Goal: Feedback & Contribution: Contribute content

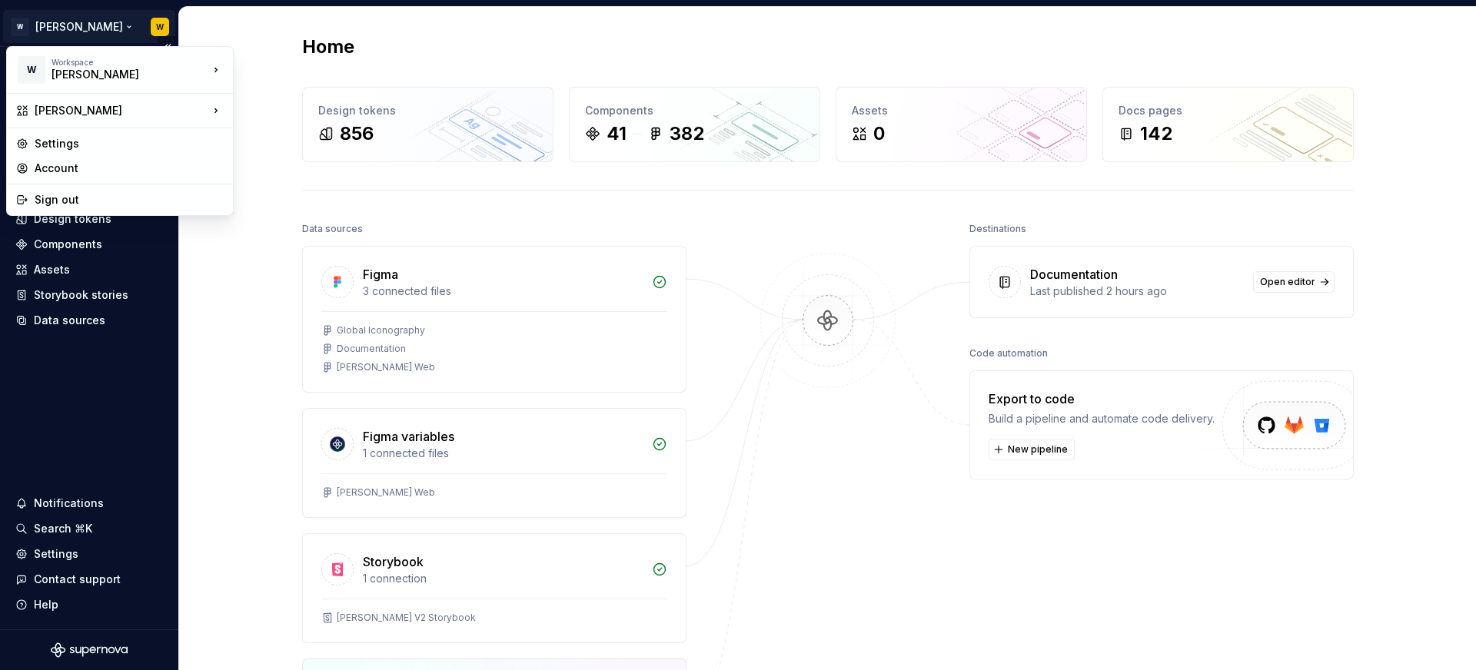
click at [106, 30] on html "[PERSON_NAME] W Home Documentation Analytics Code automation Design system data…" at bounding box center [738, 335] width 1476 height 670
click at [164, 73] on div "Watson" at bounding box center [116, 74] width 131 height 15
click at [174, 112] on div "[PERSON_NAME]" at bounding box center [122, 110] width 174 height 15
click at [262, 131] on div "Web Refresh" at bounding box center [308, 138] width 100 height 15
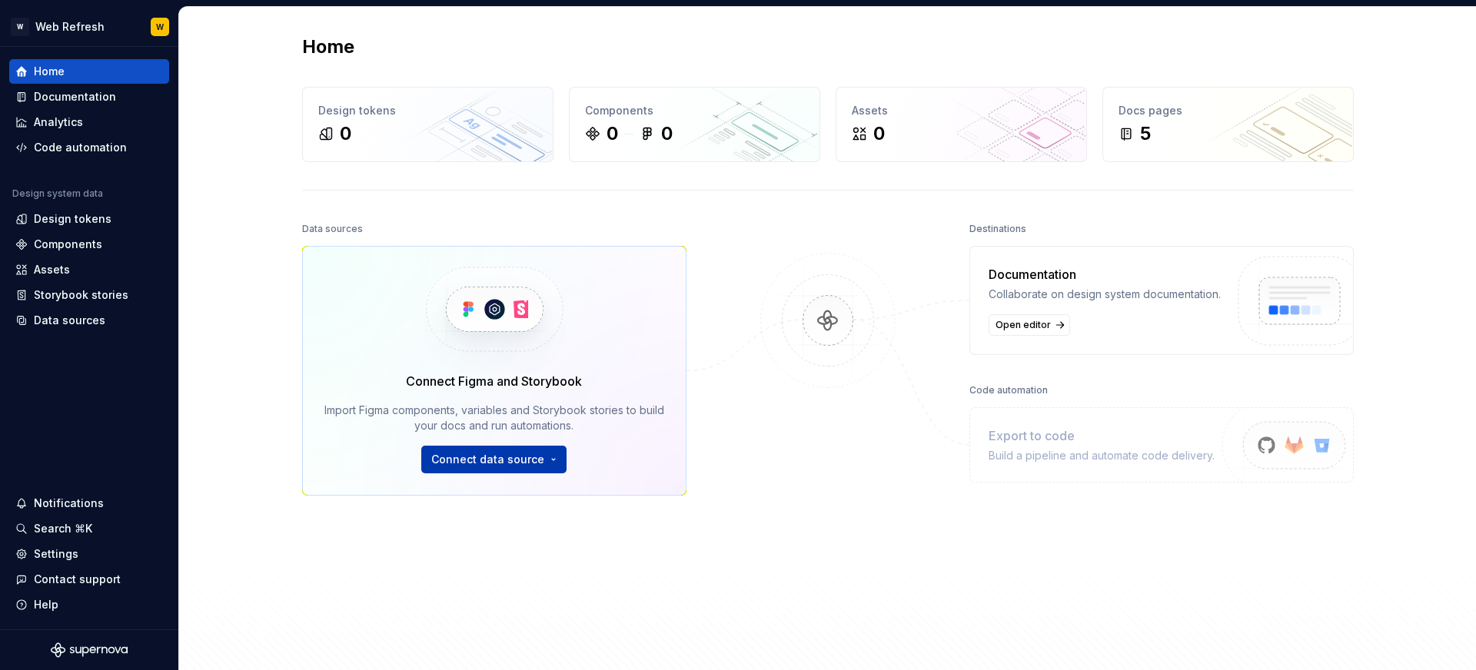
click at [486, 457] on span "Connect data source" at bounding box center [487, 459] width 113 height 15
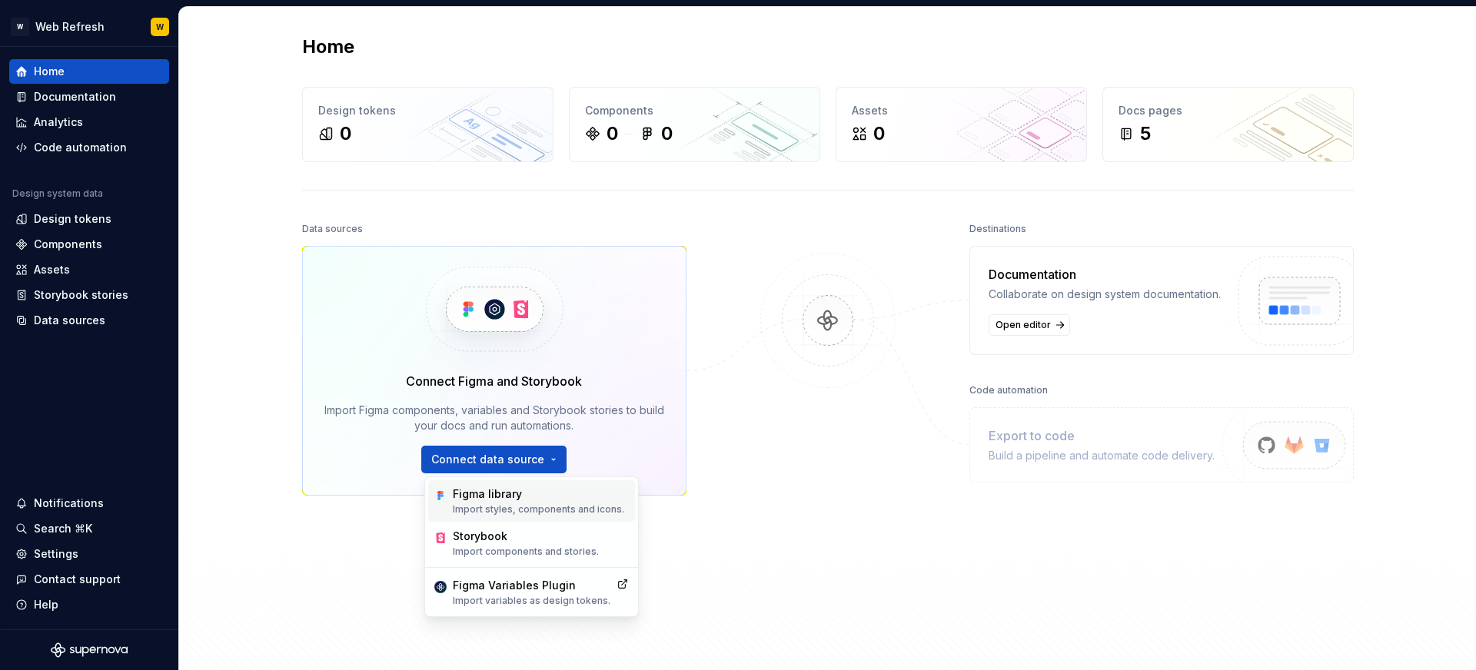
click at [512, 504] on p "Import styles, components and icons." at bounding box center [538, 509] width 171 height 12
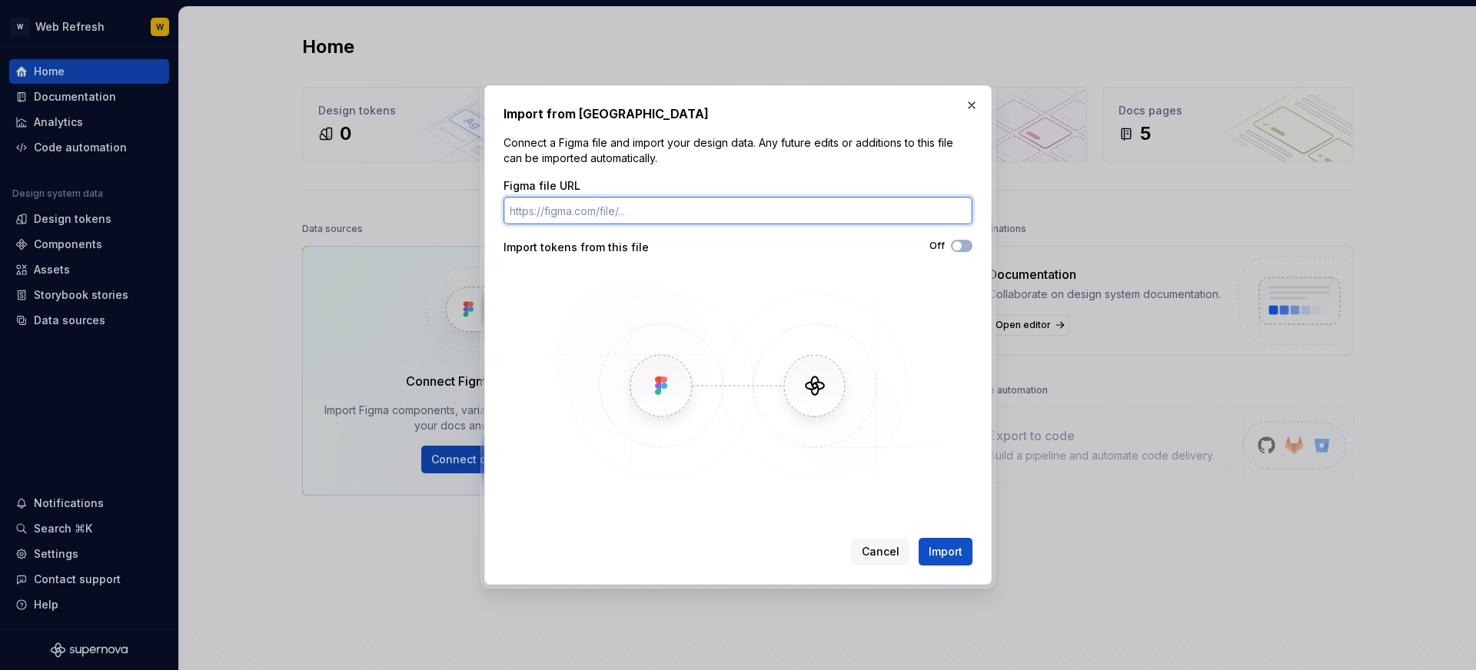
paste input "https://www.figma.com/design/YexCgipw29kN1EIW5d3YnO/Global-Web-Library--WIP---D…"
type input "https://www.figma.com/design/YexCgipw29kN1EIW5d3YnO/Global-Web-Library--WIP---D…"
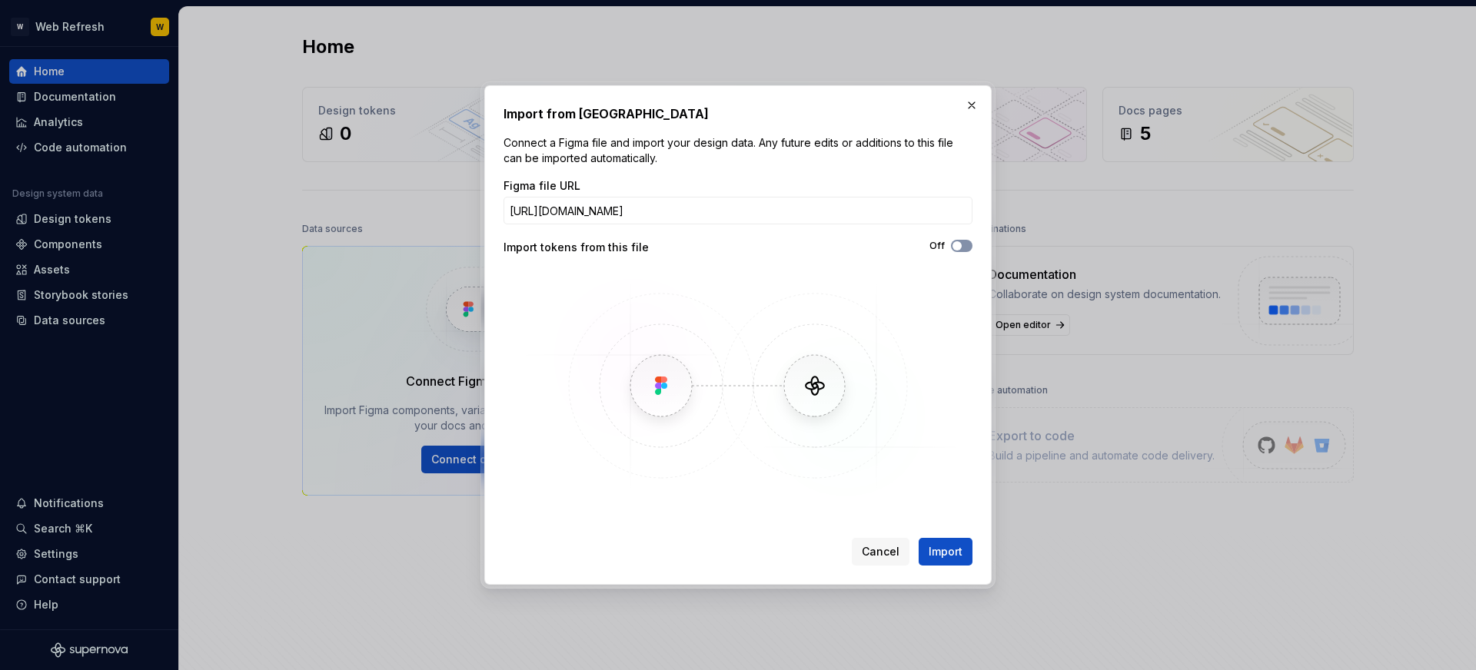
click at [956, 248] on span "button" at bounding box center [956, 245] width 9 height 9
click at [929, 544] on span "Import" at bounding box center [946, 551] width 34 height 15
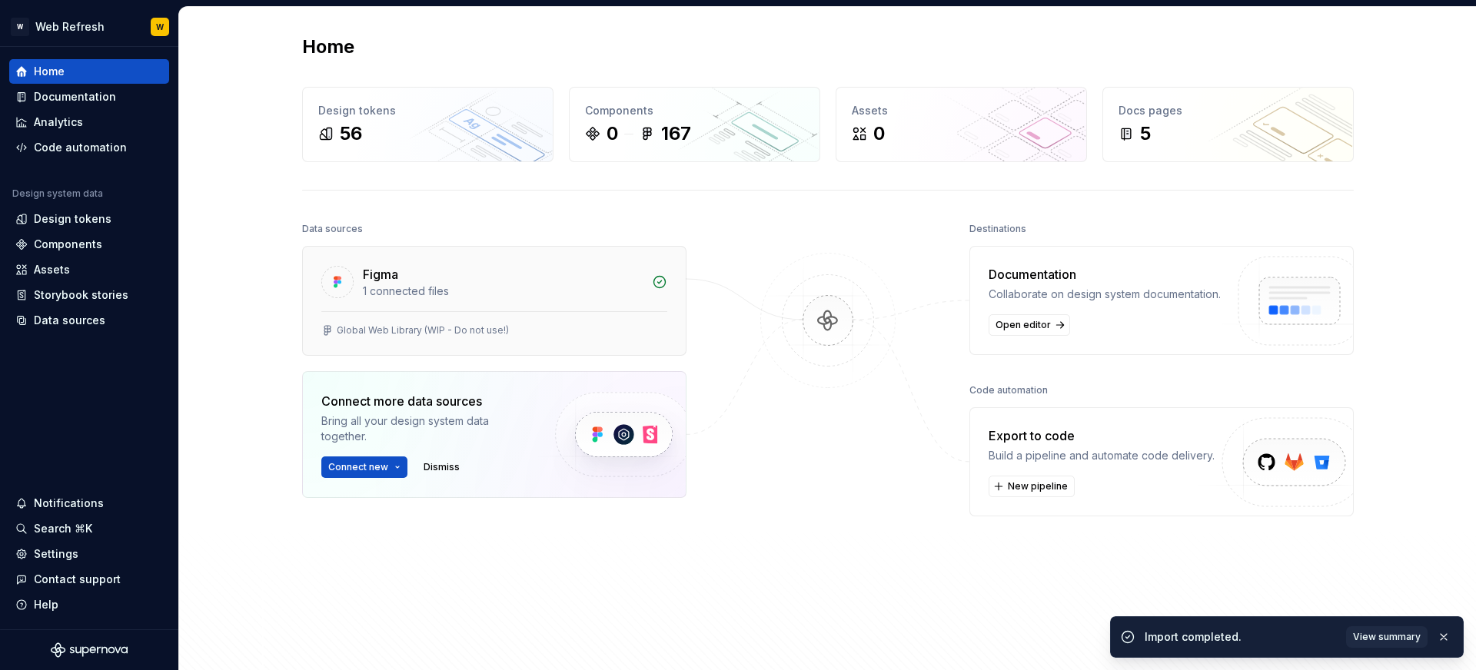
click at [538, 270] on div "Figma" at bounding box center [503, 274] width 280 height 18
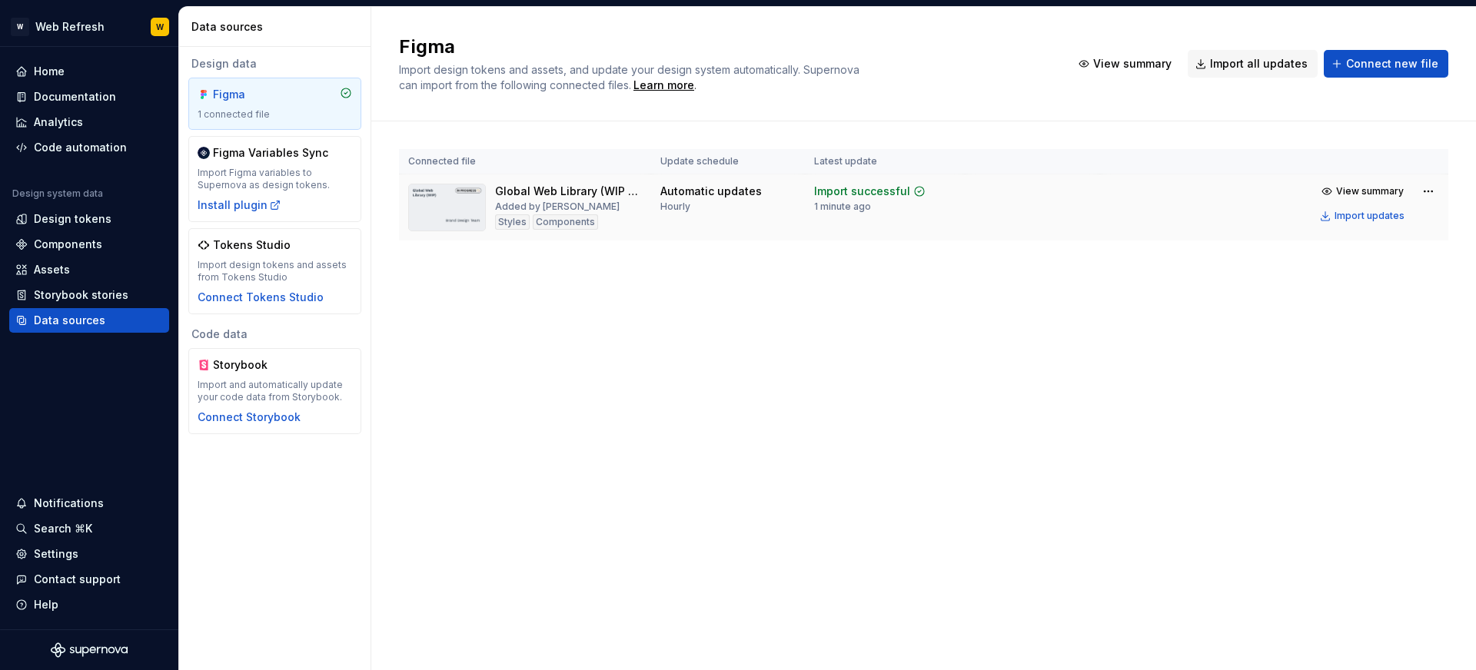
click at [440, 198] on img at bounding box center [447, 208] width 78 height 48
click at [1353, 191] on span "View summary" at bounding box center [1370, 191] width 68 height 12
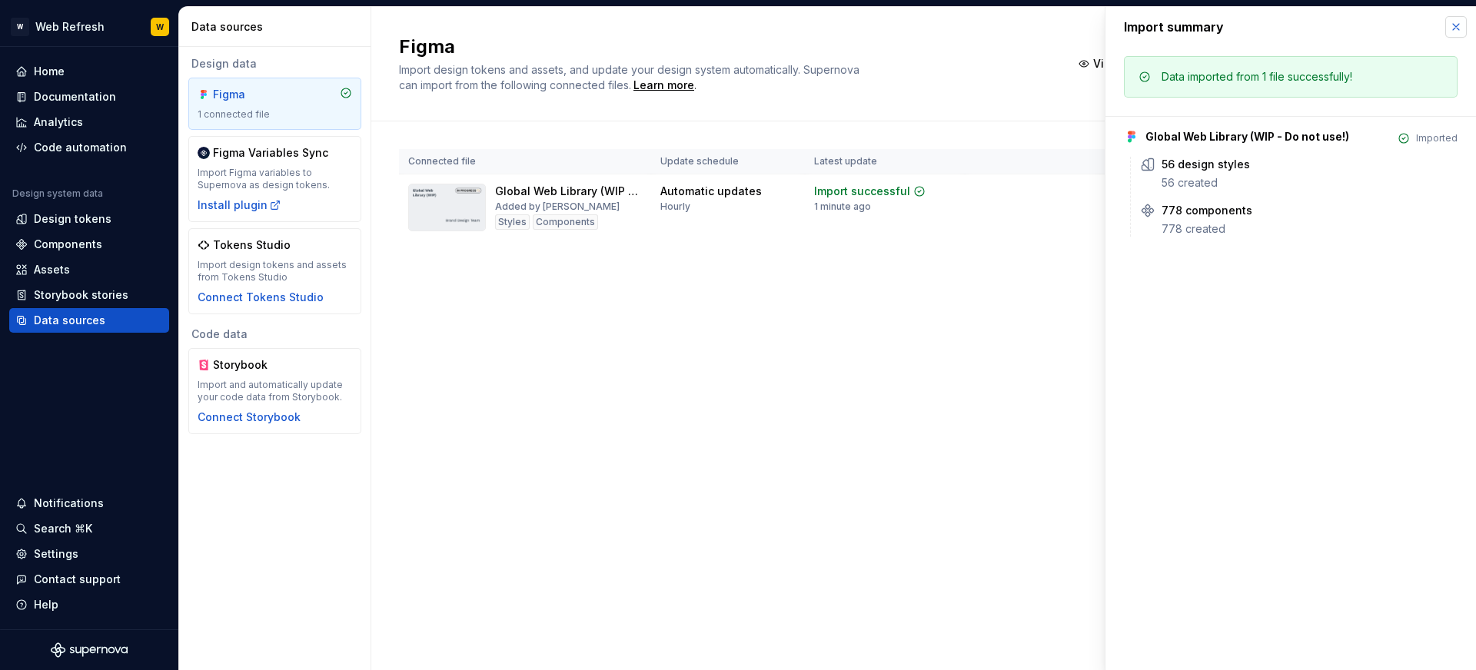
click at [1461, 28] on button "button" at bounding box center [1456, 27] width 22 height 22
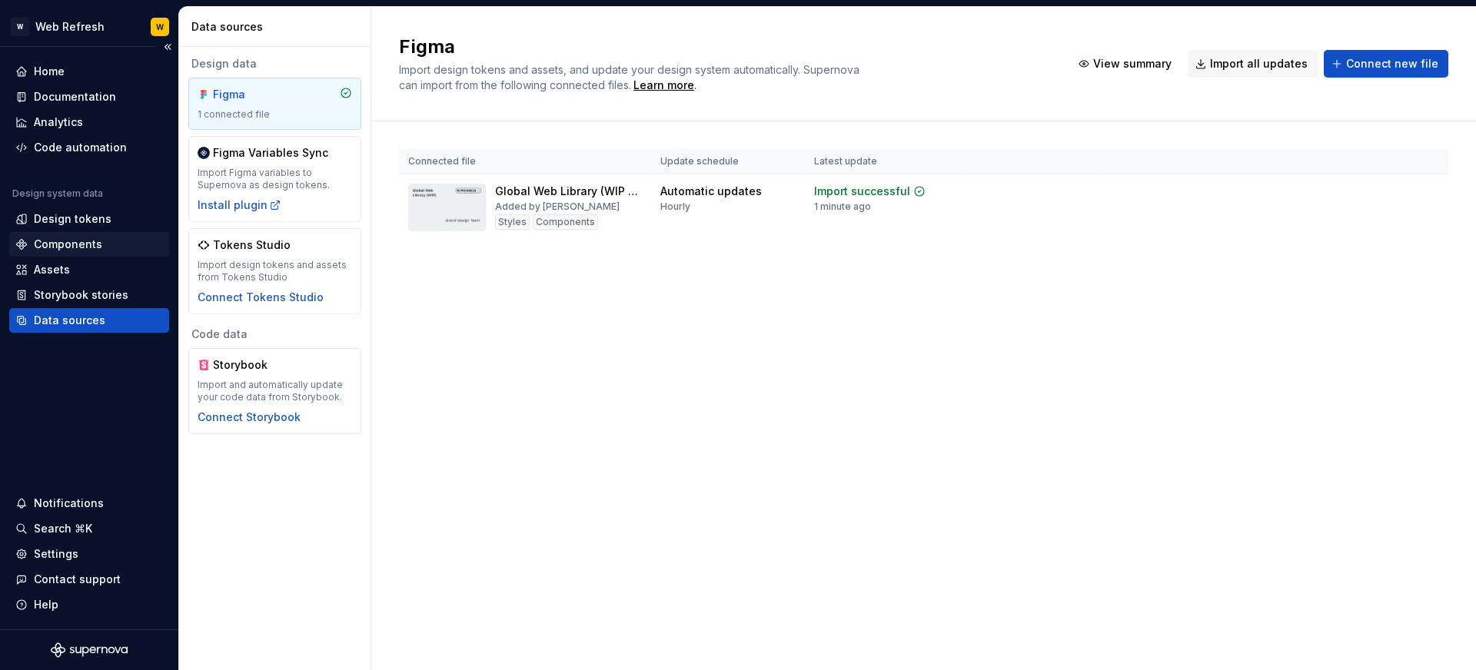
click at [95, 248] on div "Components" at bounding box center [68, 244] width 68 height 15
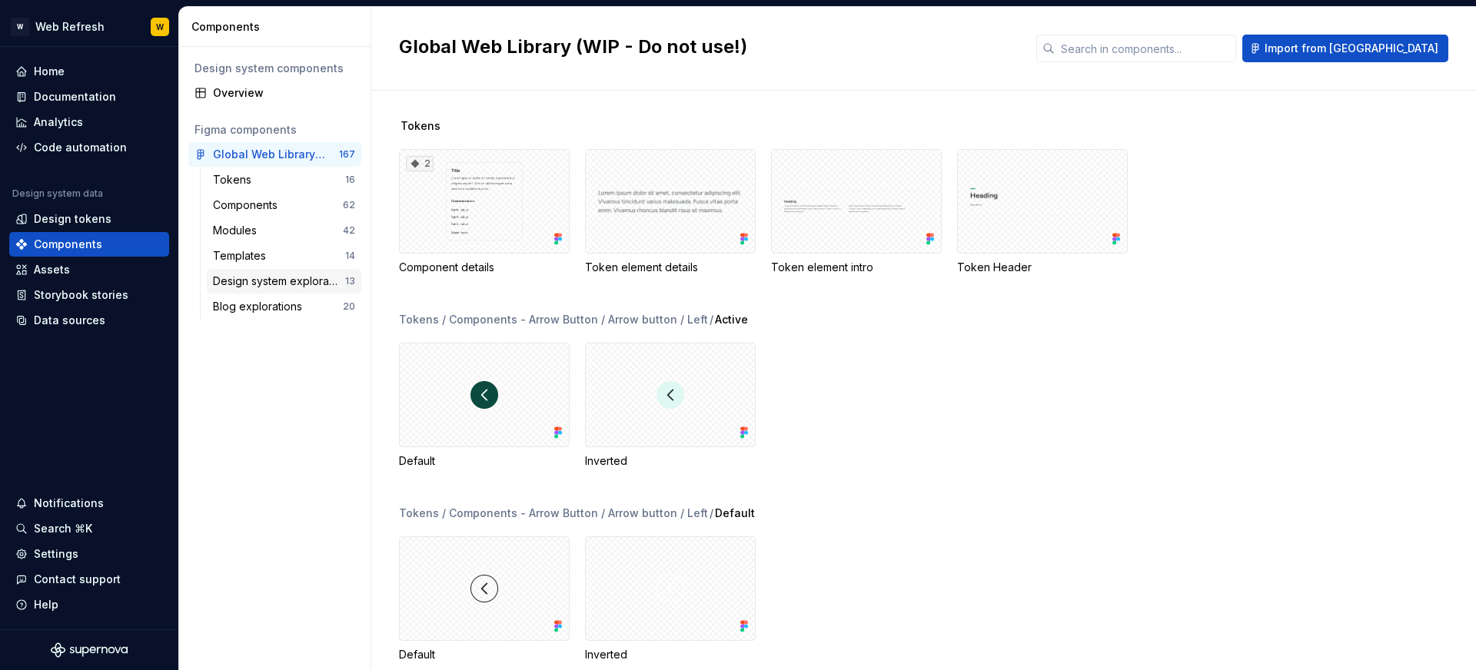
click at [274, 274] on div "Design system explorations" at bounding box center [279, 281] width 132 height 15
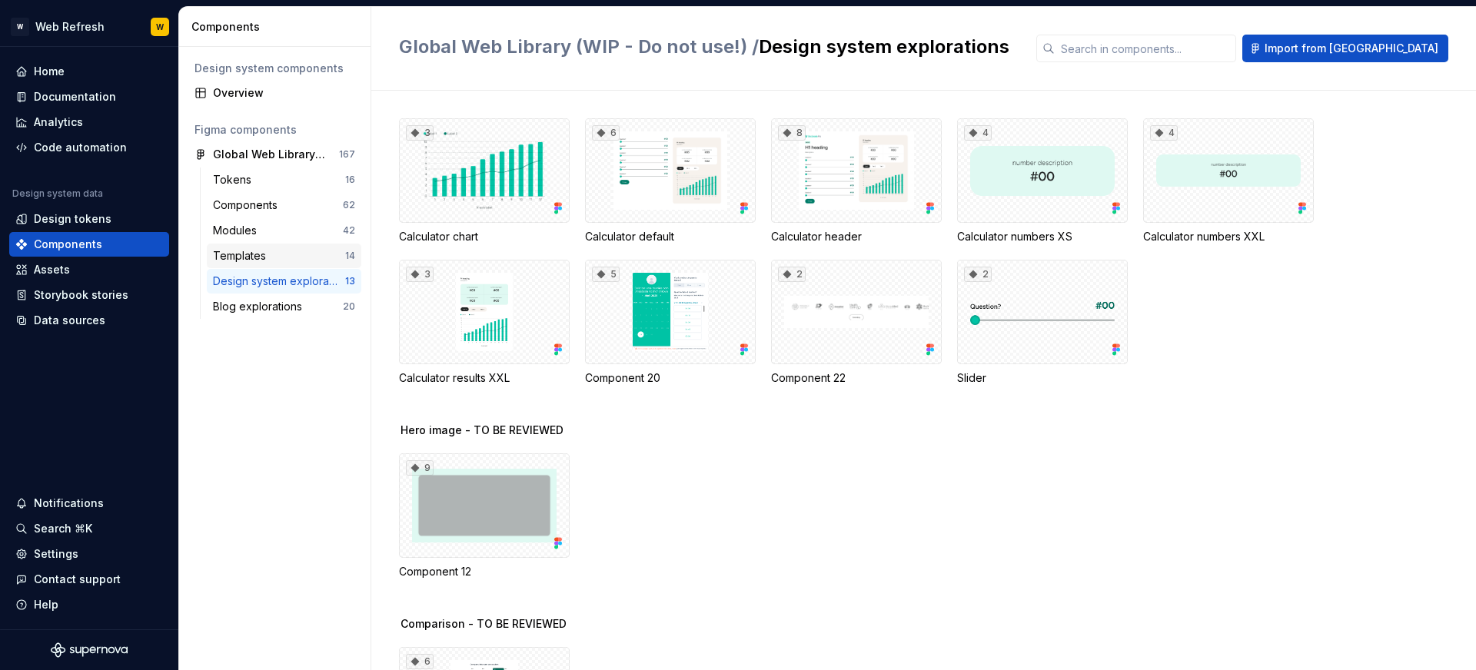
click at [268, 260] on div "Templates" at bounding box center [242, 255] width 59 height 15
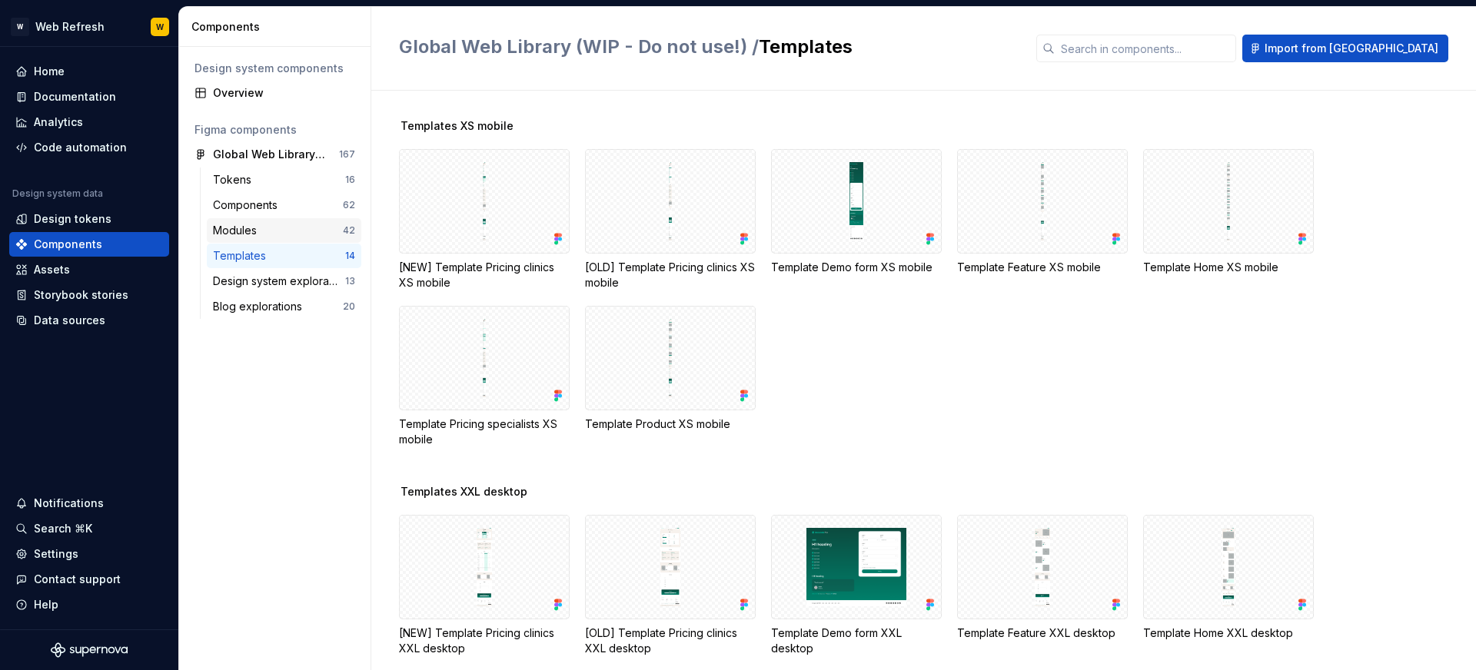
click at [277, 231] on div "Modules" at bounding box center [278, 230] width 130 height 15
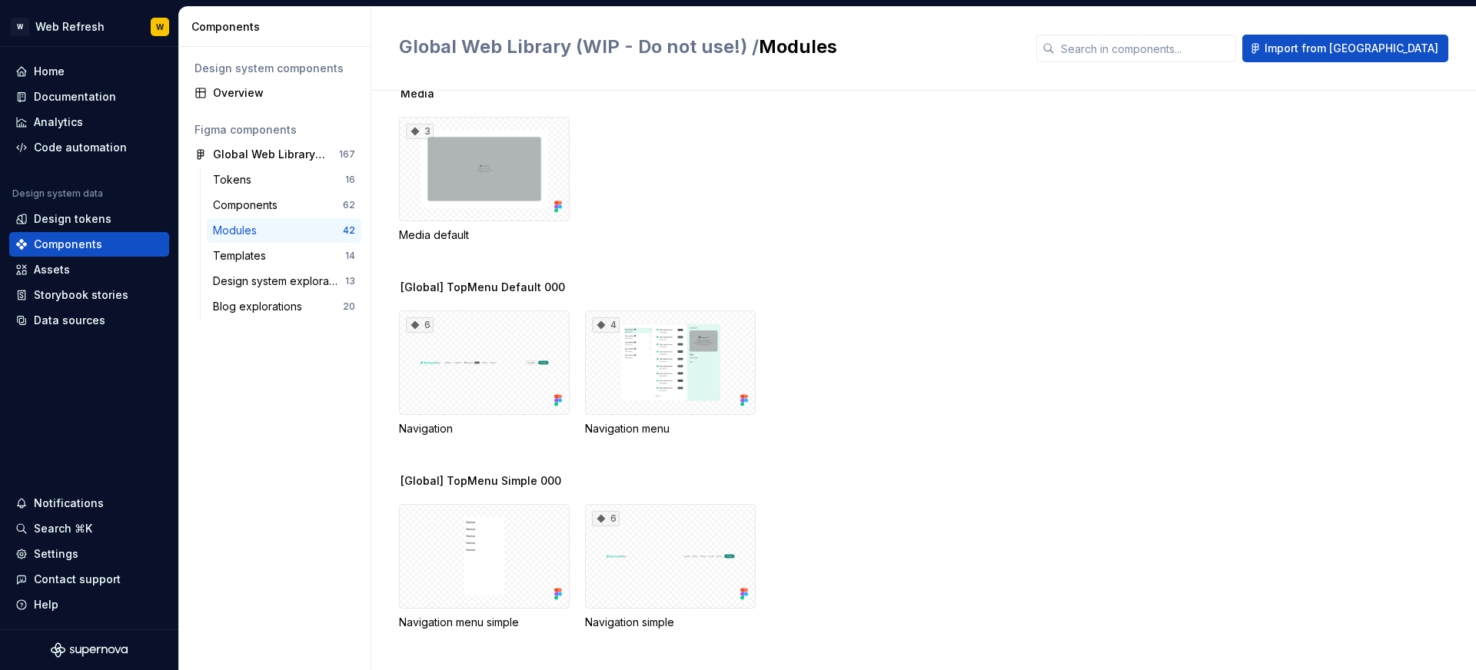
scroll to position [3451, 0]
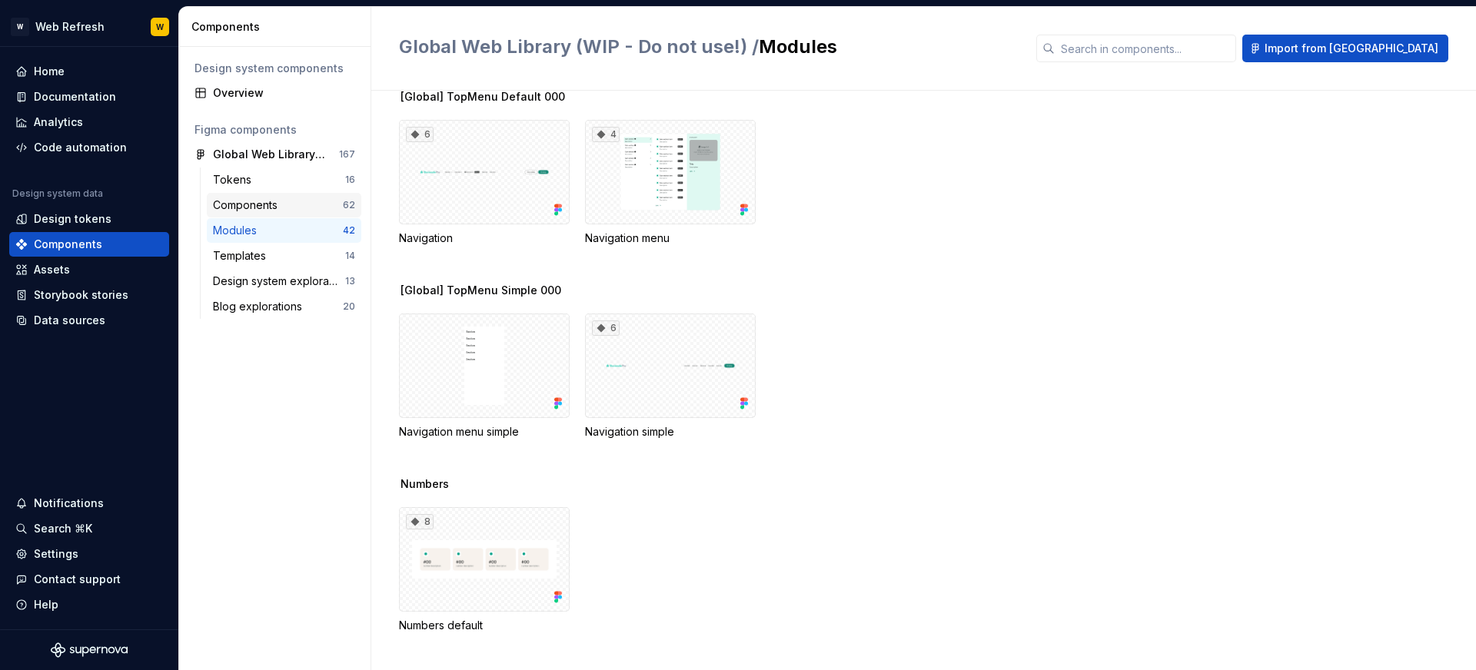
click at [310, 213] on div "Components 62" at bounding box center [284, 205] width 154 height 25
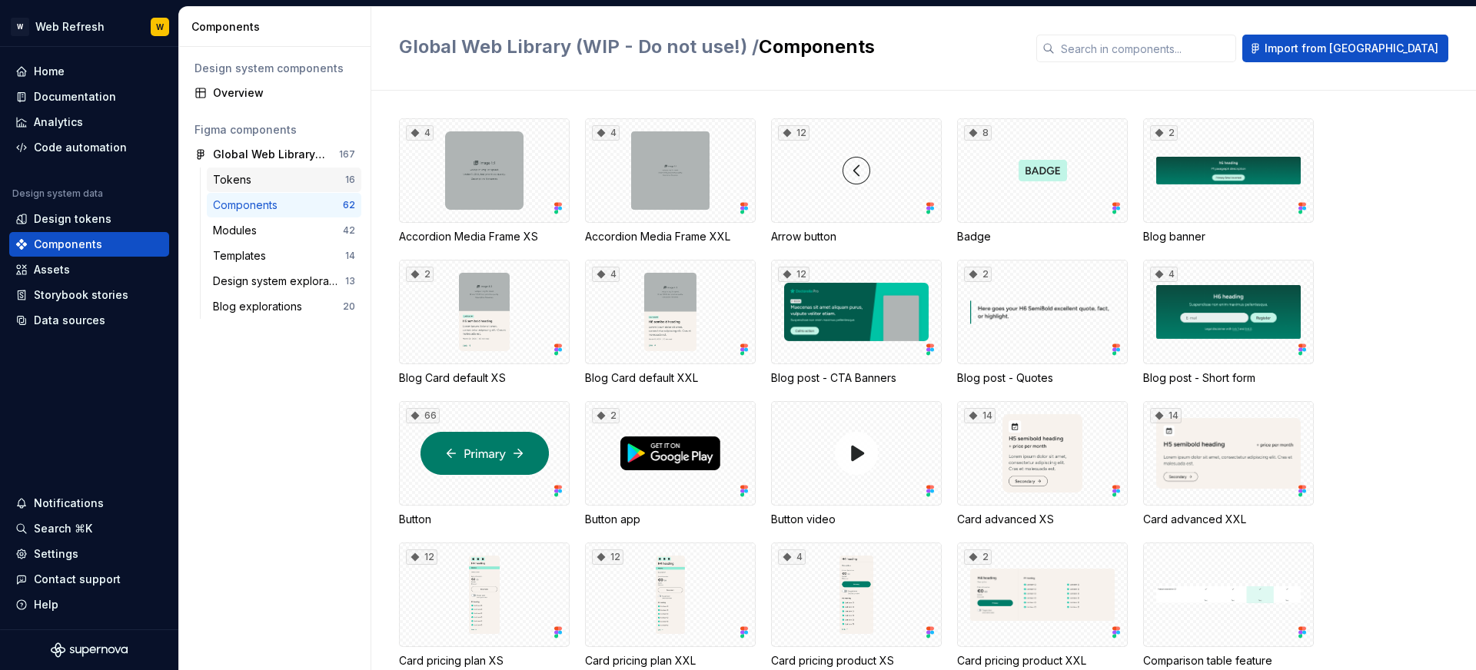
click at [297, 184] on div "Tokens" at bounding box center [279, 179] width 132 height 15
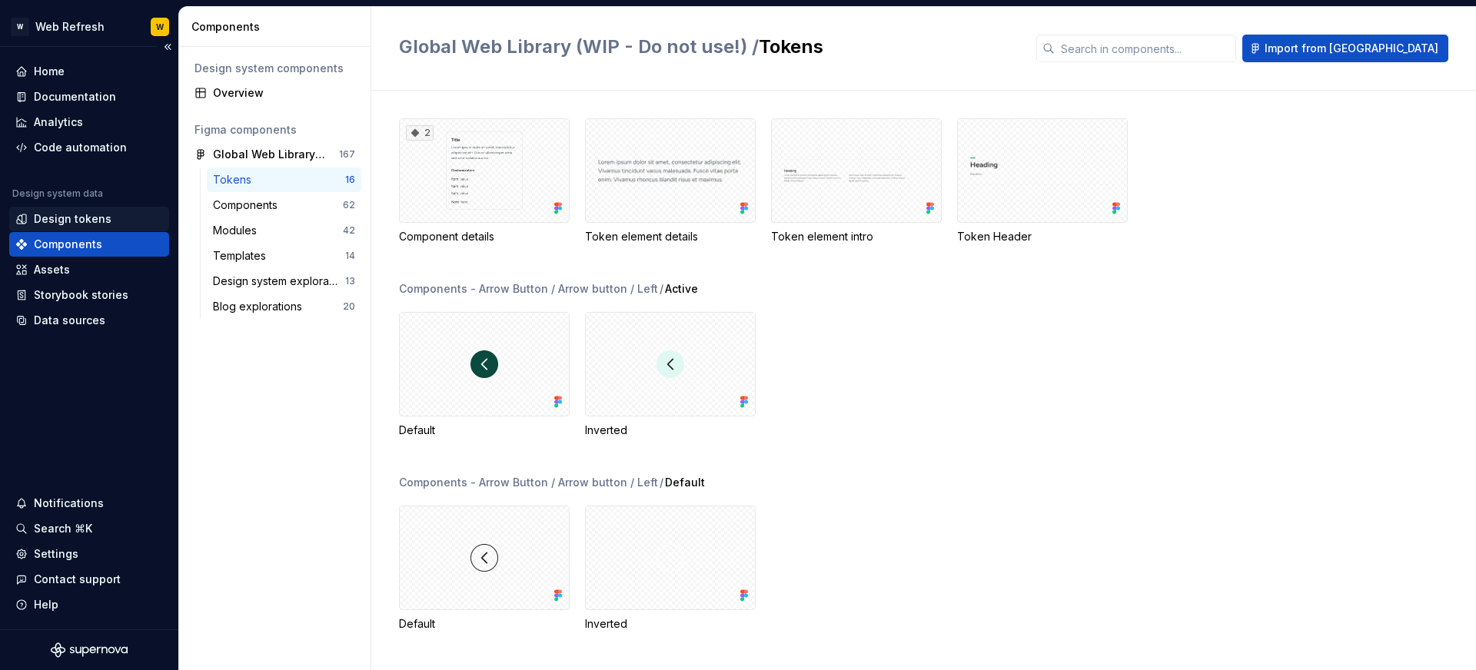
click at [91, 221] on div "Design tokens" at bounding box center [73, 218] width 78 height 15
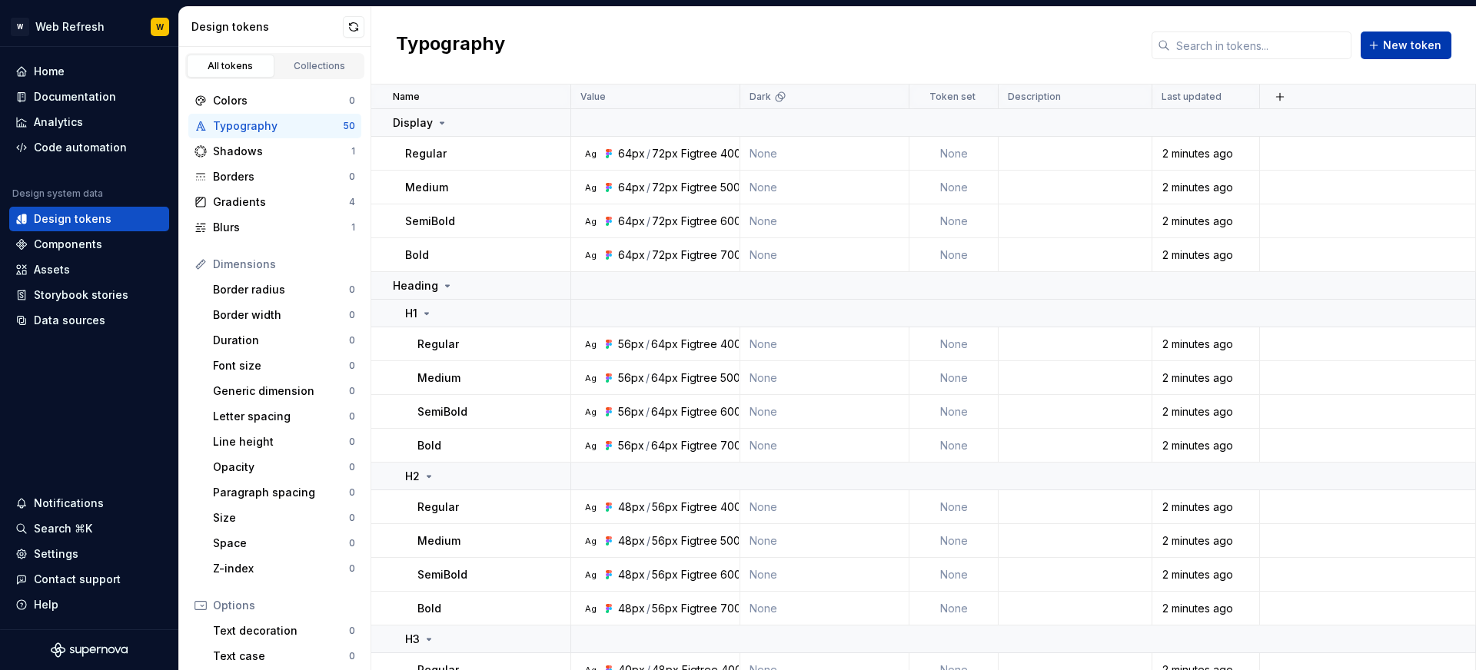
click at [1397, 54] on button "New token" at bounding box center [1406, 46] width 91 height 28
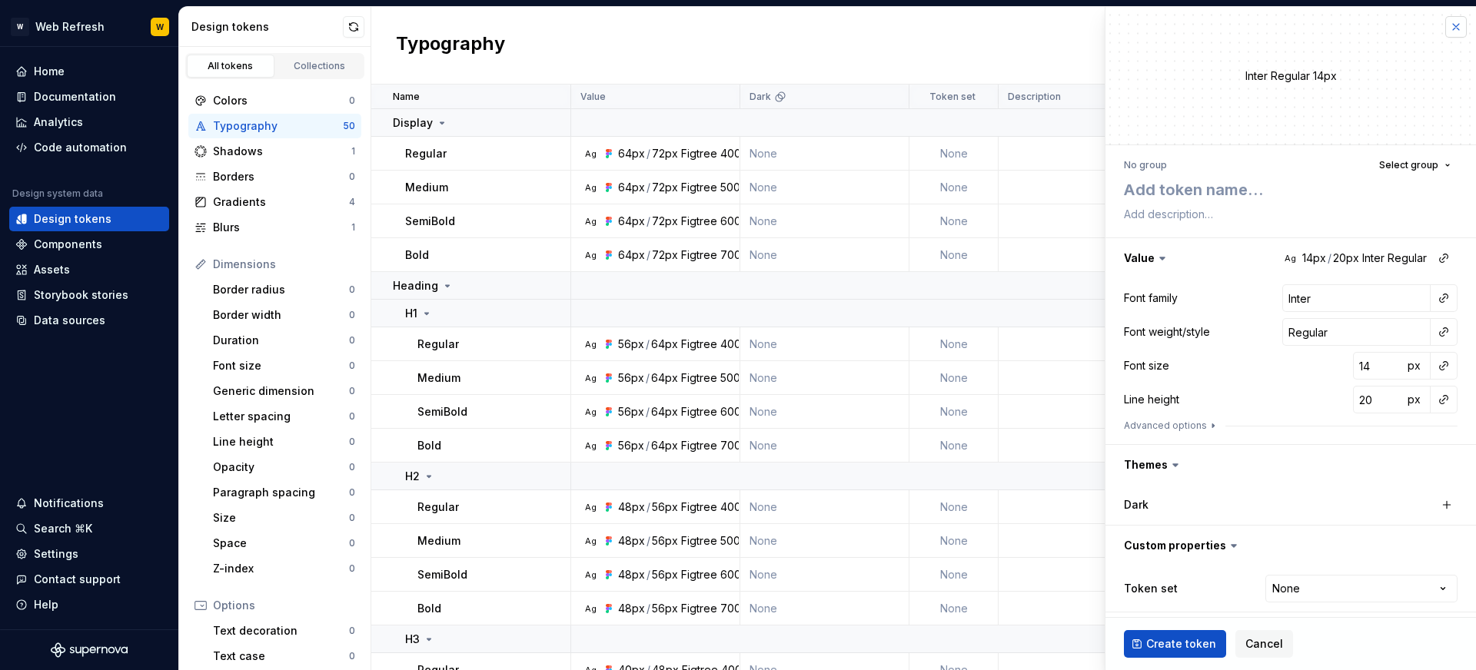
click at [1456, 25] on button "button" at bounding box center [1456, 27] width 22 height 22
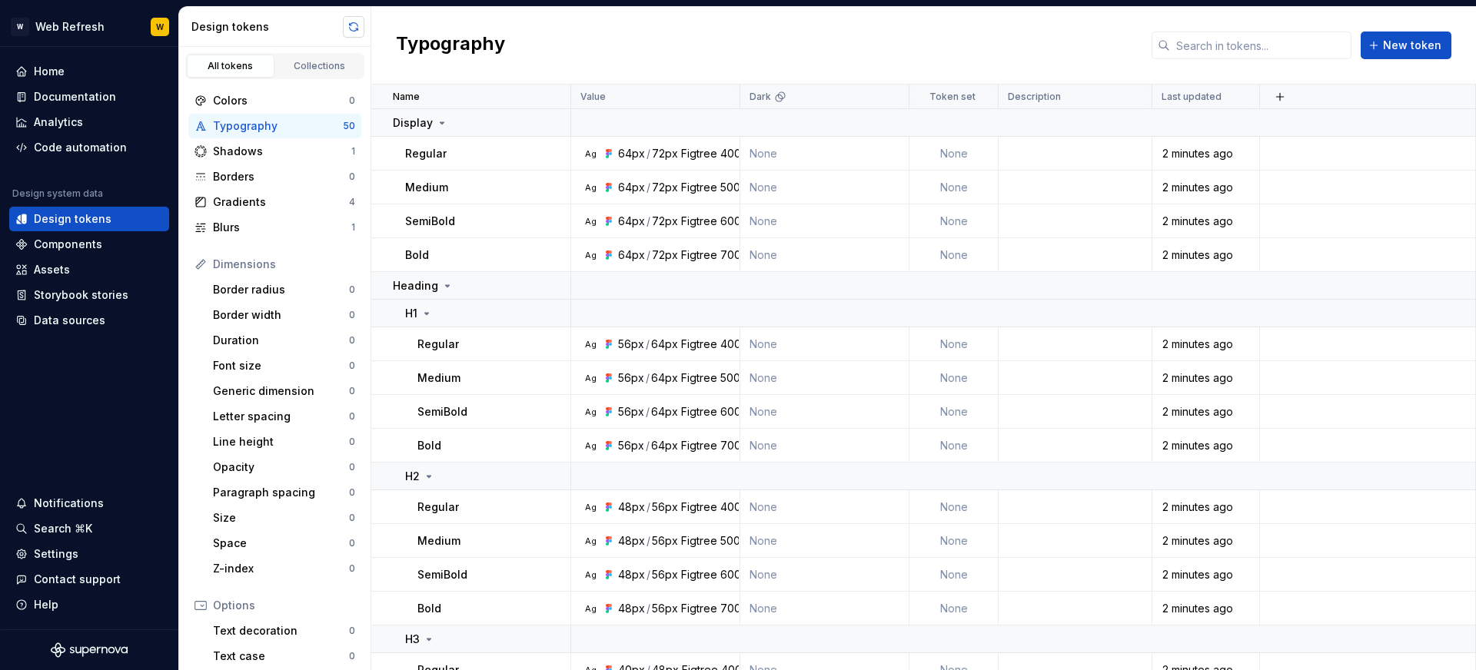
click at [350, 34] on button "button" at bounding box center [354, 27] width 22 height 22
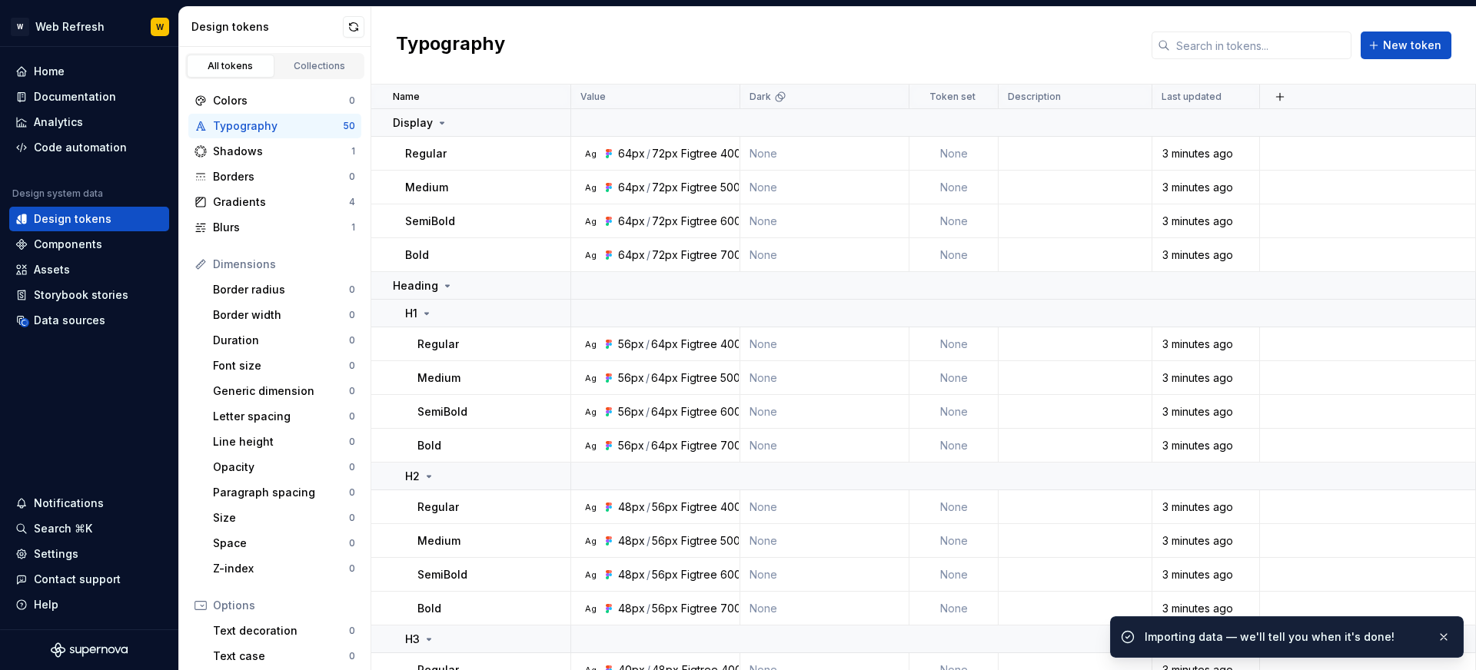
click at [1364, 635] on div "Importing data — we'll tell you when it's done!" at bounding box center [1285, 637] width 280 height 15
click at [1394, 633] on span "View summary" at bounding box center [1387, 637] width 68 height 12
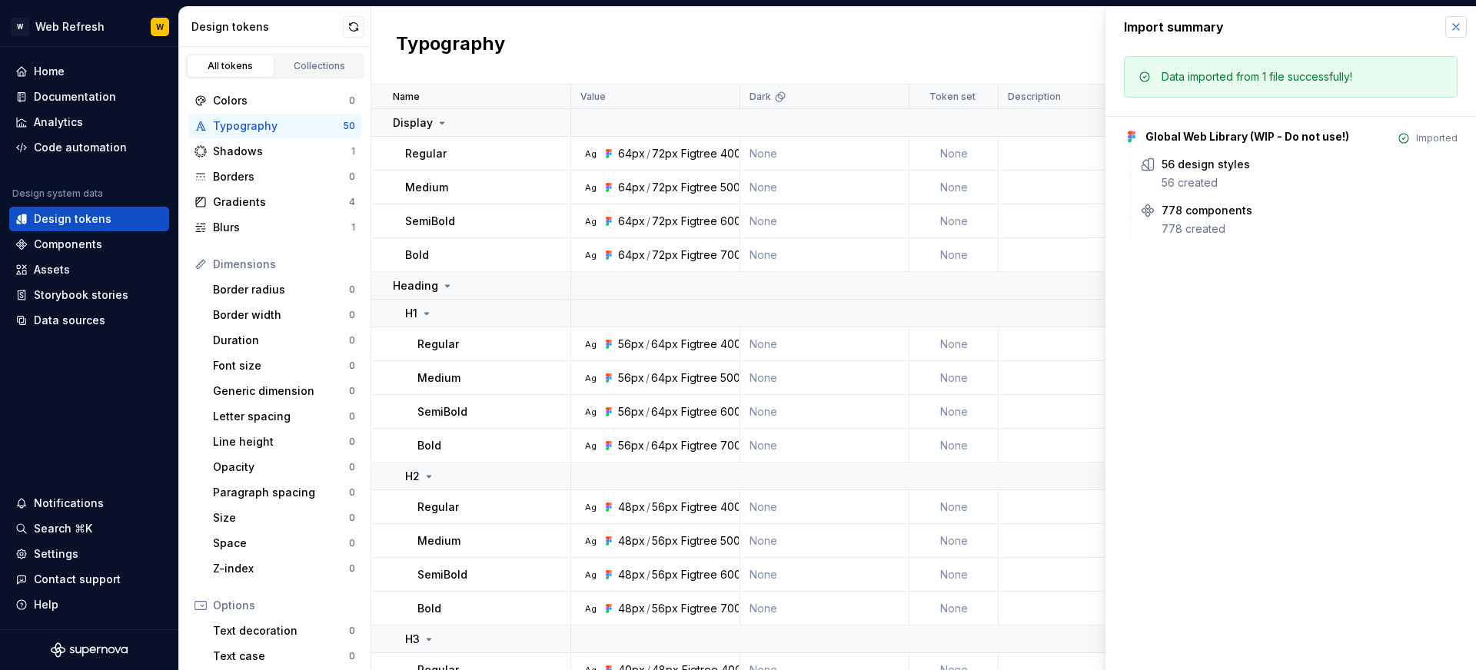
click at [1449, 32] on button "button" at bounding box center [1456, 27] width 22 height 22
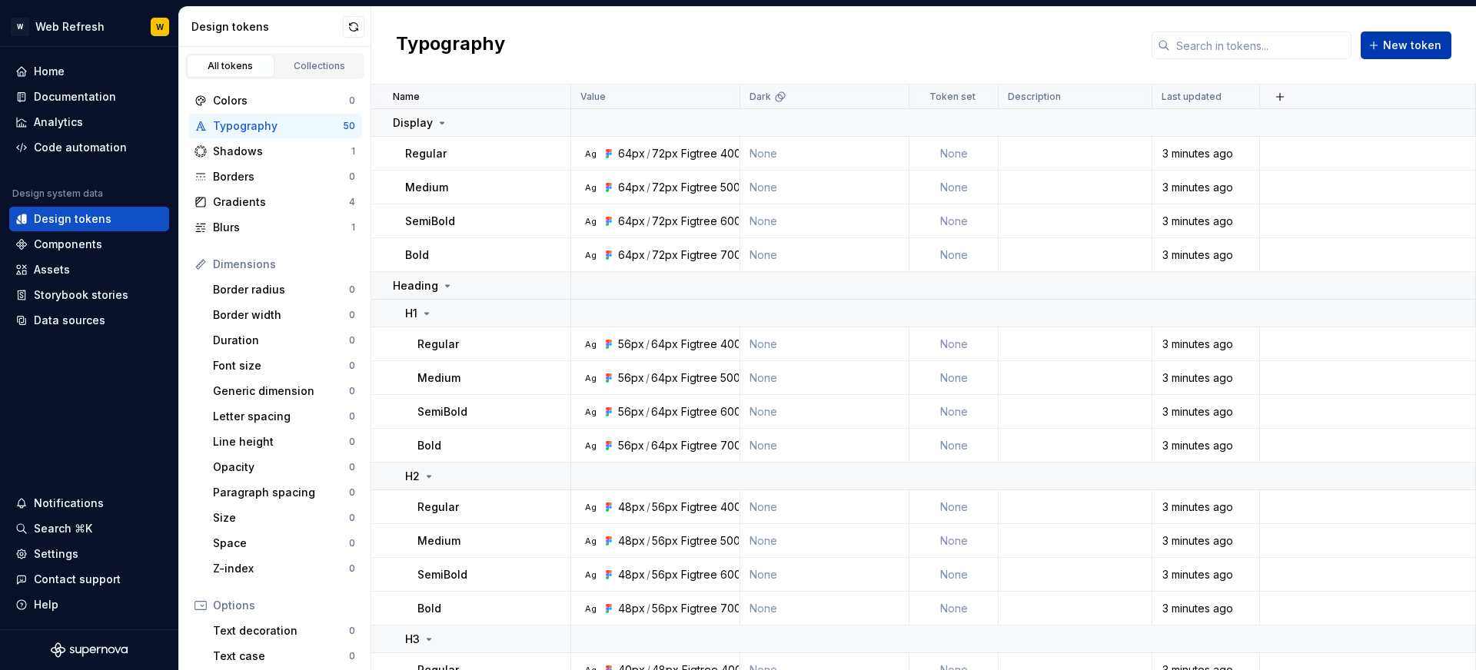
click at [1370, 53] on button "New token" at bounding box center [1406, 46] width 91 height 28
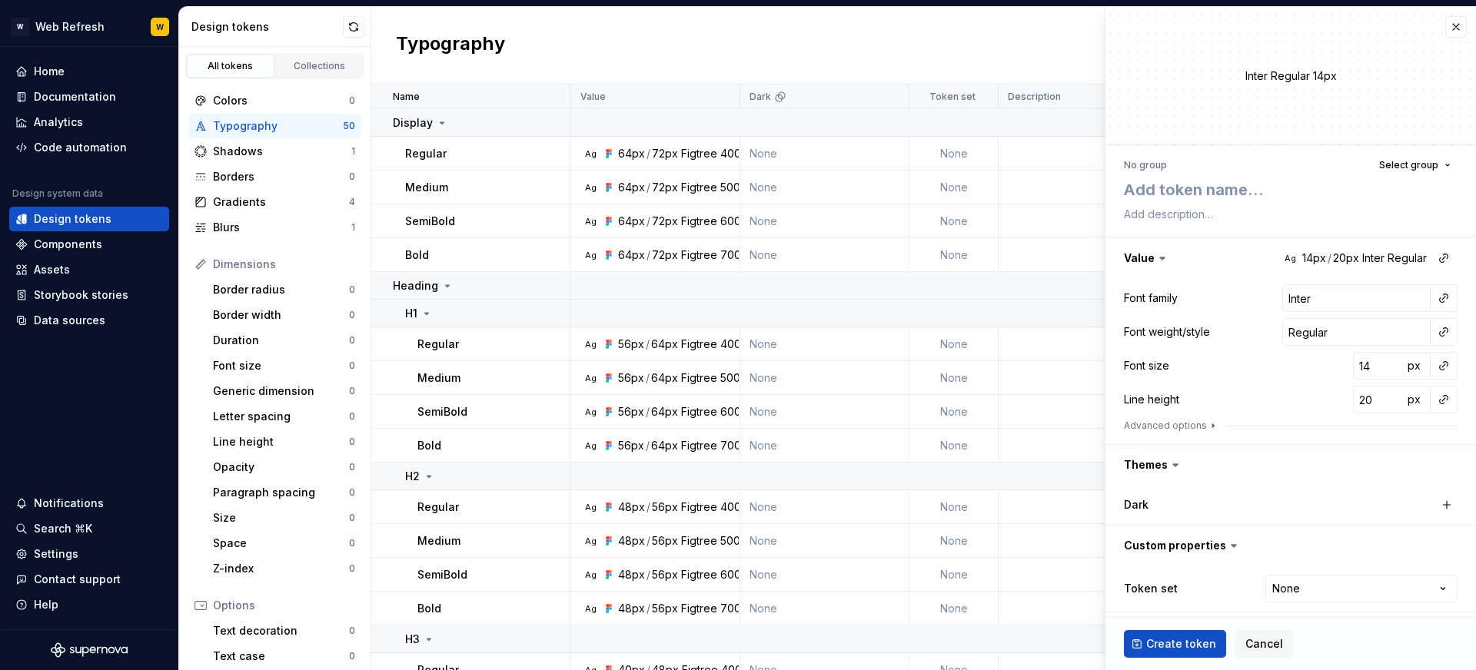
type textarea "*"
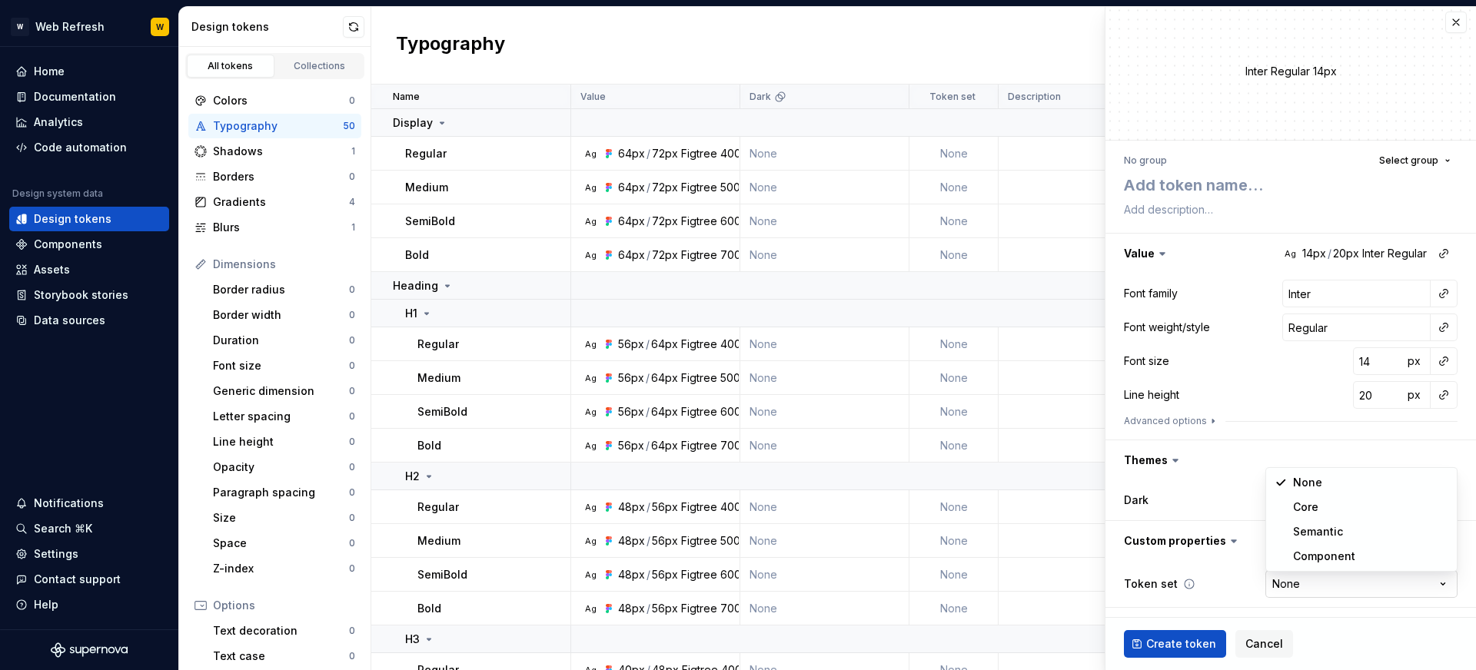
click at [1295, 591] on html "W Web Refresh W Home Documentation Analytics Code automation Design system data…" at bounding box center [738, 335] width 1476 height 670
click at [1258, 470] on html "W Web Refresh W Home Documentation Analytics Code automation Design system data…" at bounding box center [738, 335] width 1476 height 670
click at [1454, 22] on button "button" at bounding box center [1456, 23] width 22 height 22
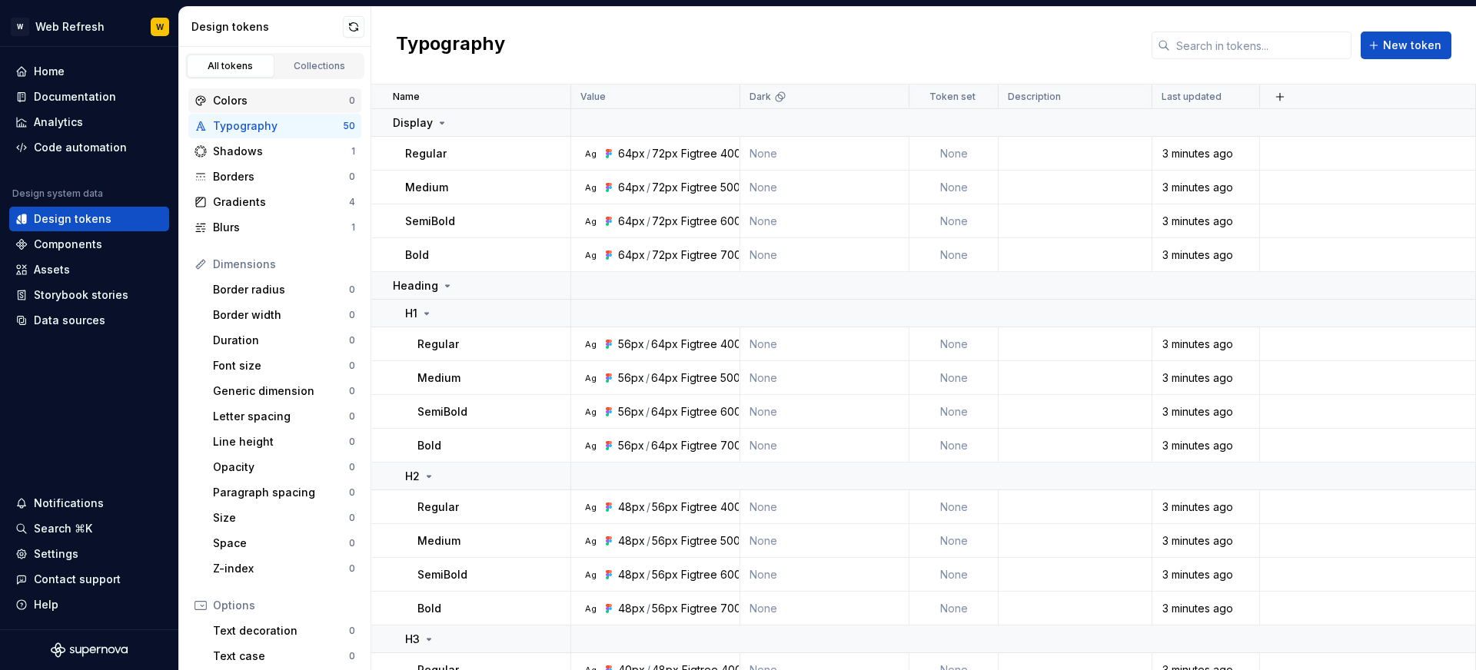
click at [271, 102] on div "Colors" at bounding box center [281, 100] width 136 height 15
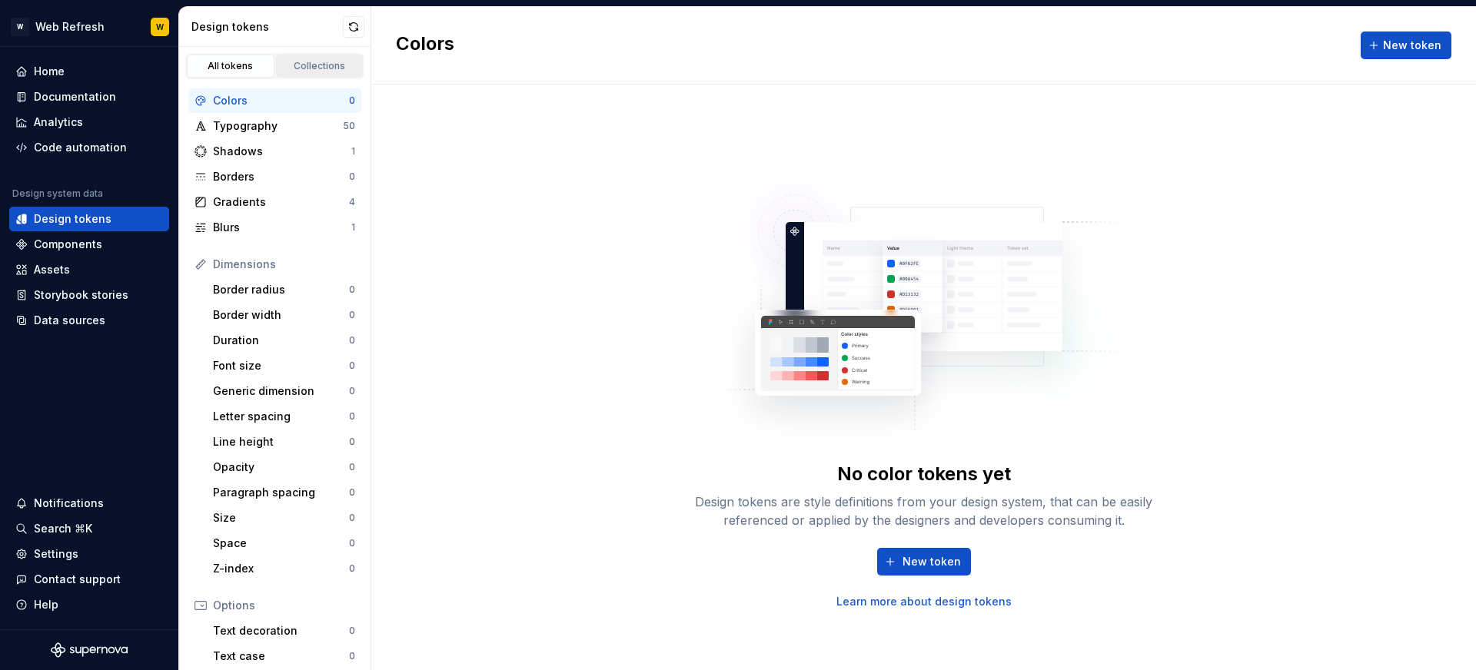
click at [308, 66] on div "Collections" at bounding box center [319, 66] width 77 height 12
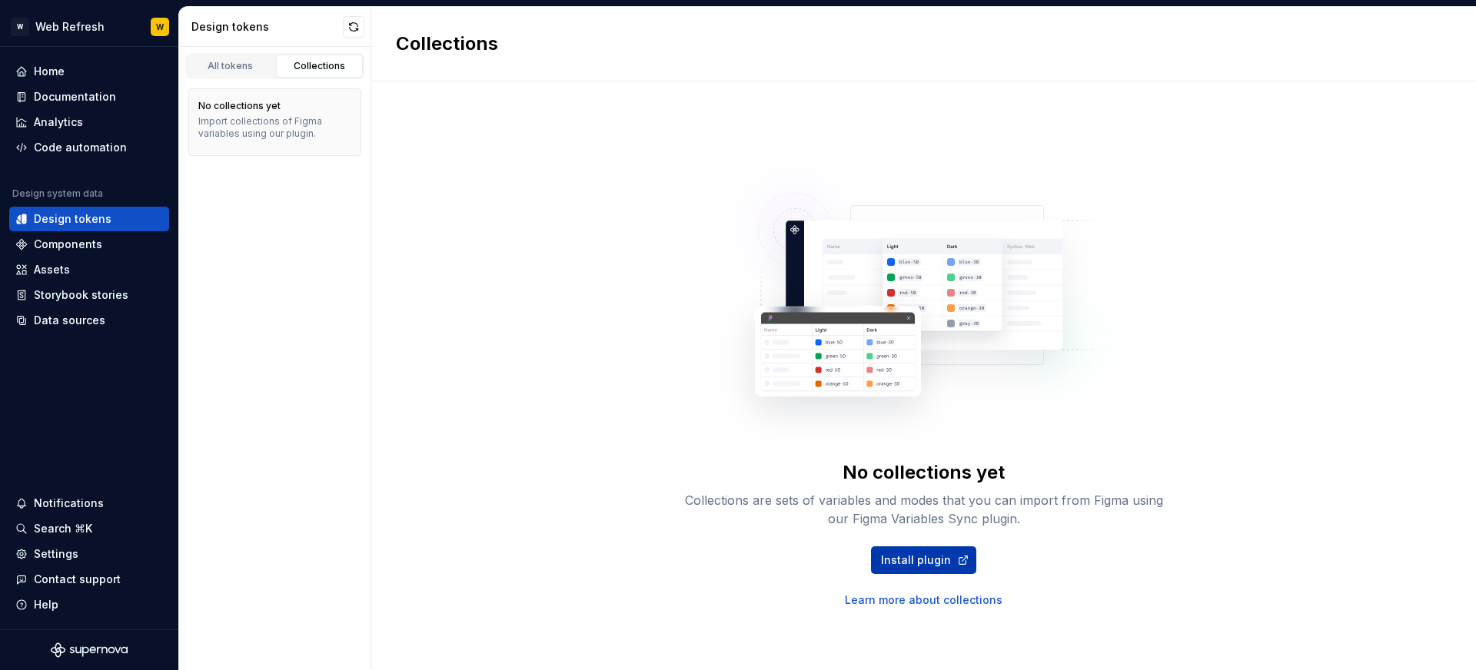
click at [931, 568] on link "Install plugin" at bounding box center [923, 561] width 105 height 28
click at [81, 246] on div "Components" at bounding box center [68, 244] width 68 height 15
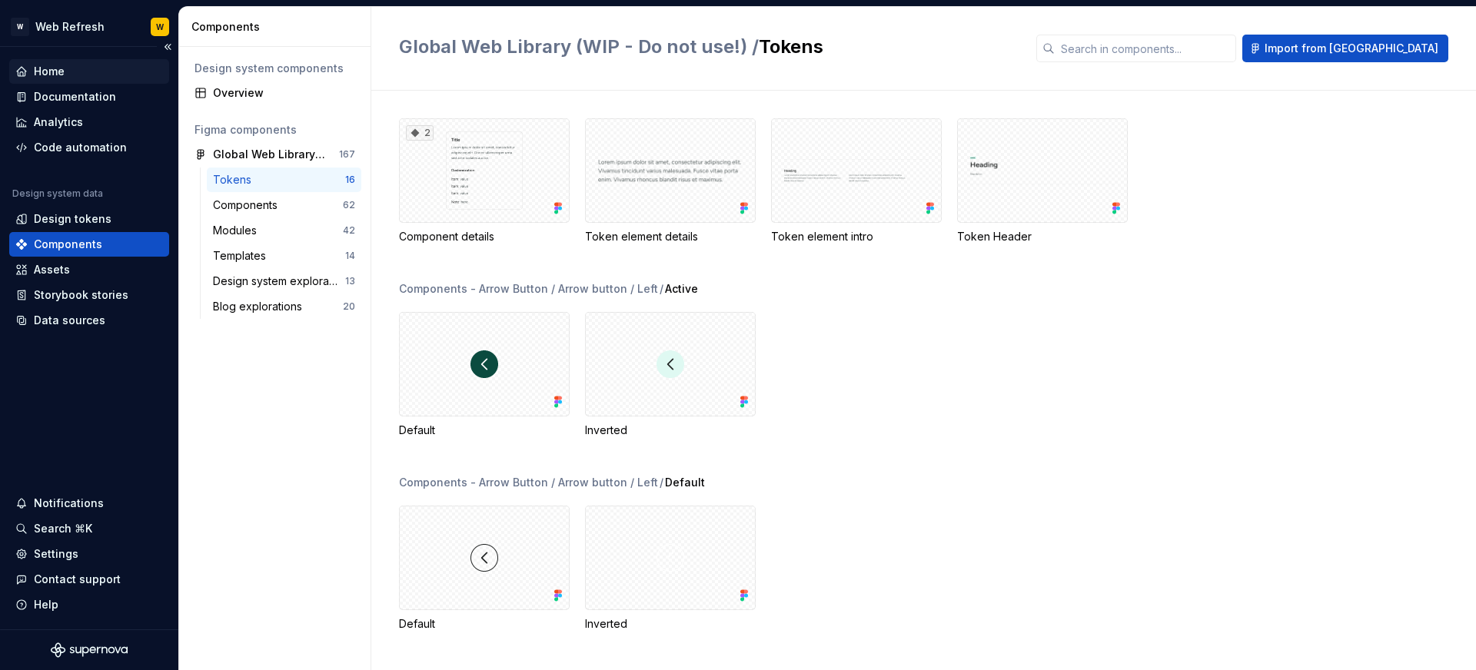
click at [71, 68] on div "Home" at bounding box center [89, 71] width 148 height 15
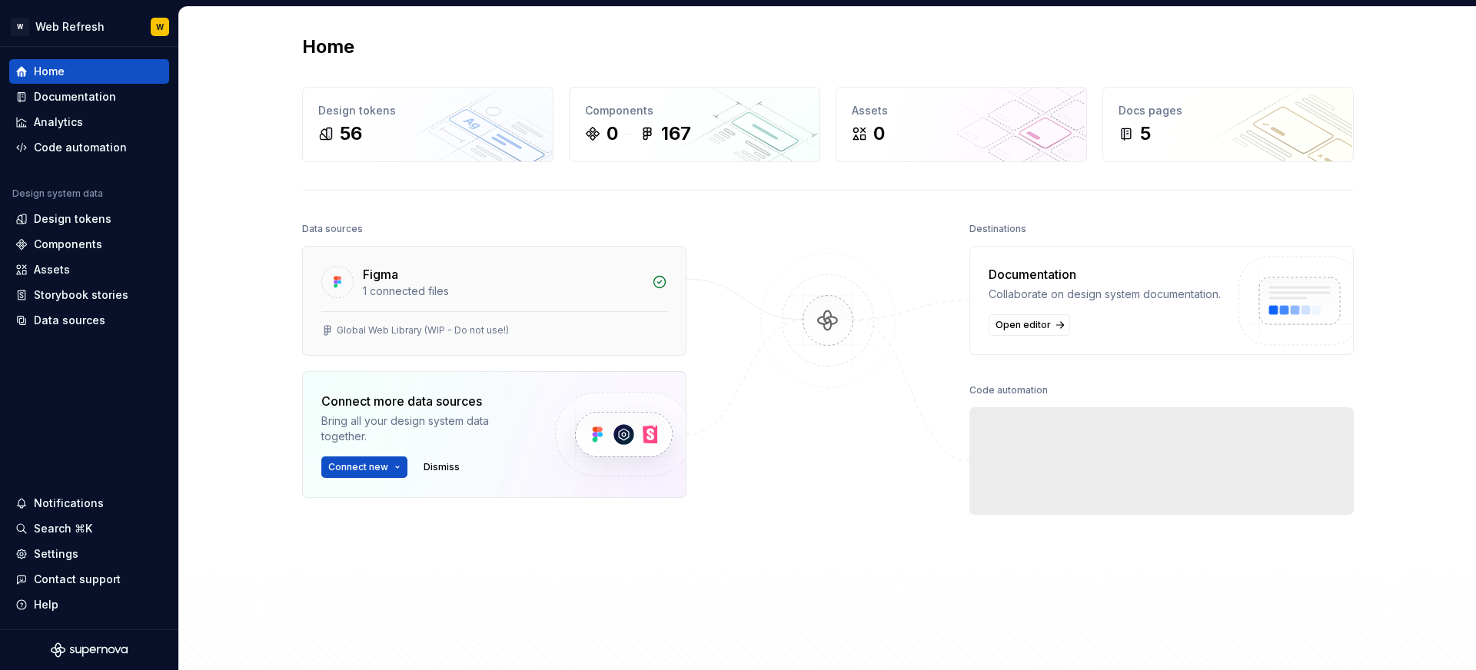
click at [435, 282] on div "Figma" at bounding box center [503, 274] width 280 height 18
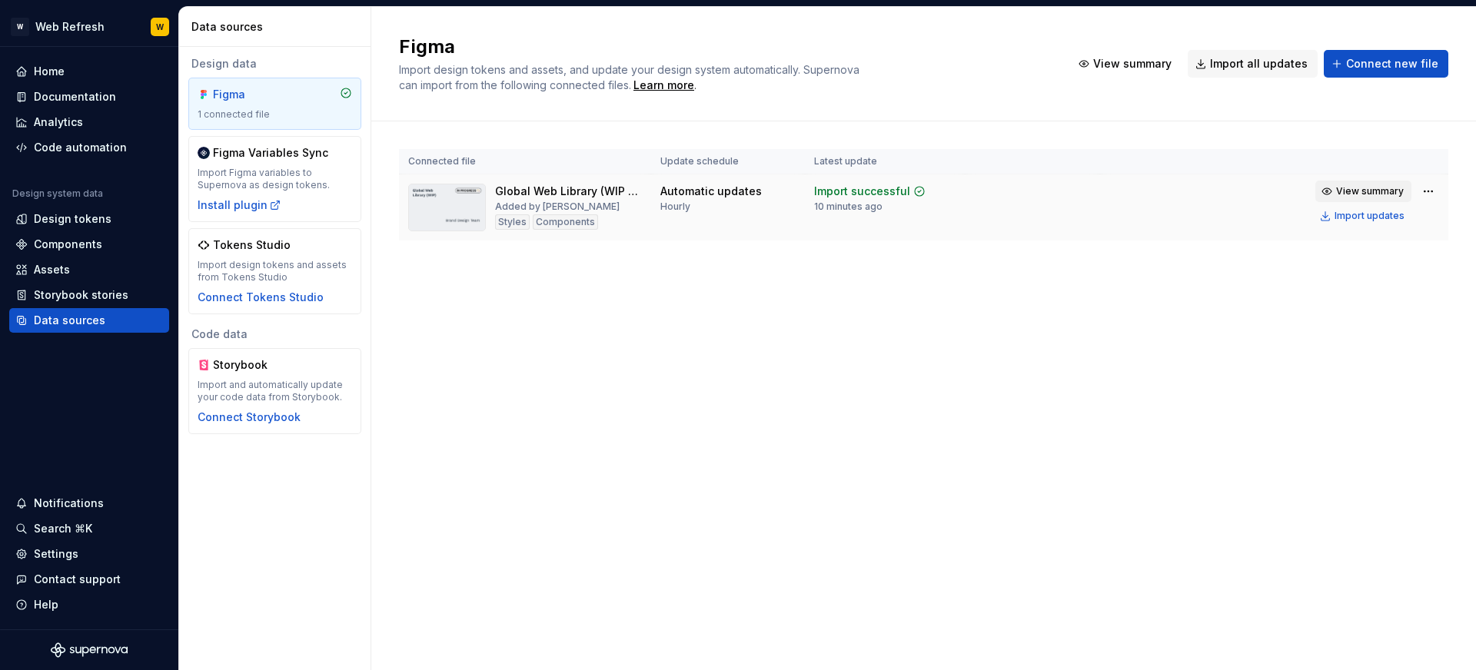
click at [1363, 194] on span "View summary" at bounding box center [1370, 191] width 68 height 12
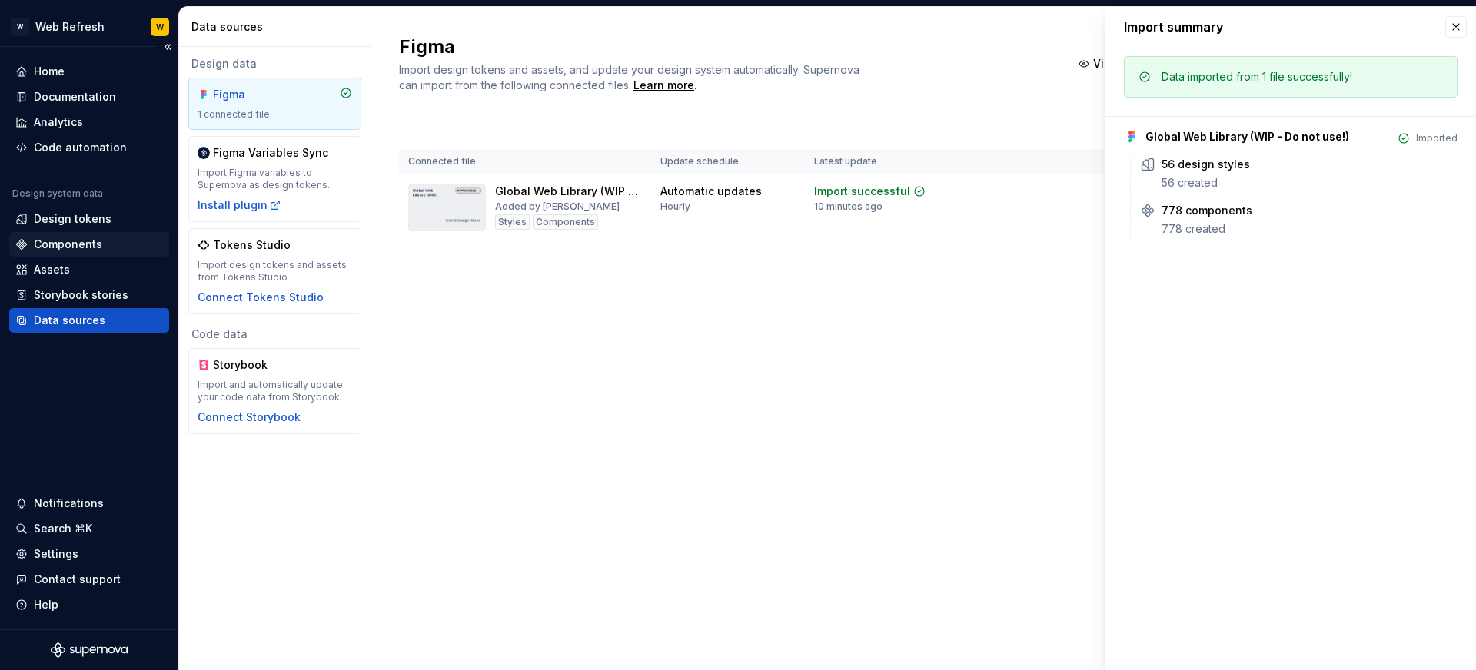
click at [46, 241] on div "Components" at bounding box center [68, 244] width 68 height 15
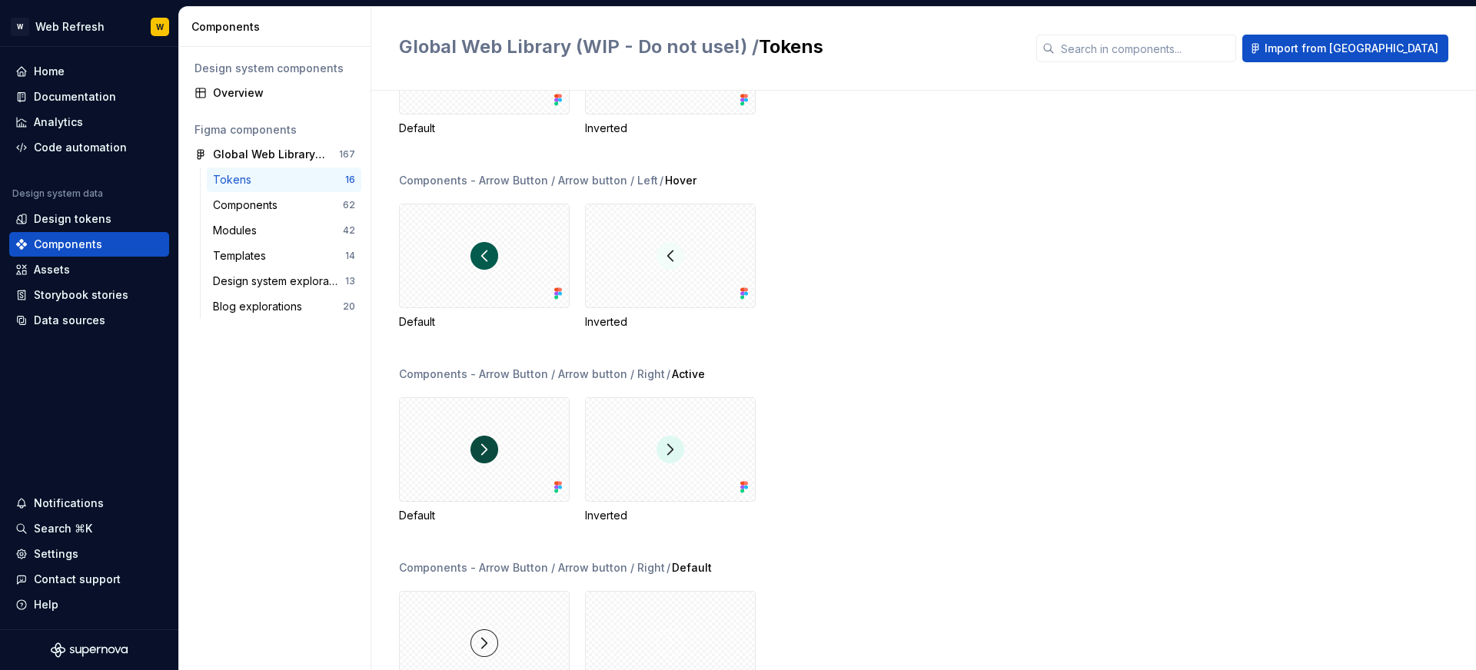
scroll to position [465, 0]
click at [258, 198] on div "Components" at bounding box center [248, 205] width 71 height 15
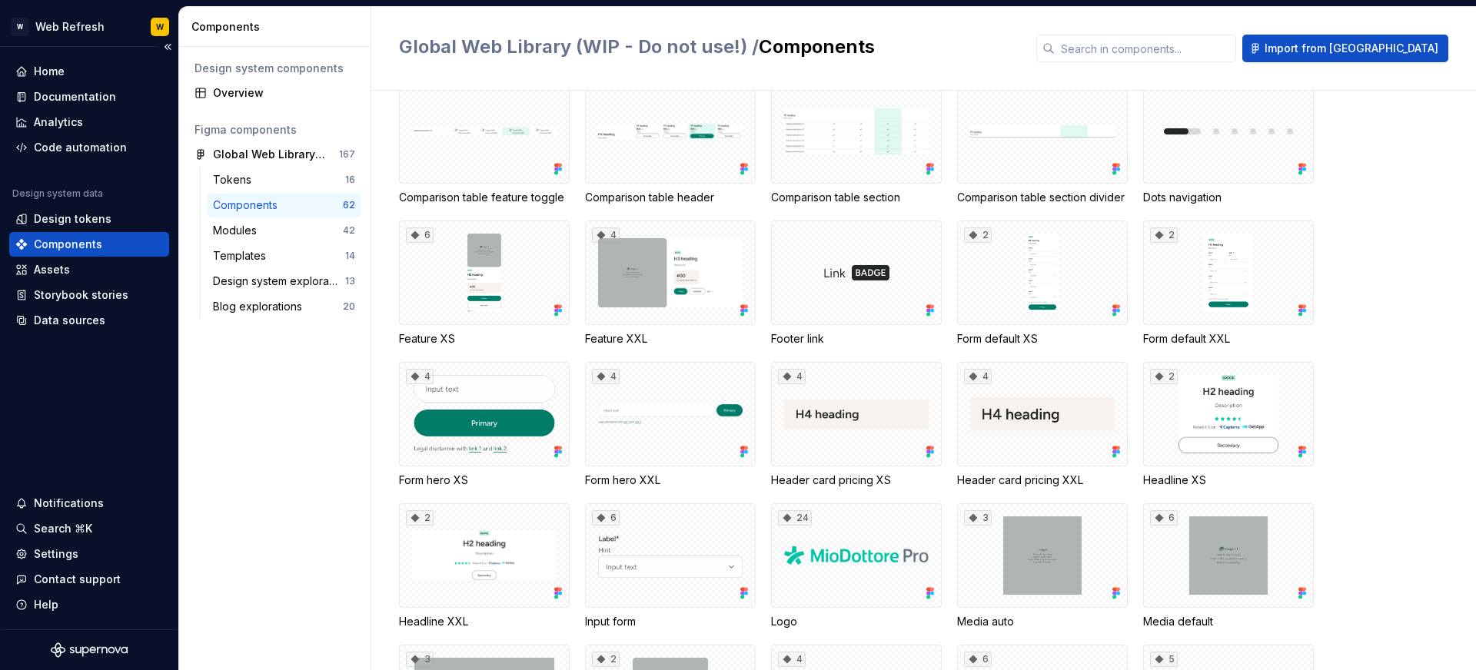
scroll to position [593, 0]
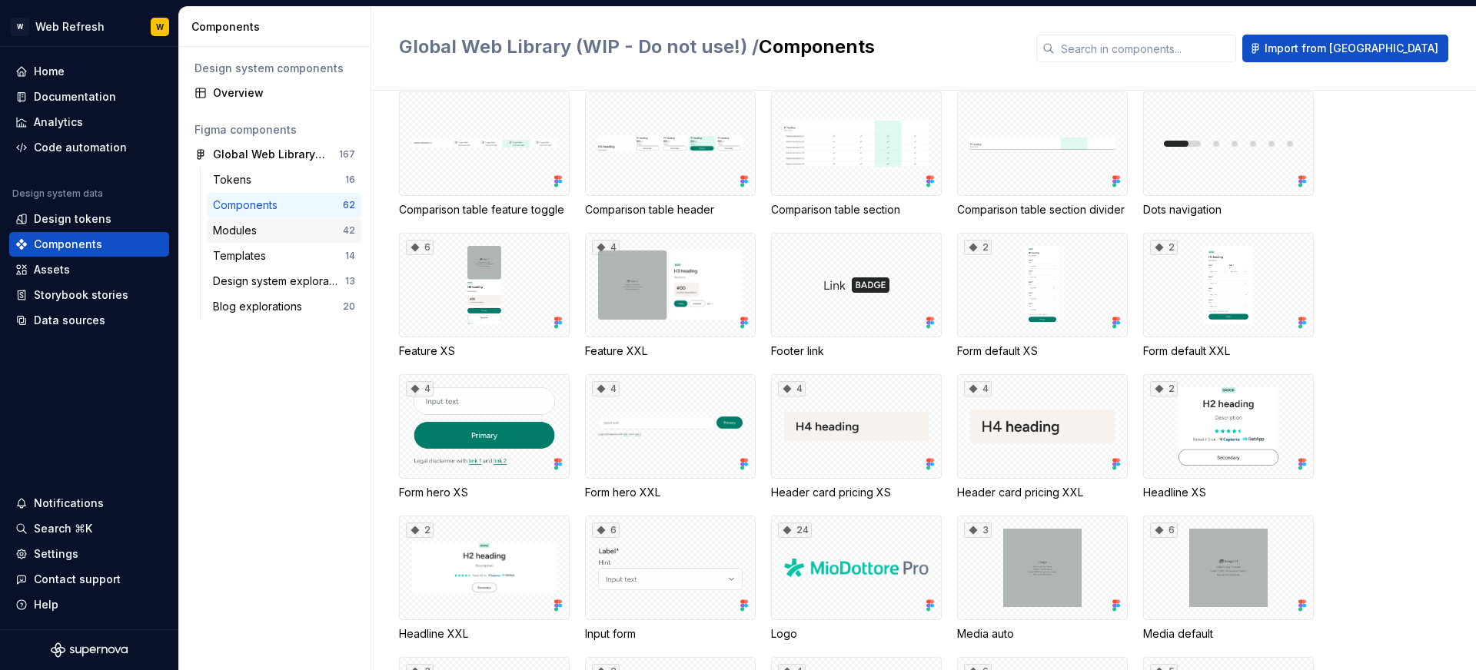
click at [265, 232] on div "Modules" at bounding box center [278, 230] width 130 height 15
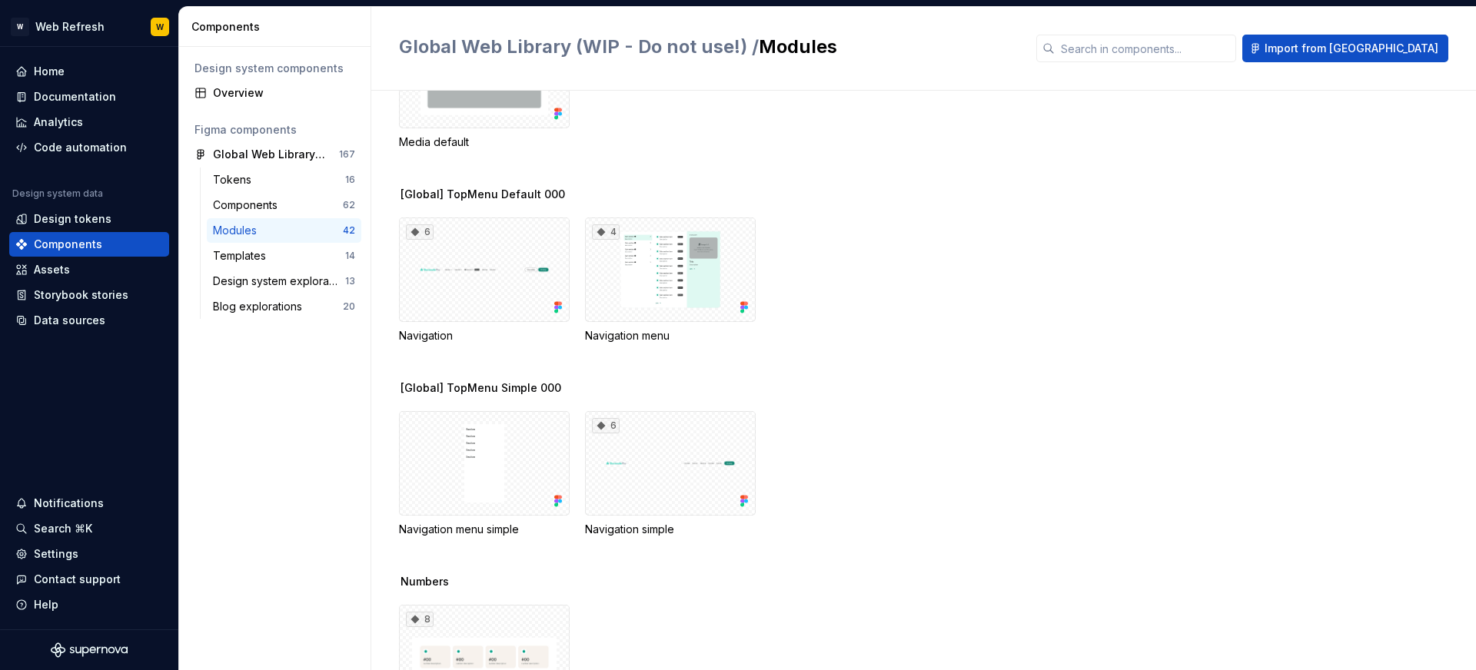
scroll to position [3353, 0]
click at [297, 255] on div "Templates" at bounding box center [279, 255] width 132 height 15
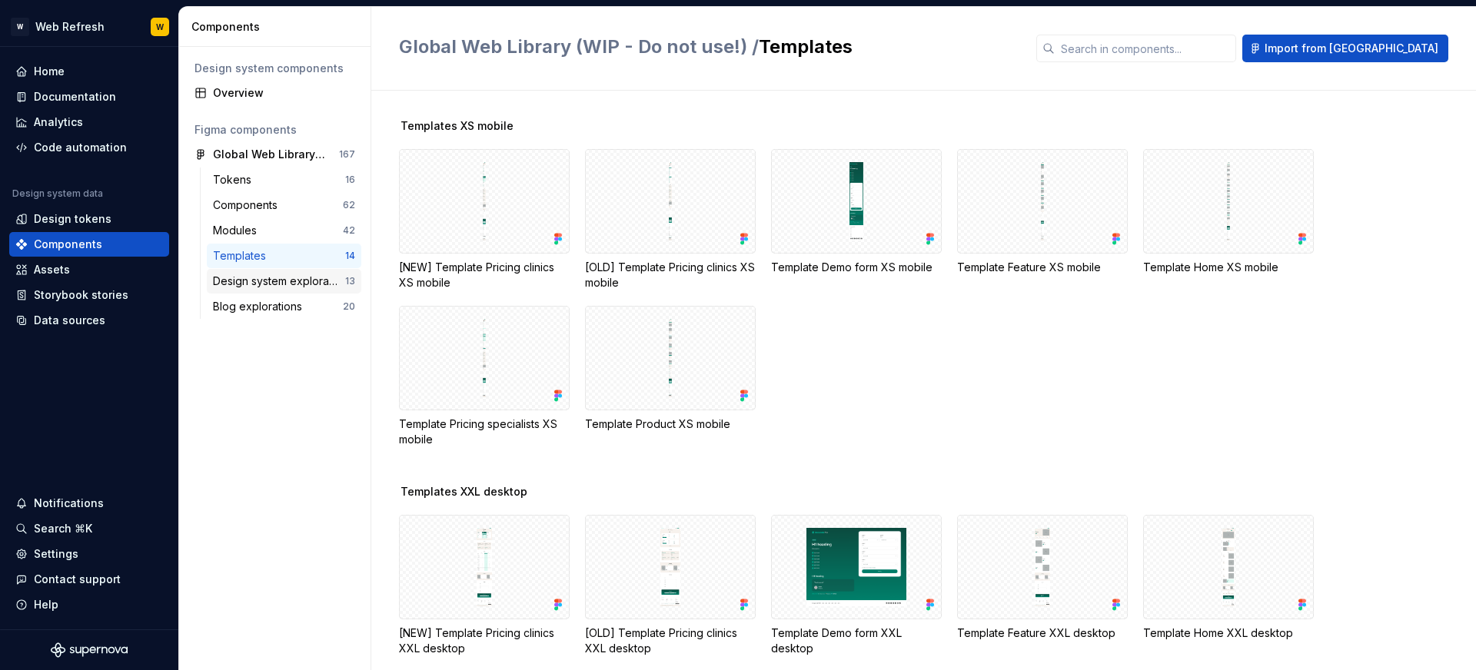
click at [267, 279] on div "Design system explorations" at bounding box center [279, 281] width 132 height 15
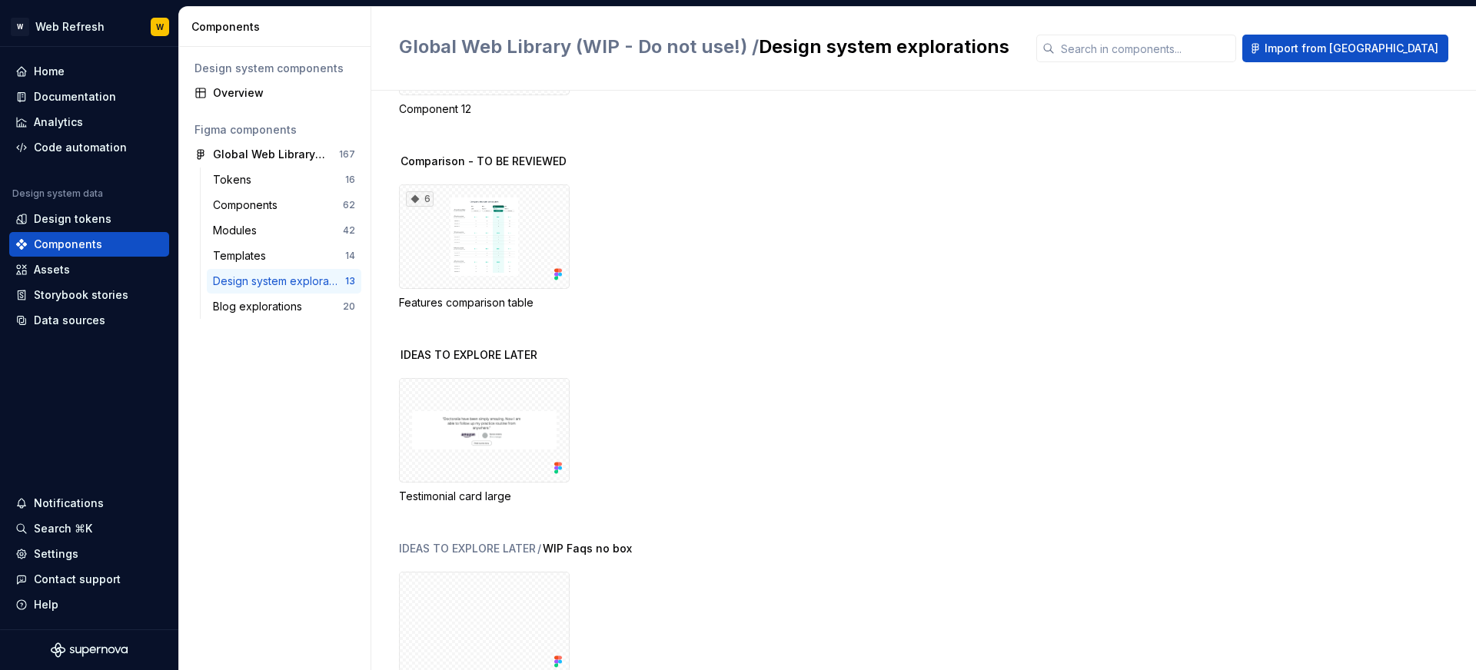
scroll to position [455, 0]
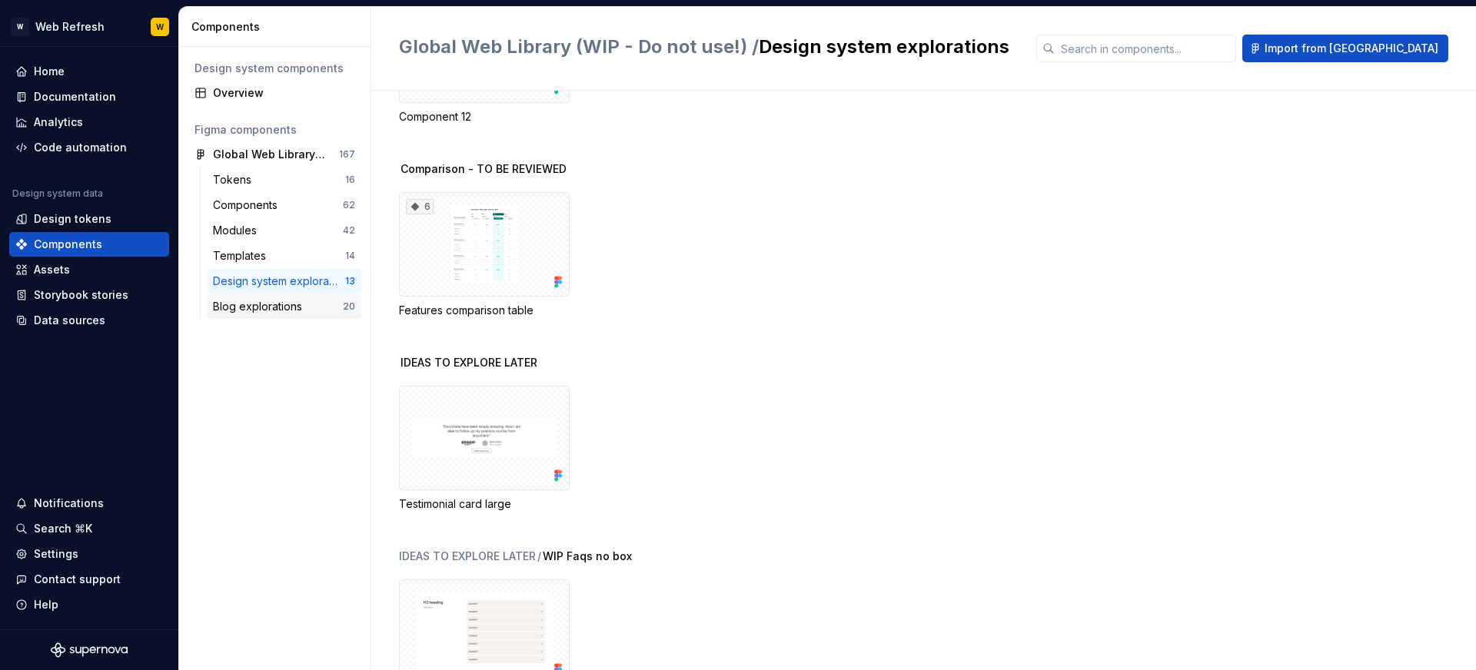
click at [281, 302] on div "Blog explorations" at bounding box center [260, 306] width 95 height 15
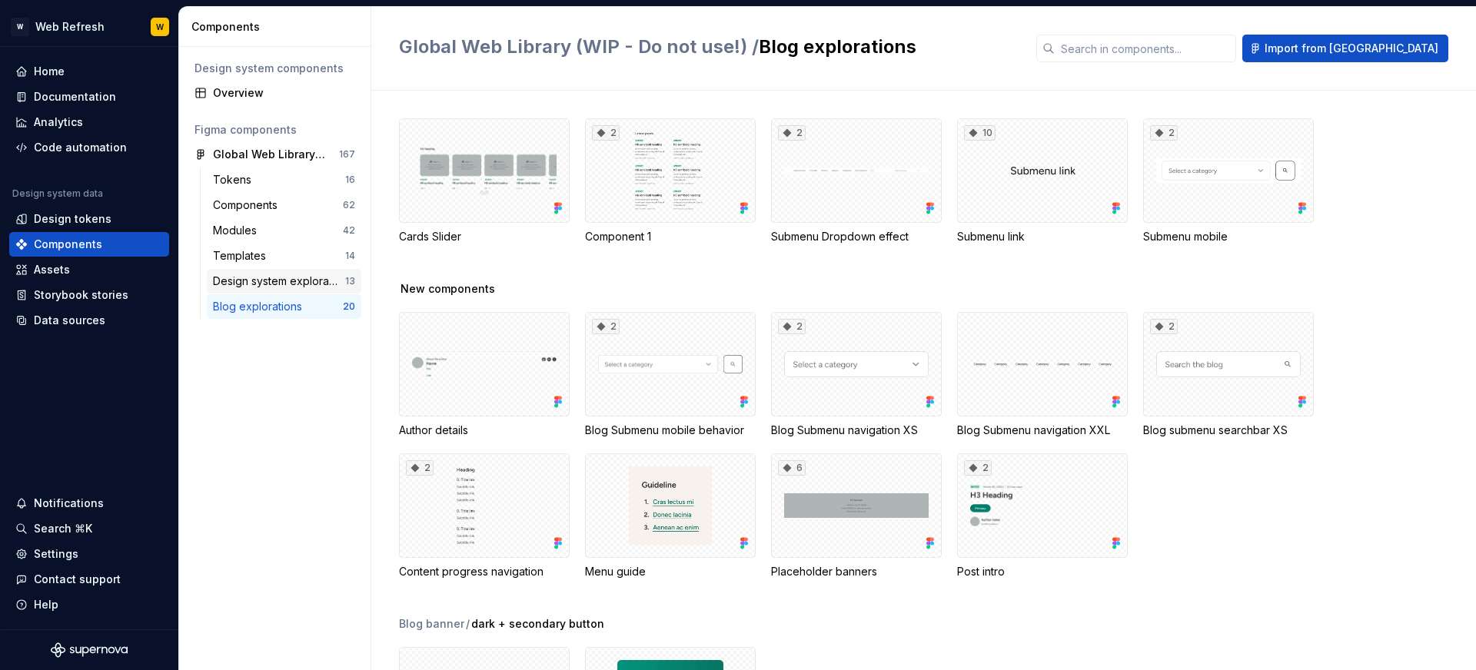
click at [284, 279] on div "Design system explorations" at bounding box center [279, 281] width 132 height 15
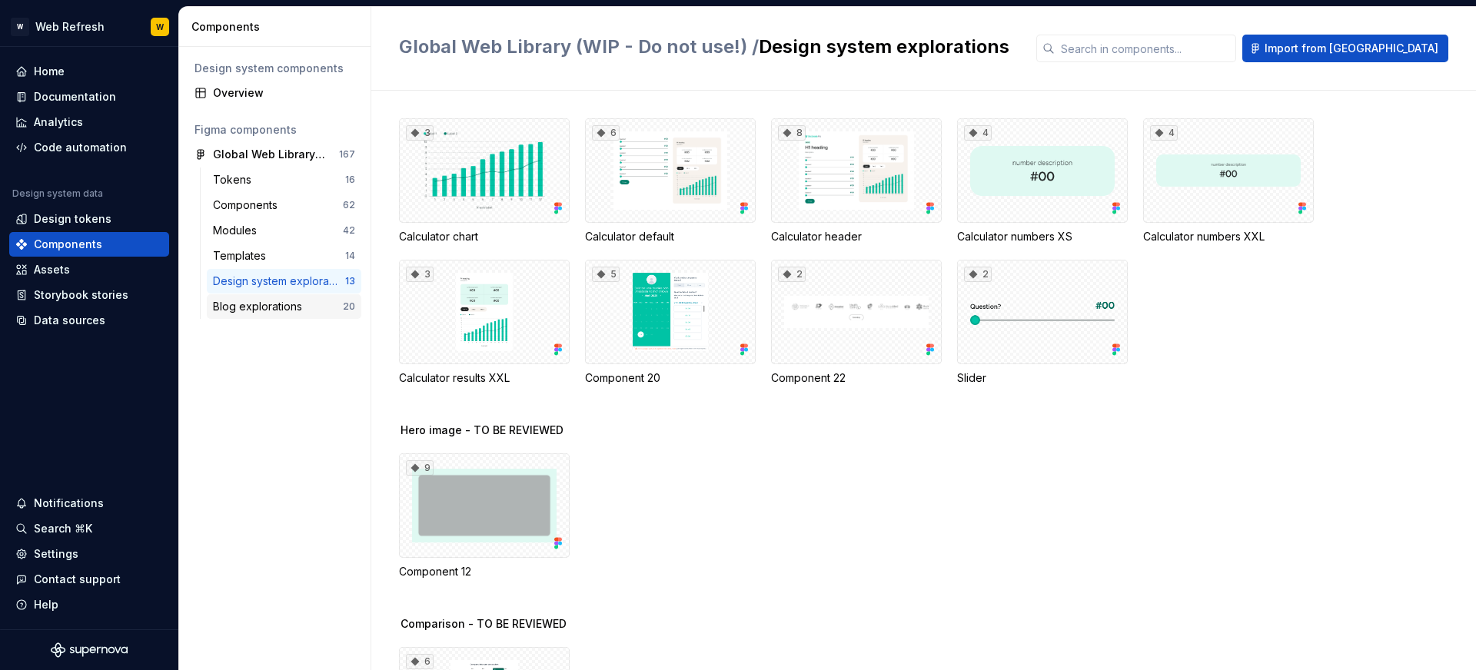
click at [305, 306] on div "Blog explorations" at bounding box center [260, 306] width 95 height 15
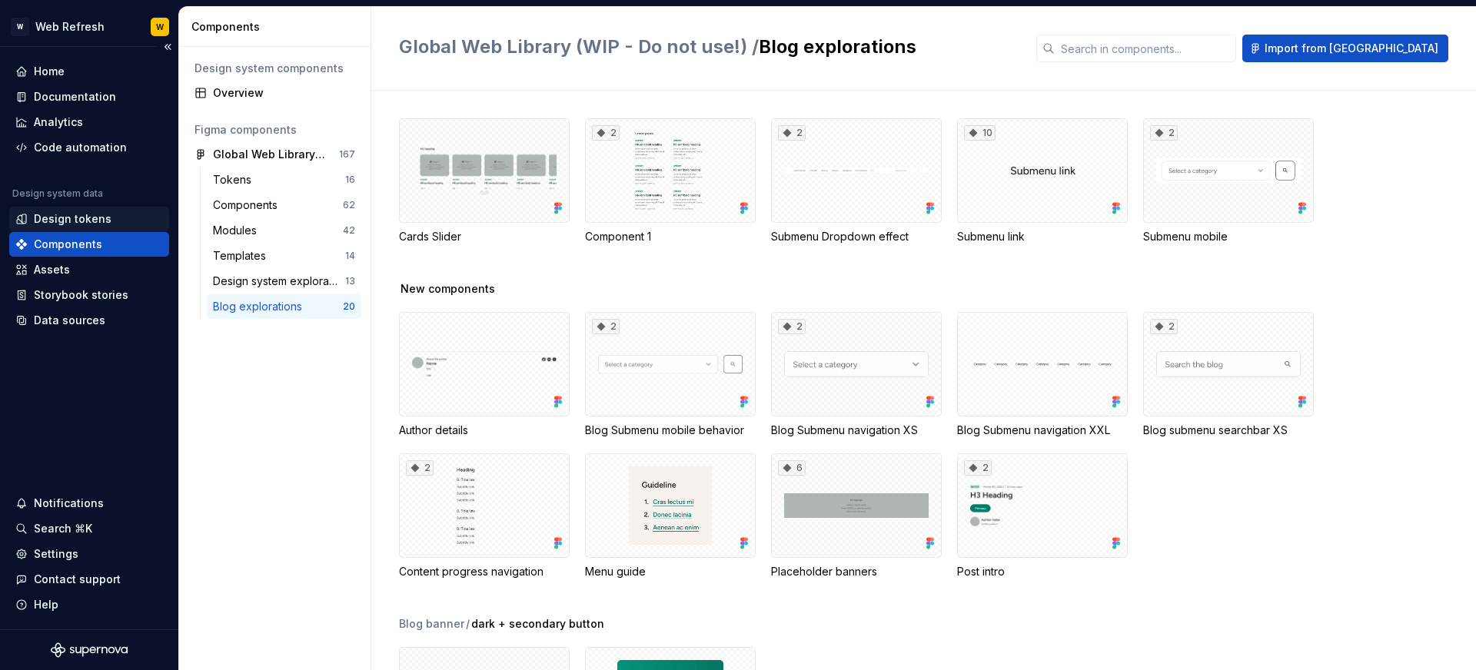
click at [43, 214] on div "Design tokens" at bounding box center [73, 218] width 78 height 15
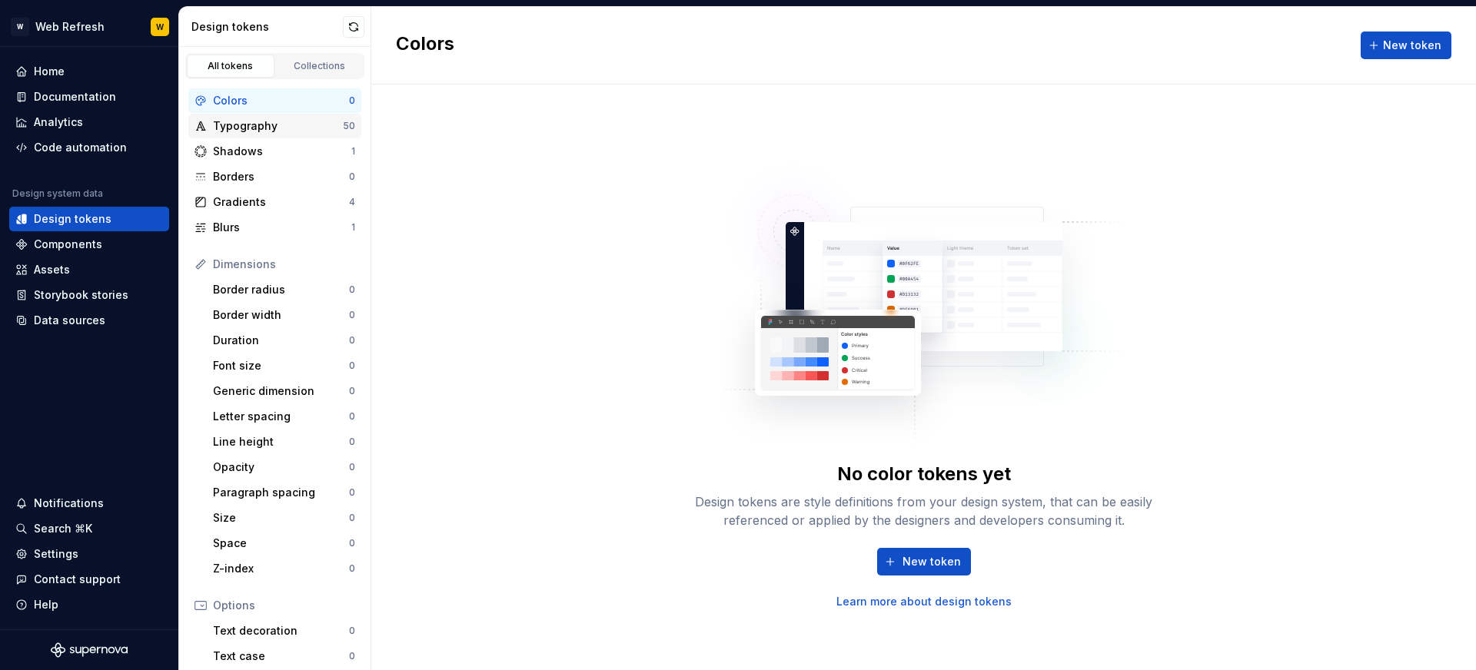
click at [276, 135] on div "Typography 50" at bounding box center [274, 126] width 173 height 25
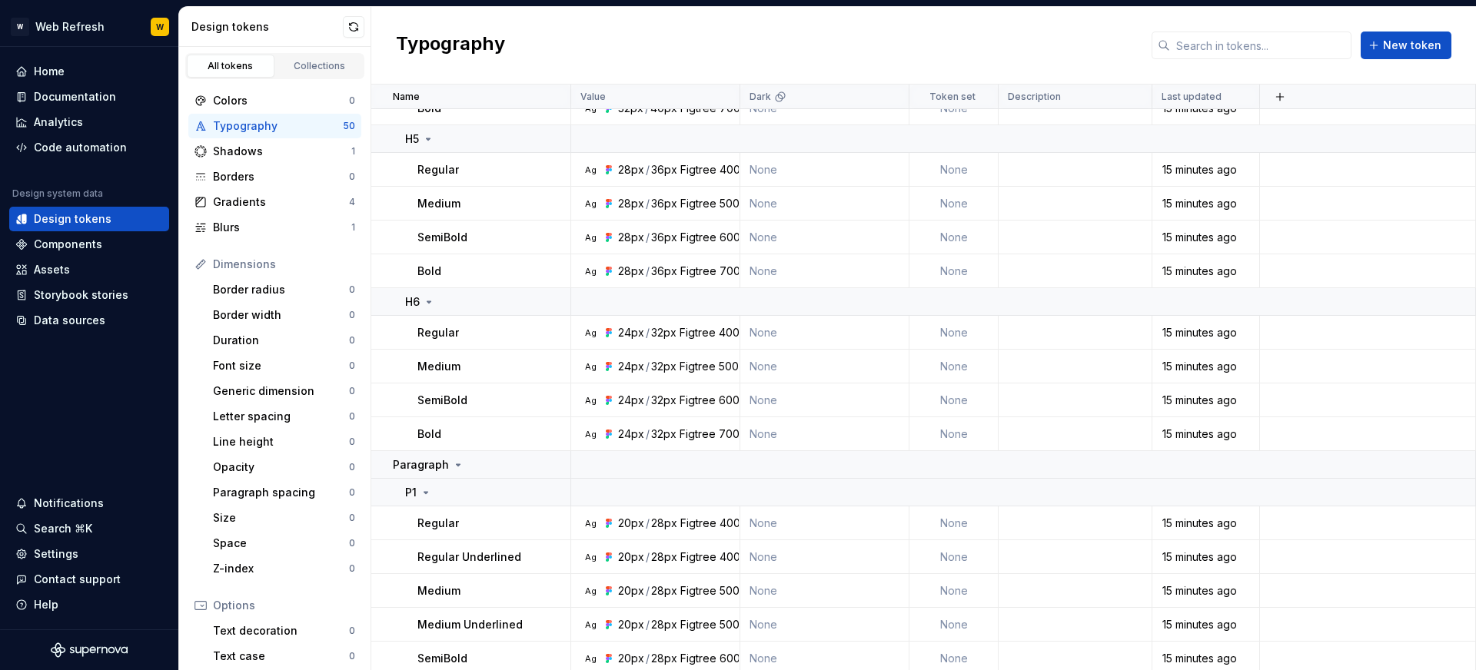
scroll to position [829, 0]
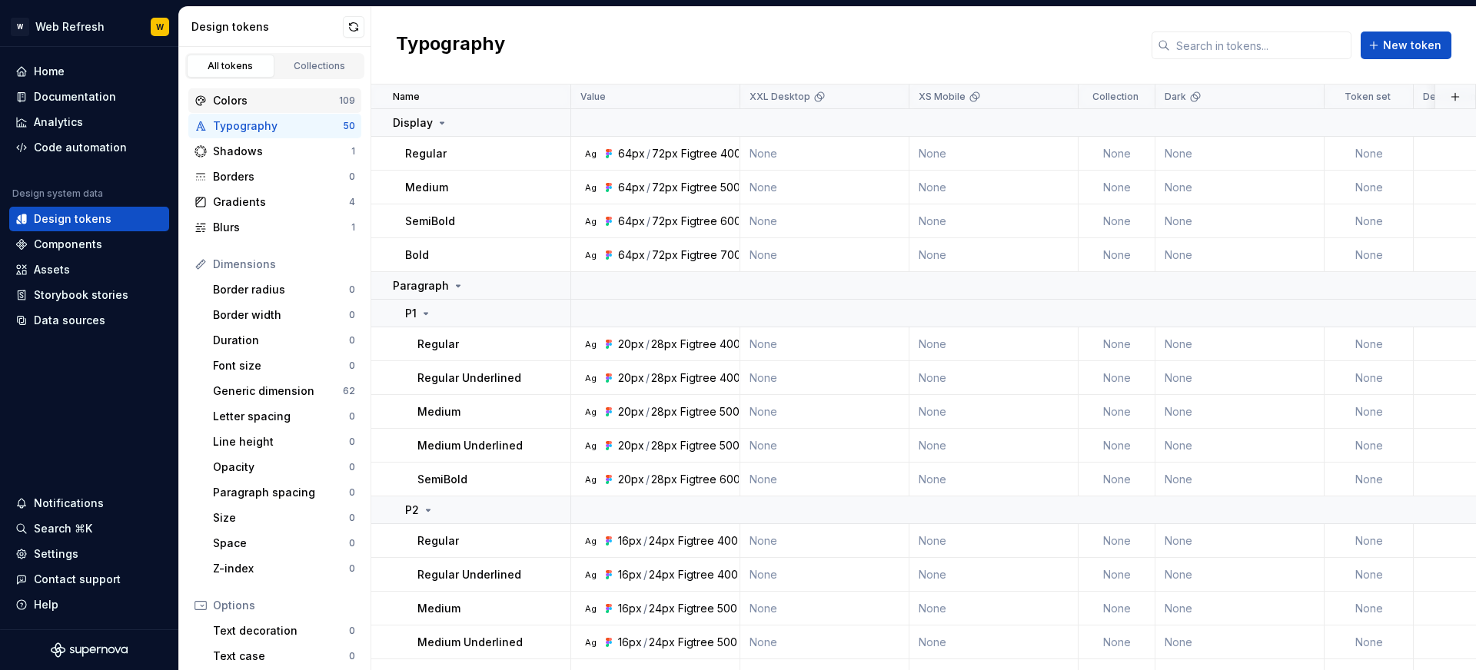
click at [254, 102] on div "Colors" at bounding box center [276, 100] width 126 height 15
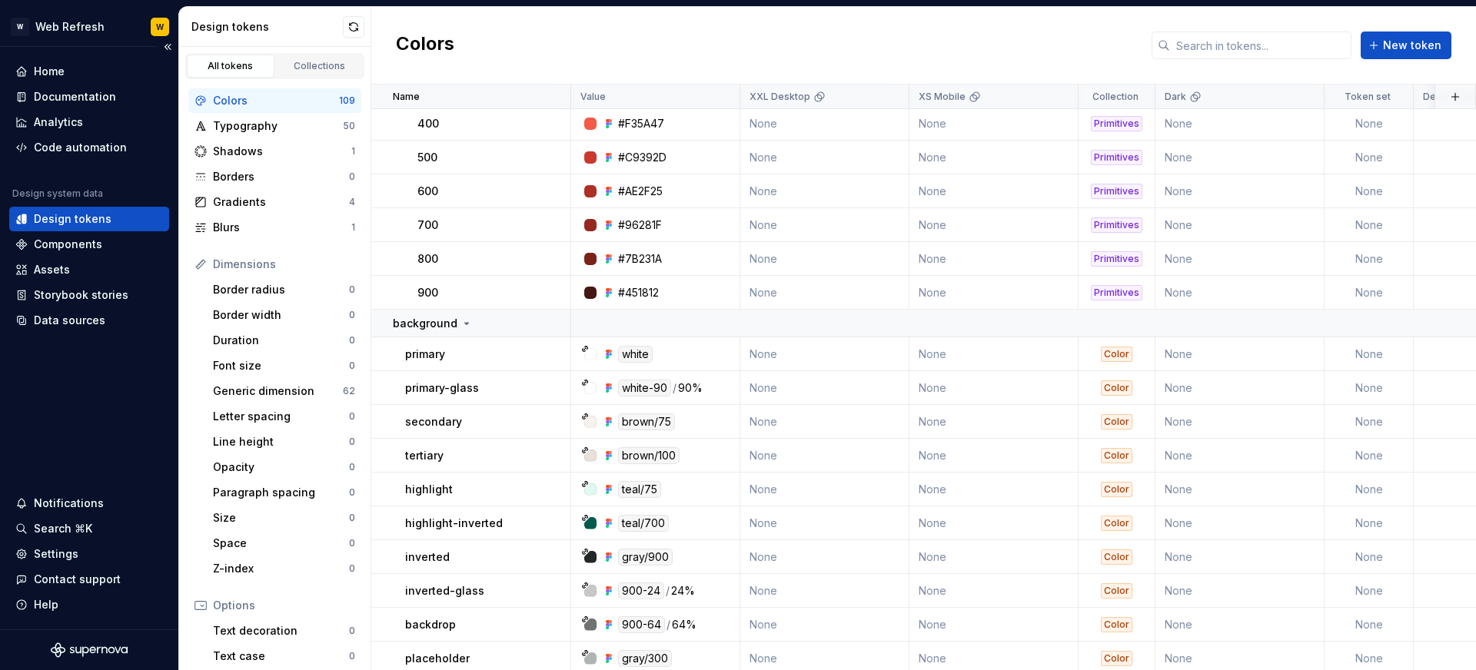
scroll to position [1663, 0]
click at [91, 96] on div "Documentation" at bounding box center [75, 96] width 82 height 15
click at [261, 118] on div "Typography" at bounding box center [278, 125] width 130 height 15
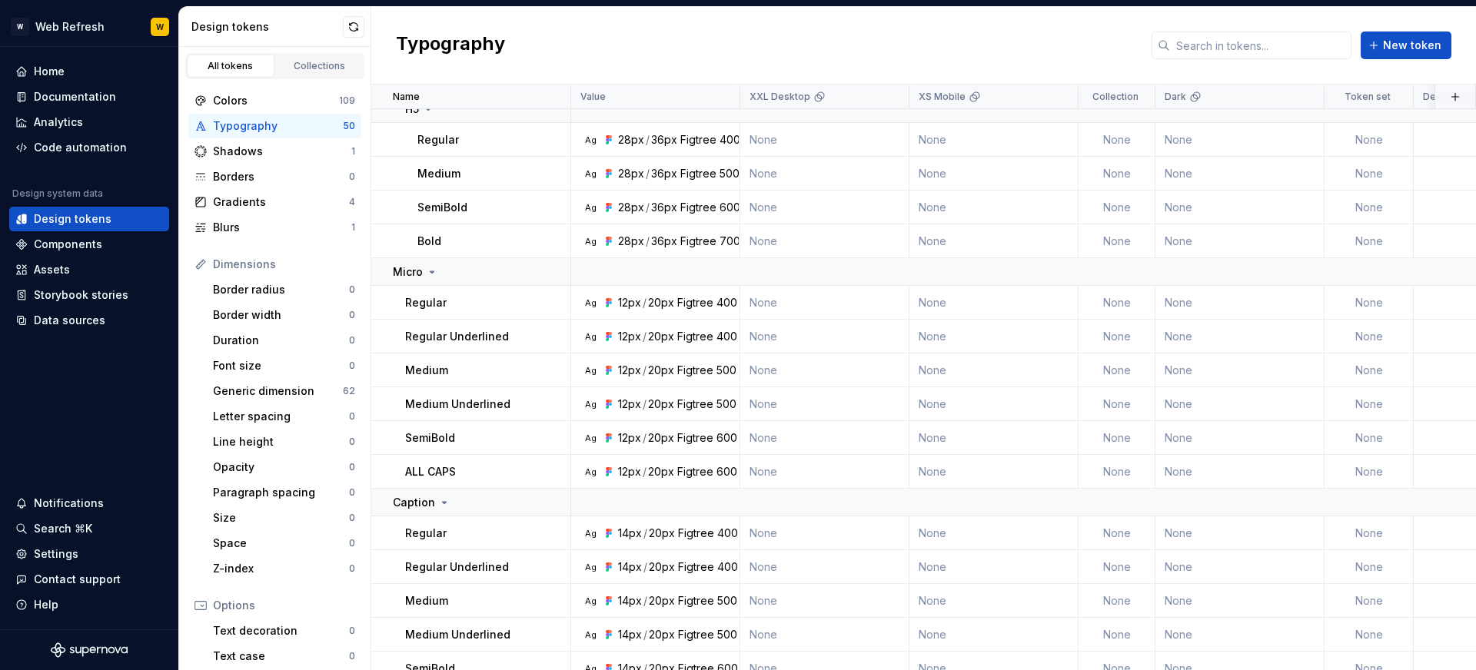
scroll to position [1444, 0]
click at [256, 190] on div "Gradients 4" at bounding box center [274, 202] width 173 height 25
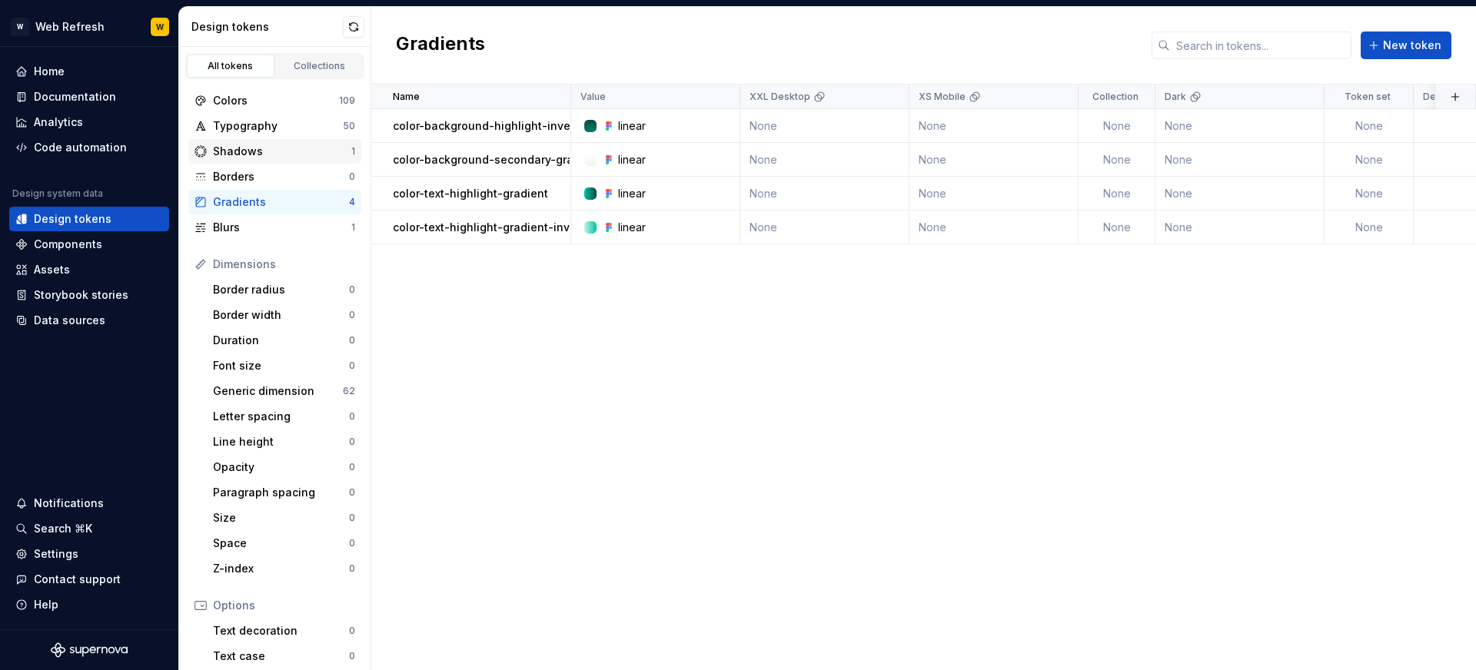
click at [273, 153] on div "Shadows" at bounding box center [282, 151] width 138 height 15
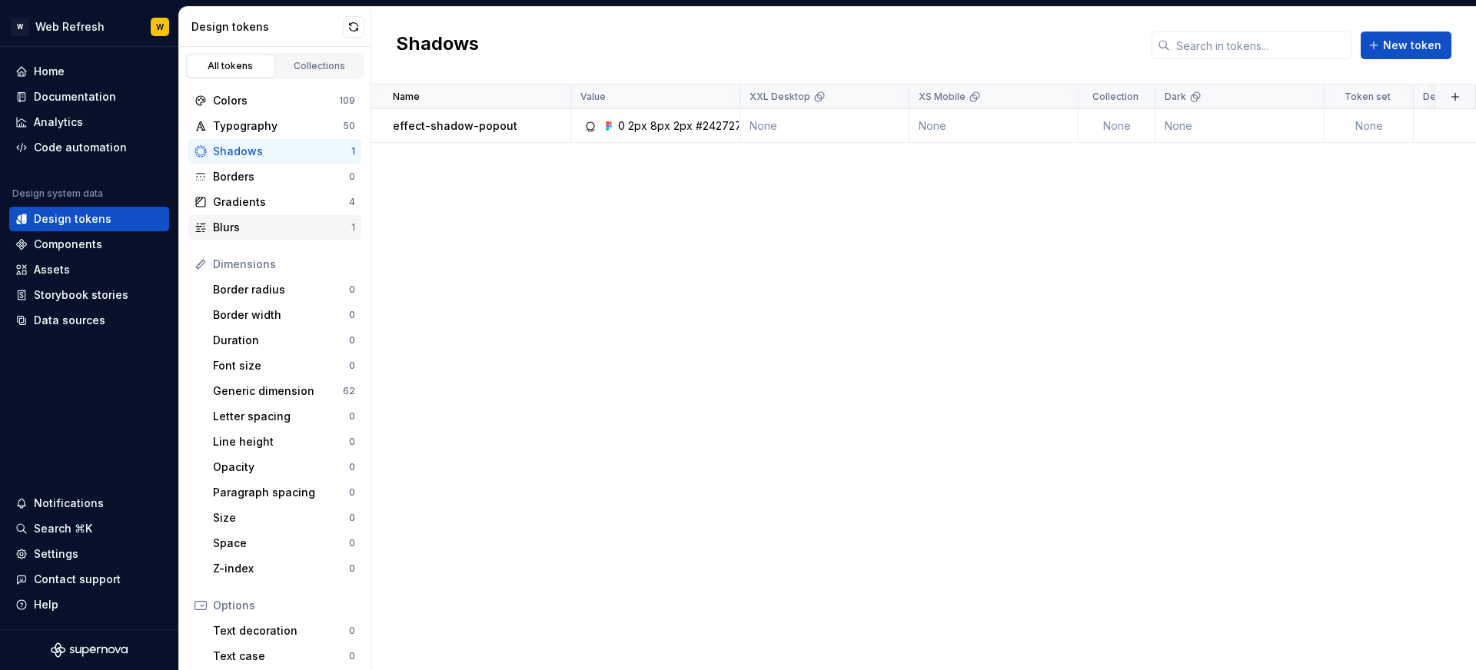
click at [277, 224] on div "Blurs" at bounding box center [282, 227] width 138 height 15
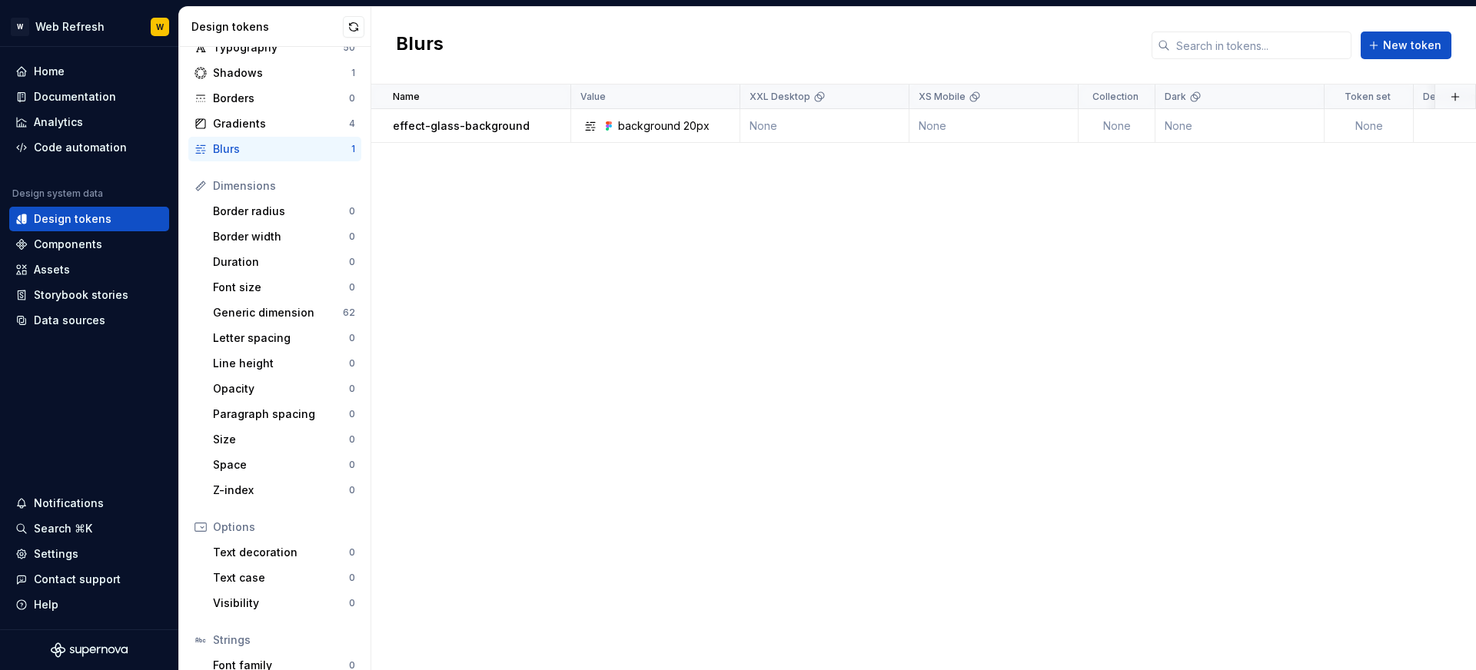
scroll to position [135, 0]
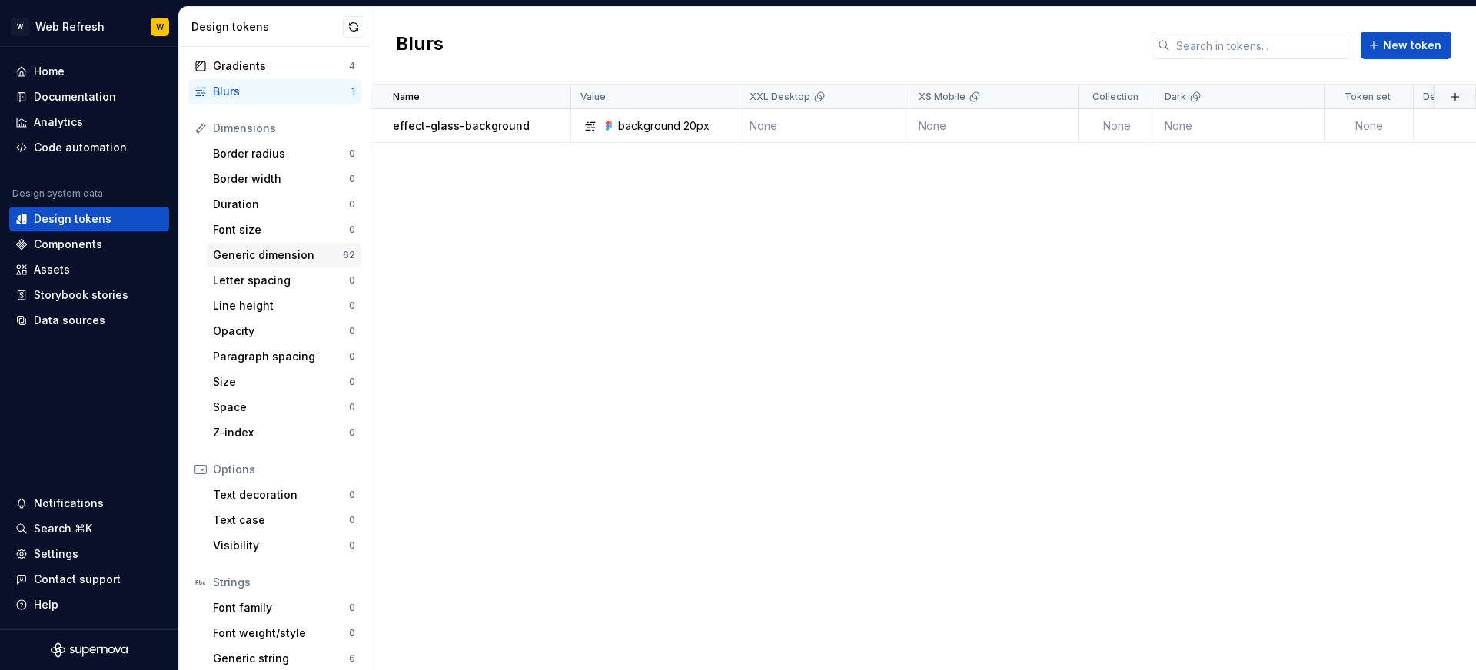
click at [290, 251] on div "Generic dimension" at bounding box center [278, 255] width 130 height 15
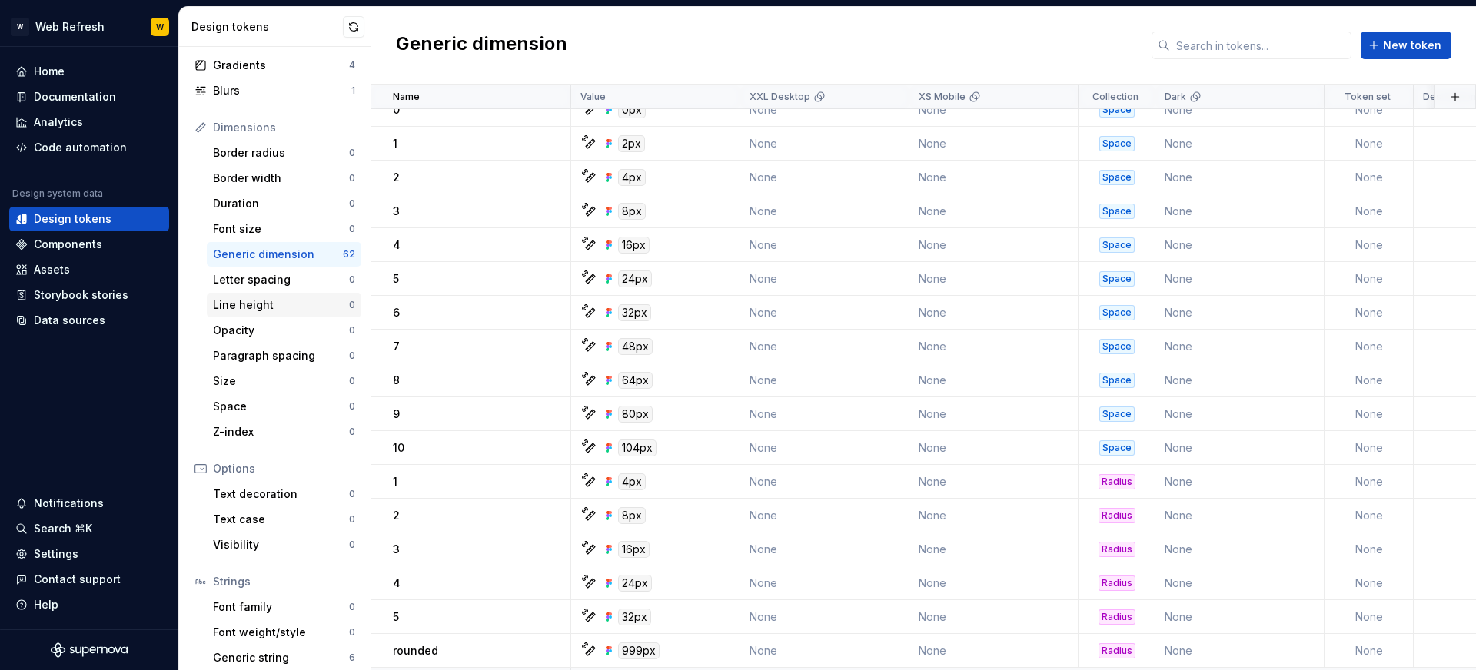
scroll to position [171, 0]
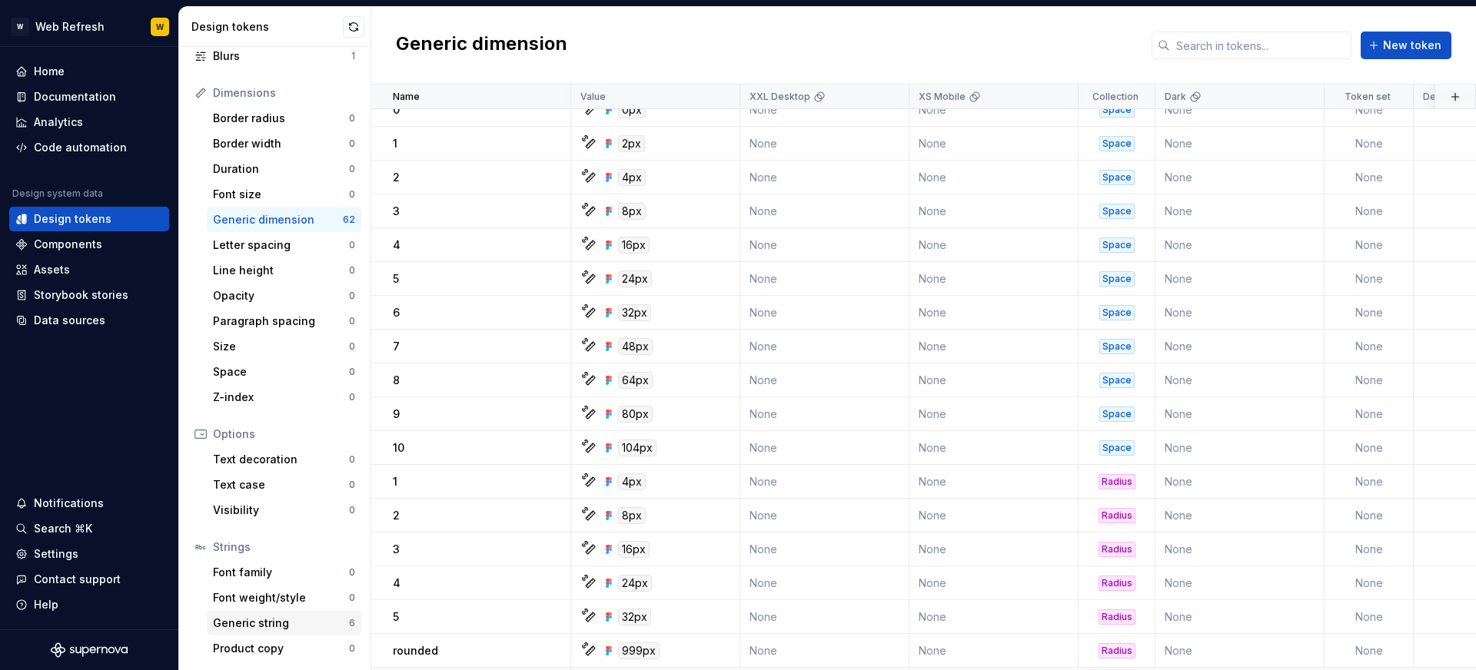
click at [256, 622] on div "Generic string" at bounding box center [281, 623] width 136 height 15
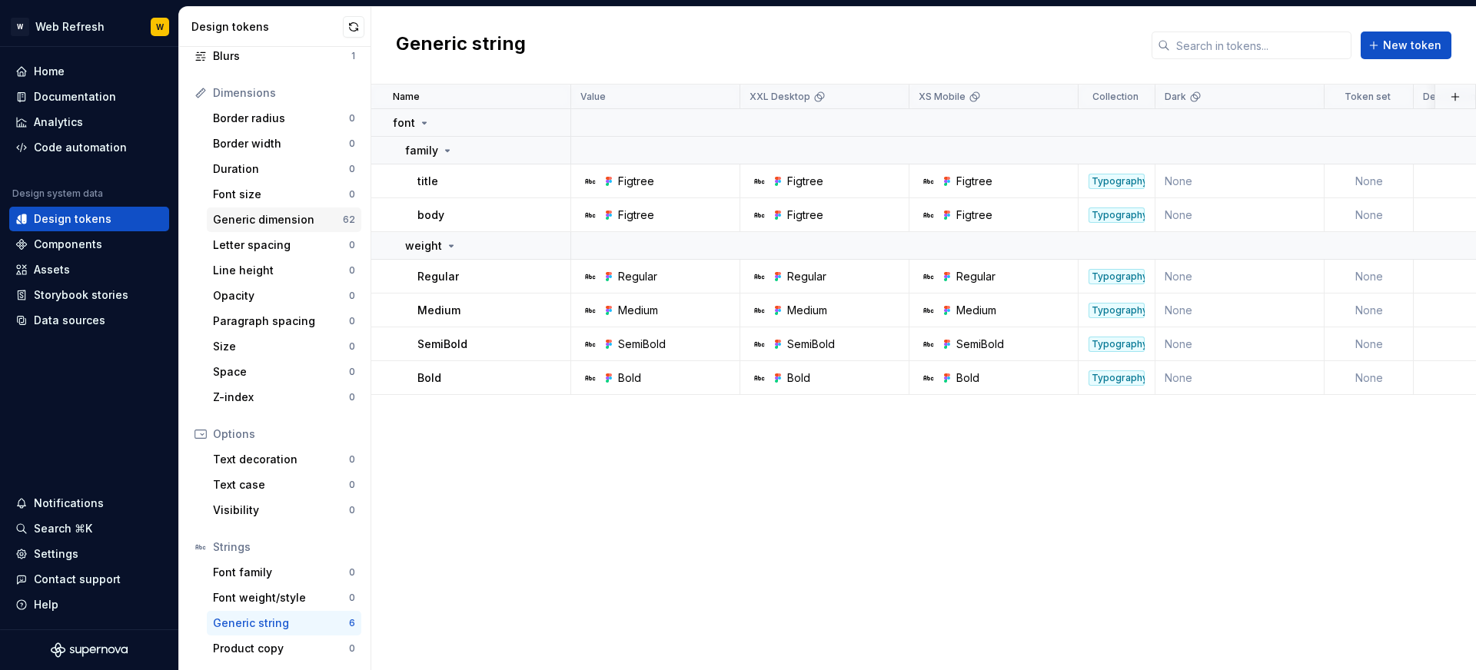
click at [271, 215] on div "Generic dimension" at bounding box center [278, 219] width 130 height 15
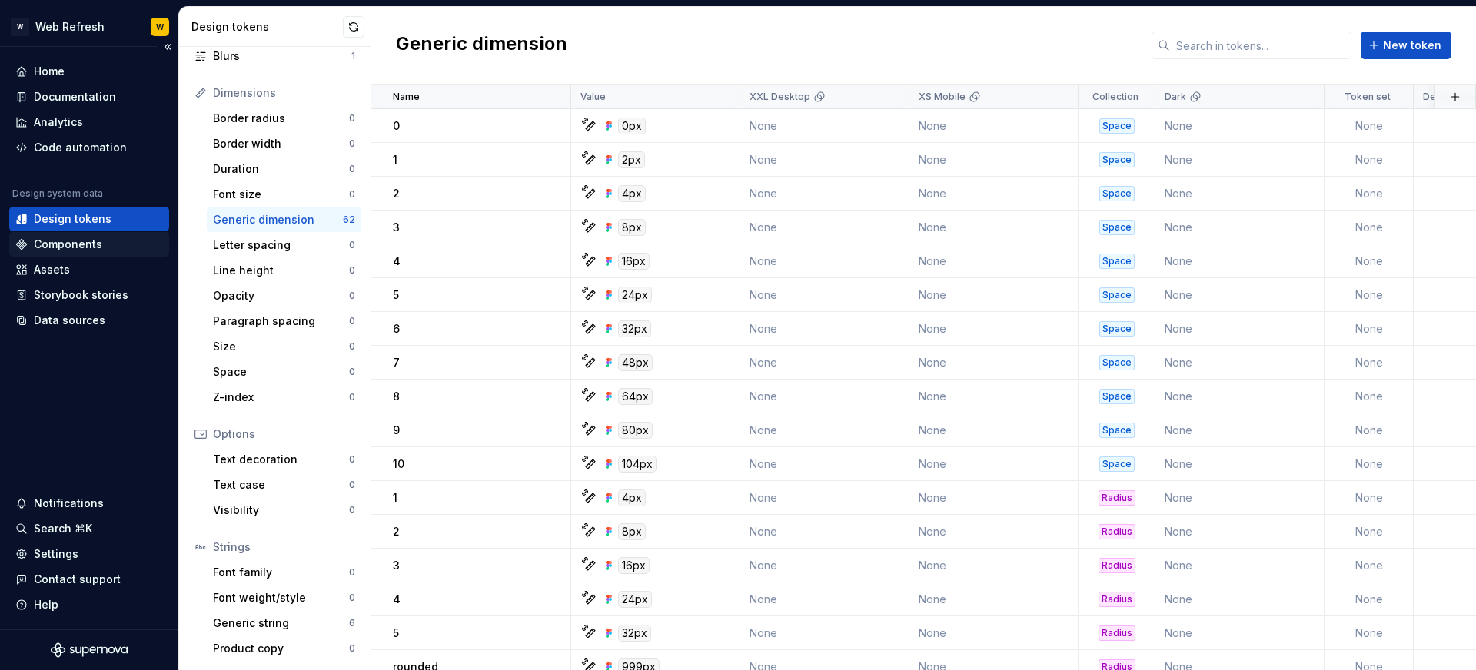
click at [85, 242] on div "Components" at bounding box center [68, 244] width 68 height 15
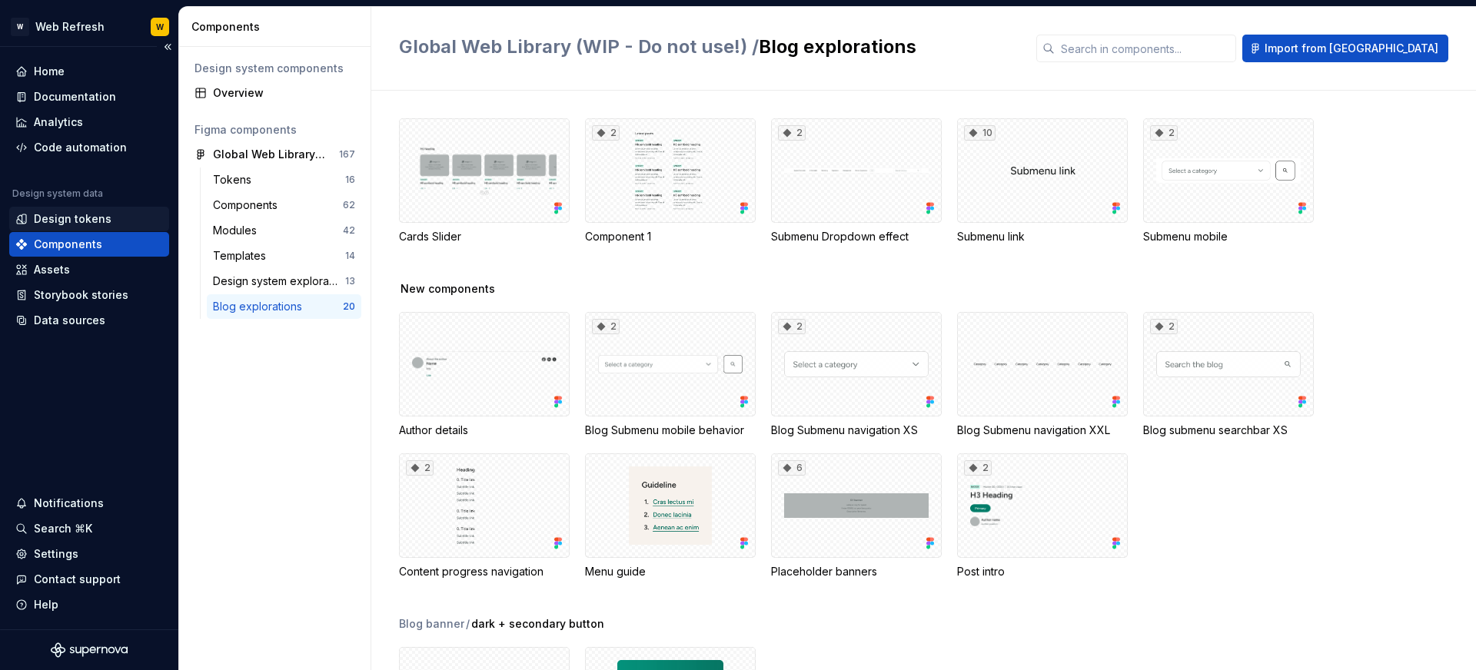
click at [84, 221] on div "Design tokens" at bounding box center [73, 218] width 78 height 15
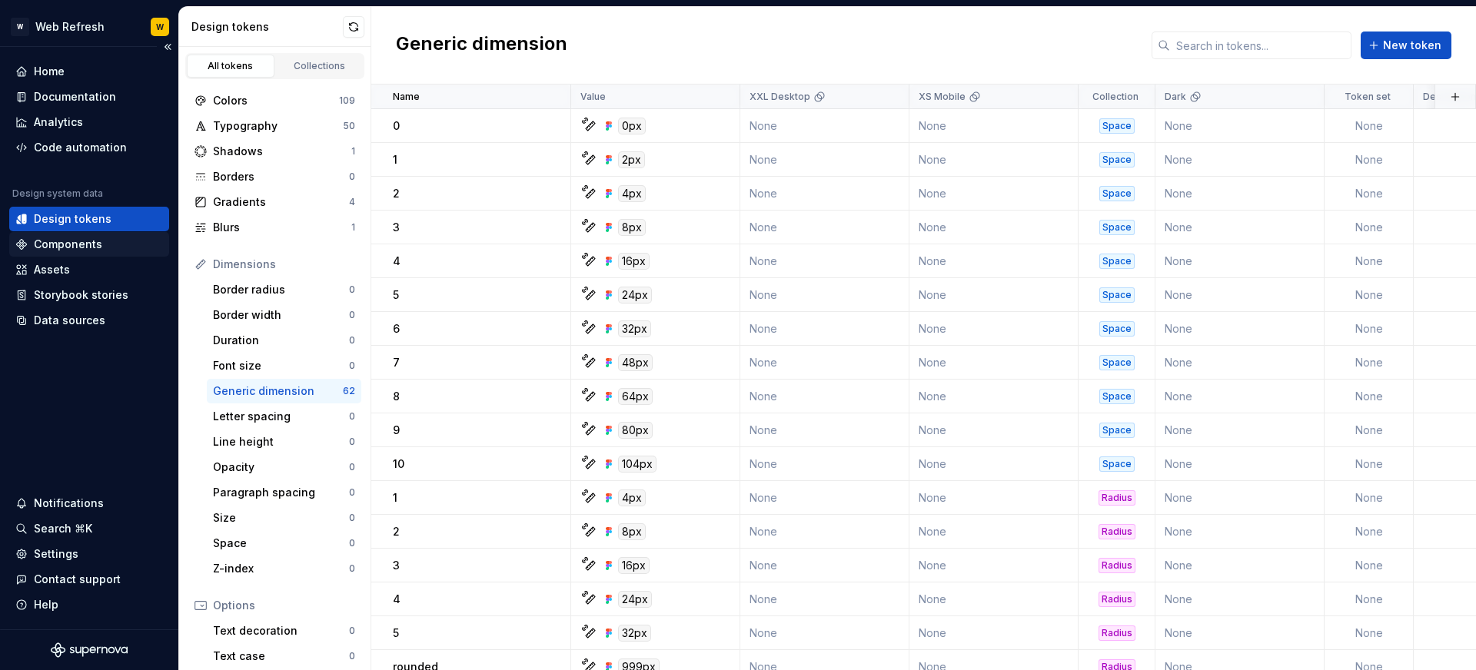
click at [75, 241] on div "Components" at bounding box center [68, 244] width 68 height 15
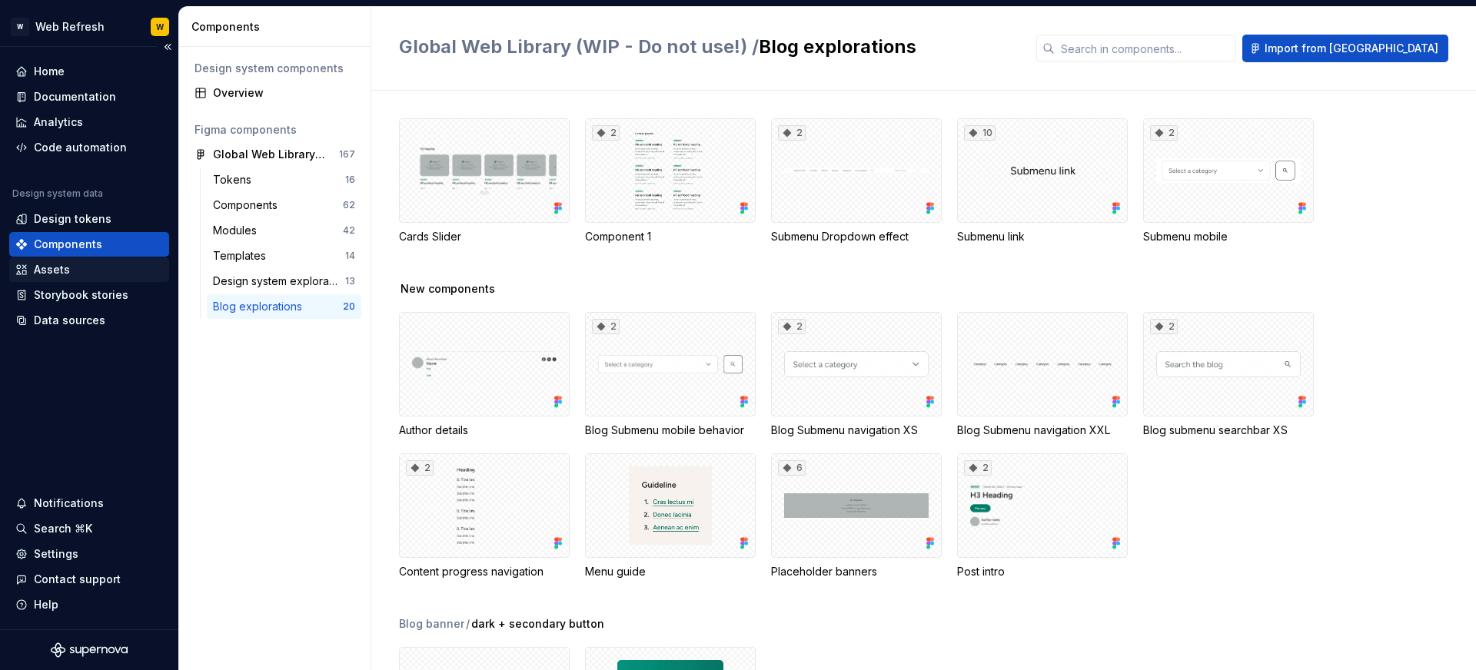
click at [68, 266] on div "Assets" at bounding box center [52, 269] width 36 height 15
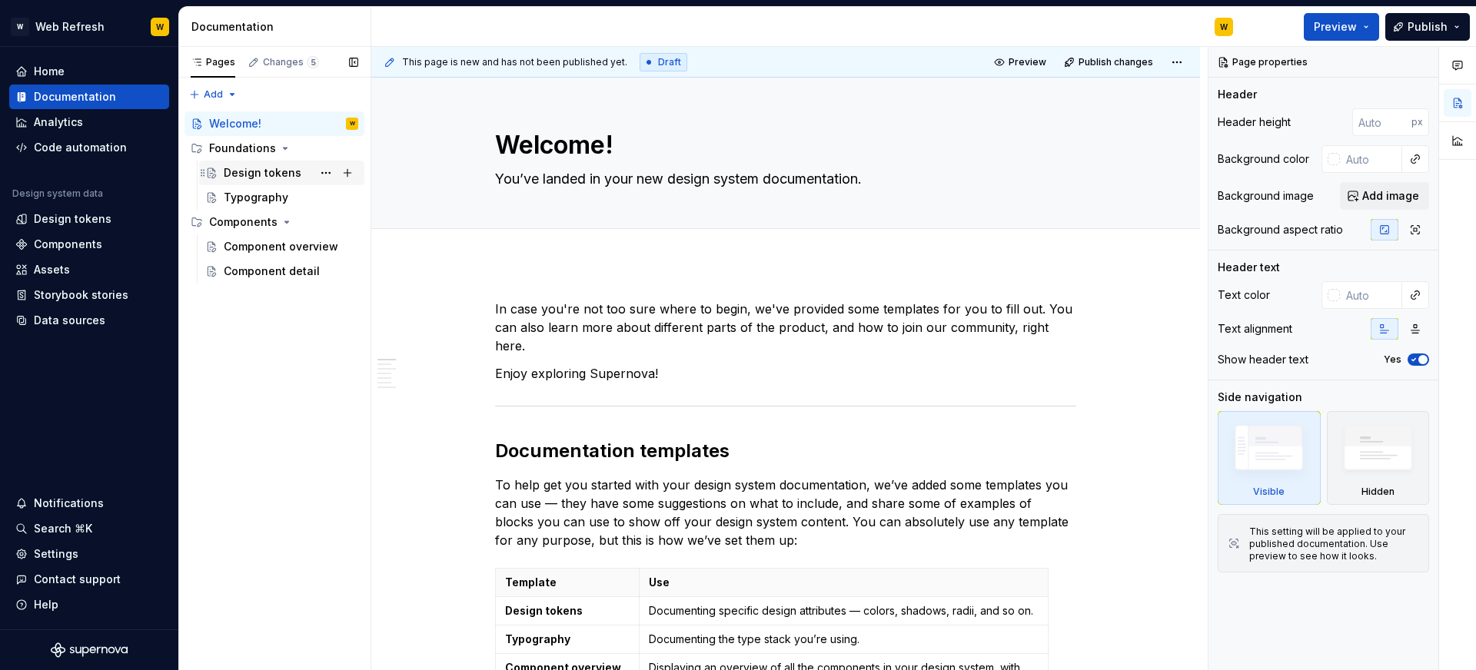
click at [256, 174] on div "Design tokens" at bounding box center [263, 172] width 78 height 15
click at [265, 171] on div "Design tokens" at bounding box center [263, 172] width 78 height 15
click at [276, 175] on div "Design tokens" at bounding box center [263, 172] width 78 height 15
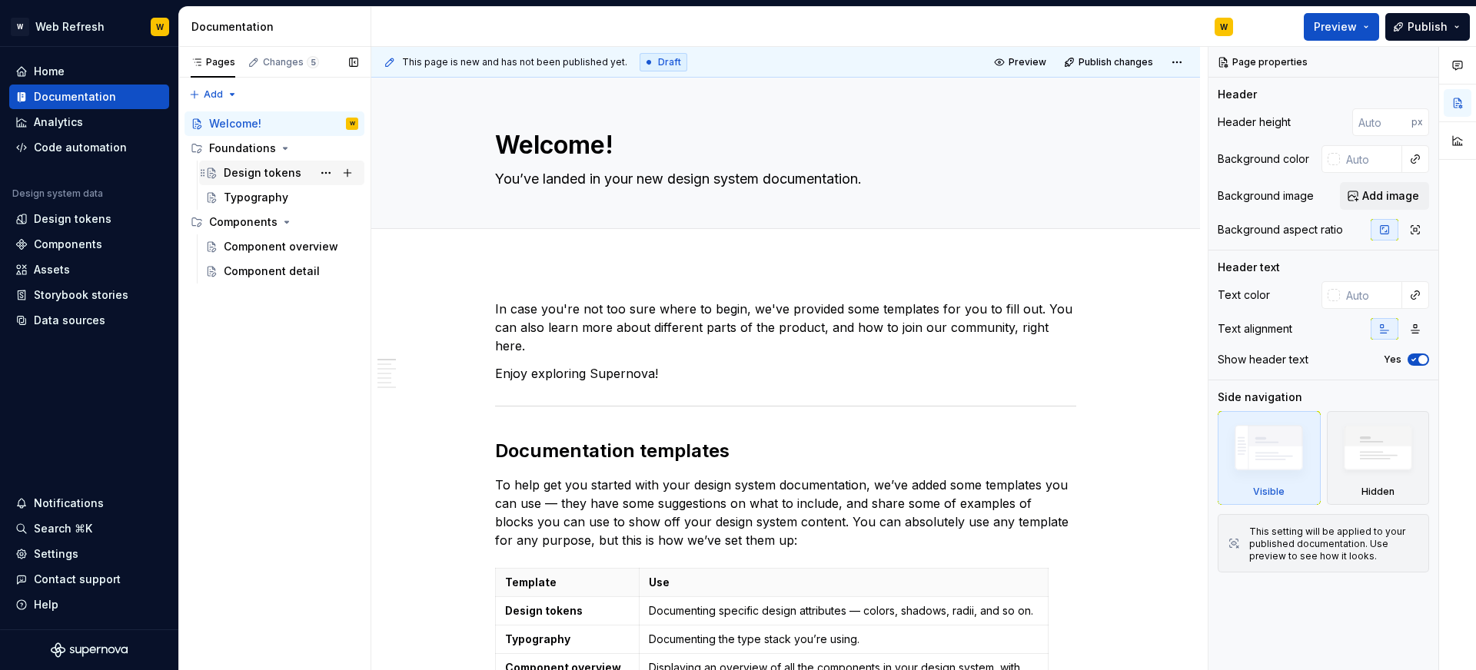
click at [276, 175] on div "Design tokens" at bounding box center [263, 172] width 78 height 15
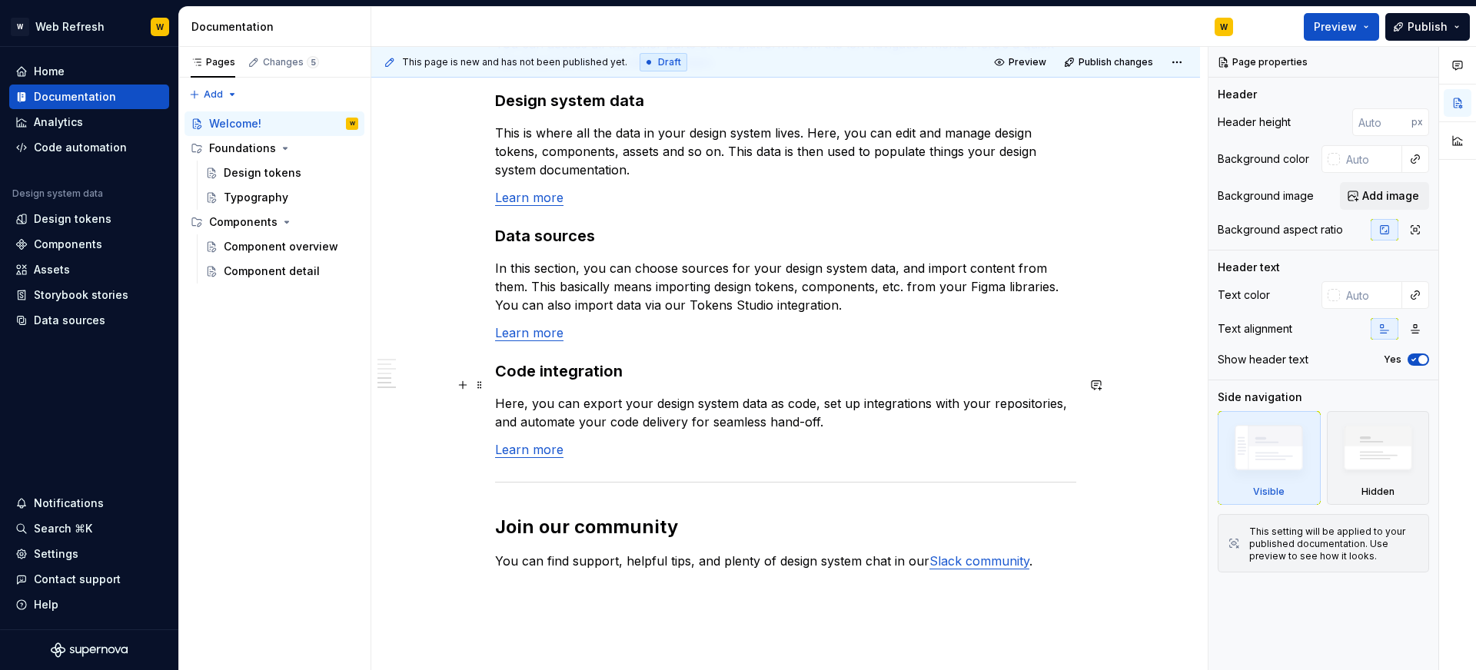
scroll to position [1263, 0]
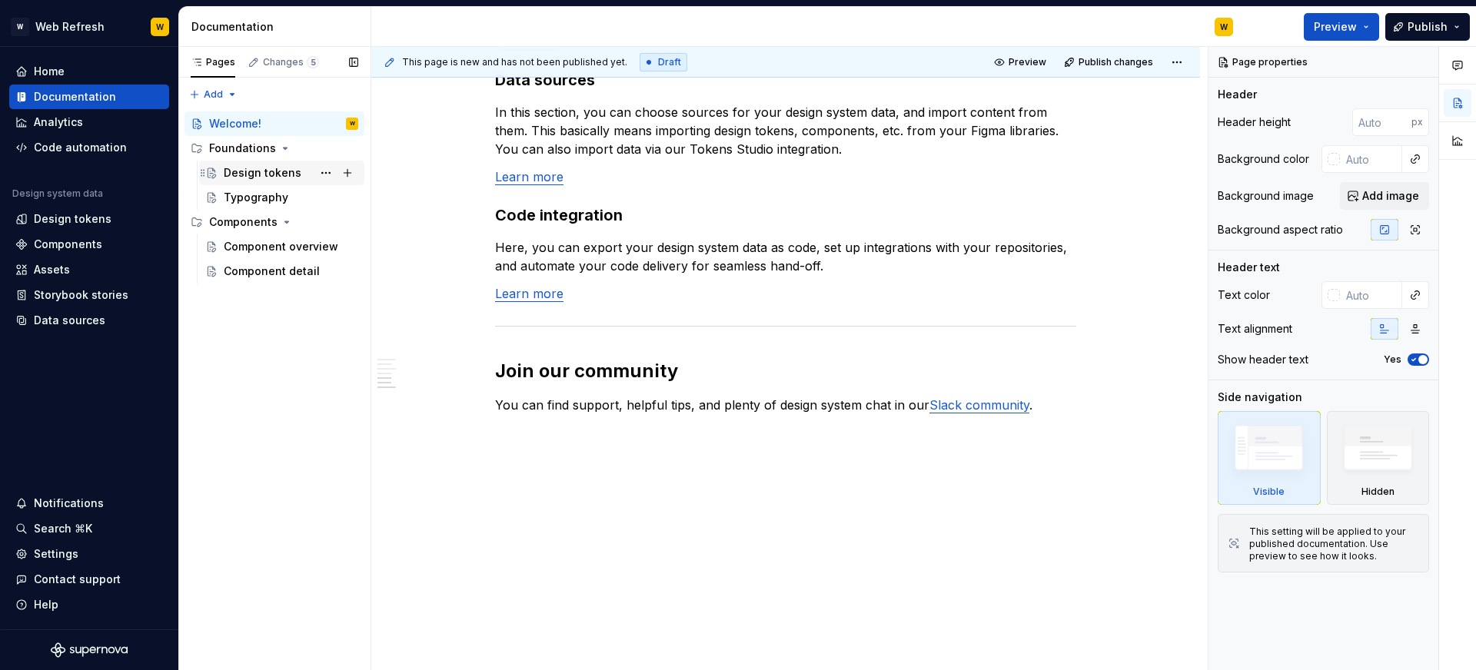
click at [251, 169] on div "Design tokens" at bounding box center [263, 172] width 78 height 15
click at [281, 171] on div "Design tokens" at bounding box center [263, 172] width 78 height 15
click at [214, 171] on icon "Page tree" at bounding box center [212, 173] width 8 height 10
click at [258, 245] on div "Component overview" at bounding box center [268, 246] width 88 height 15
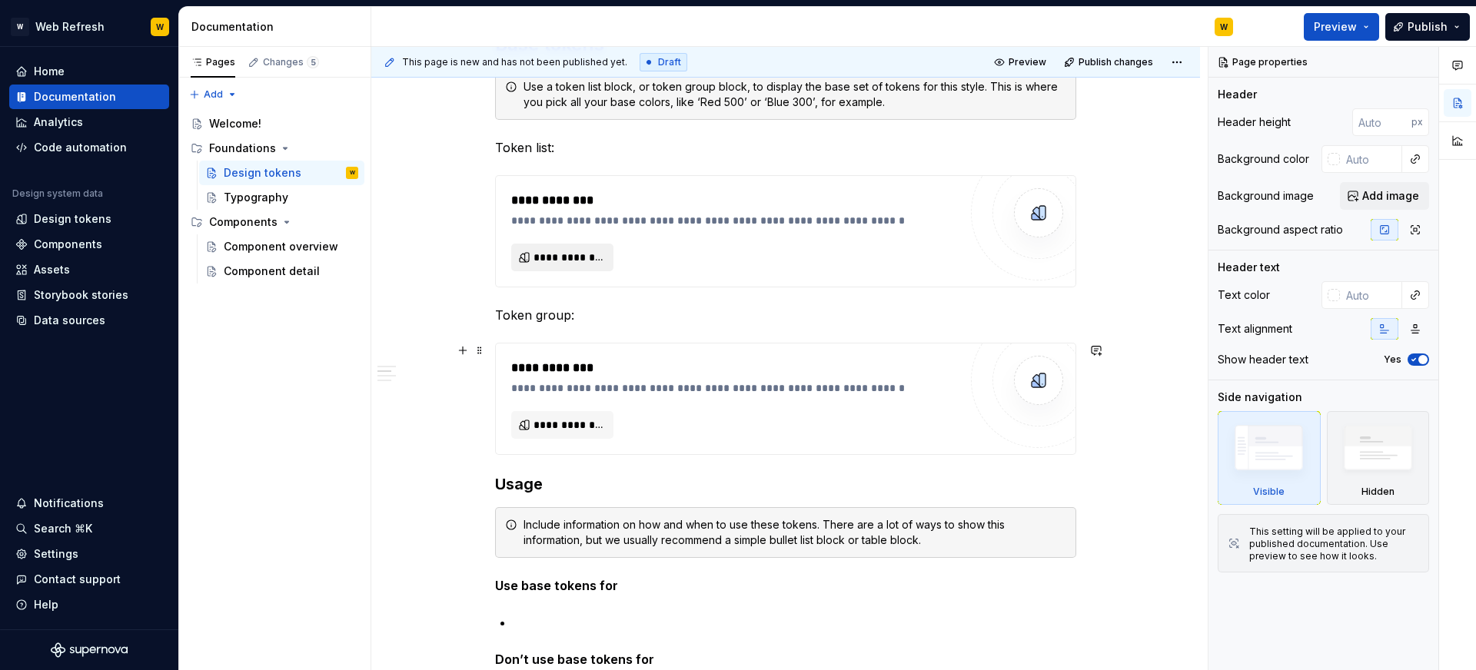
scroll to position [264, 0]
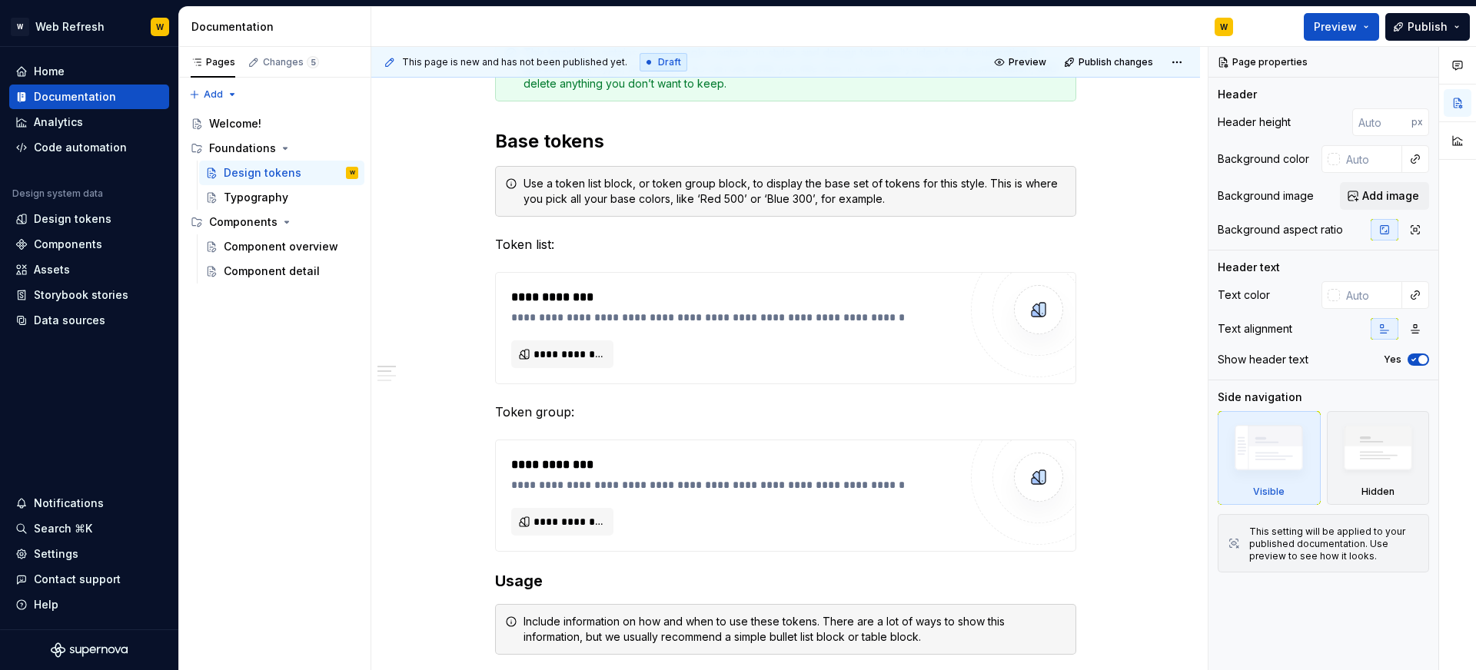
type textarea "*"
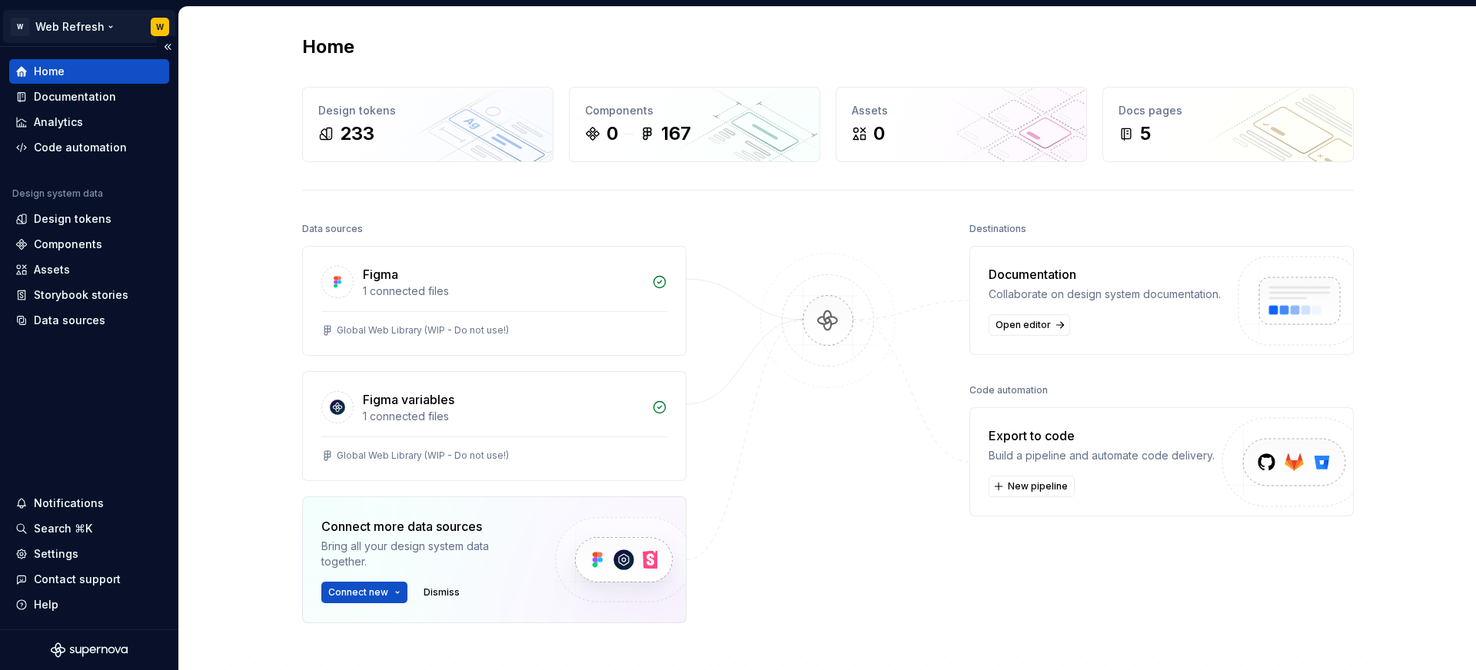
click at [86, 32] on html "W Web Refresh W Home Documentation Analytics Code automation Design system data…" at bounding box center [738, 335] width 1476 height 670
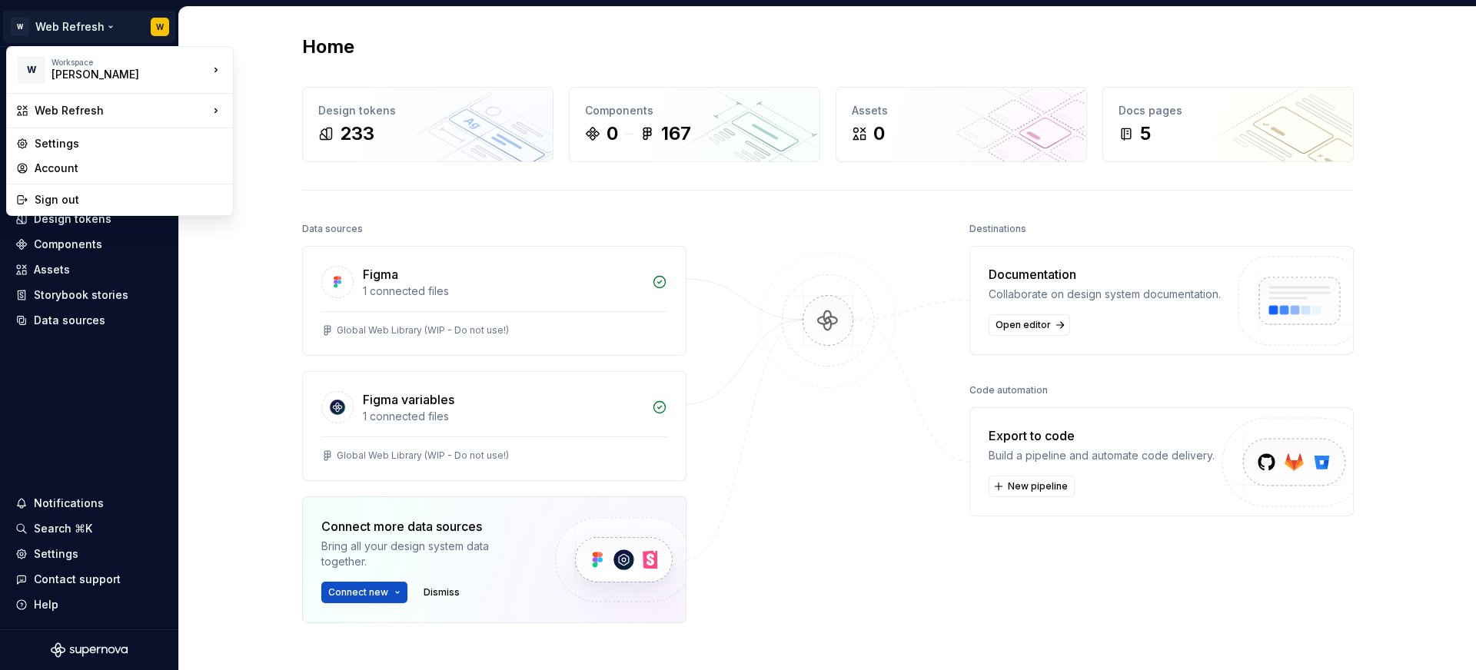
click at [447, 123] on html "W Web Refresh W Home Documentation Analytics Code automation Design system data…" at bounding box center [738, 335] width 1476 height 670
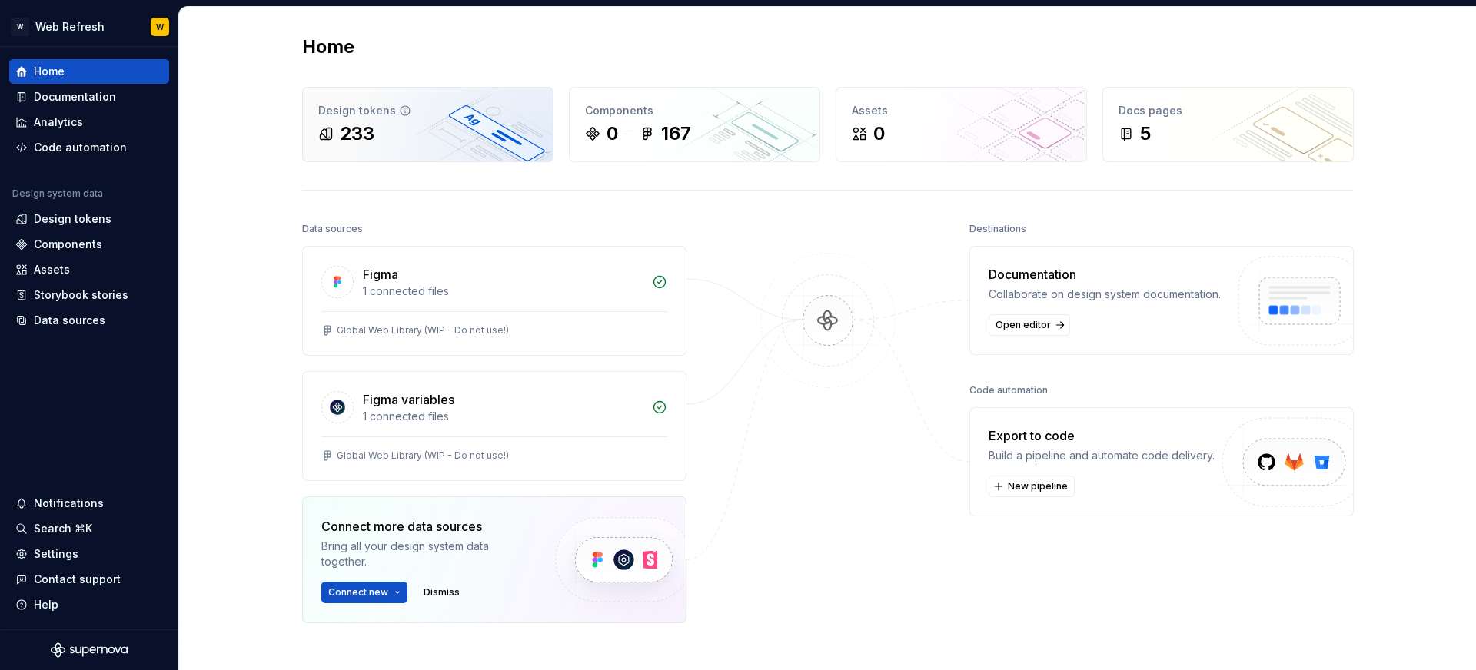
click at [495, 119] on div "Design tokens 233" at bounding box center [428, 125] width 250 height 74
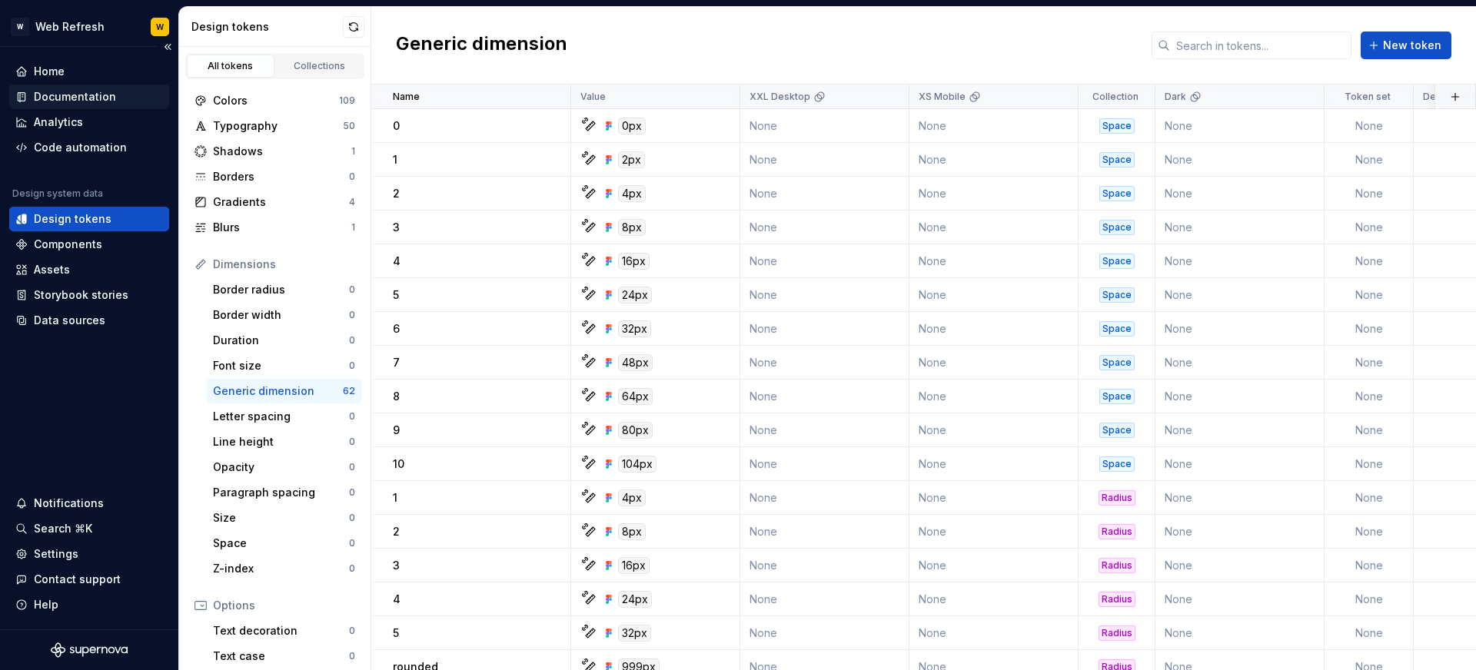
click at [72, 100] on div "Documentation" at bounding box center [75, 96] width 82 height 15
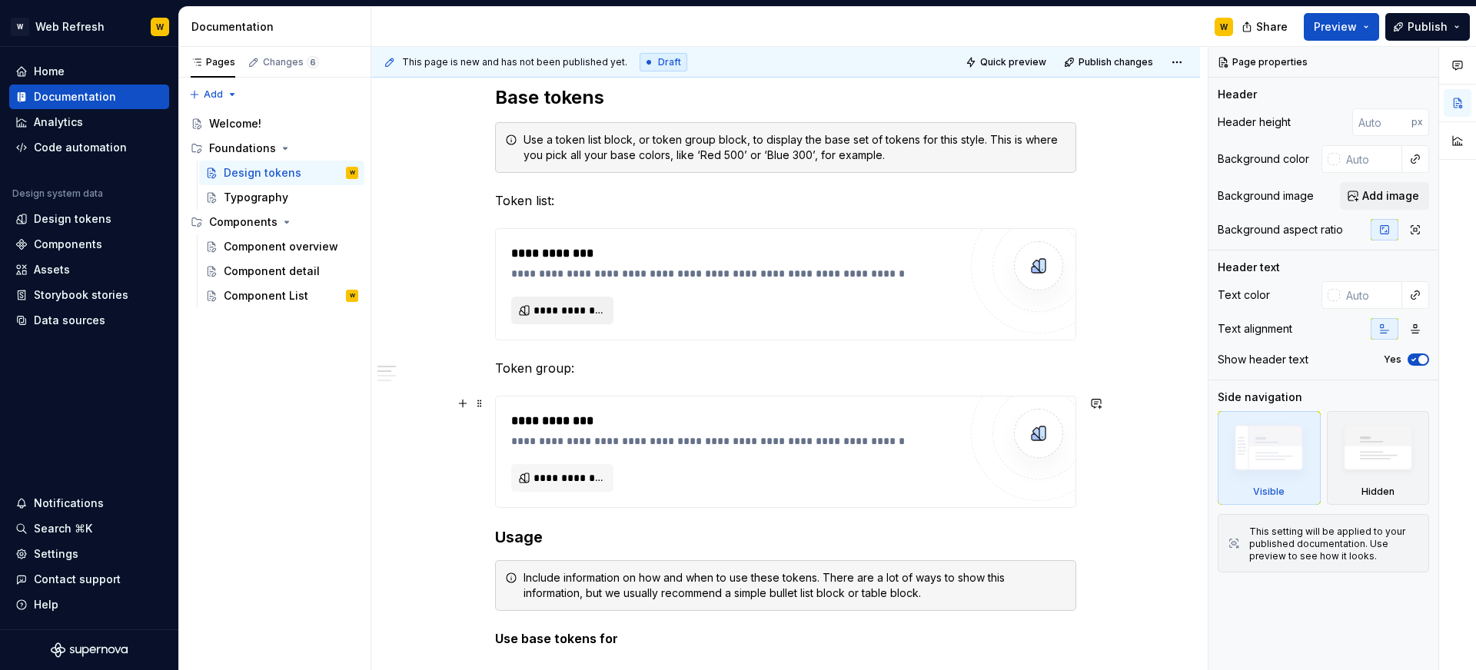
scroll to position [321, 0]
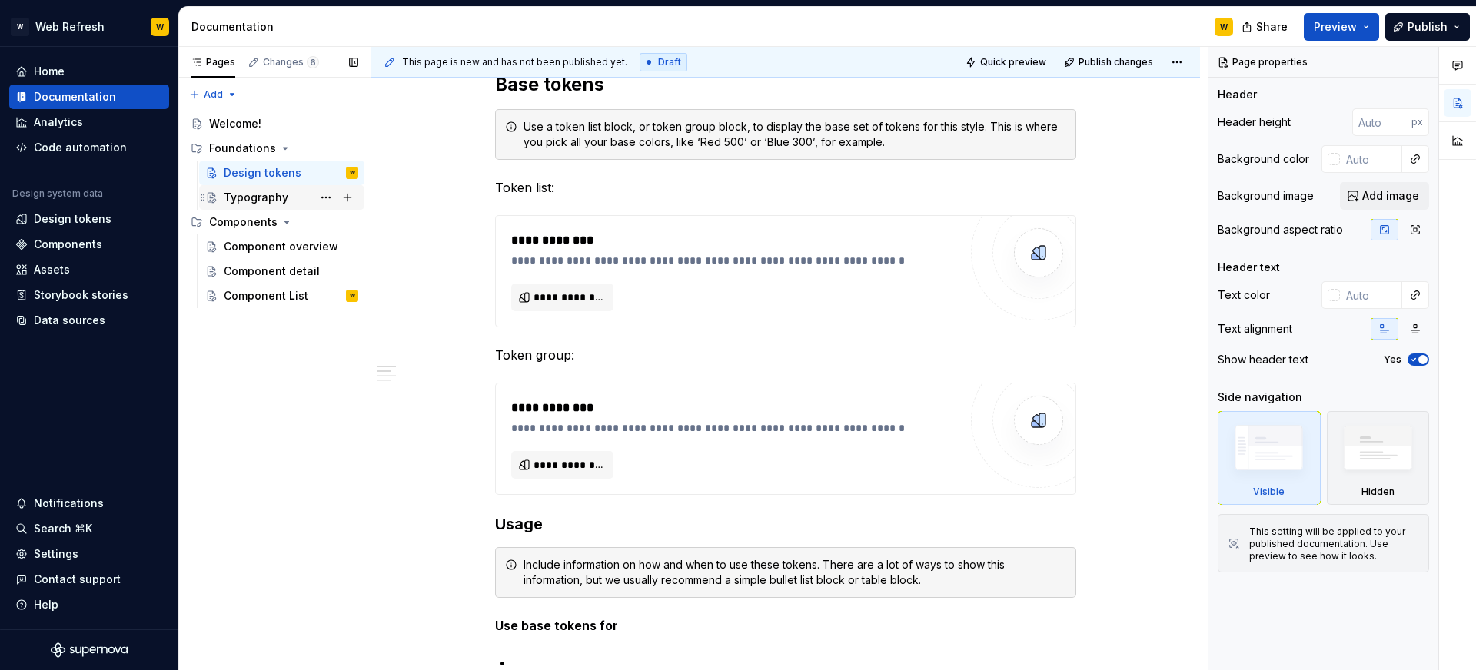
click at [280, 195] on div "Typography" at bounding box center [256, 197] width 65 height 15
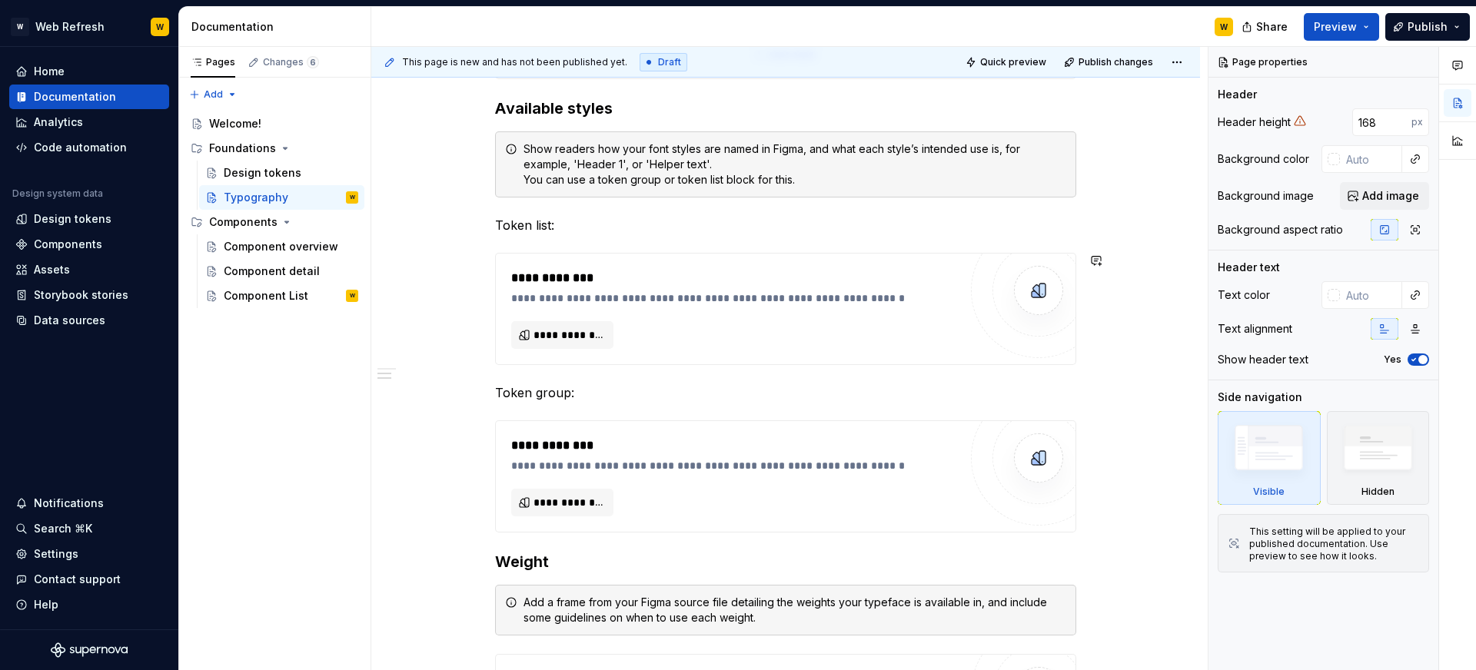
scroll to position [520, 0]
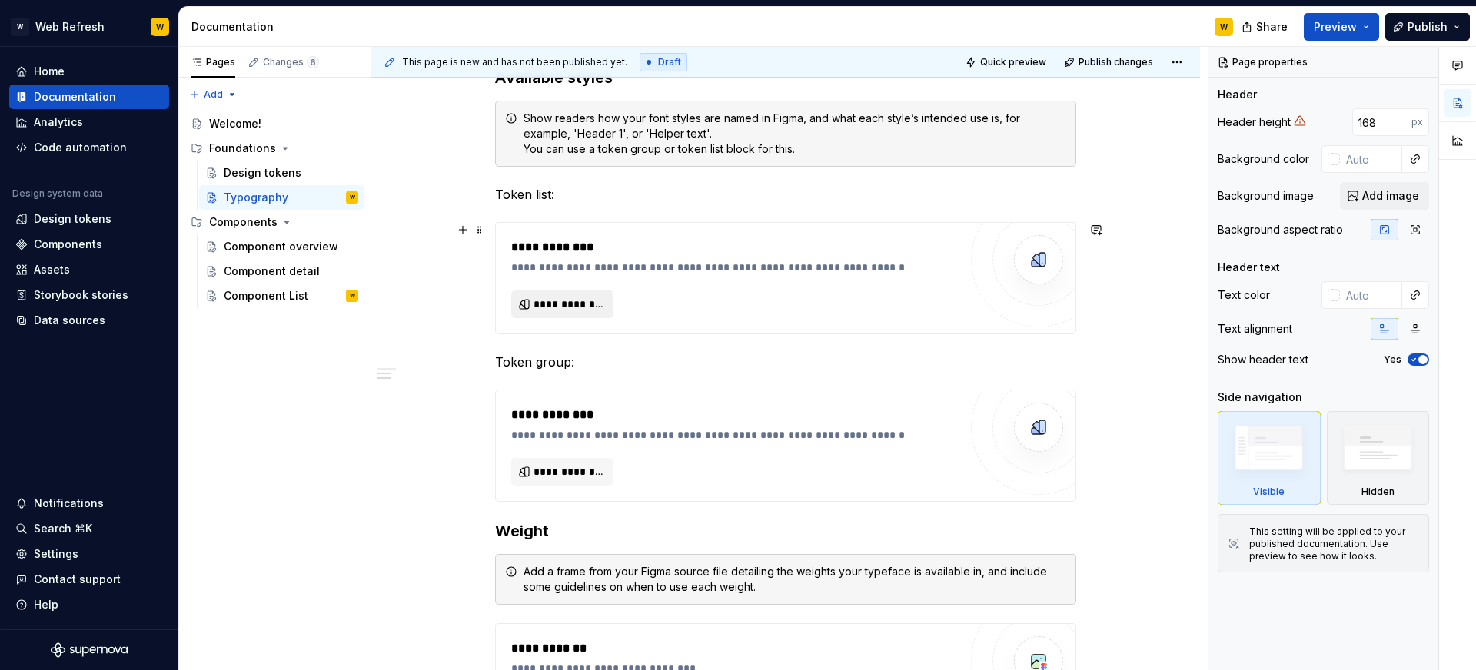
type textarea "*"
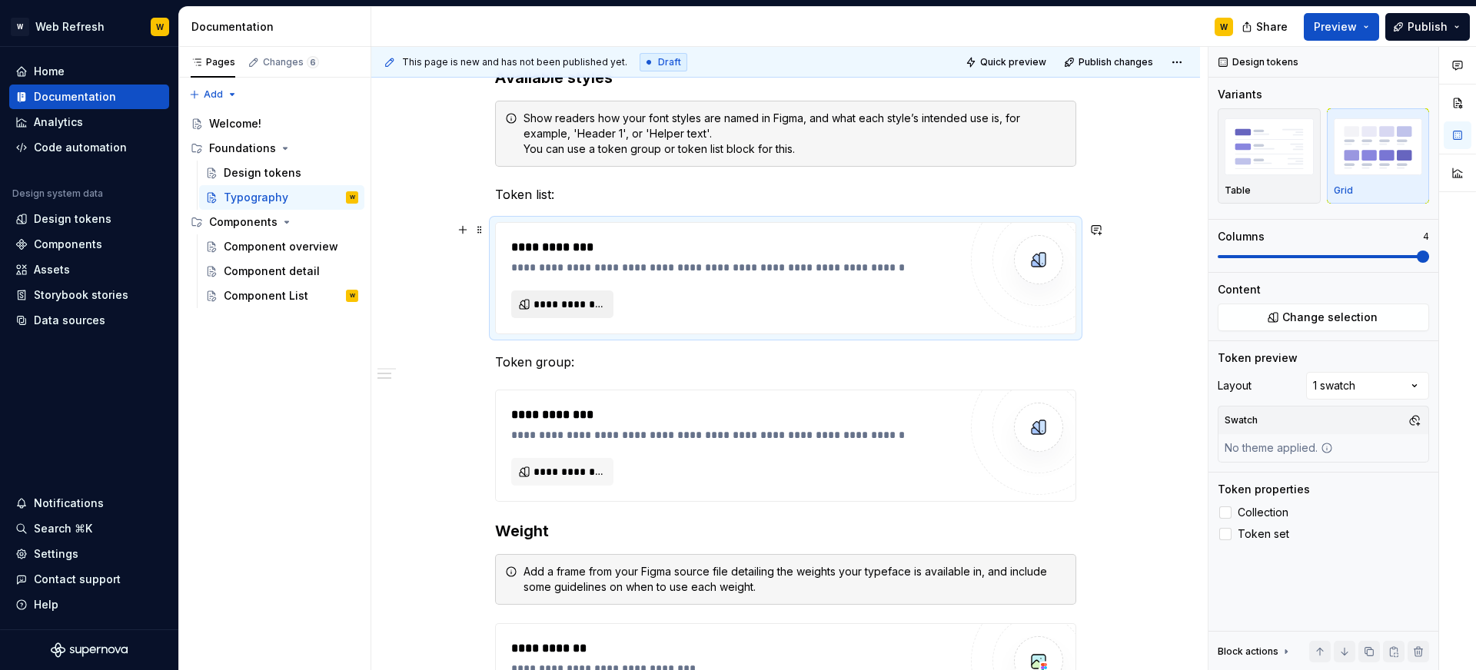
click at [570, 297] on span "**********" at bounding box center [568, 304] width 70 height 15
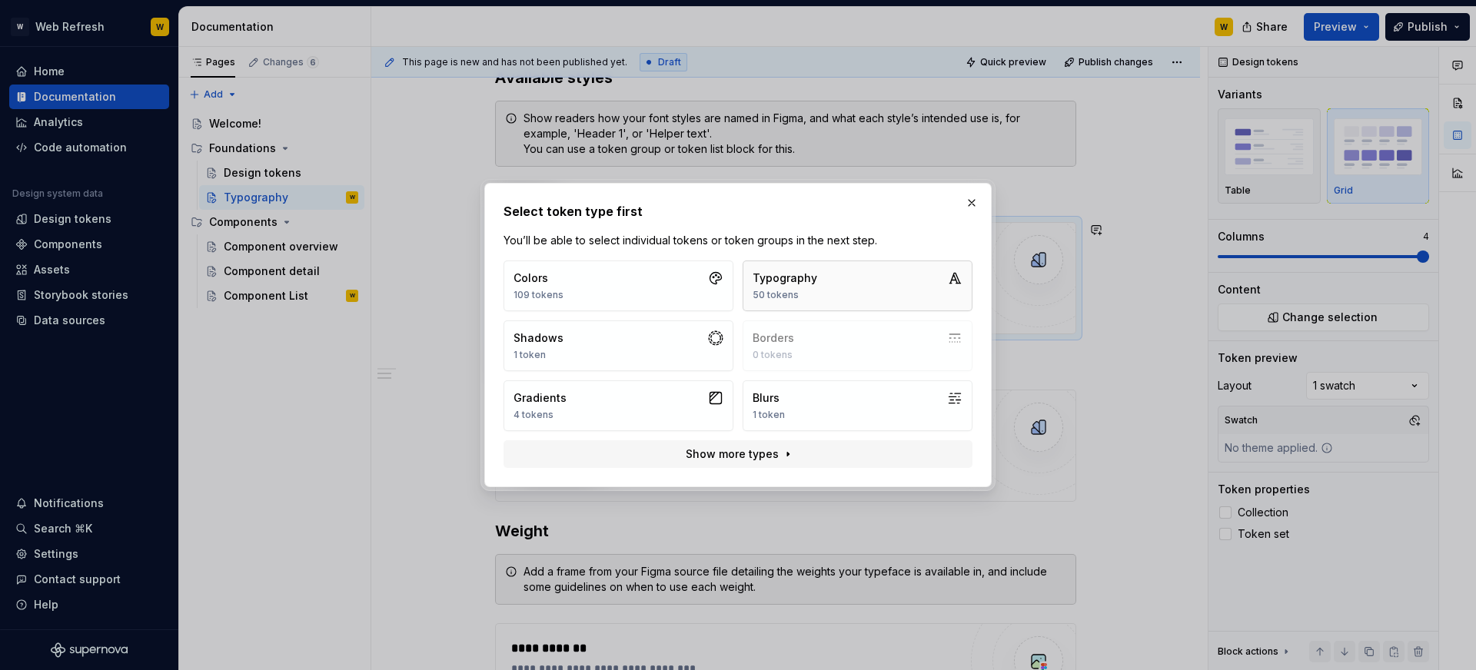
click at [789, 278] on div "Typography" at bounding box center [785, 278] width 65 height 15
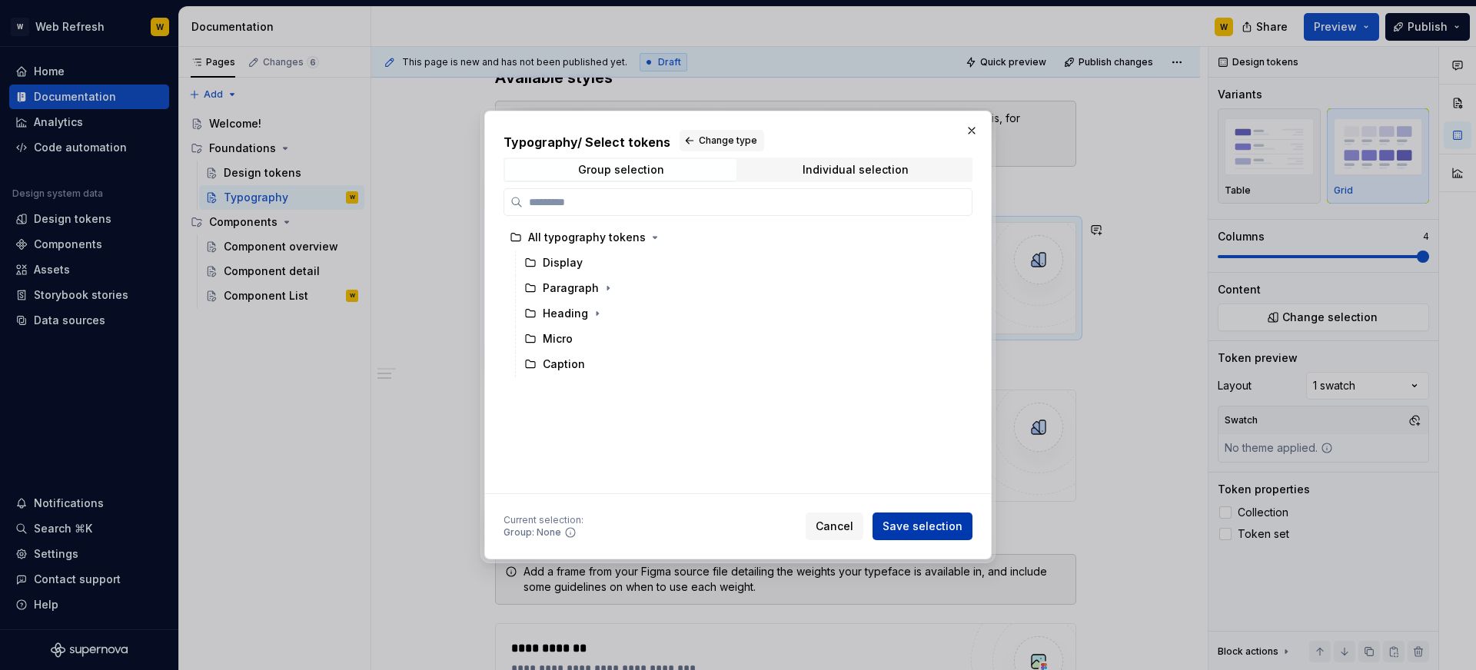
click at [923, 520] on span "Save selection" at bounding box center [922, 526] width 80 height 15
type textarea "**********"
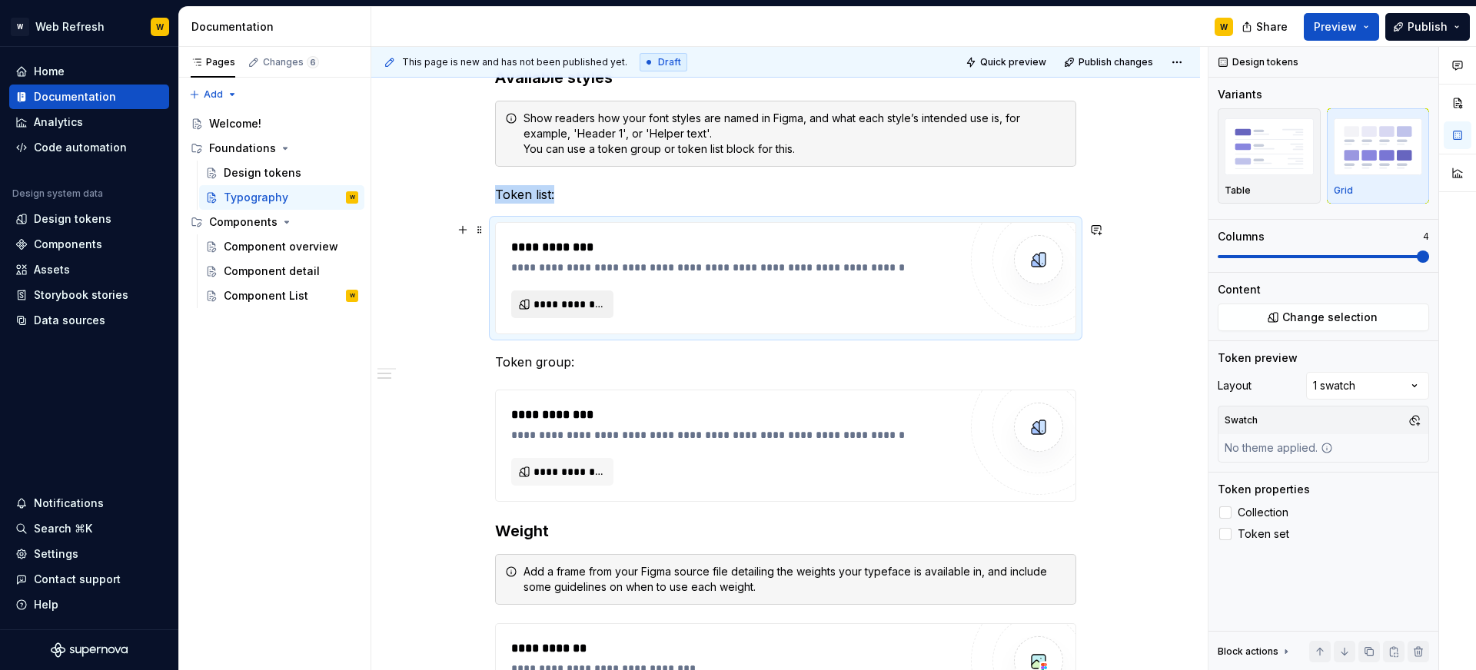
click at [556, 302] on span "**********" at bounding box center [568, 304] width 70 height 15
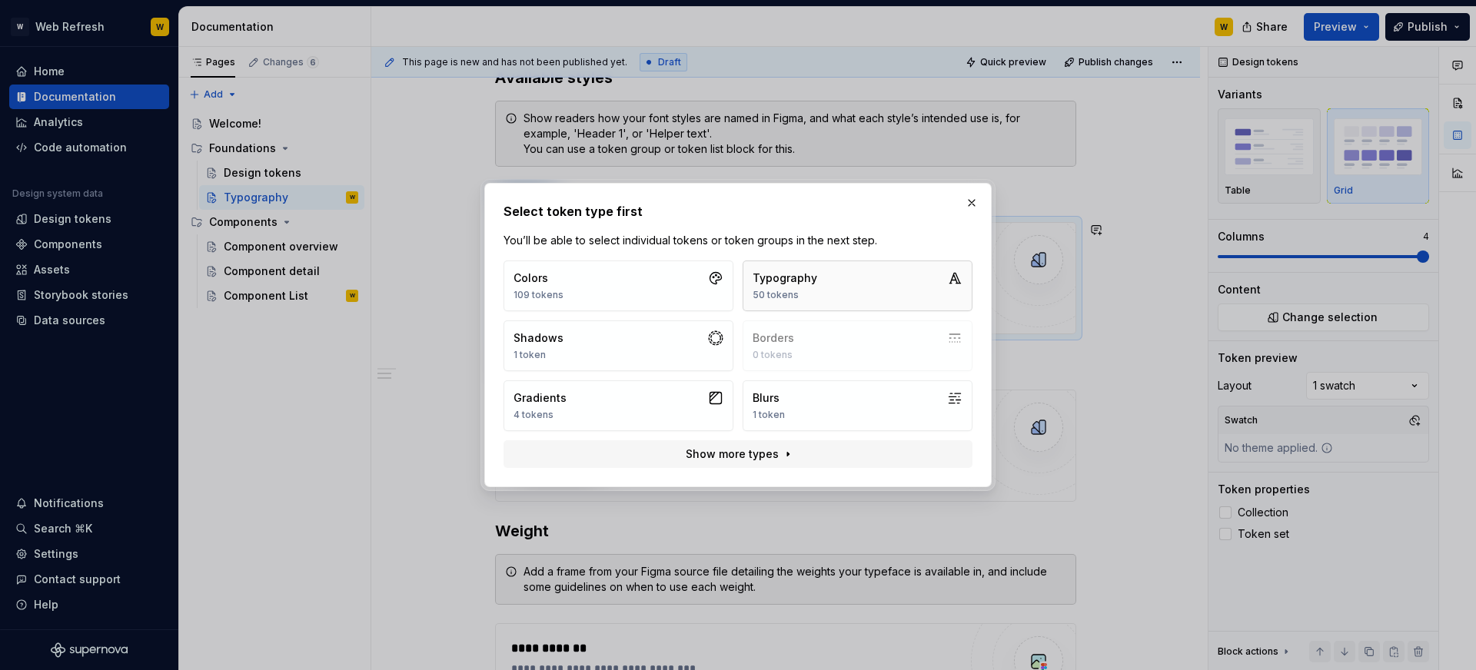
click at [817, 273] on button "Typography 50 tokens" at bounding box center [858, 286] width 230 height 51
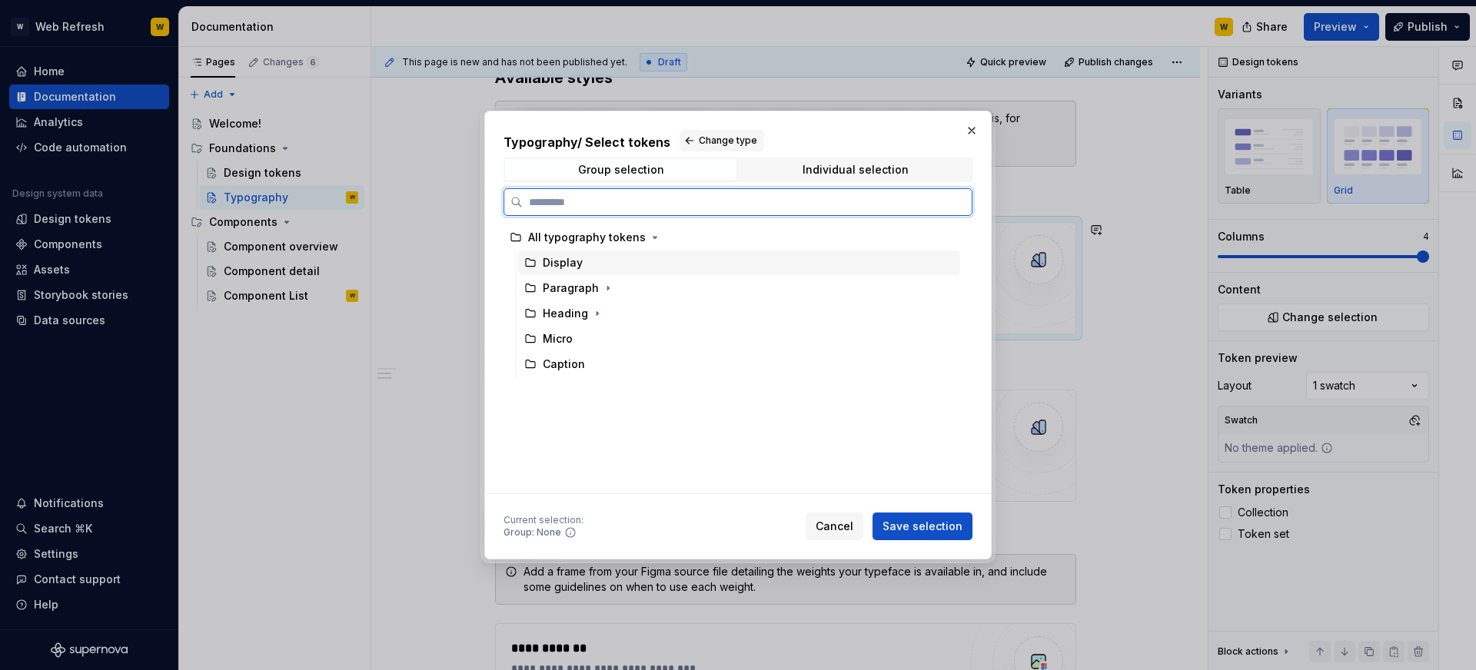
click at [552, 263] on div "Display" at bounding box center [563, 262] width 40 height 15
click at [576, 286] on div "Paragraph" at bounding box center [571, 288] width 56 height 15
click at [569, 264] on div "Display" at bounding box center [563, 262] width 40 height 15
click at [603, 238] on div "All typography tokens" at bounding box center [587, 237] width 118 height 15
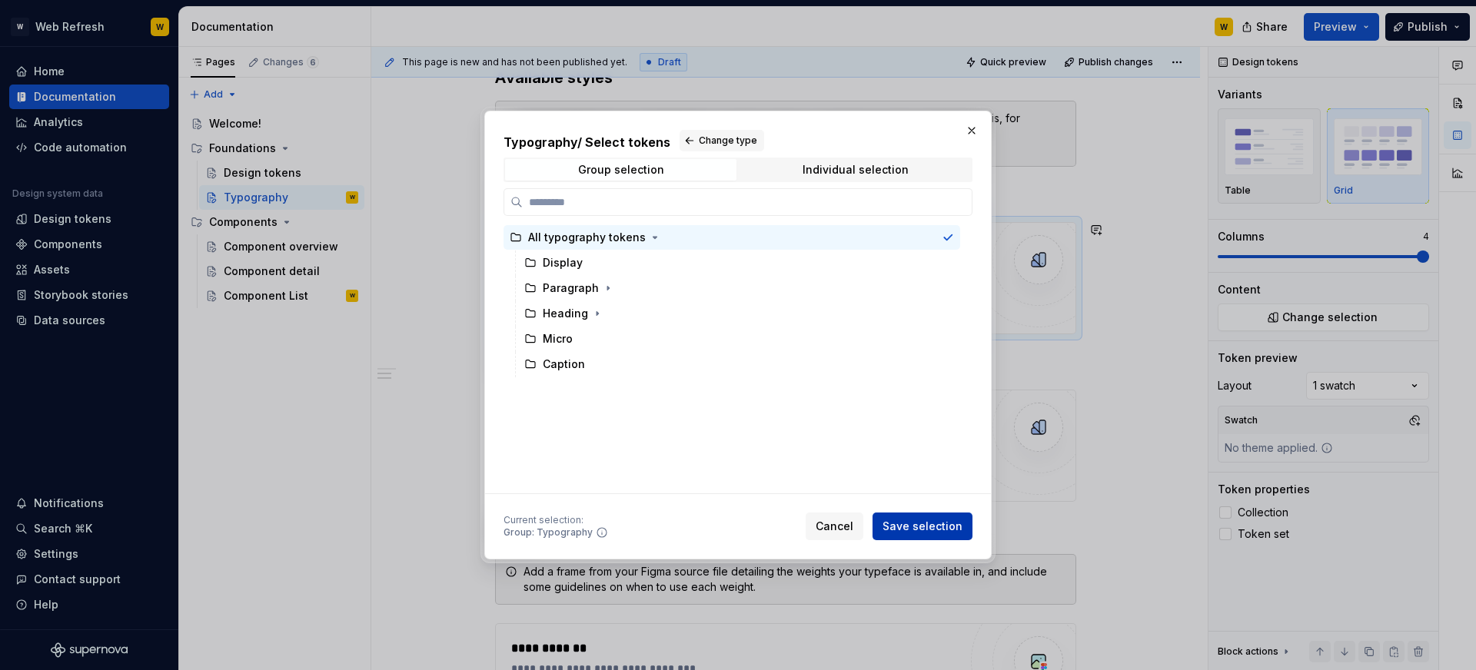
click at [936, 527] on span "Save selection" at bounding box center [922, 526] width 80 height 15
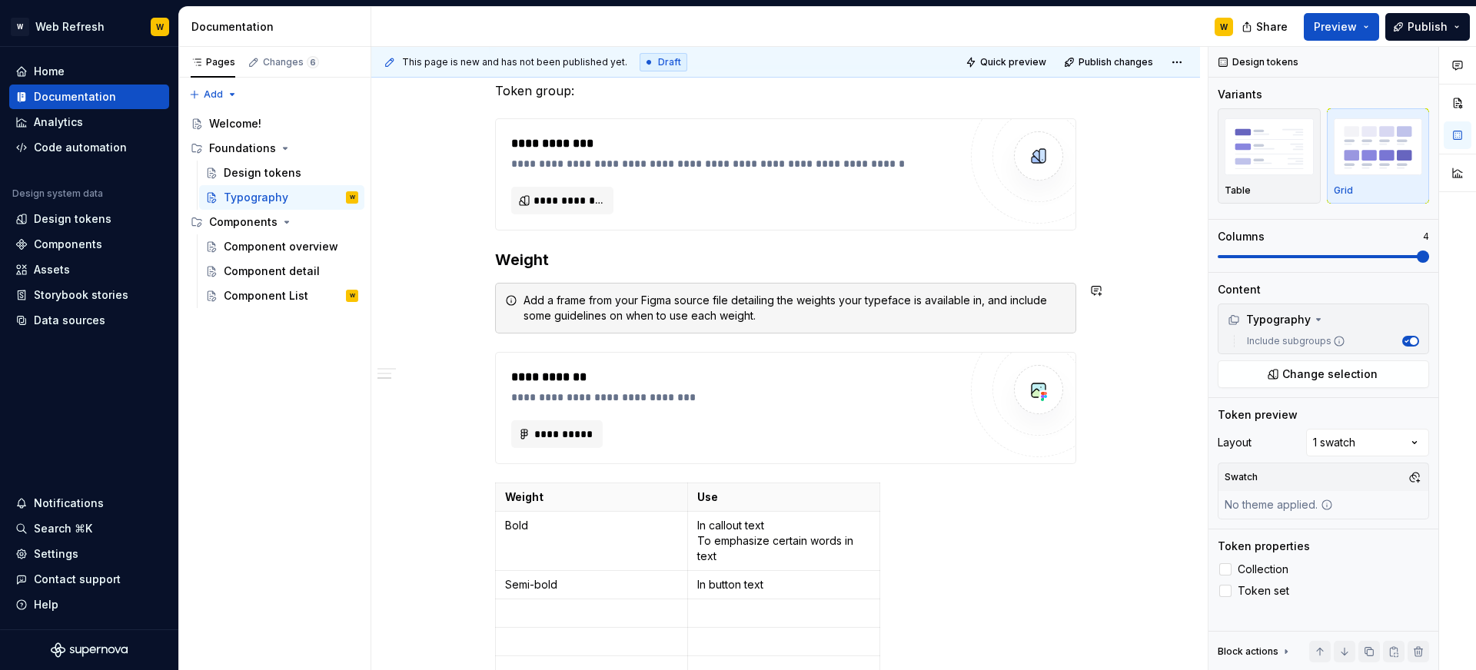
scroll to position [3530, 0]
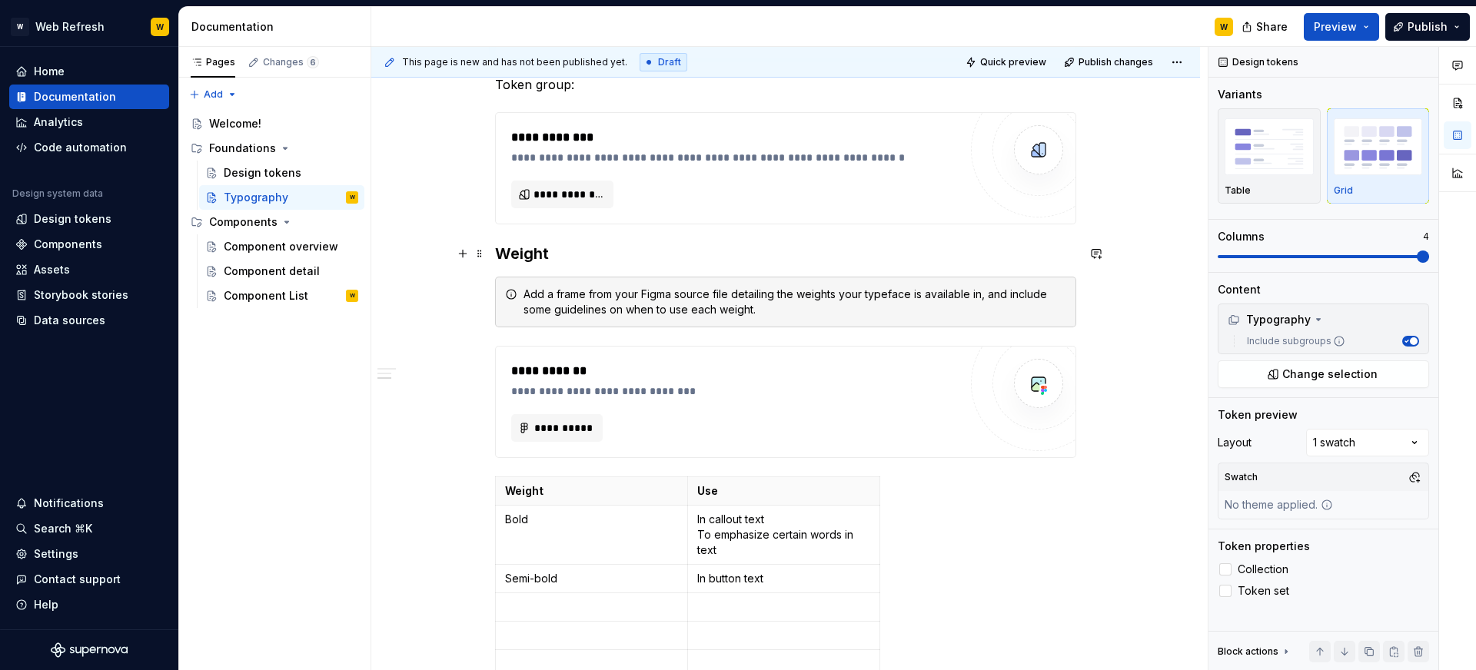
click at [789, 258] on h3 "Weight" at bounding box center [785, 254] width 581 height 22
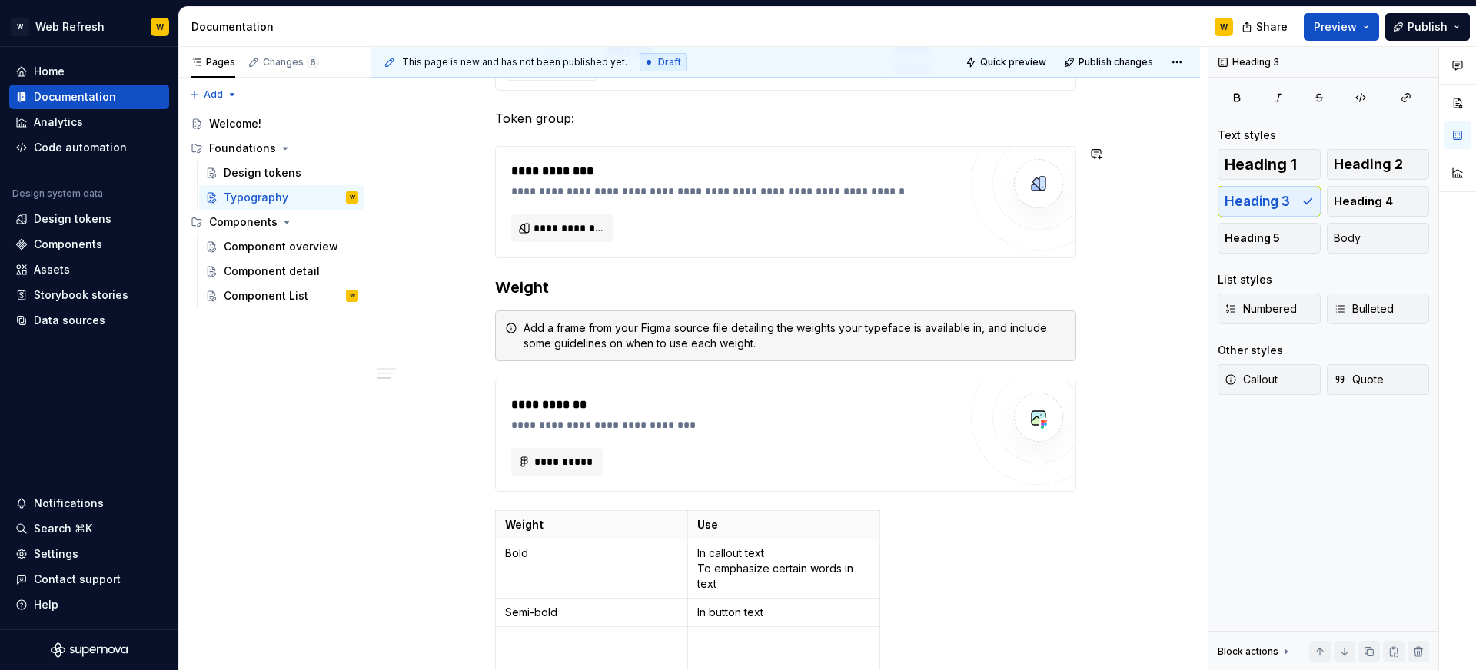
scroll to position [3492, 0]
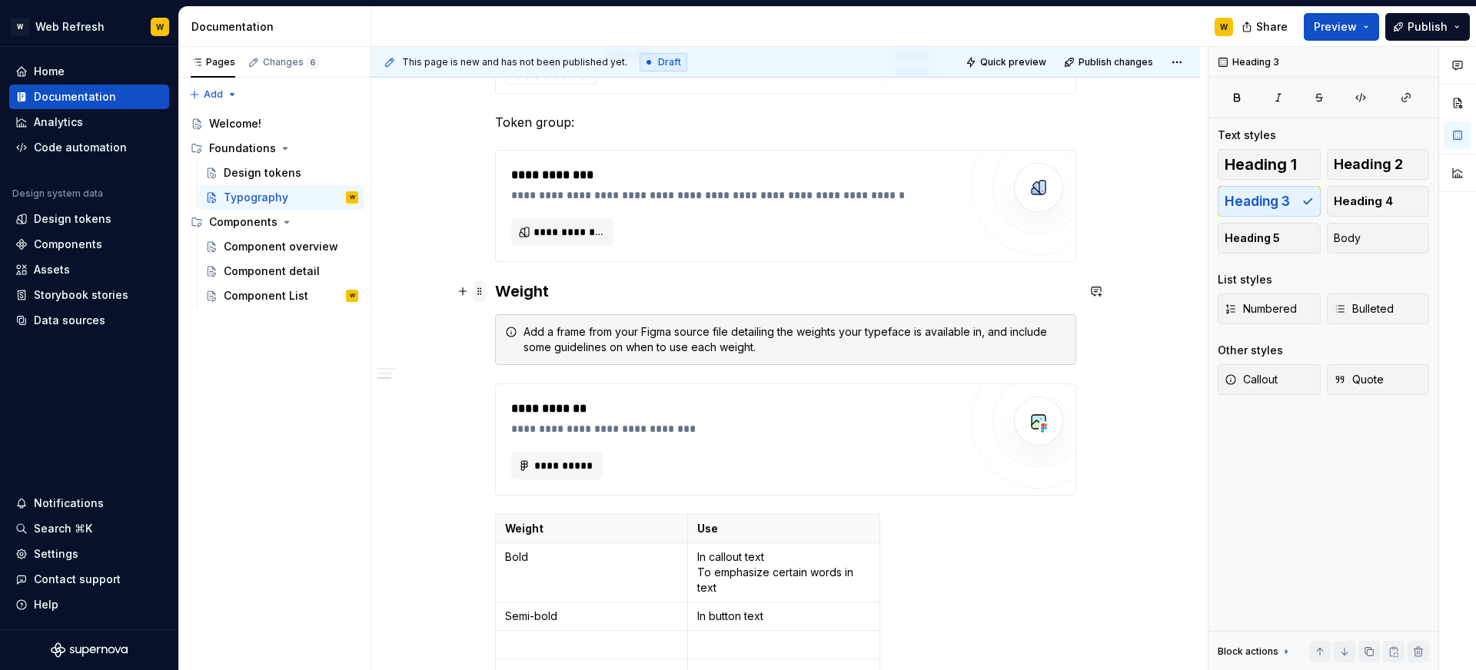
click at [483, 292] on span at bounding box center [479, 292] width 12 height 22
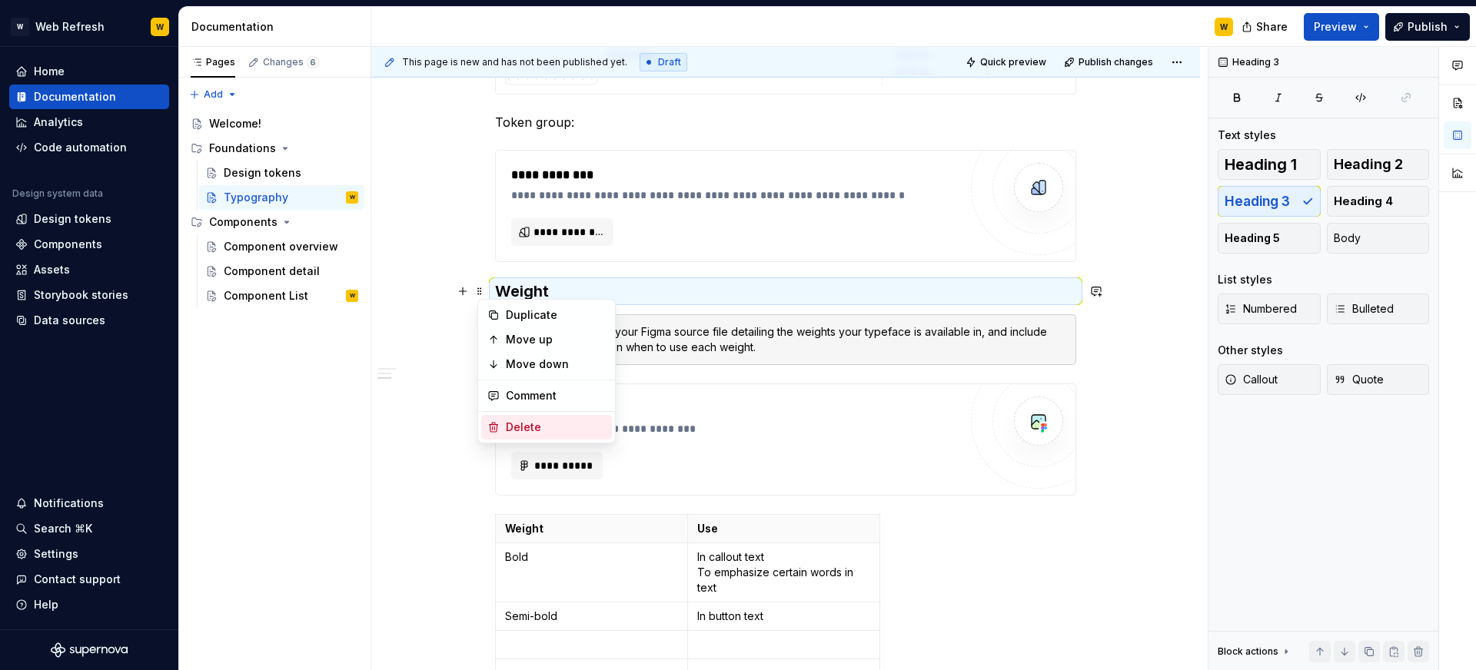
click at [516, 420] on div "Delete" at bounding box center [556, 427] width 100 height 15
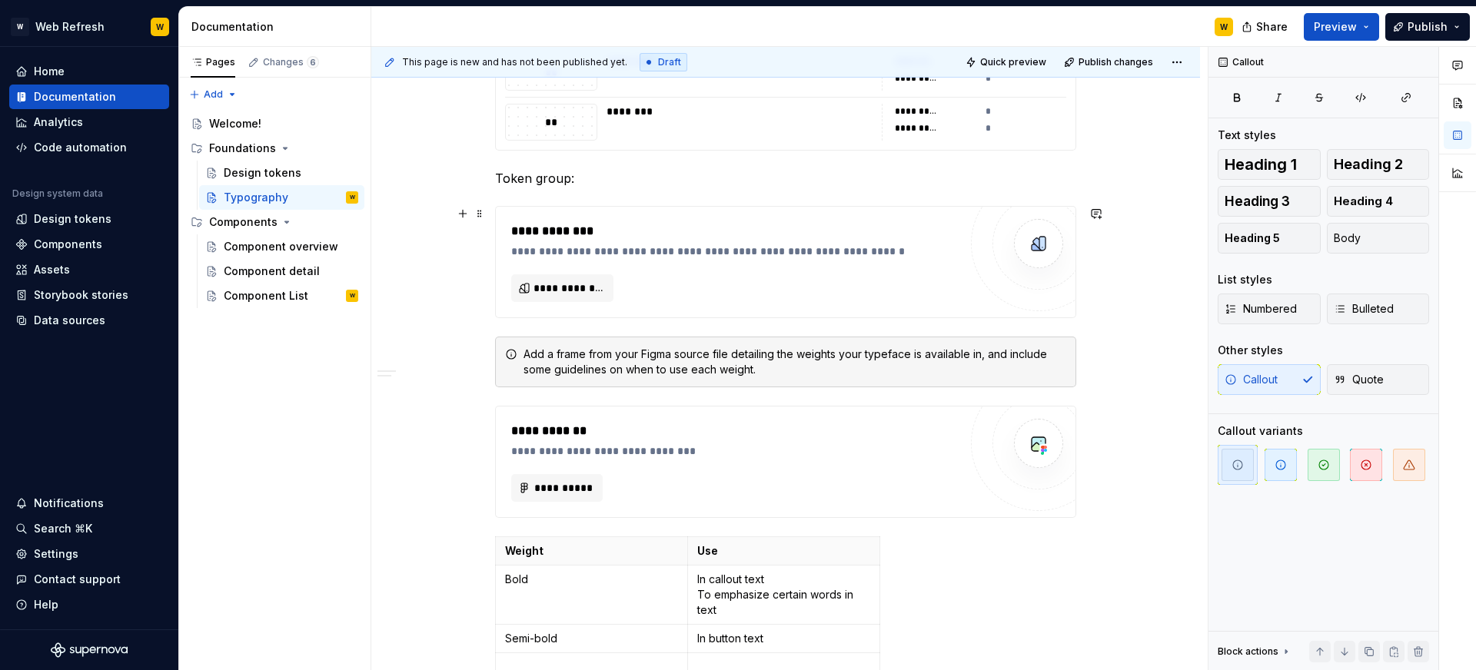
scroll to position [3477, 0]
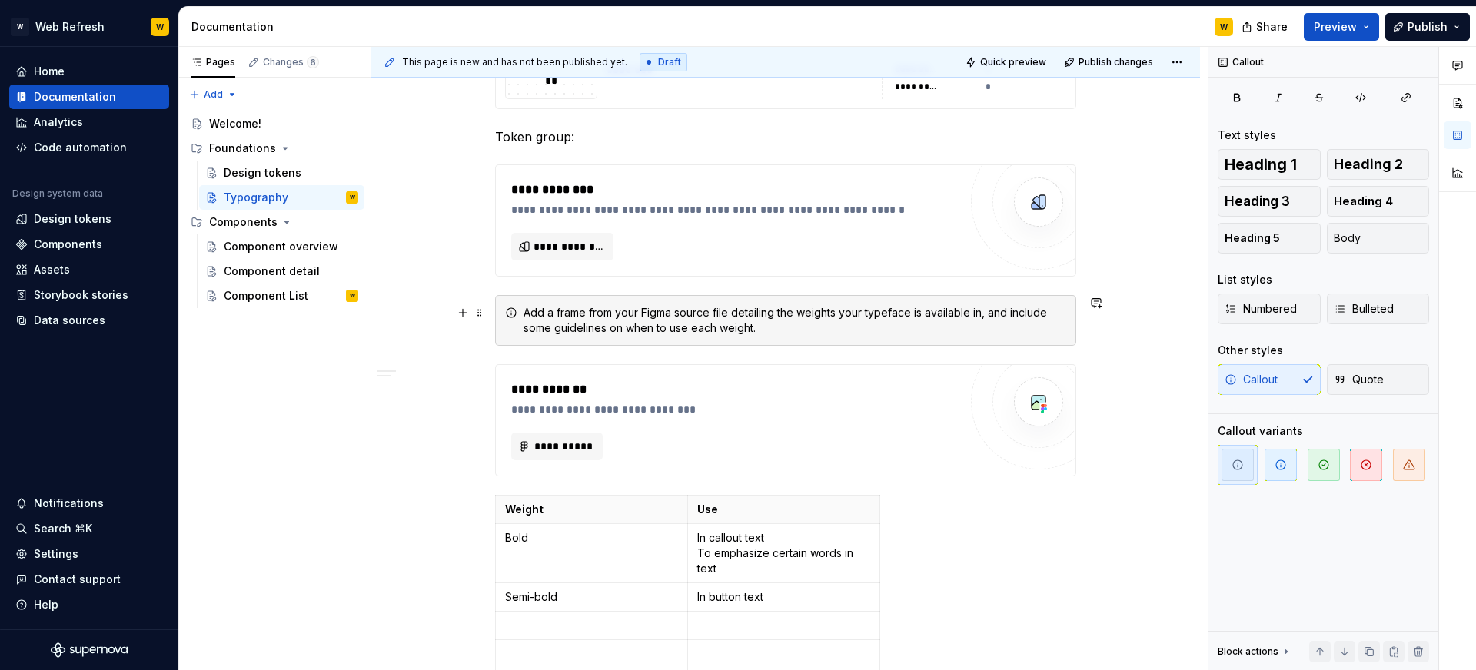
click at [787, 301] on div "Add a frame from your Figma source file detailing the weights your typeface is …" at bounding box center [785, 320] width 581 height 51
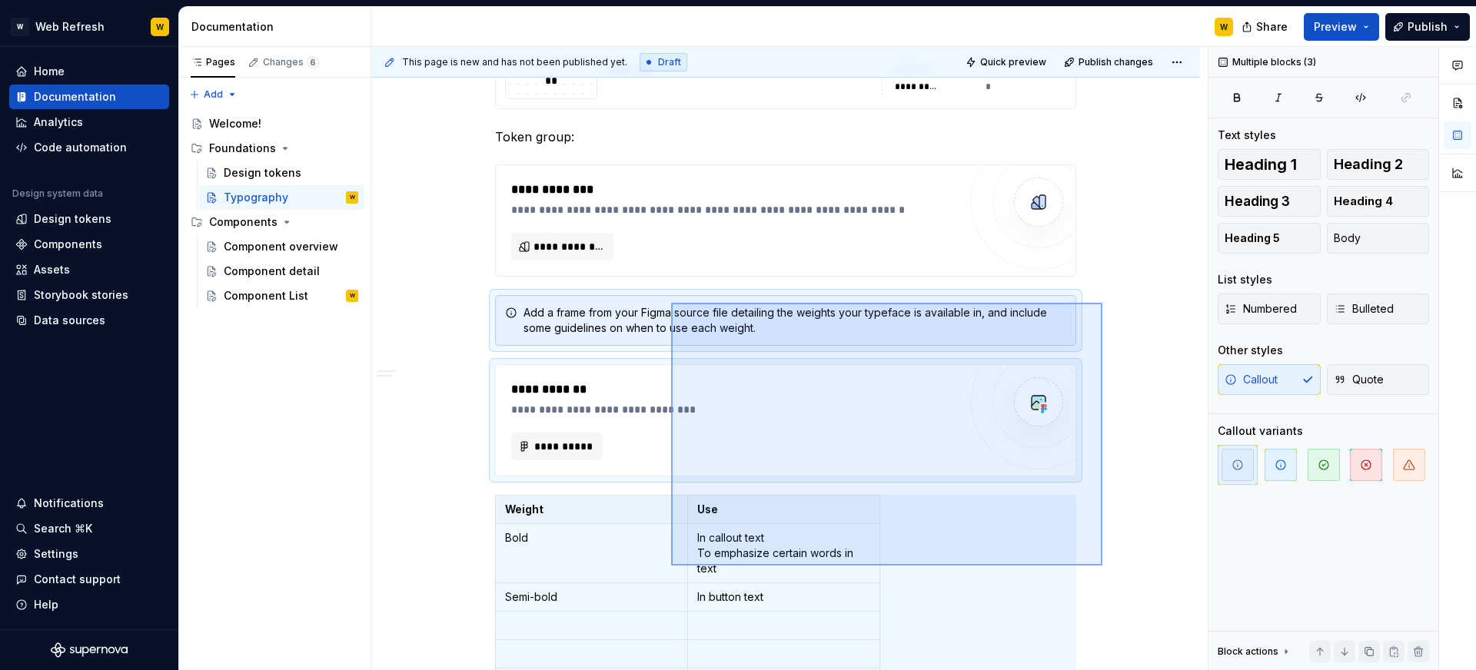
drag, startPoint x: 1102, startPoint y: 566, endPoint x: 671, endPoint y: 303, distance: 505.0
click at [671, 303] on div "**********" at bounding box center [789, 359] width 836 height 624
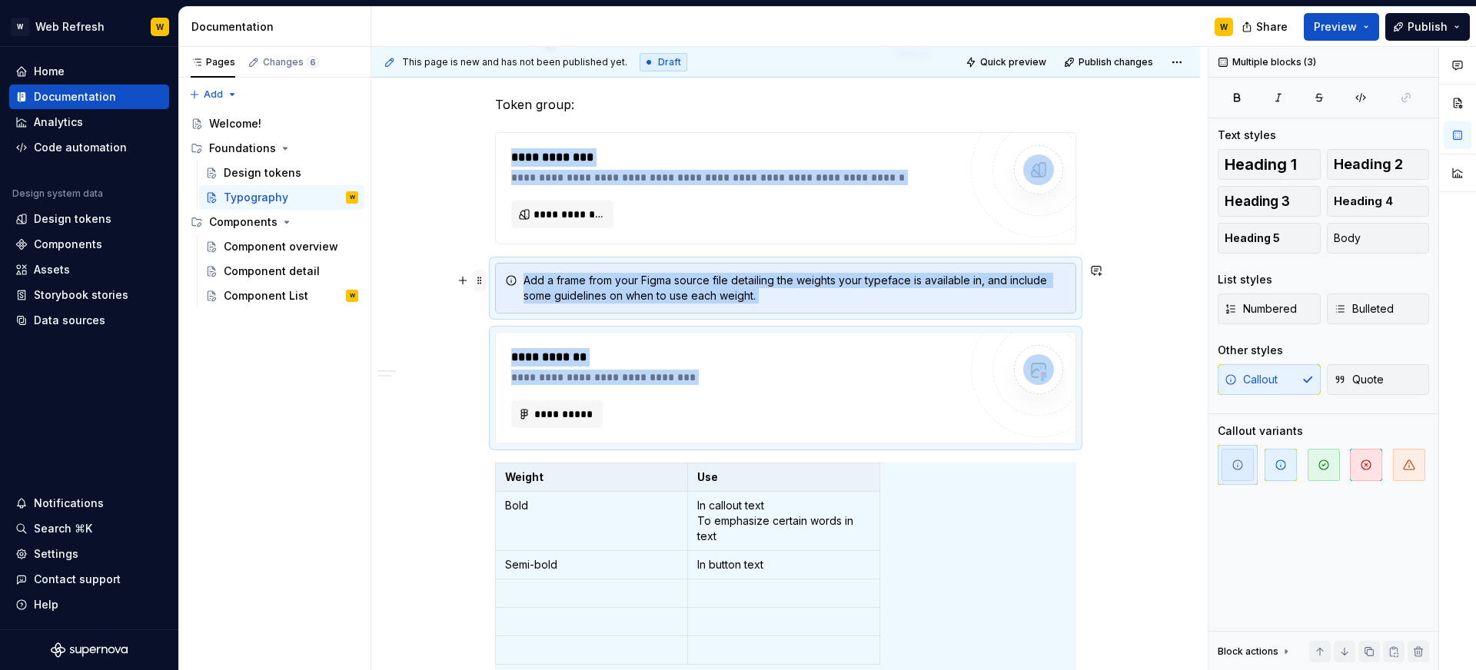
click at [481, 282] on span at bounding box center [479, 281] width 12 height 22
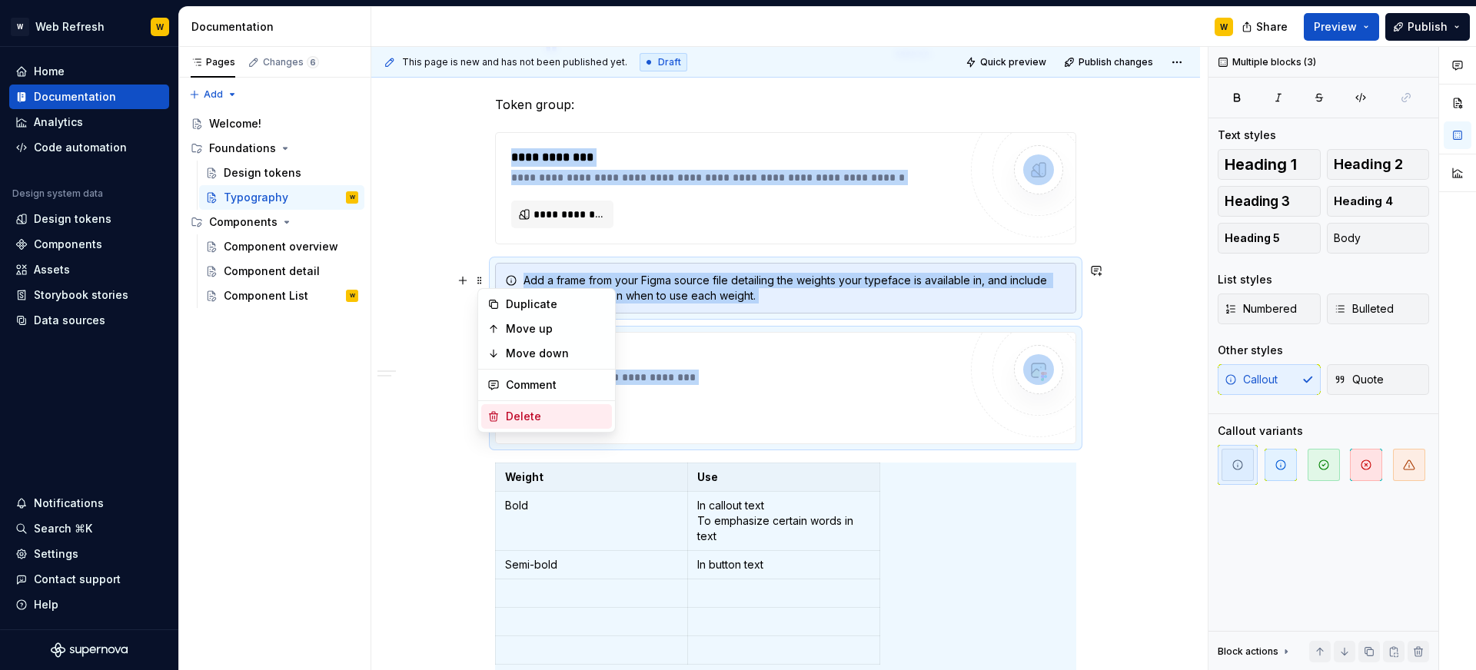
click at [513, 412] on div "Delete" at bounding box center [556, 416] width 100 height 15
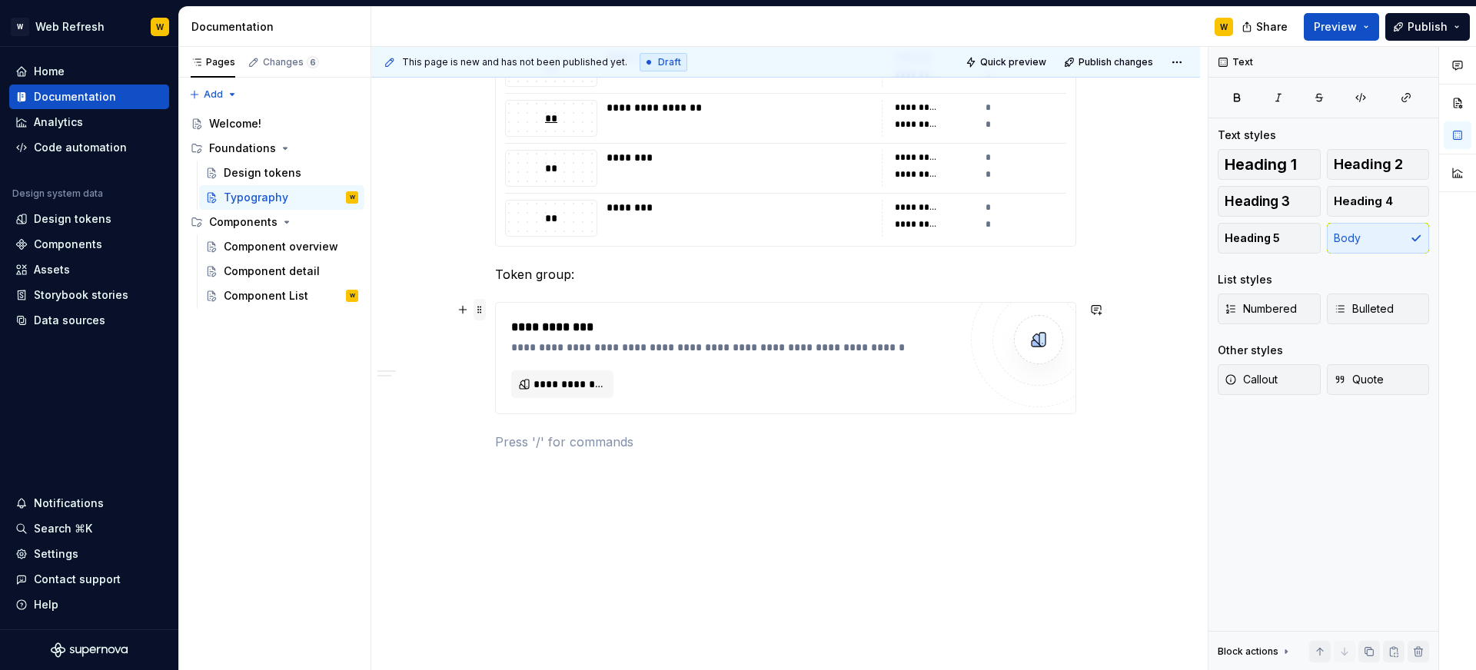
click at [486, 316] on span at bounding box center [479, 310] width 12 height 22
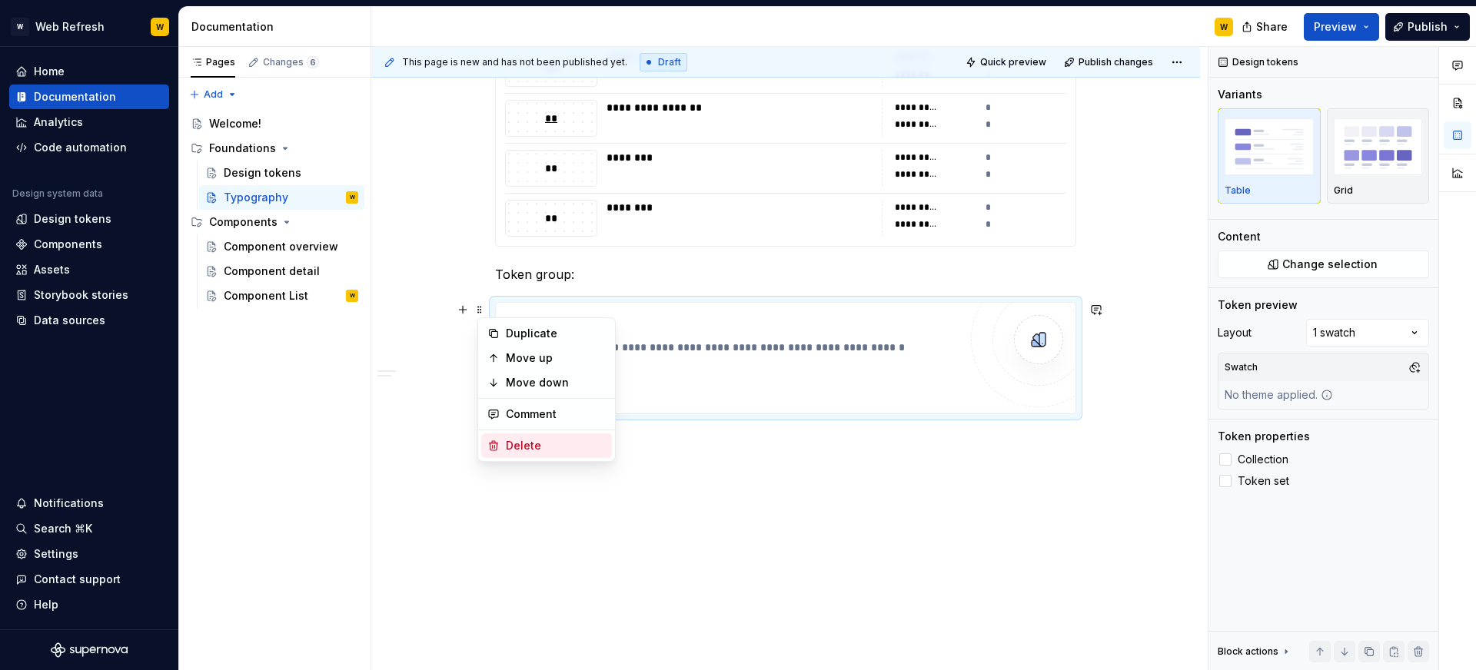
click at [536, 444] on div "Delete" at bounding box center [556, 445] width 100 height 15
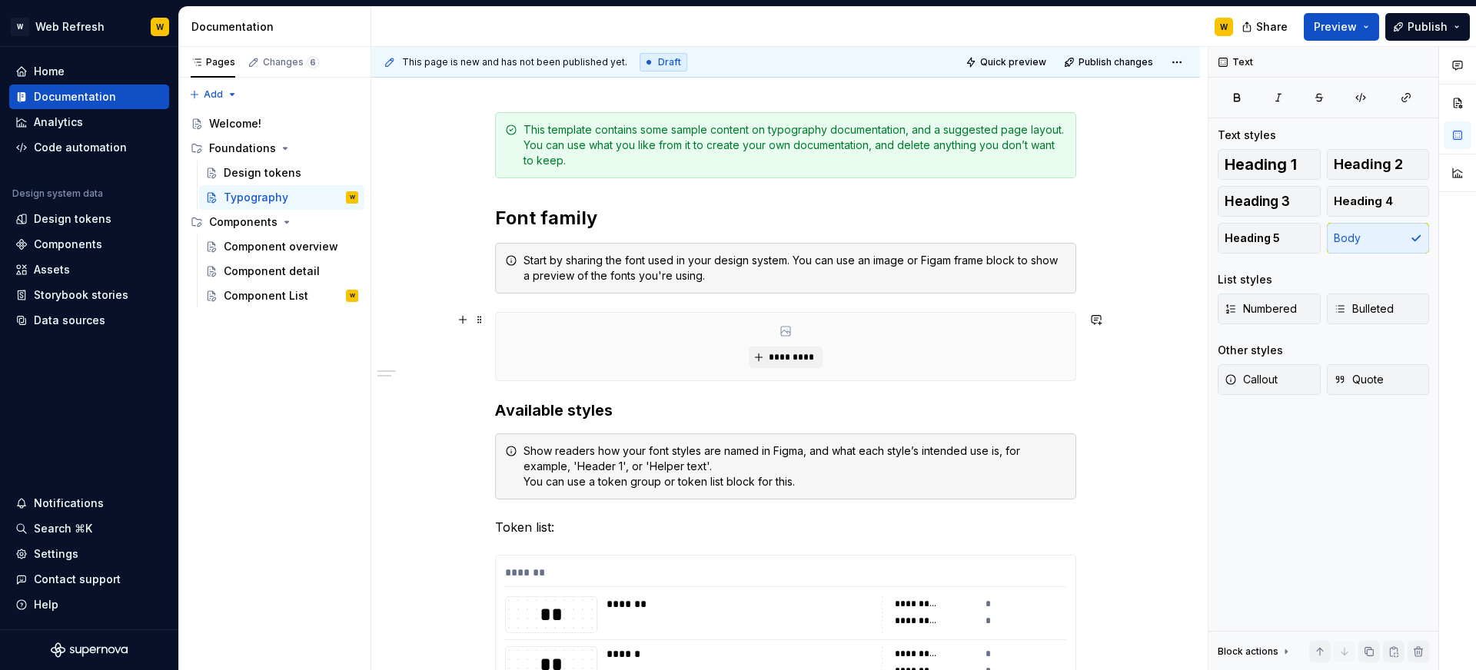
scroll to position [188, 0]
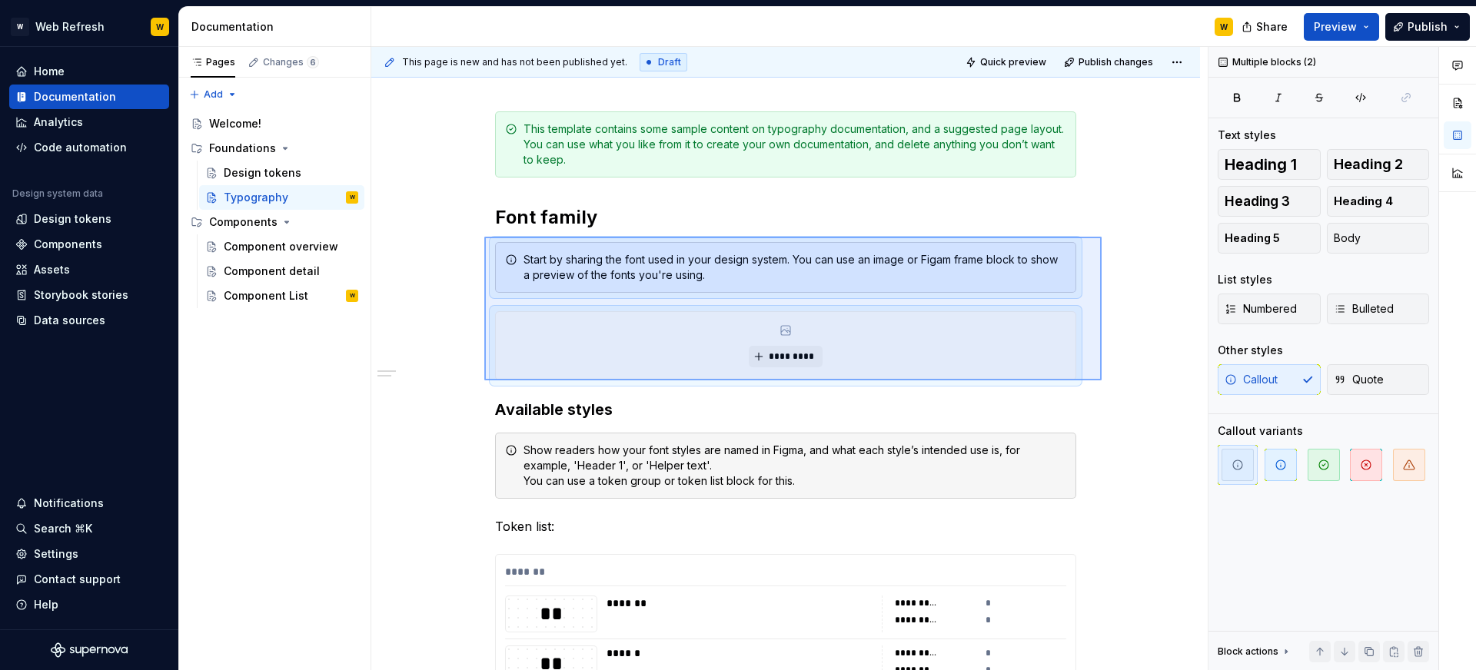
drag, startPoint x: 1101, startPoint y: 380, endPoint x: 484, endPoint y: 237, distance: 633.7
click at [484, 237] on div "**********" at bounding box center [789, 359] width 836 height 624
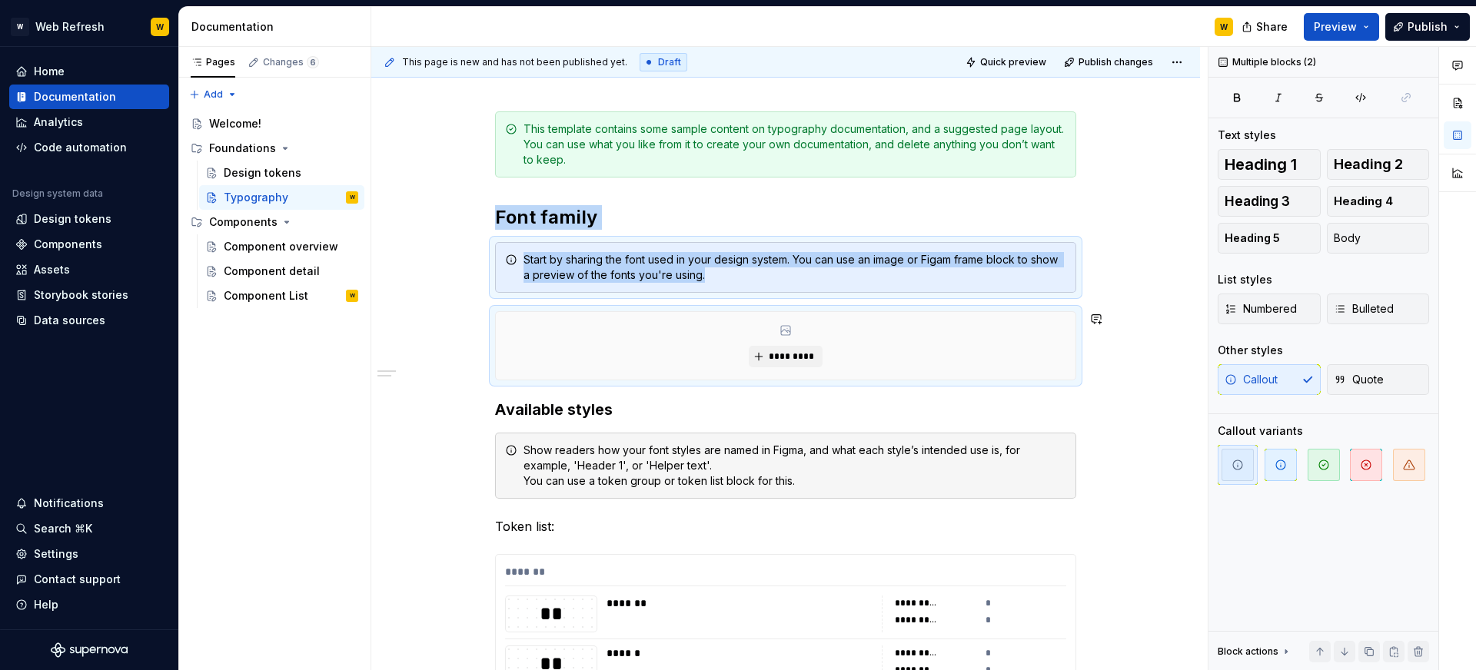
scroll to position [186, 0]
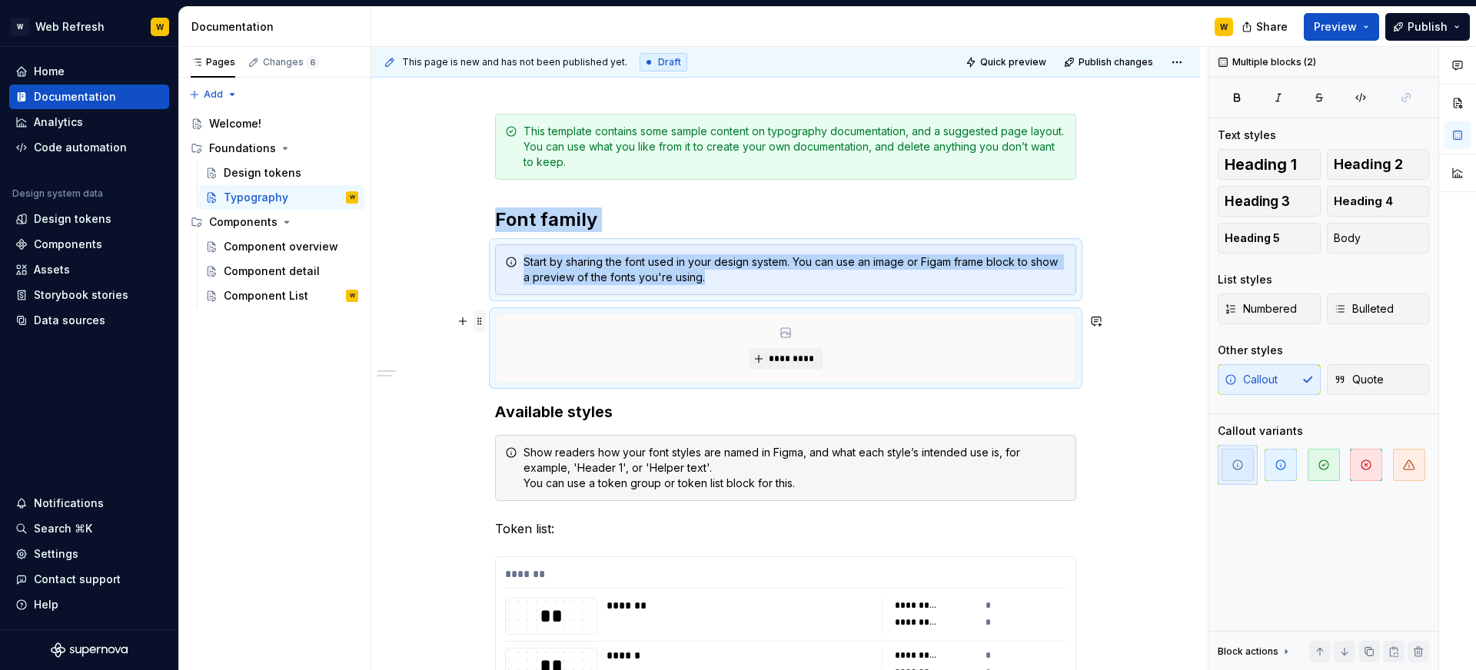
click at [481, 321] on span at bounding box center [479, 322] width 12 height 22
click at [513, 465] on div "Delete" at bounding box center [546, 457] width 131 height 25
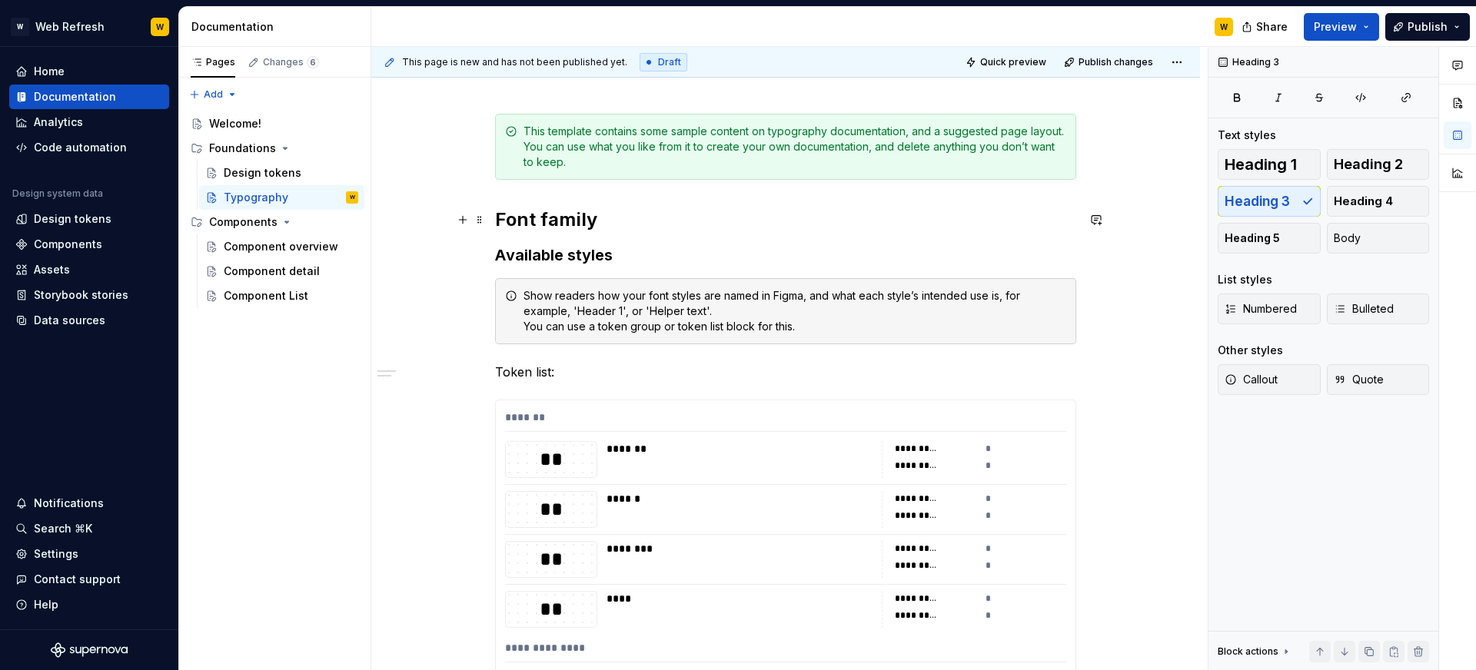
click at [556, 214] on h2 "Font family" at bounding box center [785, 220] width 581 height 25
click at [482, 224] on span at bounding box center [479, 220] width 12 height 22
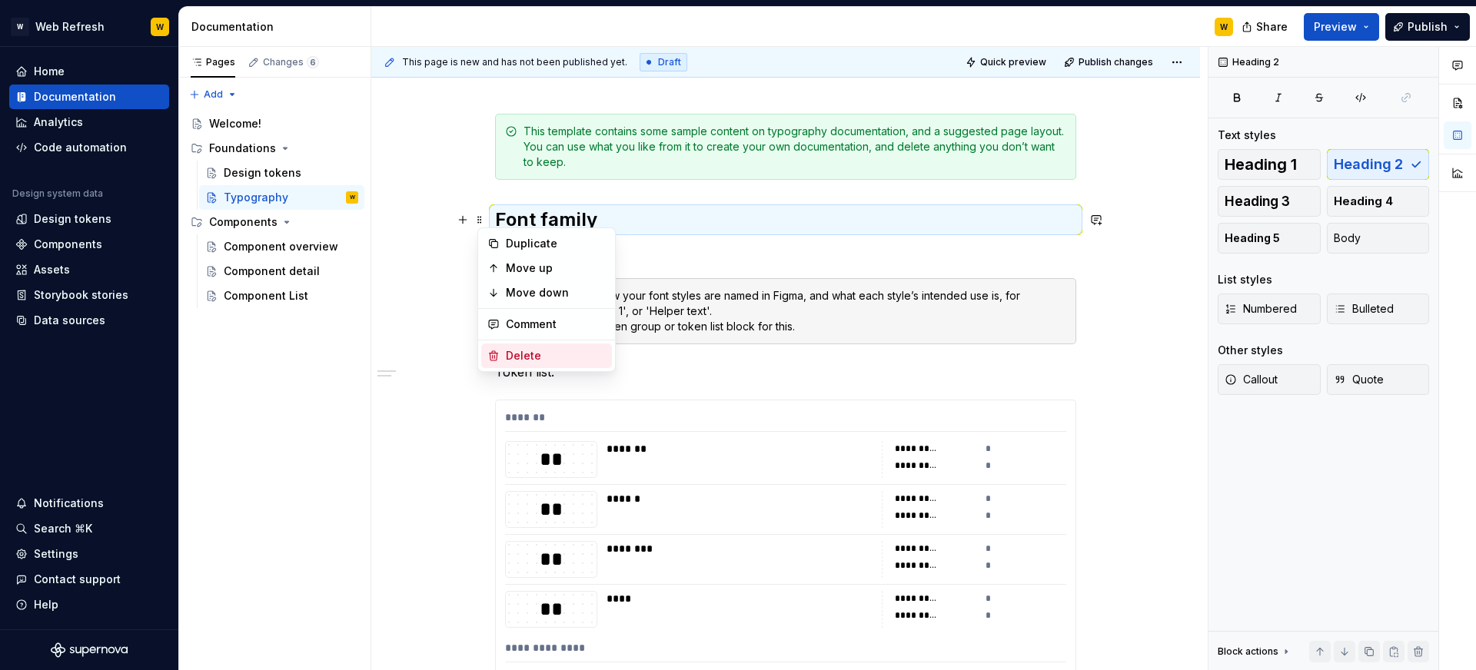
click at [522, 350] on div "Delete" at bounding box center [556, 355] width 100 height 15
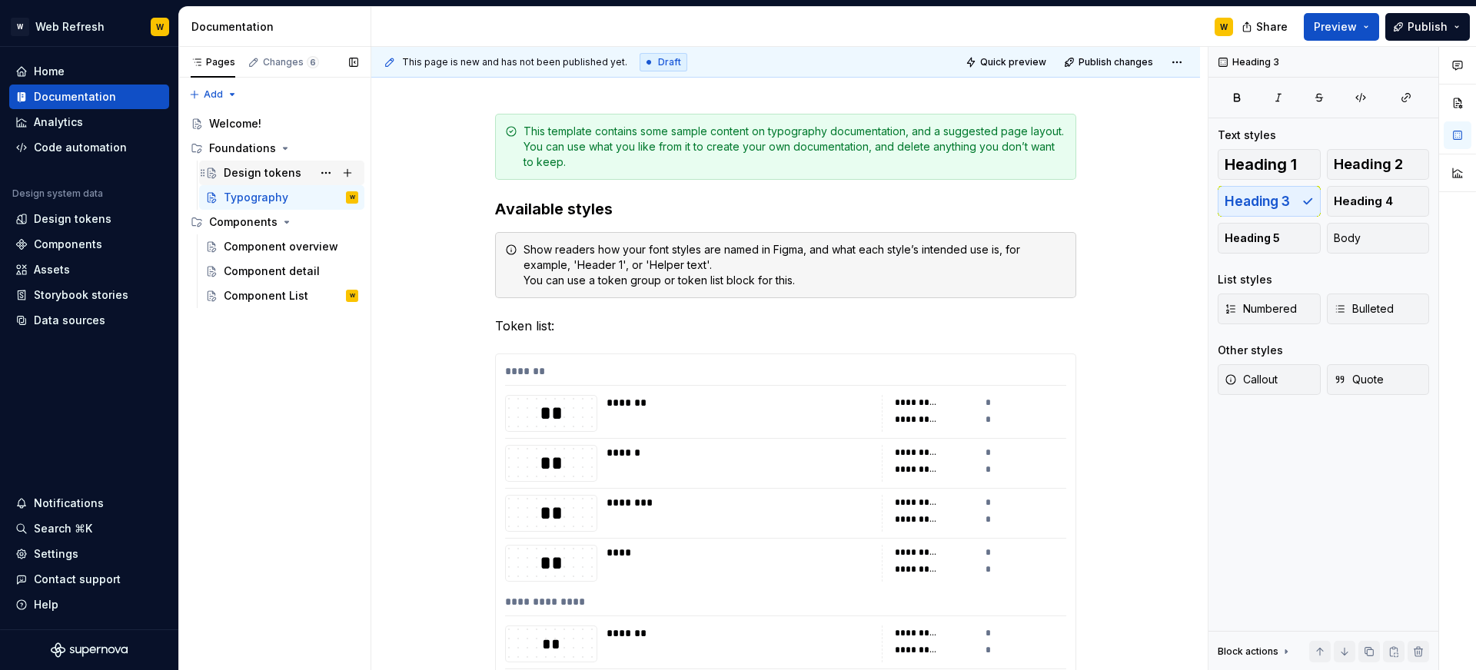
click at [277, 168] on div "Design tokens" at bounding box center [263, 172] width 78 height 15
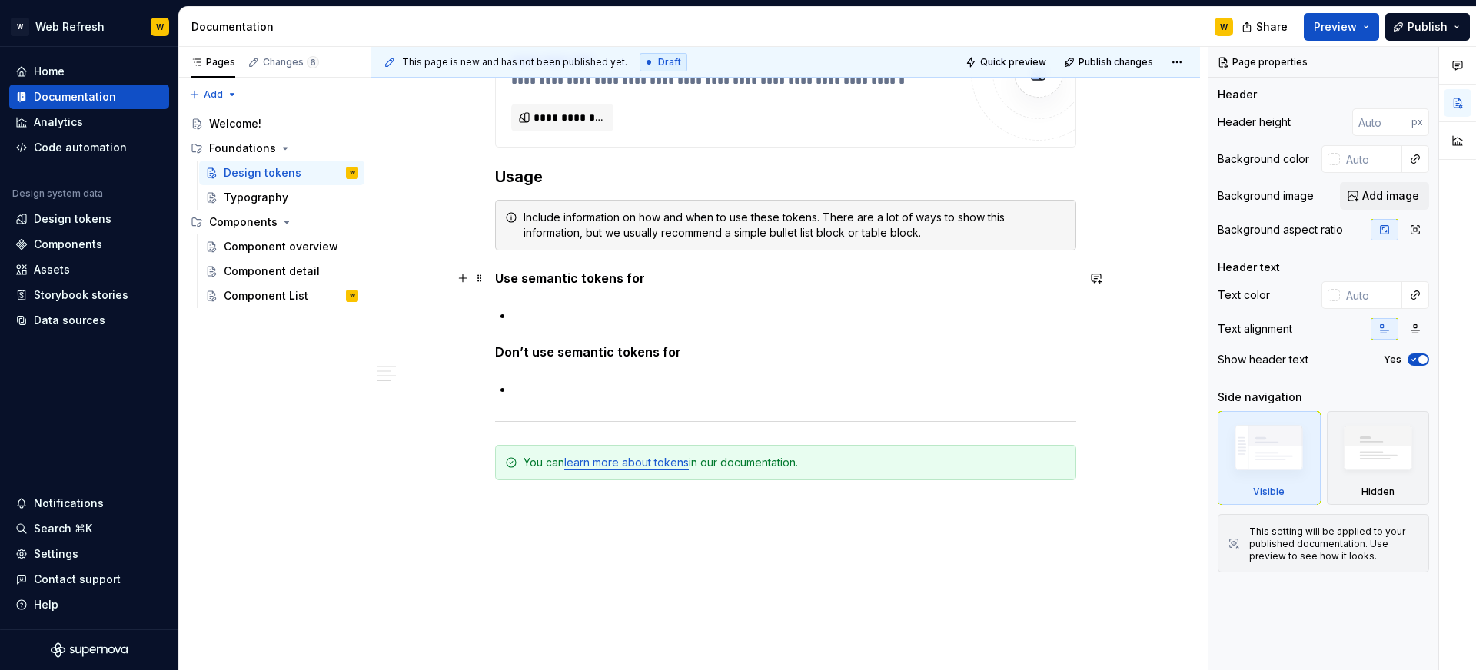
scroll to position [1138, 0]
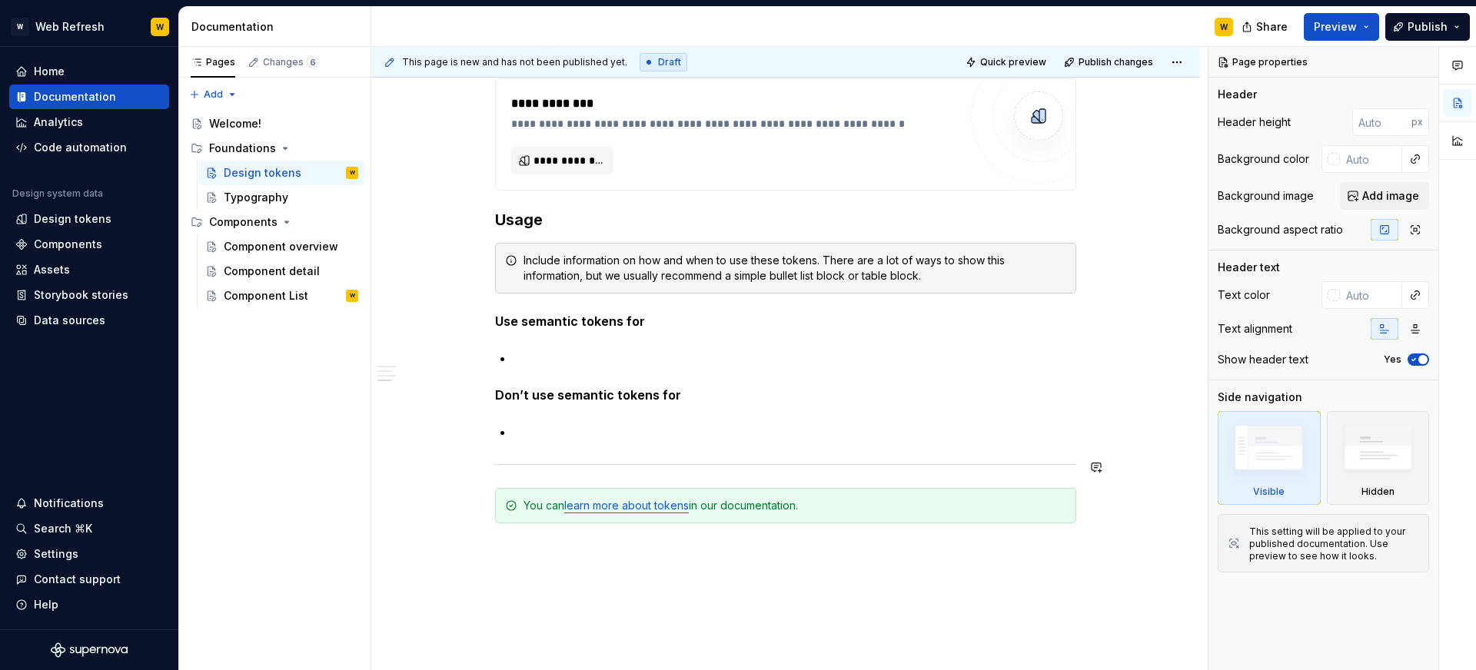
type textarea "*"
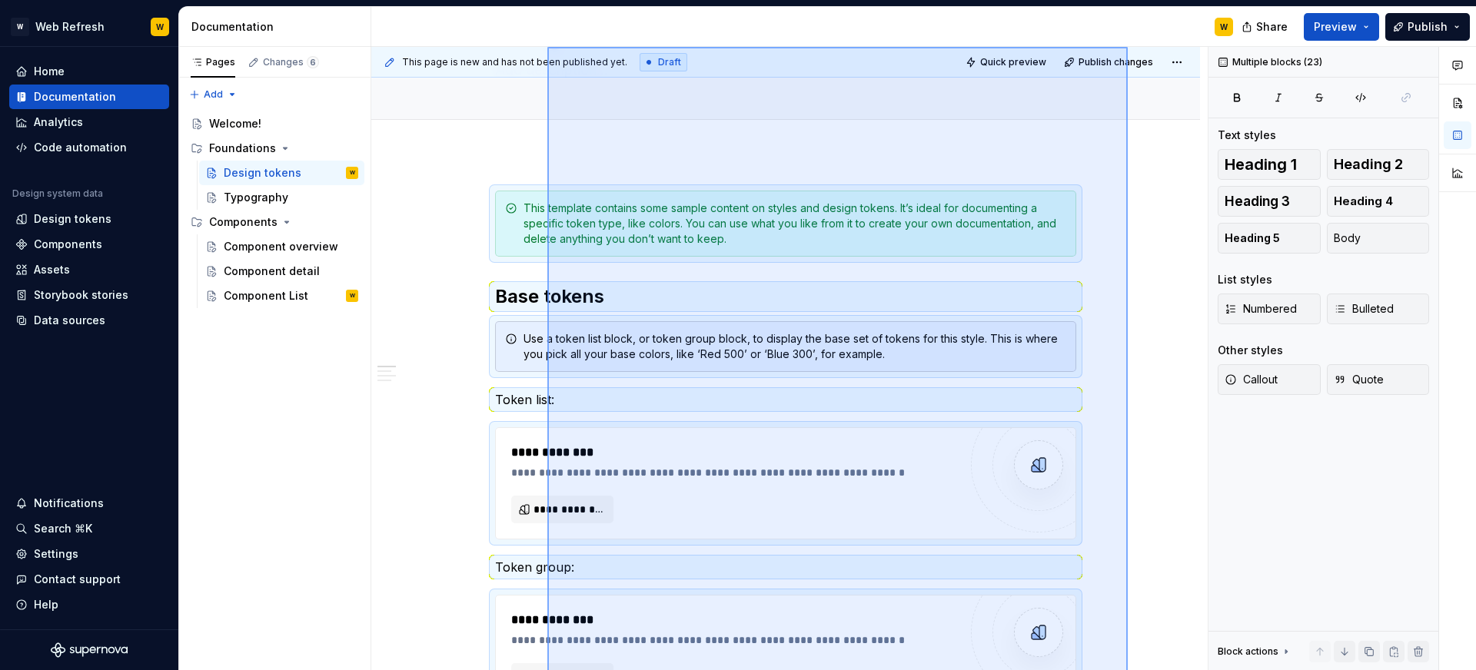
scroll to position [98, 0]
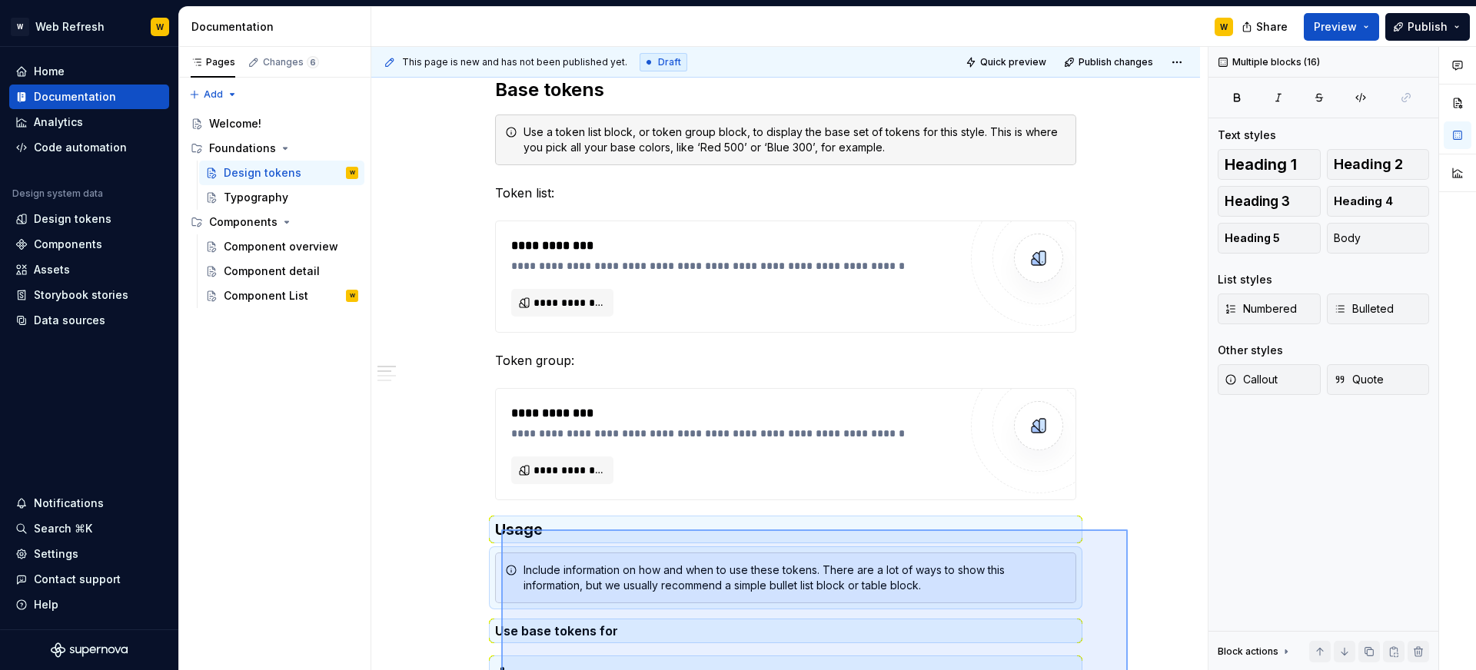
drag, startPoint x: 1128, startPoint y: 487, endPoint x: 501, endPoint y: 530, distance: 627.9
click at [501, 530] on div "**********" at bounding box center [789, 359] width 836 height 624
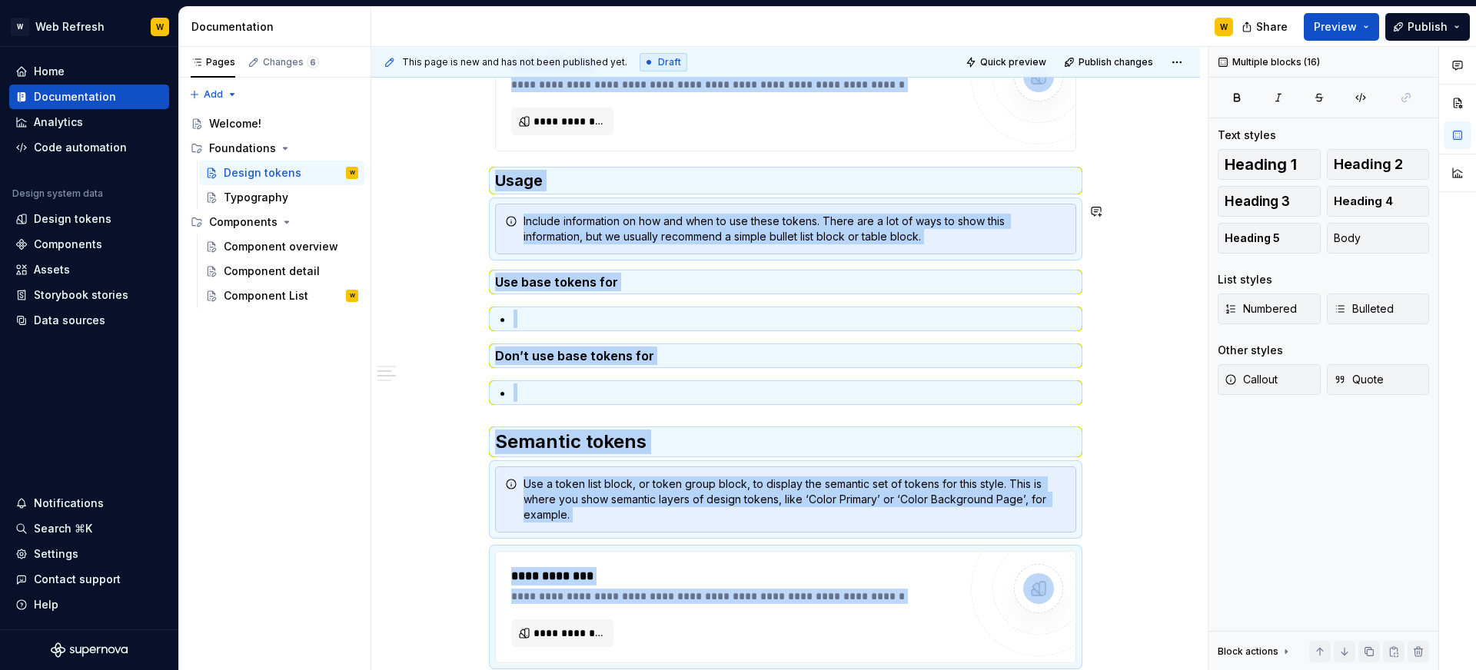
scroll to position [613, 0]
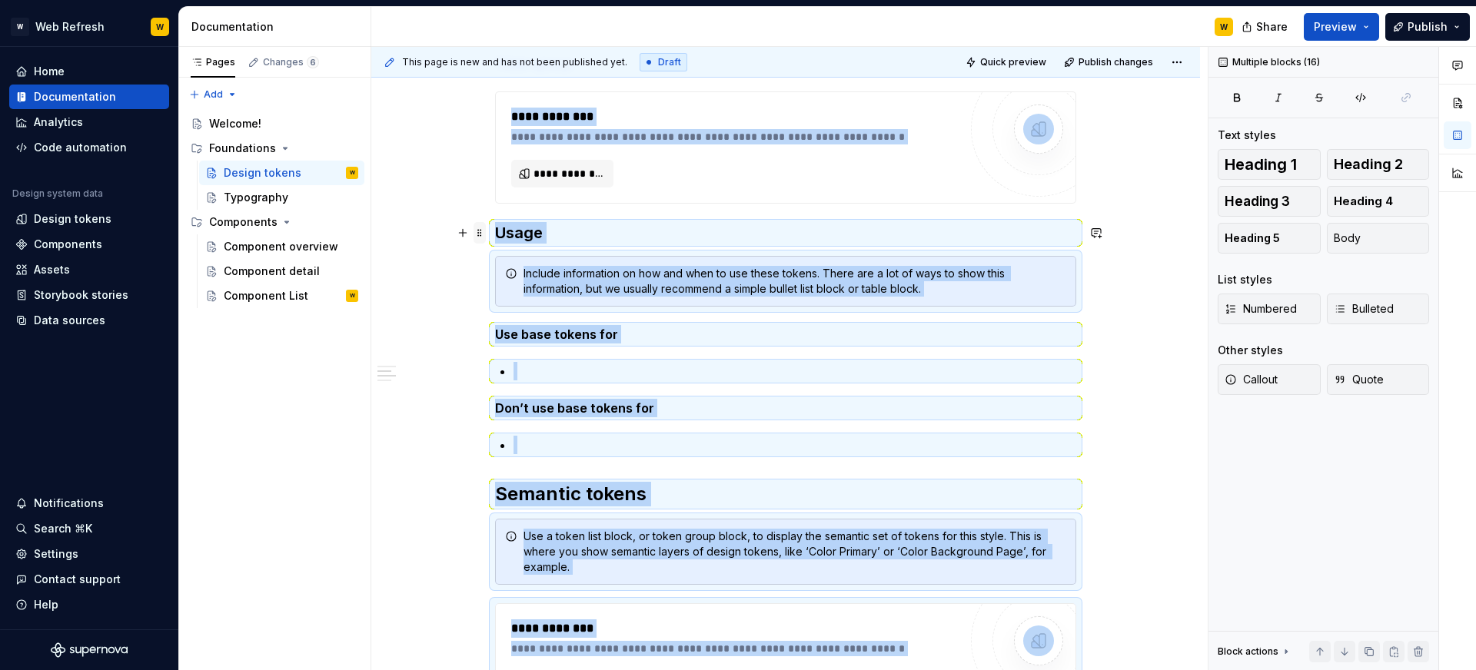
click at [484, 230] on span at bounding box center [479, 233] width 12 height 22
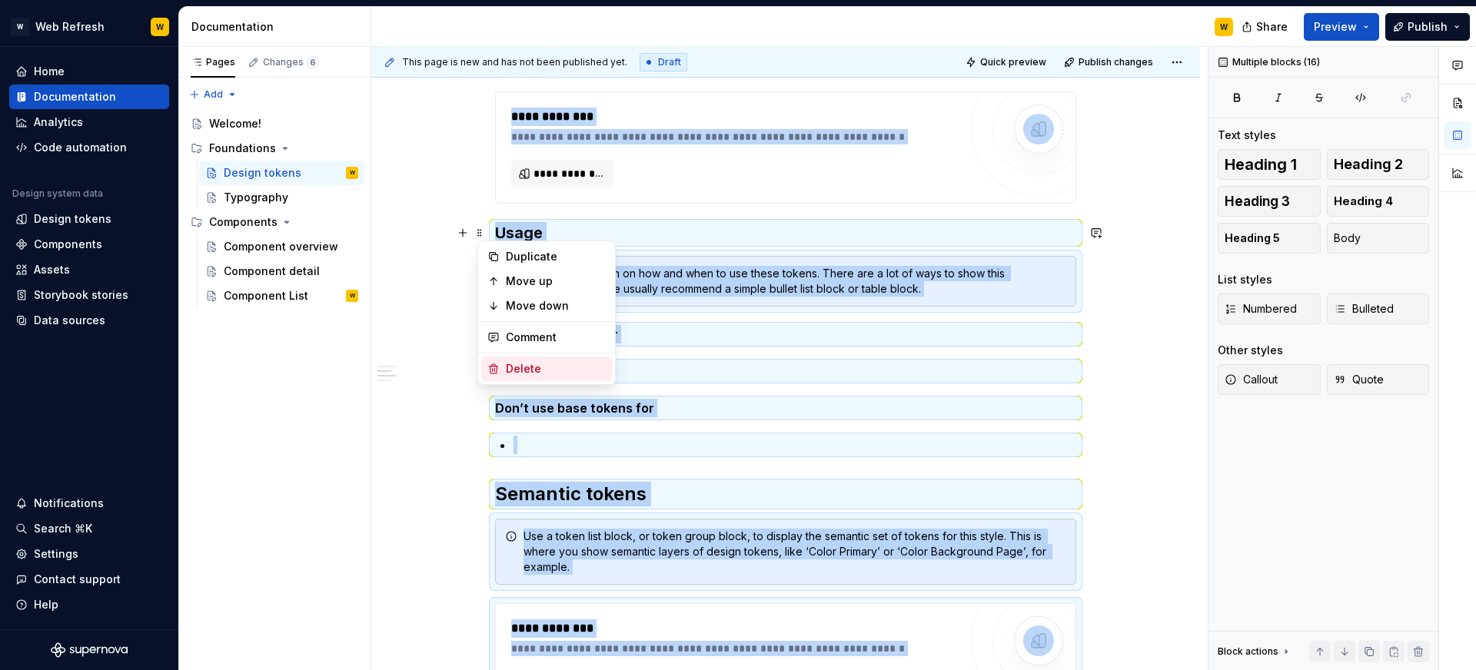
click at [507, 376] on div "Delete" at bounding box center [556, 368] width 100 height 15
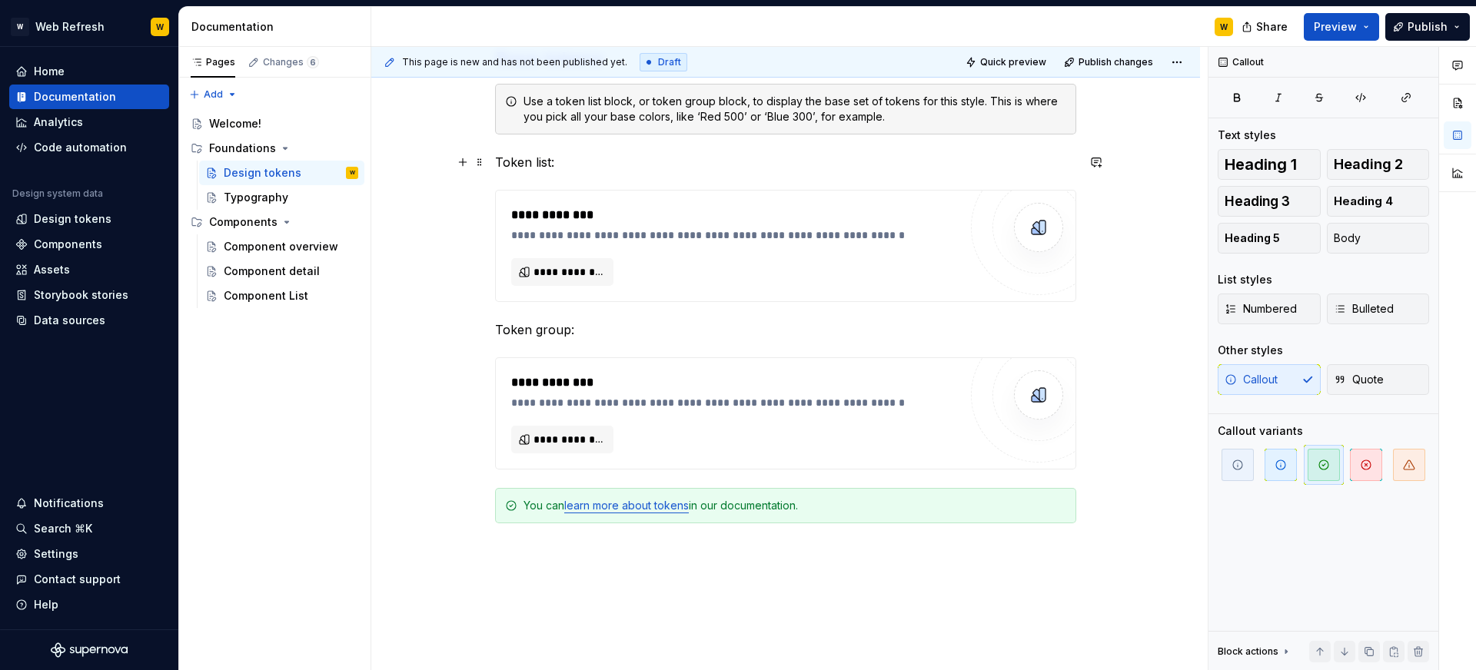
scroll to position [196, 0]
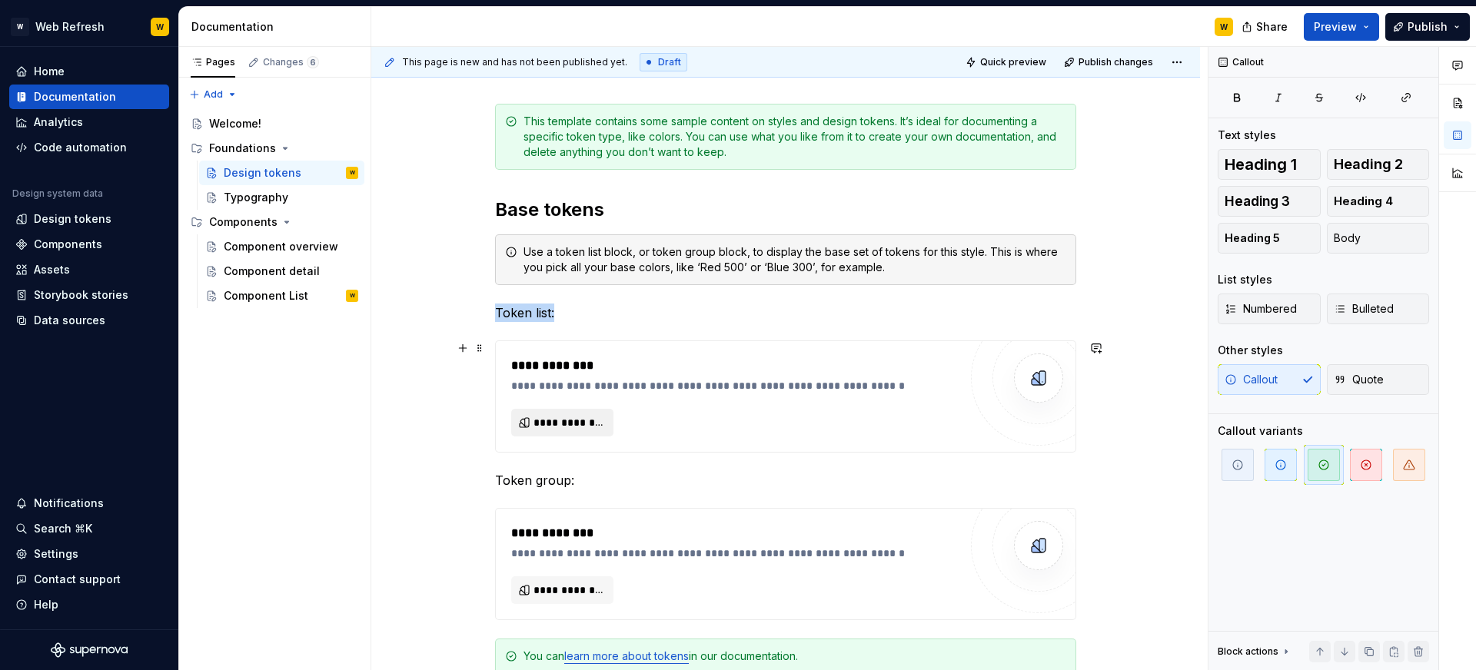
click at [570, 415] on span "**********" at bounding box center [568, 422] width 70 height 15
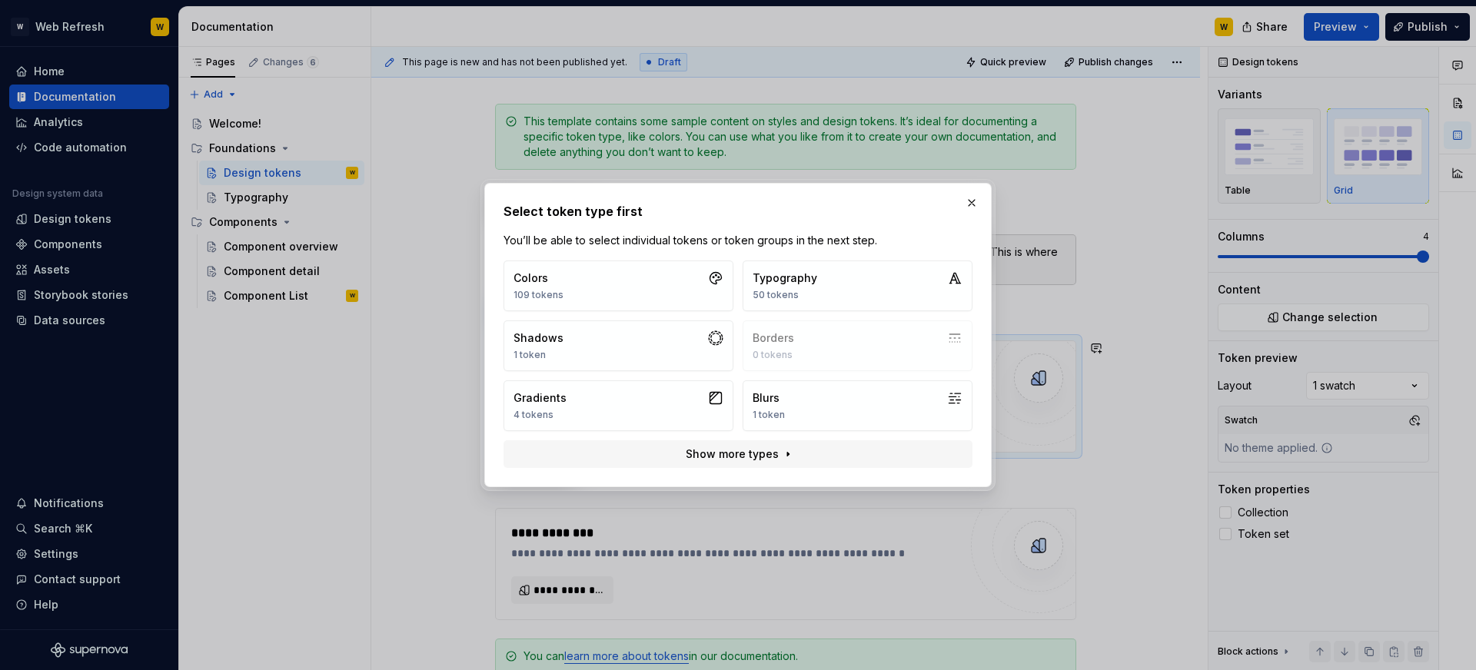
scroll to position [193, 0]
click at [656, 279] on button "Colors 109 tokens" at bounding box center [618, 286] width 230 height 51
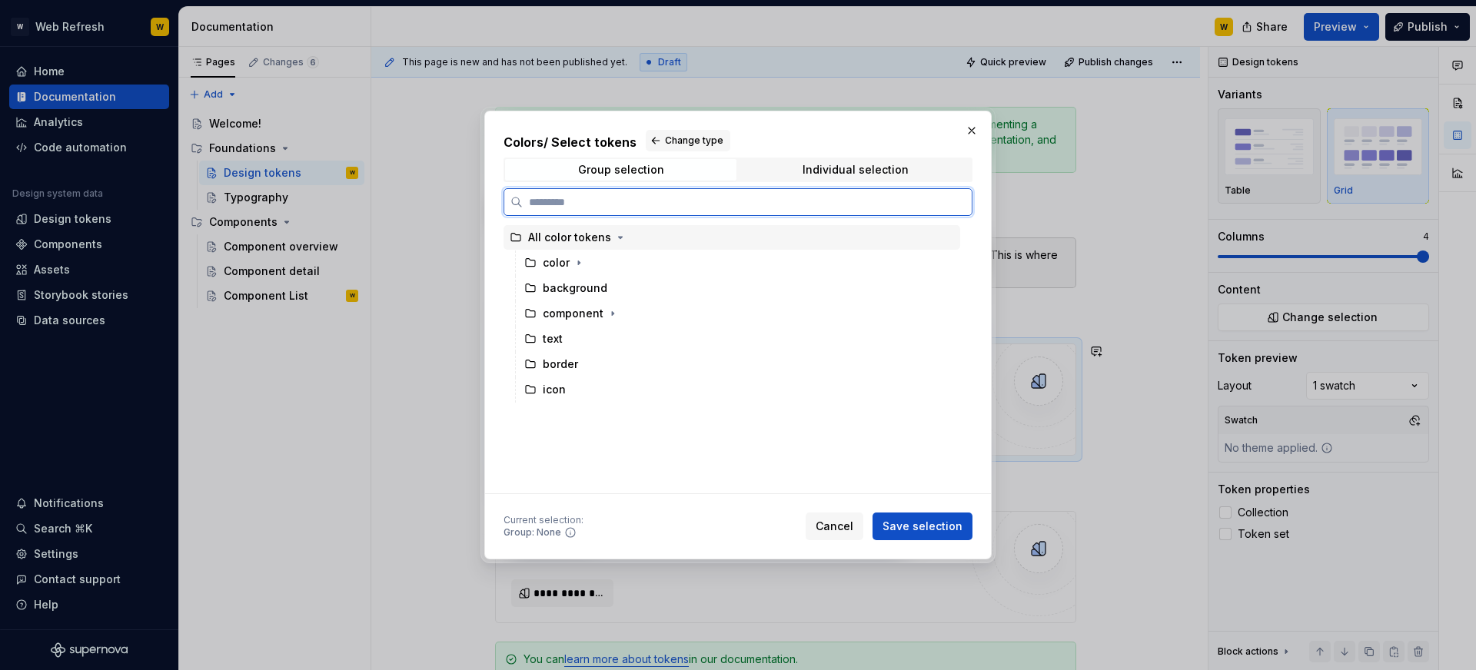
click at [561, 232] on div "All color tokens" at bounding box center [569, 237] width 83 height 15
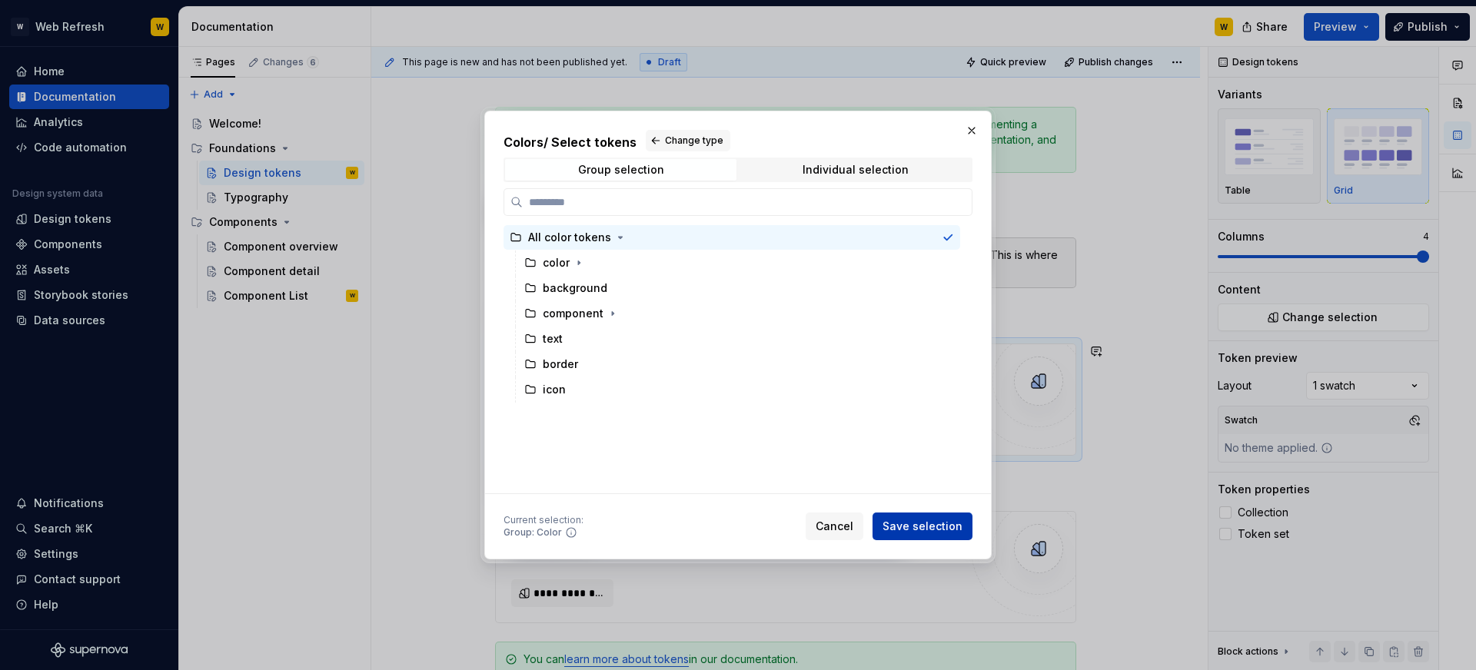
click at [915, 530] on span "Save selection" at bounding box center [922, 526] width 80 height 15
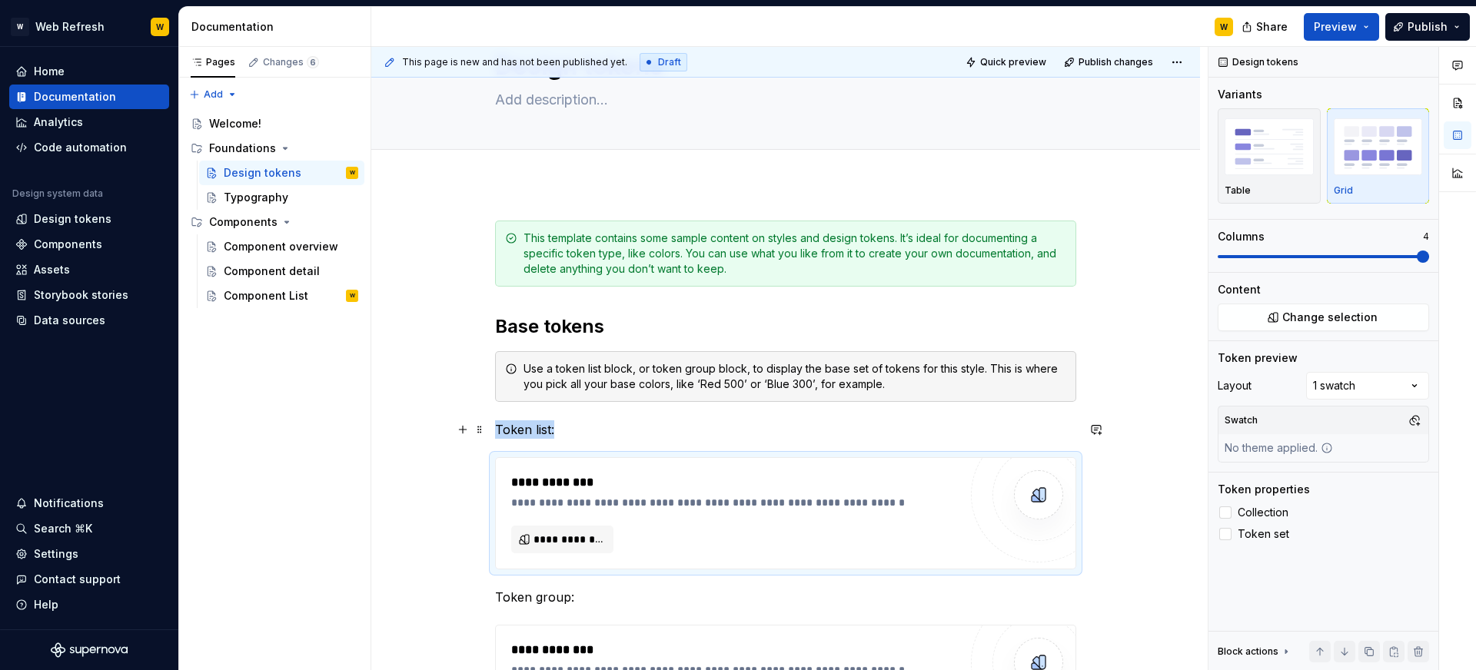
scroll to position [201, 0]
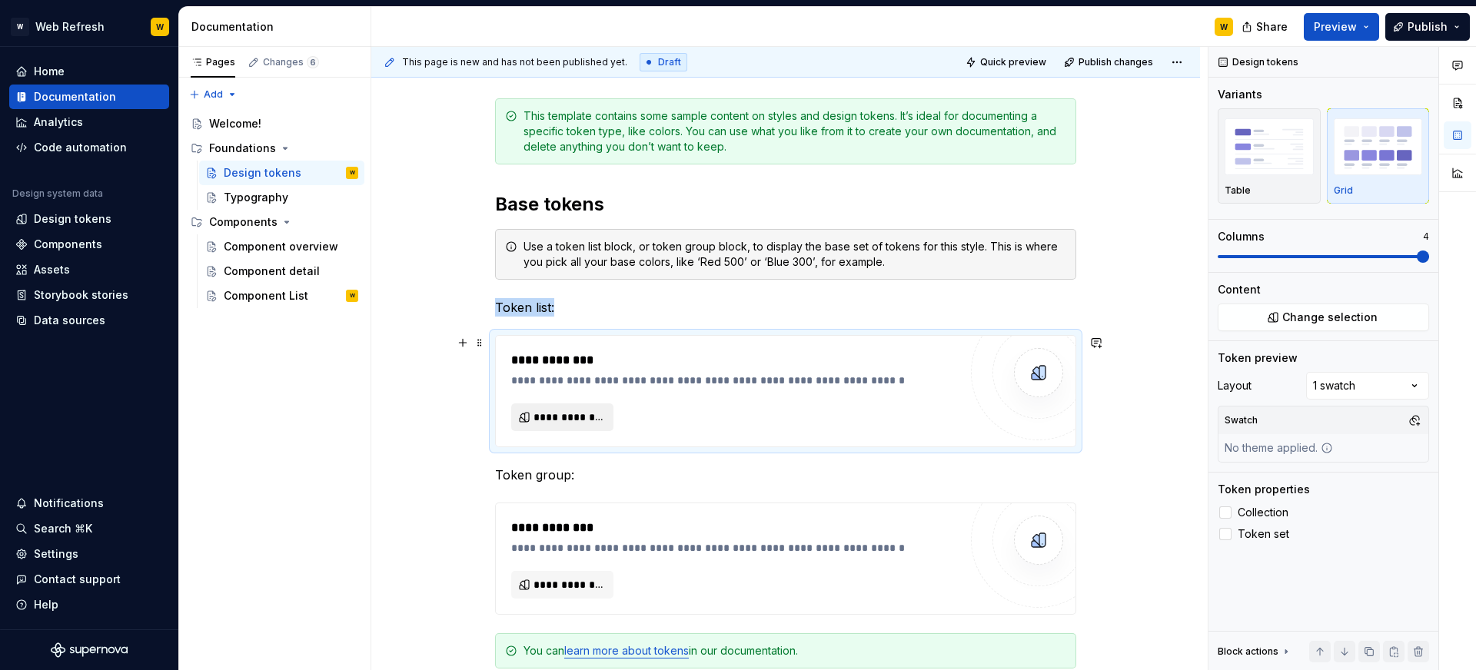
click at [543, 423] on span "**********" at bounding box center [568, 417] width 70 height 15
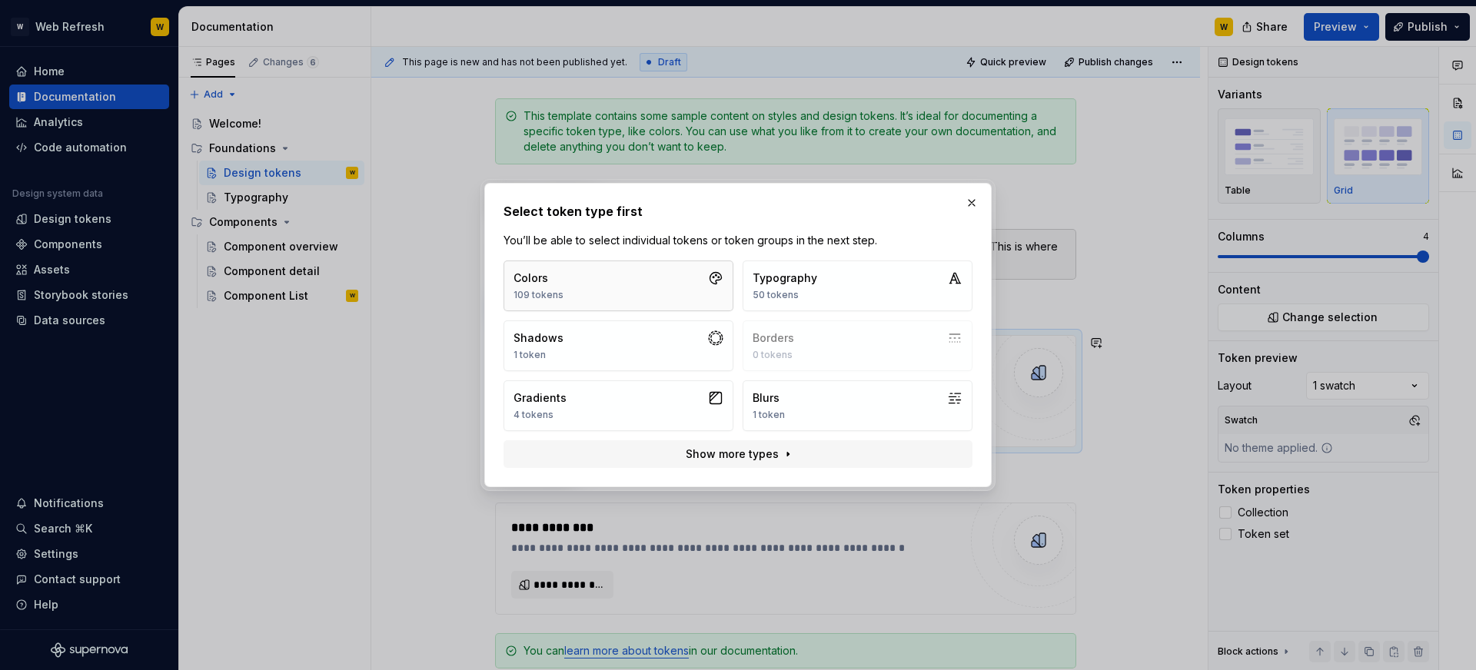
click at [643, 287] on button "Colors 109 tokens" at bounding box center [618, 286] width 230 height 51
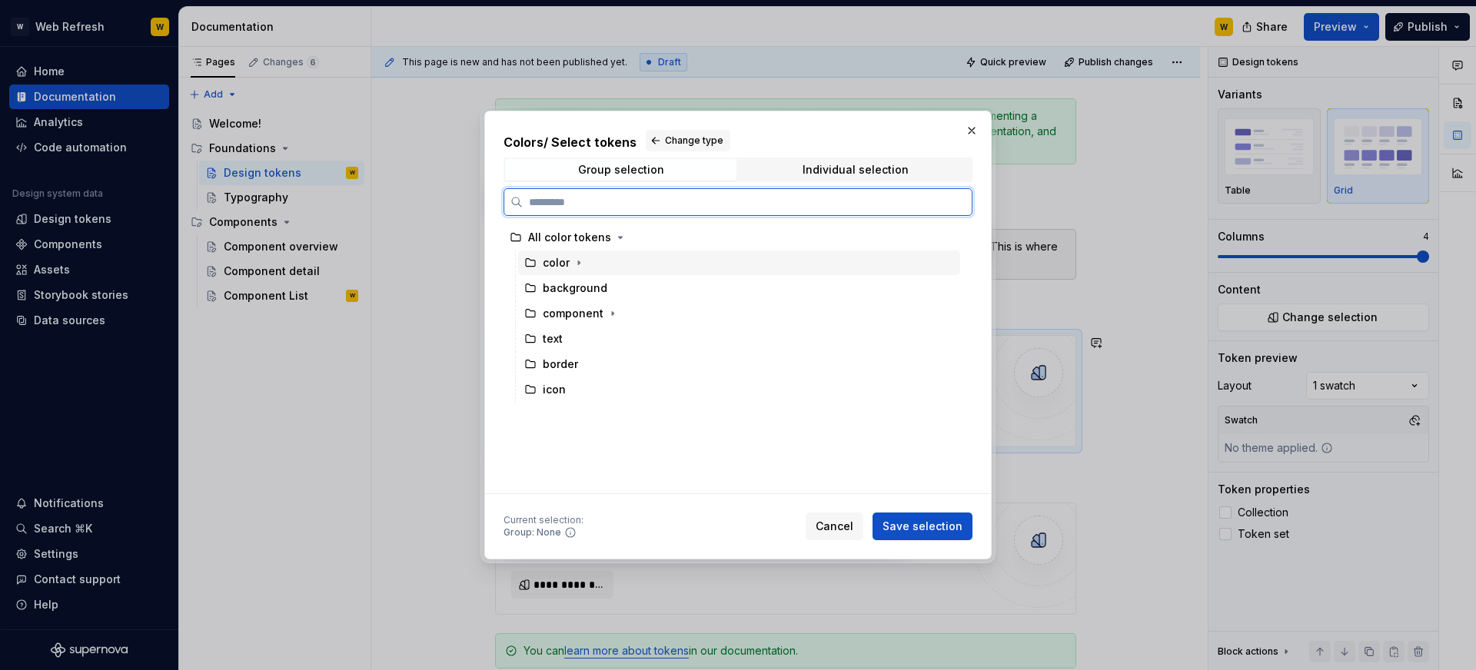
click at [555, 261] on div "color" at bounding box center [556, 262] width 27 height 15
click at [565, 264] on div "color" at bounding box center [556, 262] width 27 height 15
click at [582, 308] on div "component" at bounding box center [573, 313] width 61 height 15
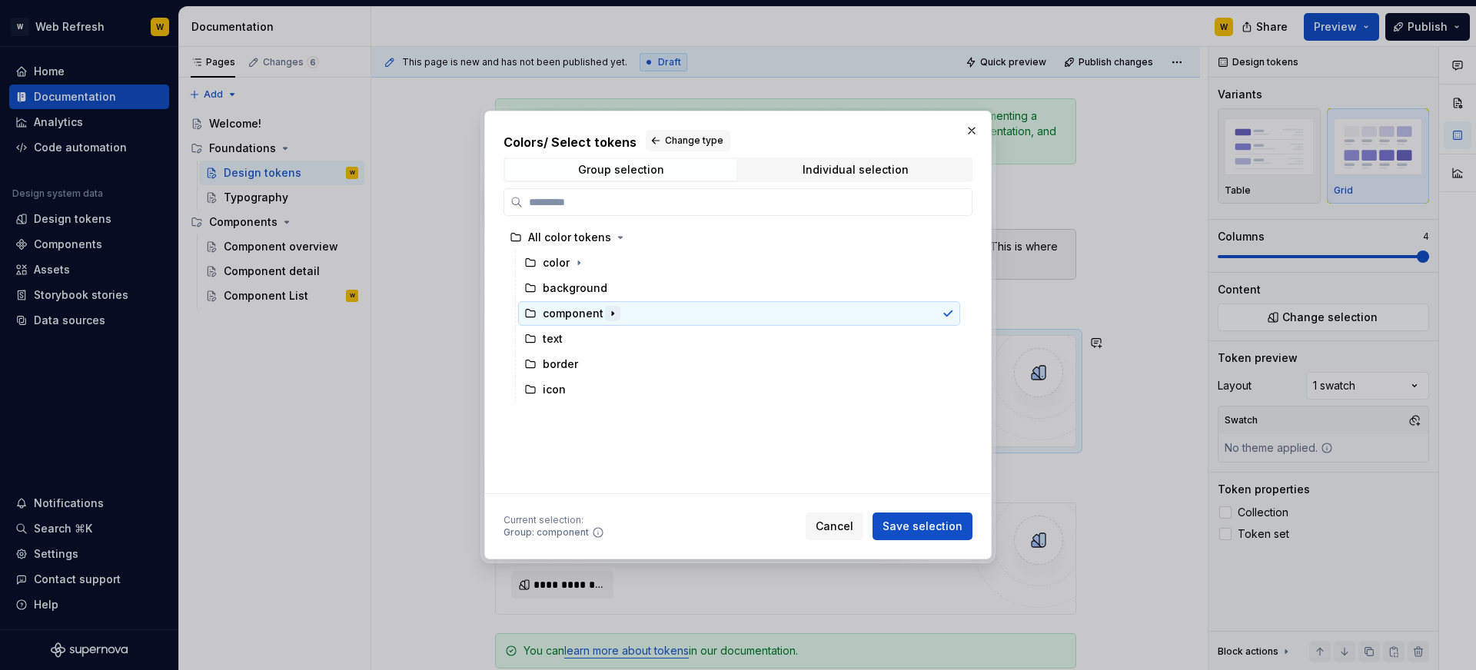
click at [607, 312] on icon "button" at bounding box center [612, 313] width 12 height 12
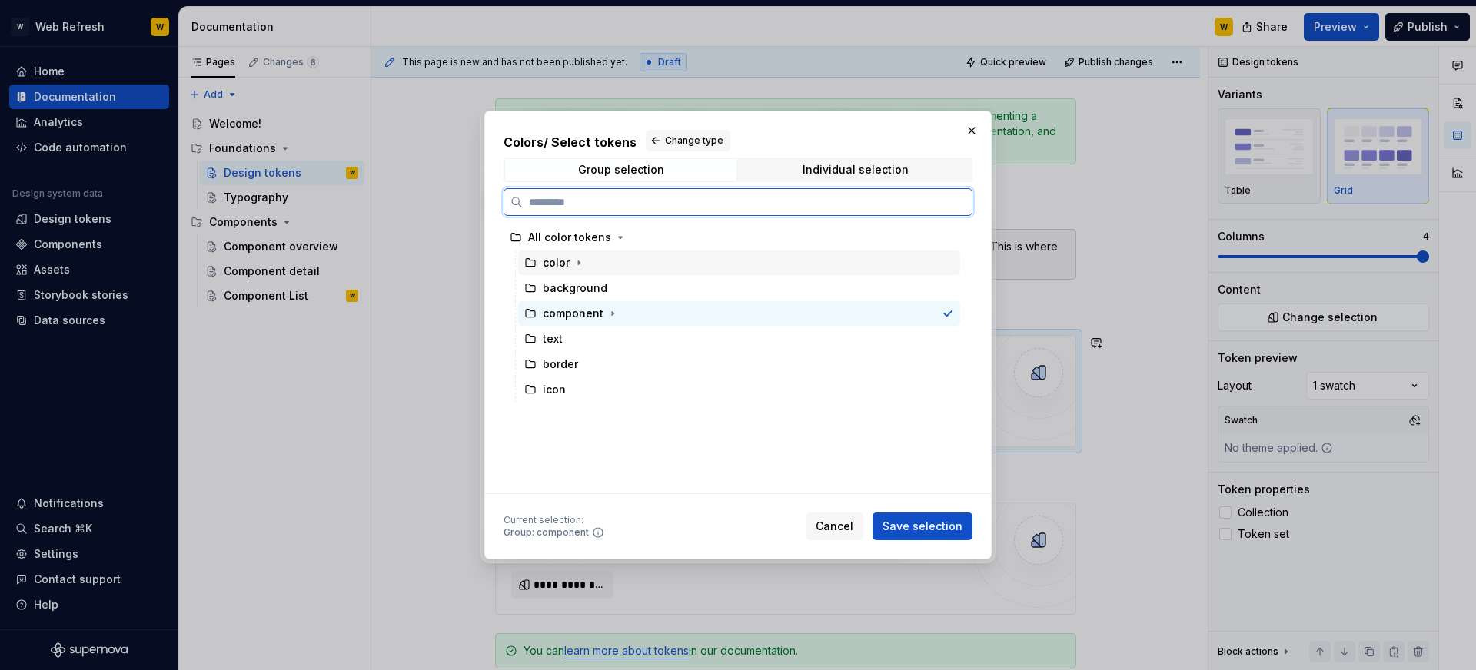
click at [557, 261] on div "color" at bounding box center [556, 262] width 27 height 15
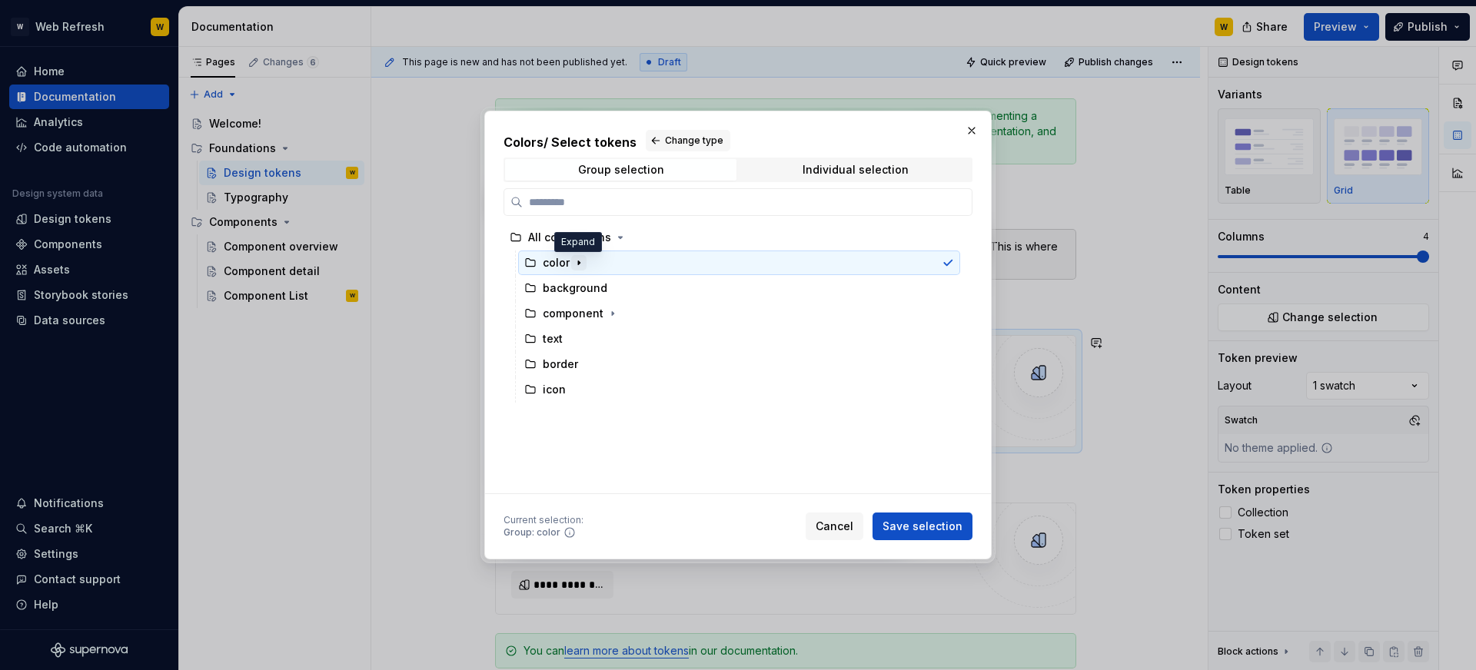
click at [580, 262] on icon "button" at bounding box center [579, 263] width 12 height 12
click at [936, 527] on span "Save selection" at bounding box center [922, 526] width 80 height 15
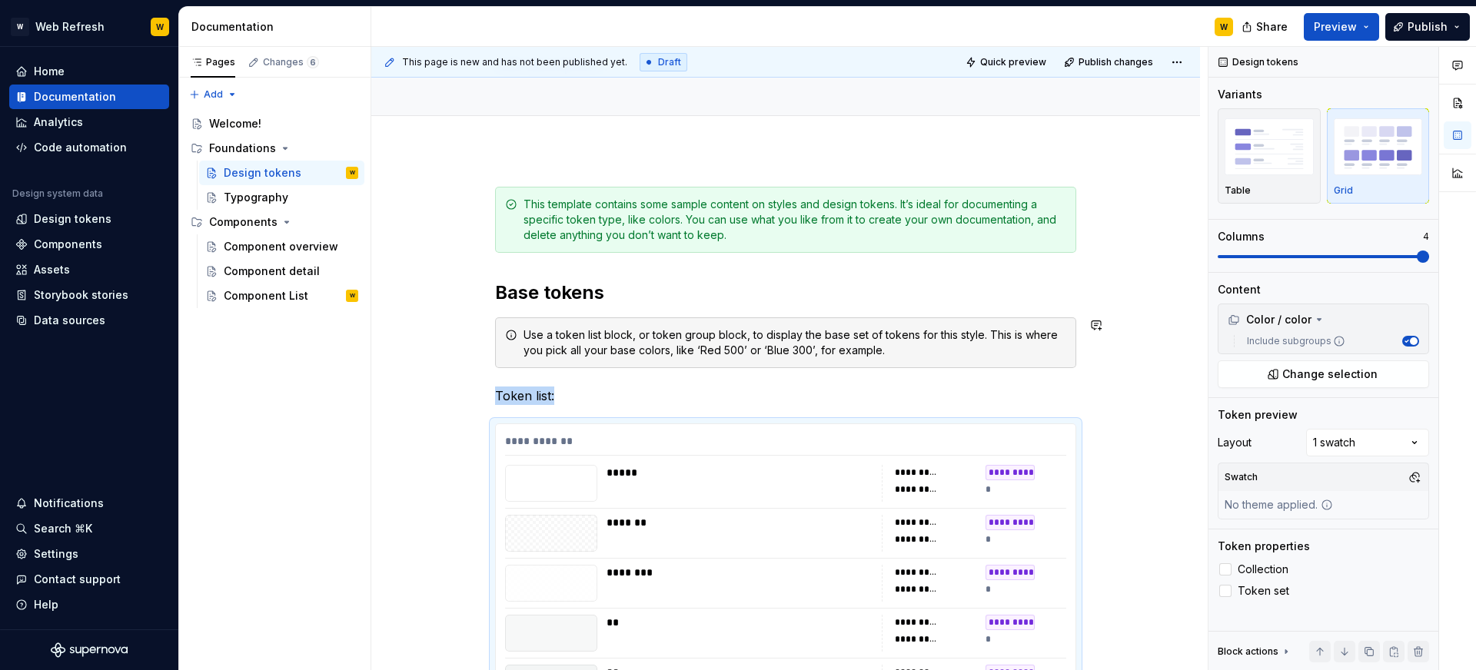
scroll to position [101, 0]
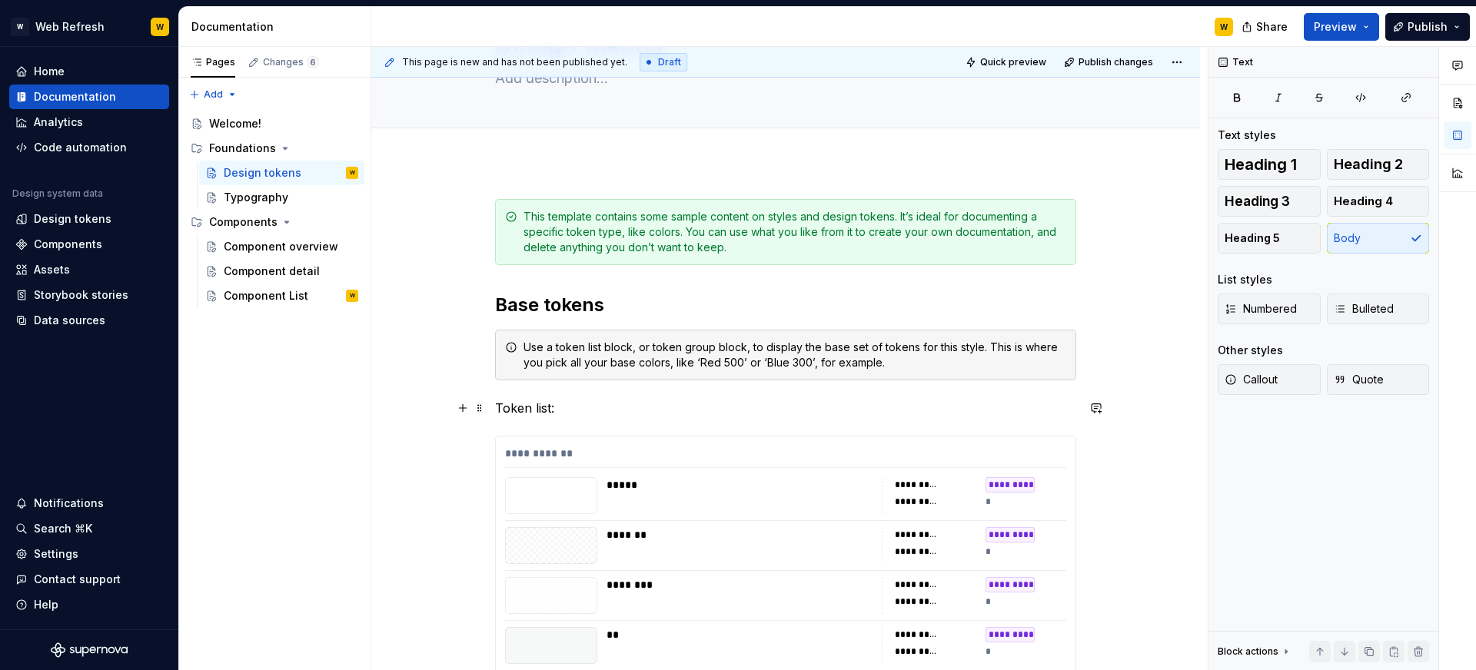
click at [515, 409] on p "Token list:" at bounding box center [785, 408] width 581 height 18
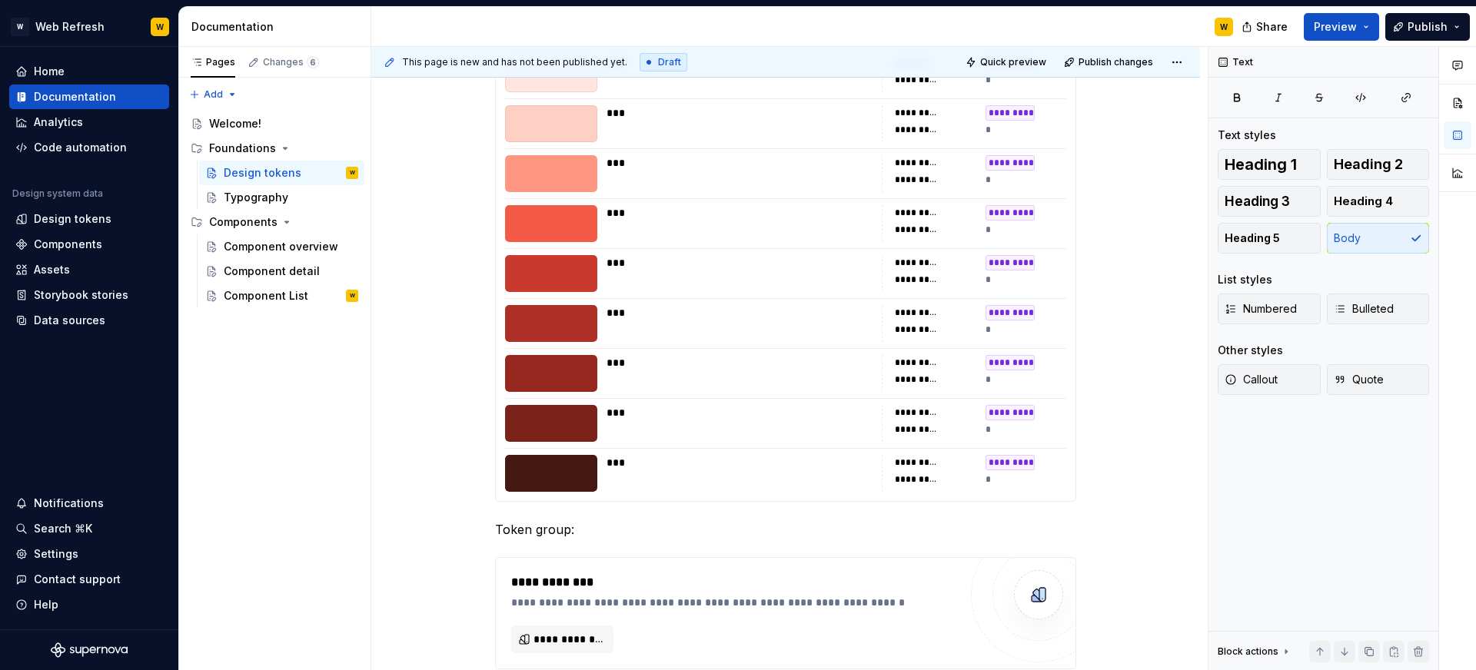
scroll to position [2927, 0]
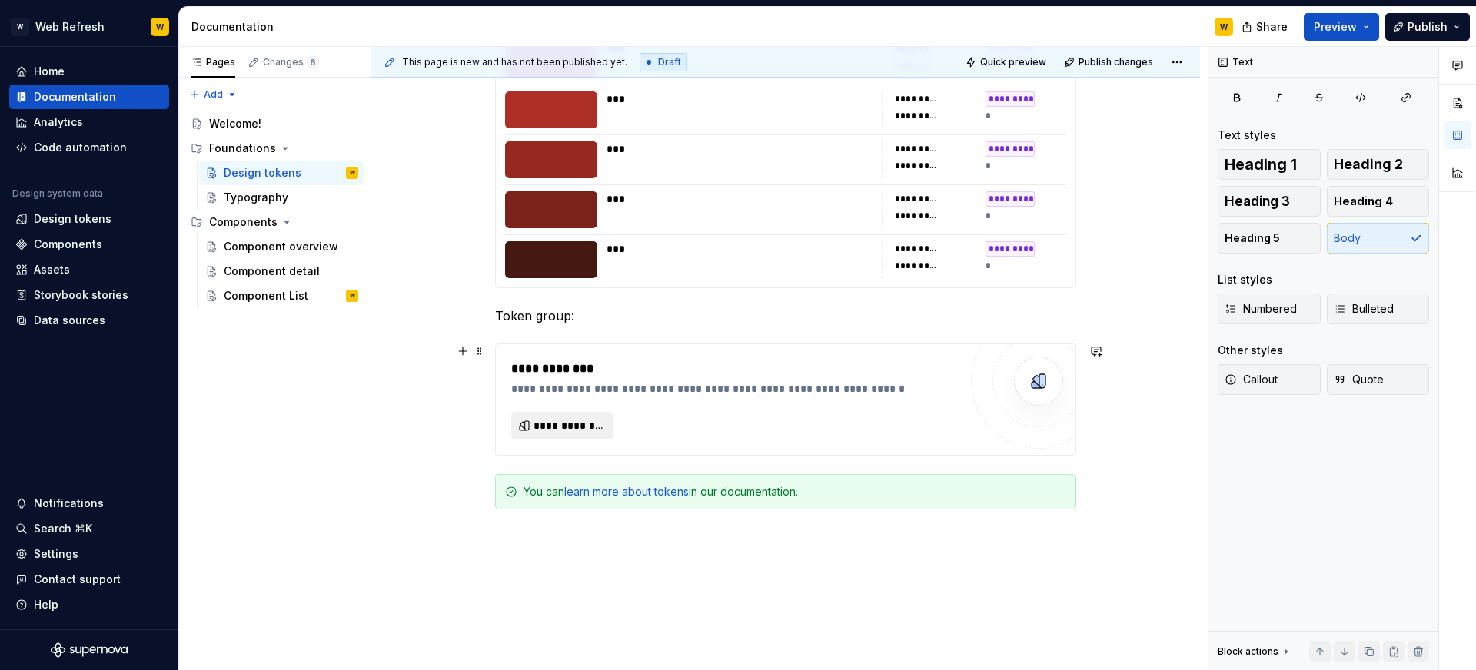
click at [570, 420] on span "**********" at bounding box center [568, 425] width 70 height 15
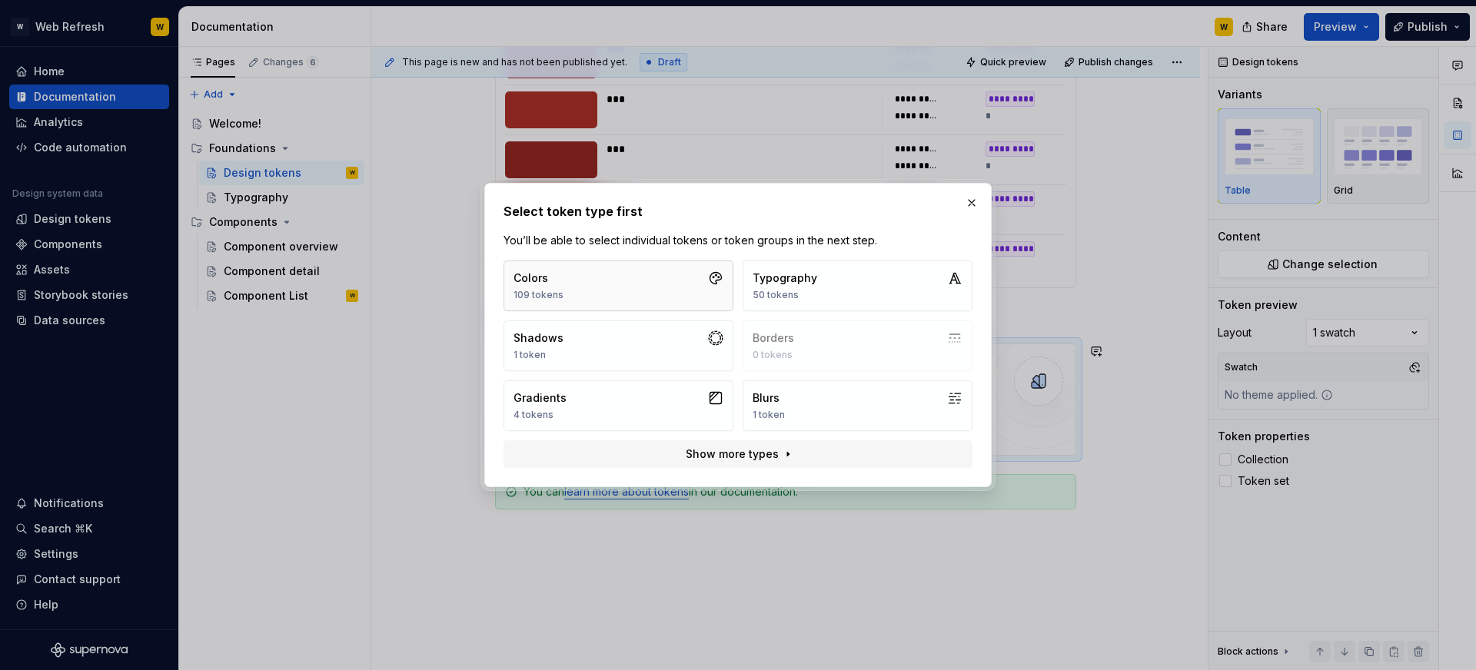
click at [640, 287] on button "Colors 109 tokens" at bounding box center [618, 286] width 230 height 51
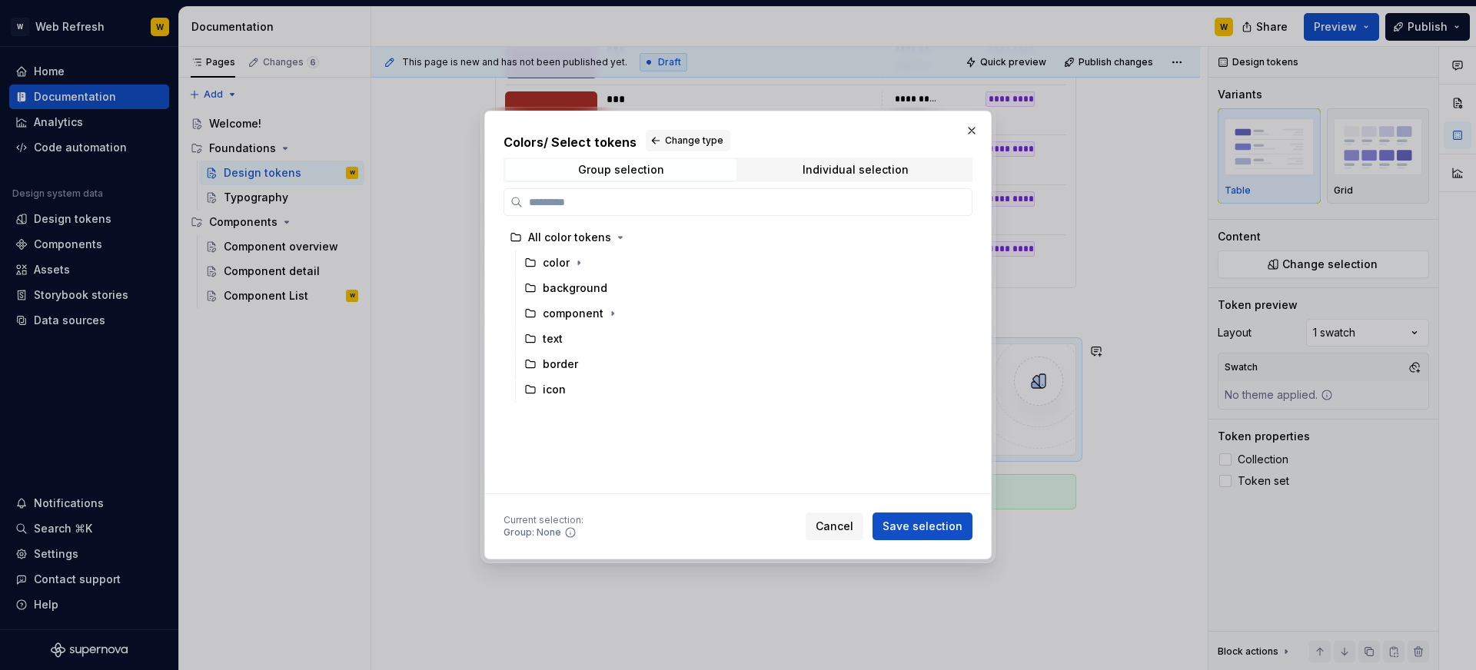
click at [964, 137] on button "button" at bounding box center [972, 131] width 22 height 22
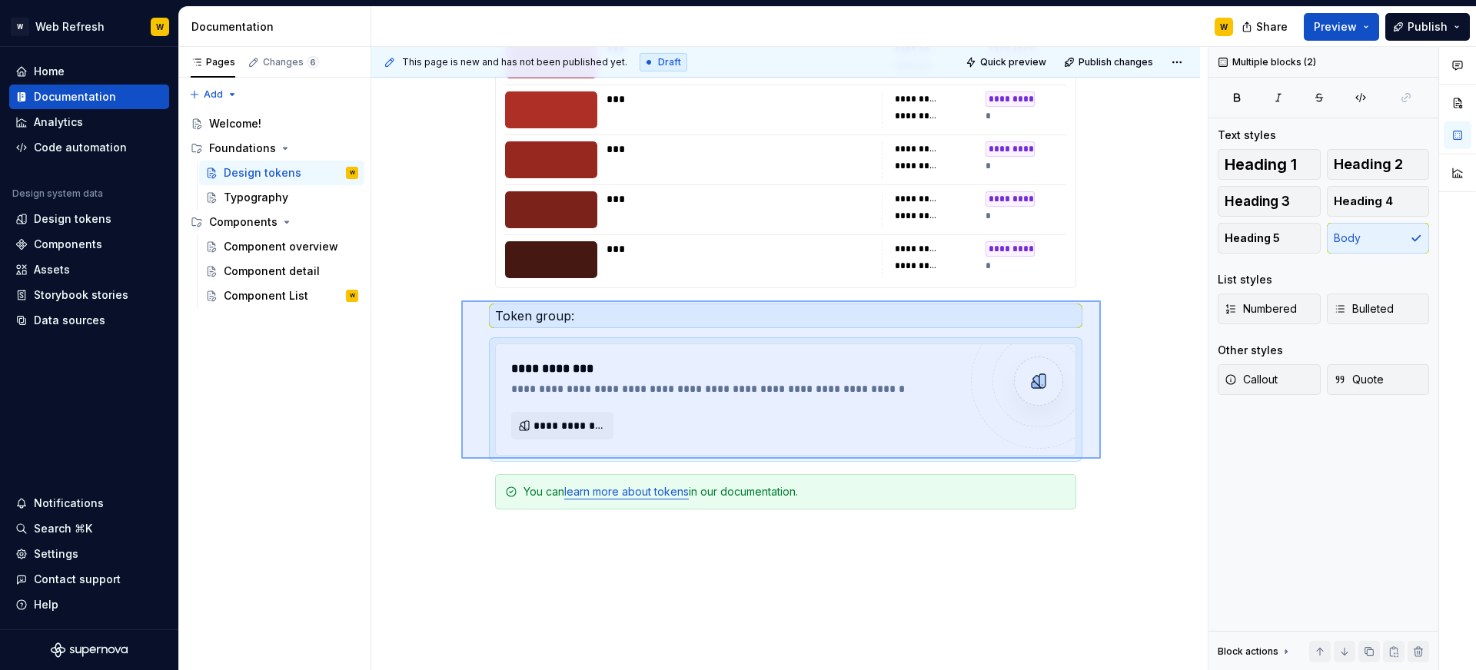
drag, startPoint x: 1101, startPoint y: 459, endPoint x: 471, endPoint y: 307, distance: 647.7
click at [470, 307] on div "**********" at bounding box center [789, 359] width 836 height 624
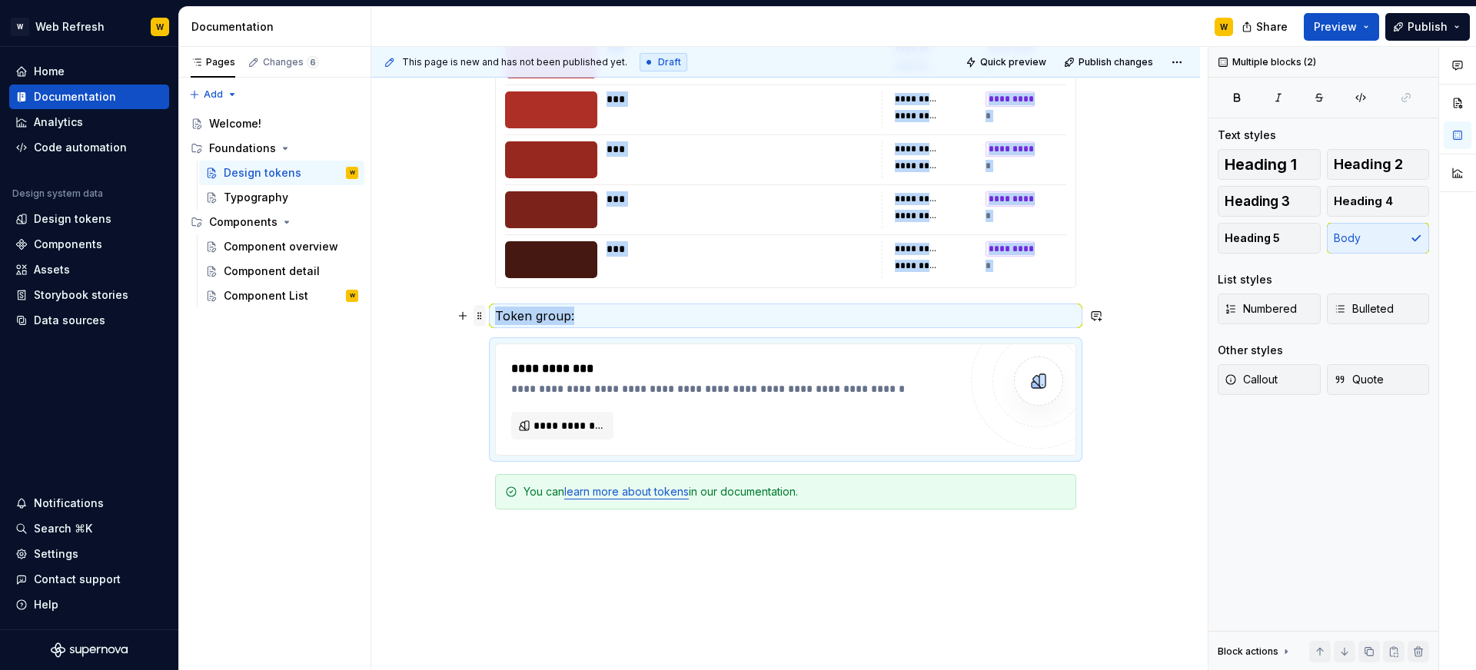
click at [485, 324] on span at bounding box center [479, 316] width 12 height 22
click at [520, 345] on div "Duplicate" at bounding box center [556, 339] width 100 height 15
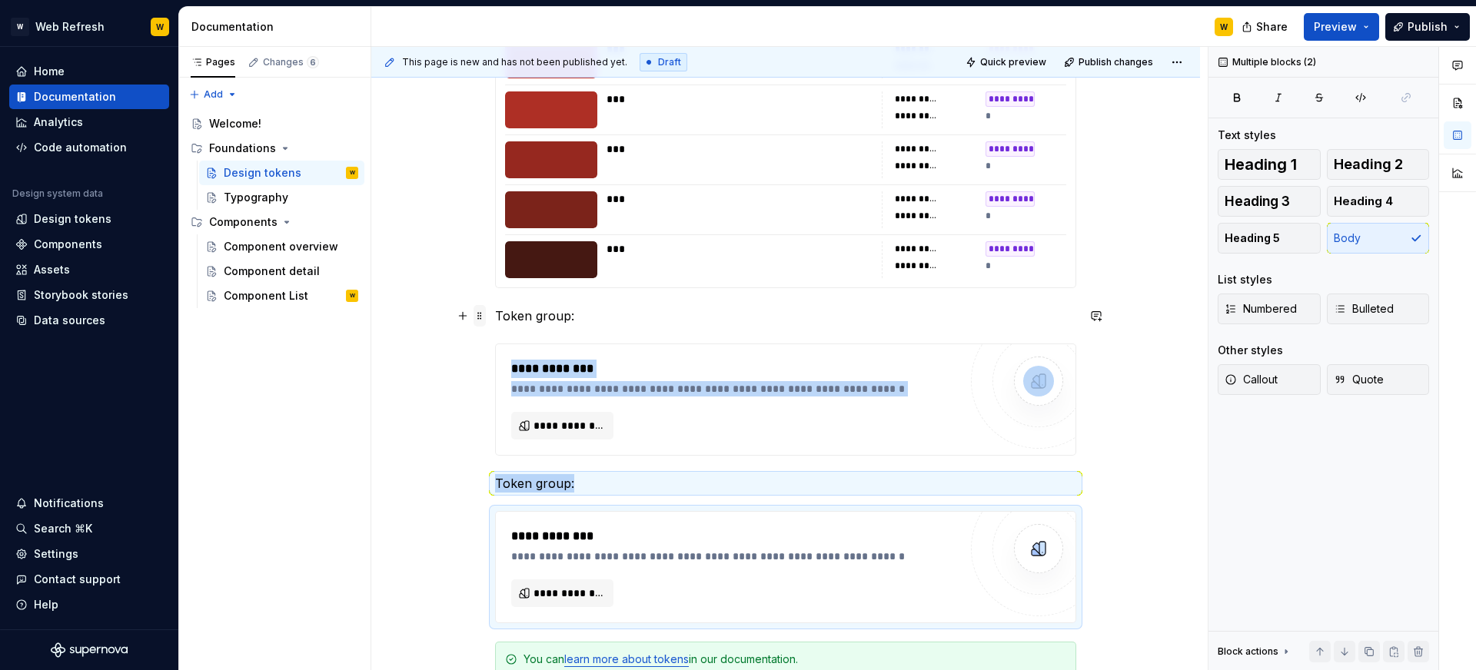
click at [486, 314] on span at bounding box center [479, 316] width 12 height 22
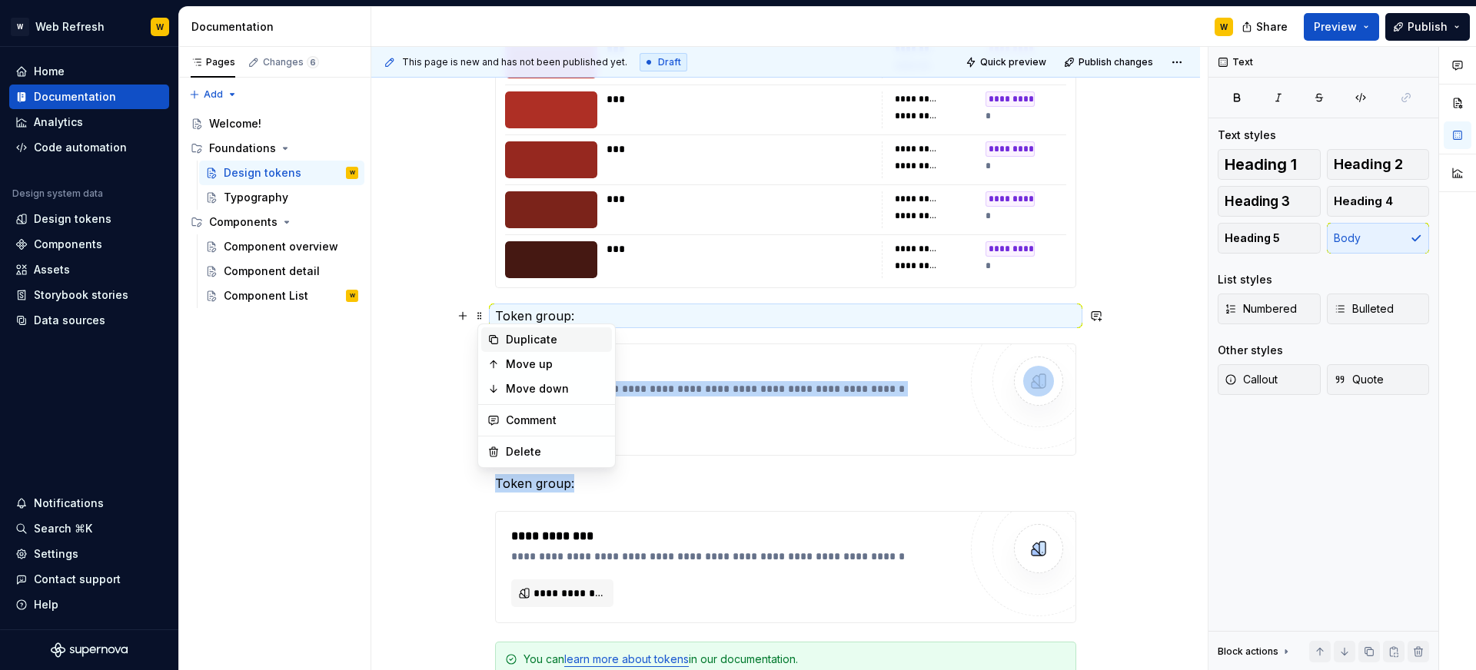
click at [498, 334] on icon at bounding box center [493, 340] width 12 height 12
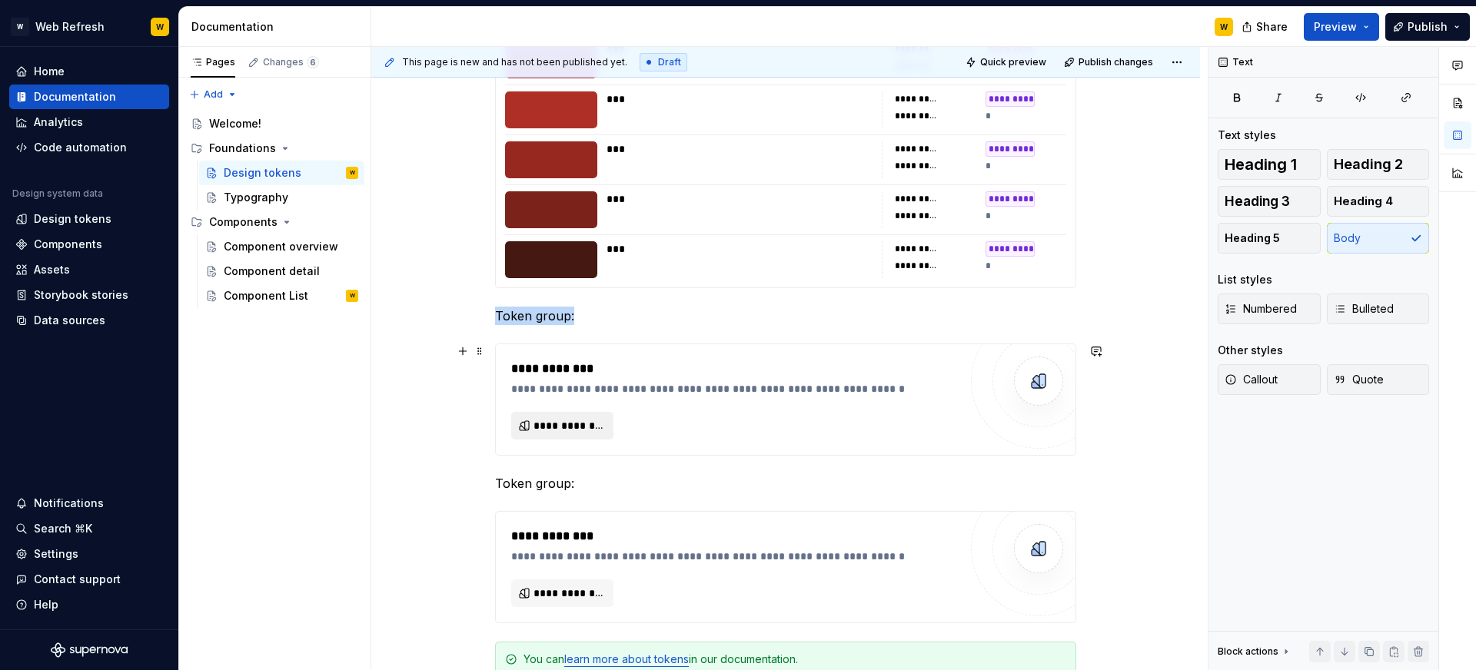
click at [567, 418] on span "**********" at bounding box center [568, 425] width 70 height 15
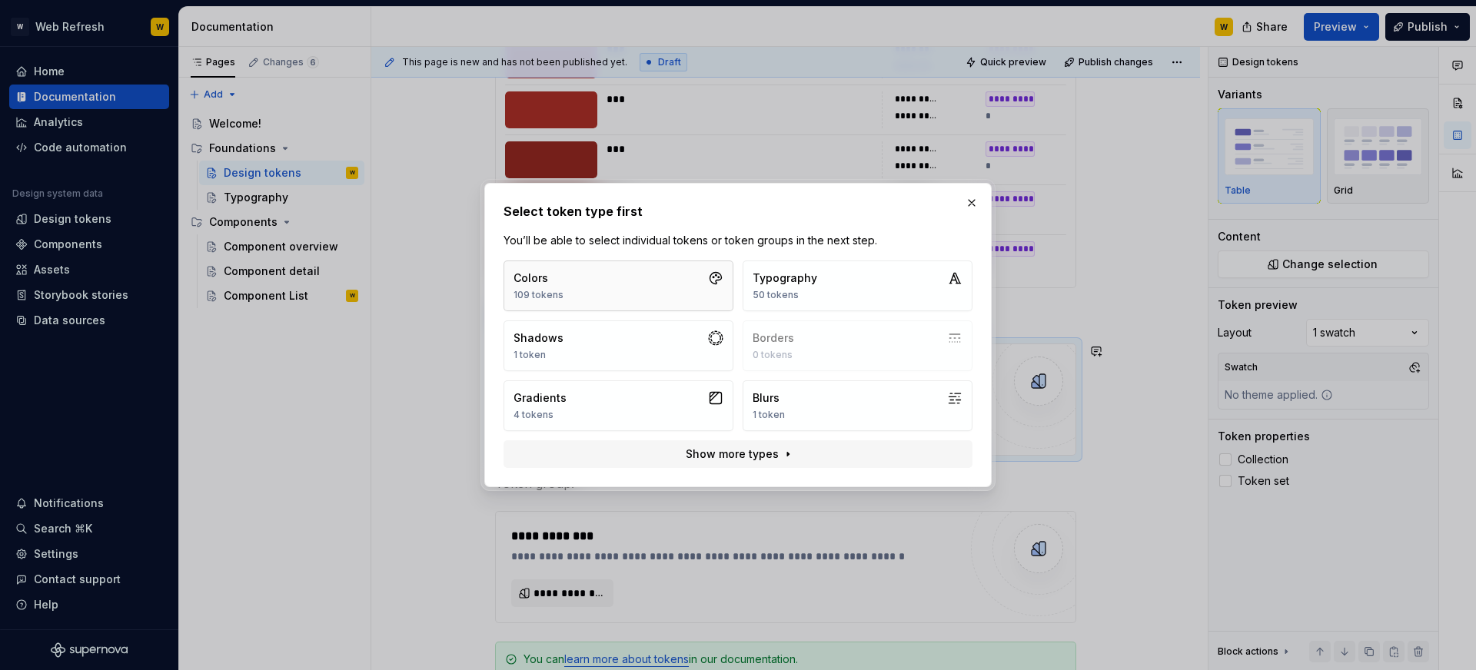
click at [608, 286] on button "Colors 109 tokens" at bounding box center [618, 286] width 230 height 51
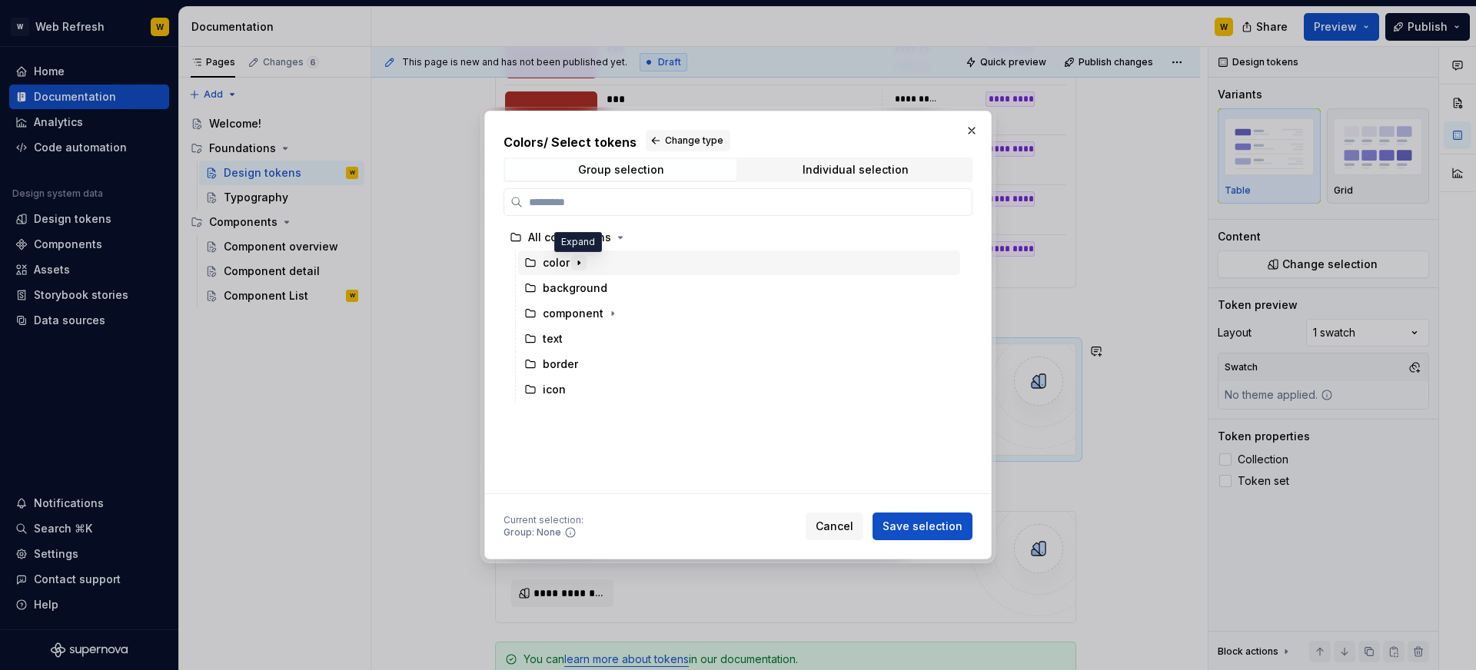
click at [578, 262] on icon "button" at bounding box center [579, 263] width 2 height 4
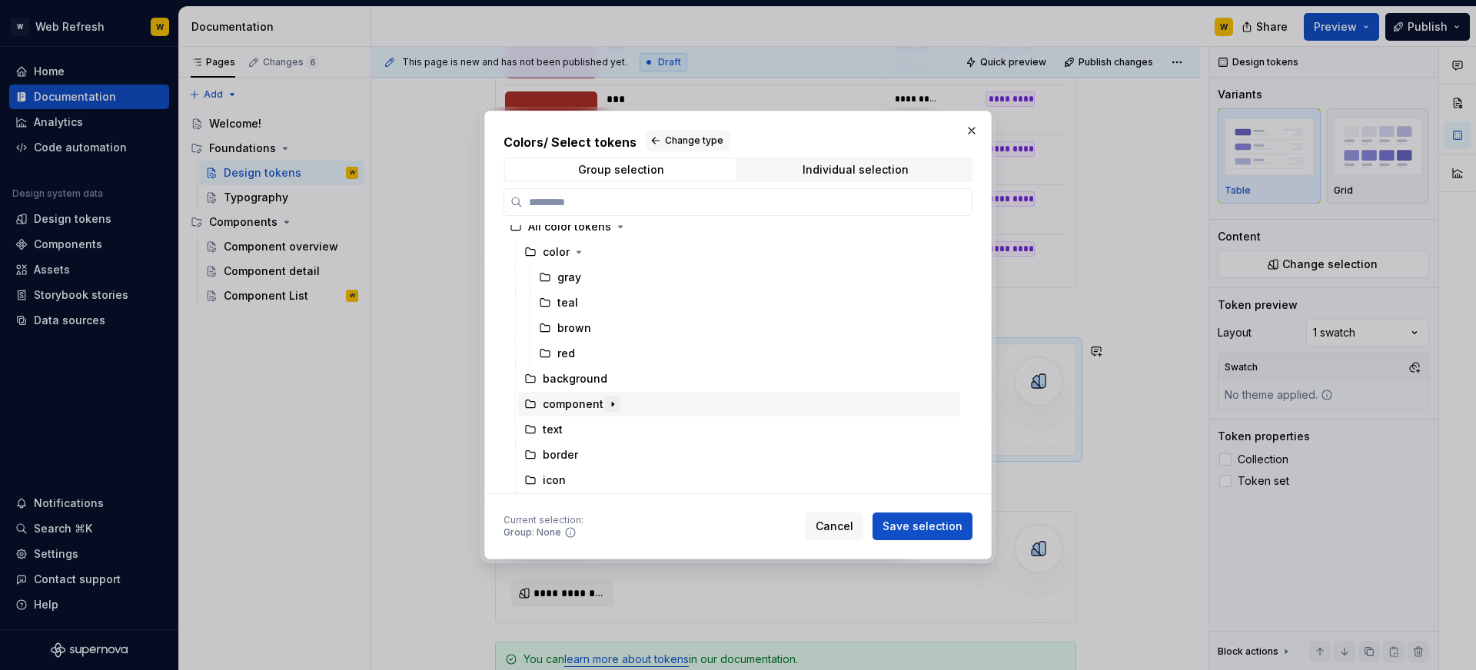
click at [606, 401] on icon "button" at bounding box center [612, 404] width 12 height 12
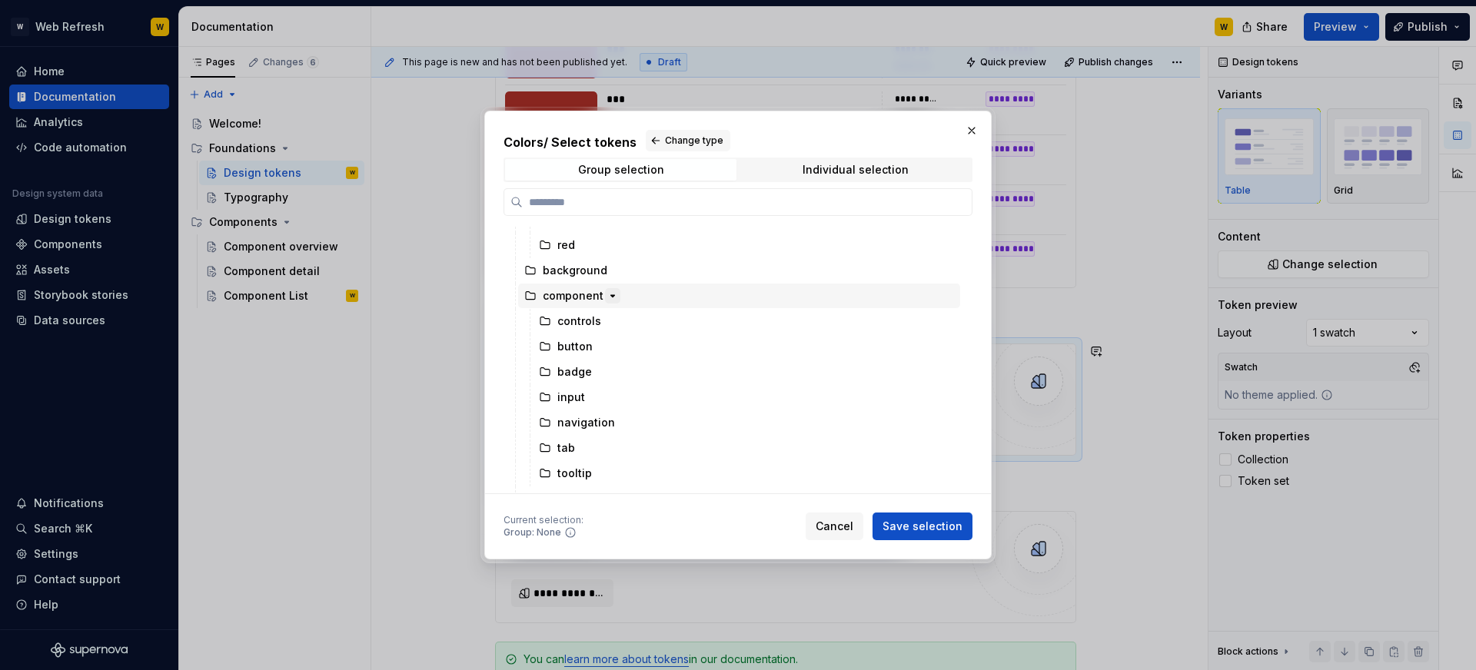
scroll to position [158, 0]
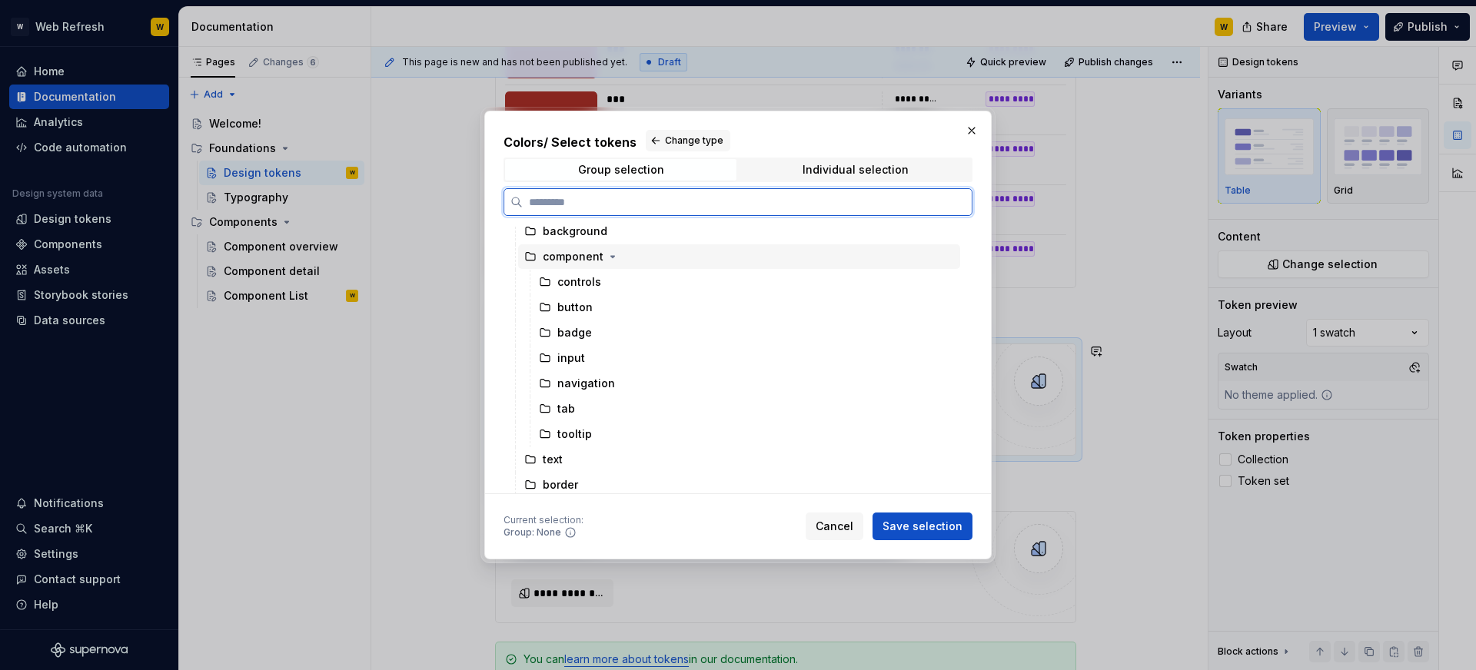
click at [586, 259] on div "component" at bounding box center [573, 256] width 61 height 15
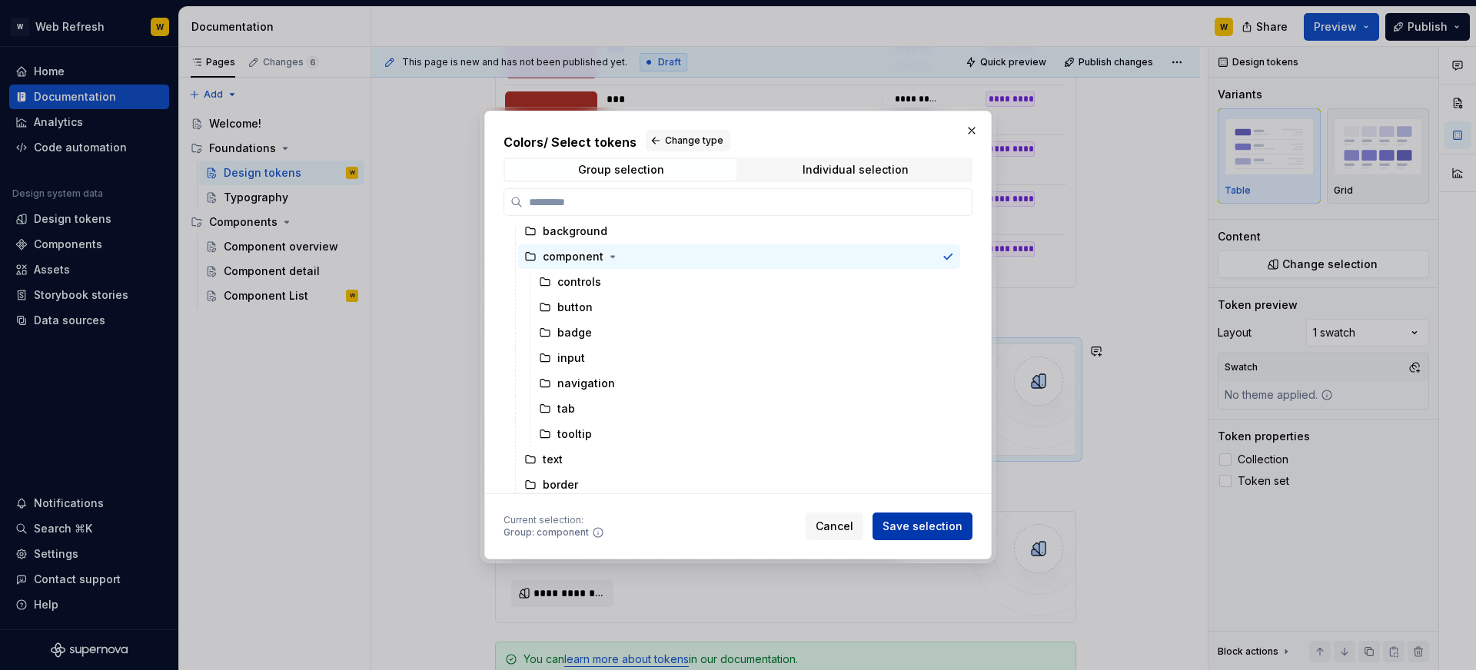
click at [913, 523] on span "Save selection" at bounding box center [922, 526] width 80 height 15
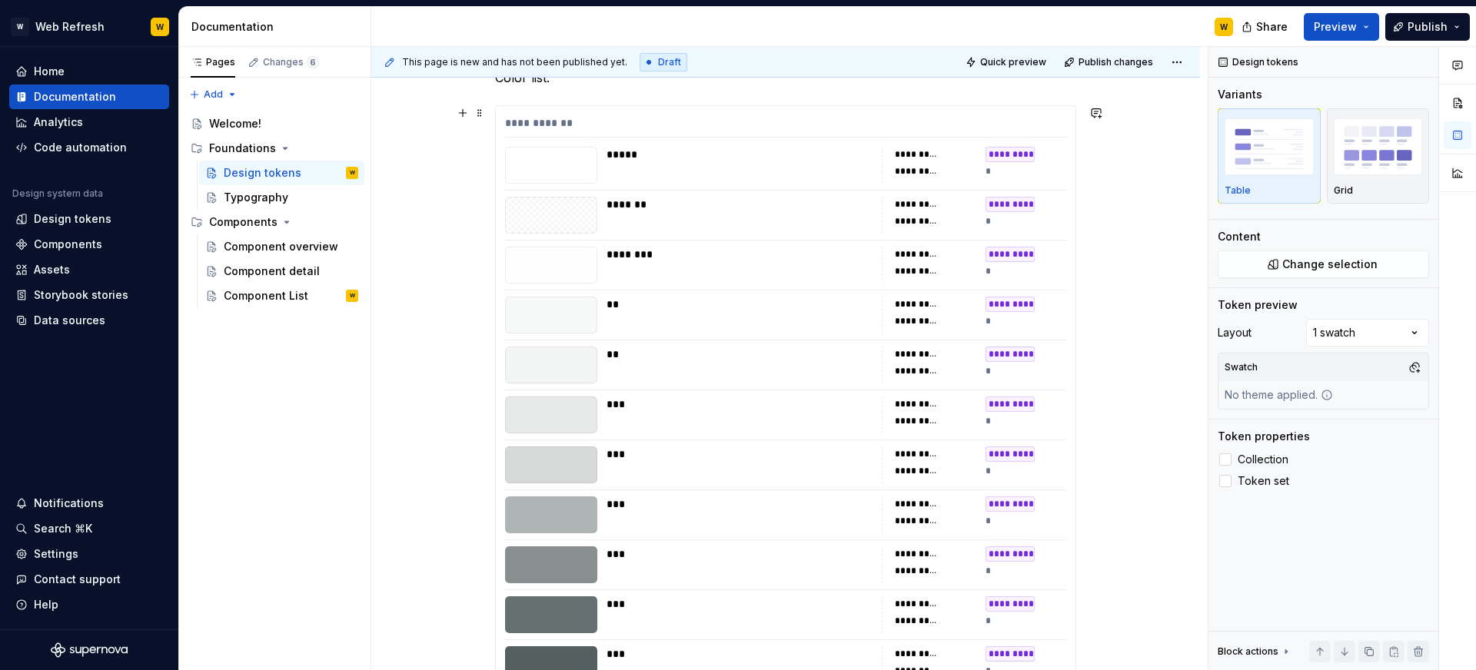
scroll to position [328, 0]
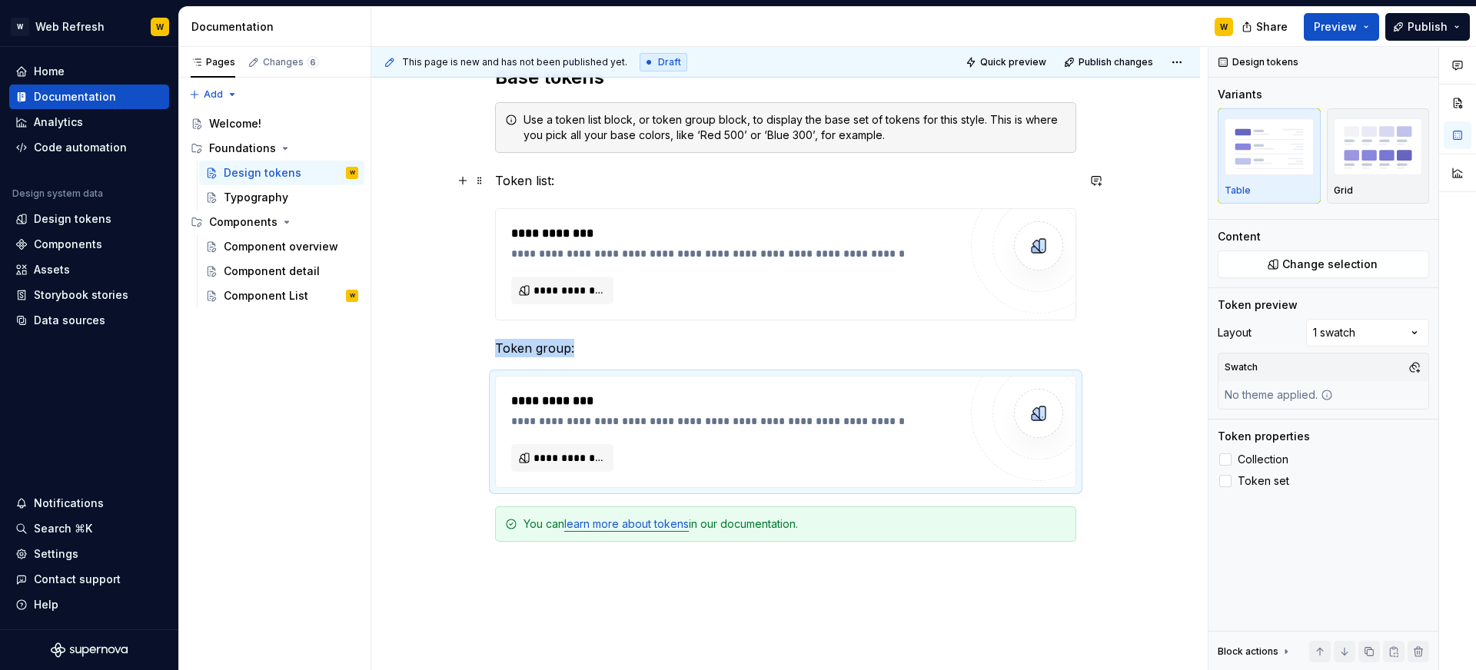
click at [523, 183] on p "Token list:" at bounding box center [785, 180] width 581 height 18
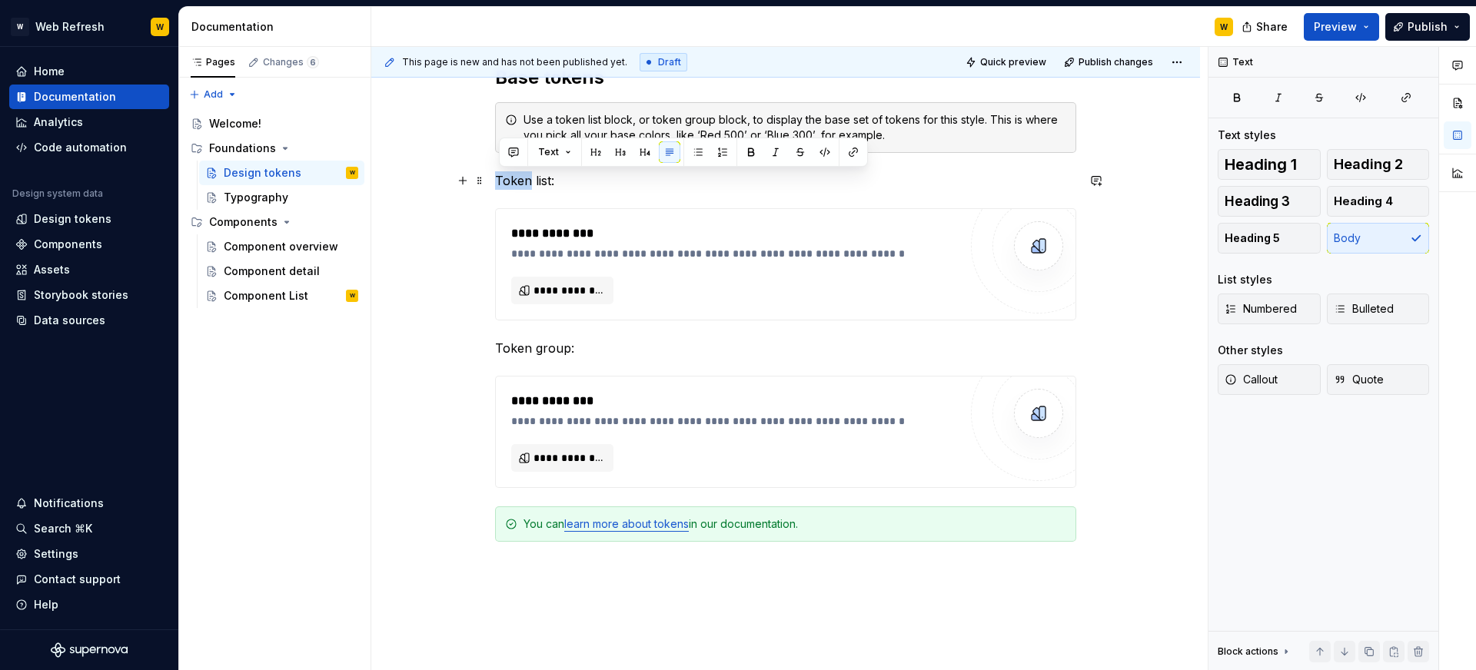
click at [523, 183] on p "Token list:" at bounding box center [785, 180] width 581 height 18
click at [548, 283] on span "**********" at bounding box center [568, 290] width 70 height 15
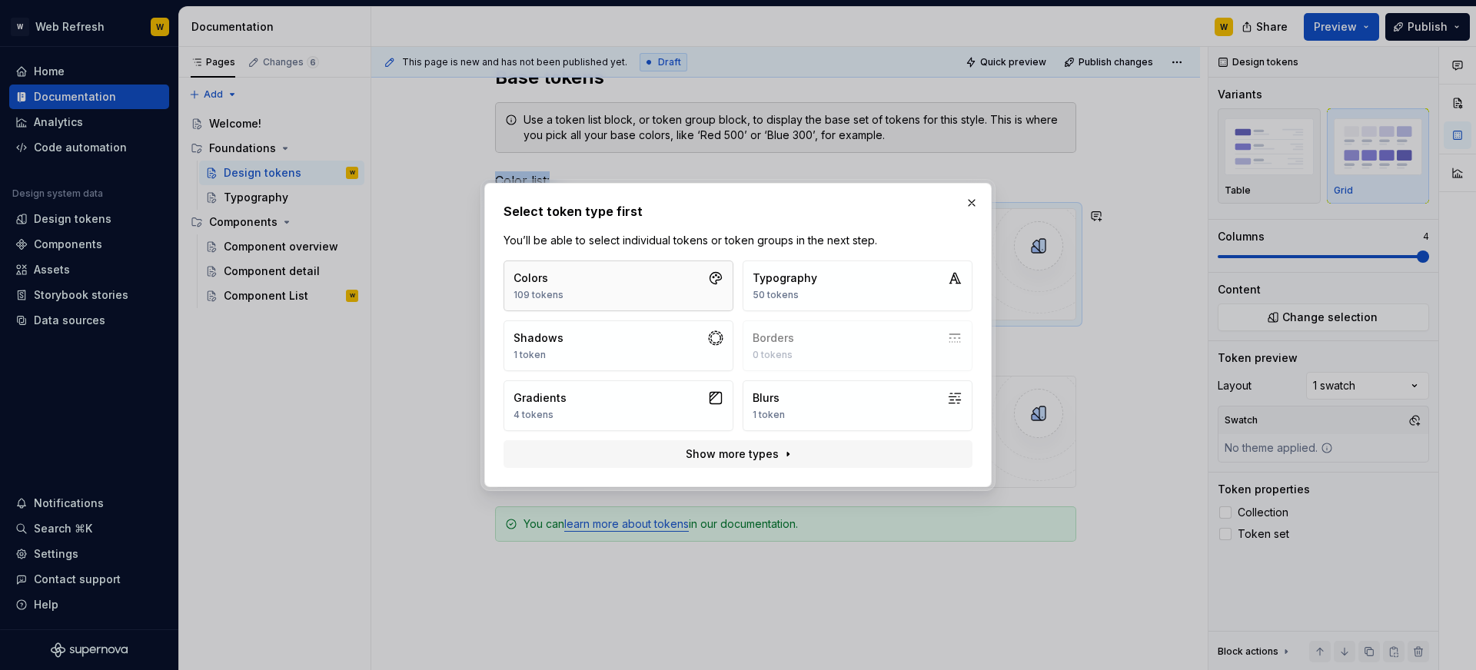
click at [582, 282] on button "Colors 109 tokens" at bounding box center [618, 286] width 230 height 51
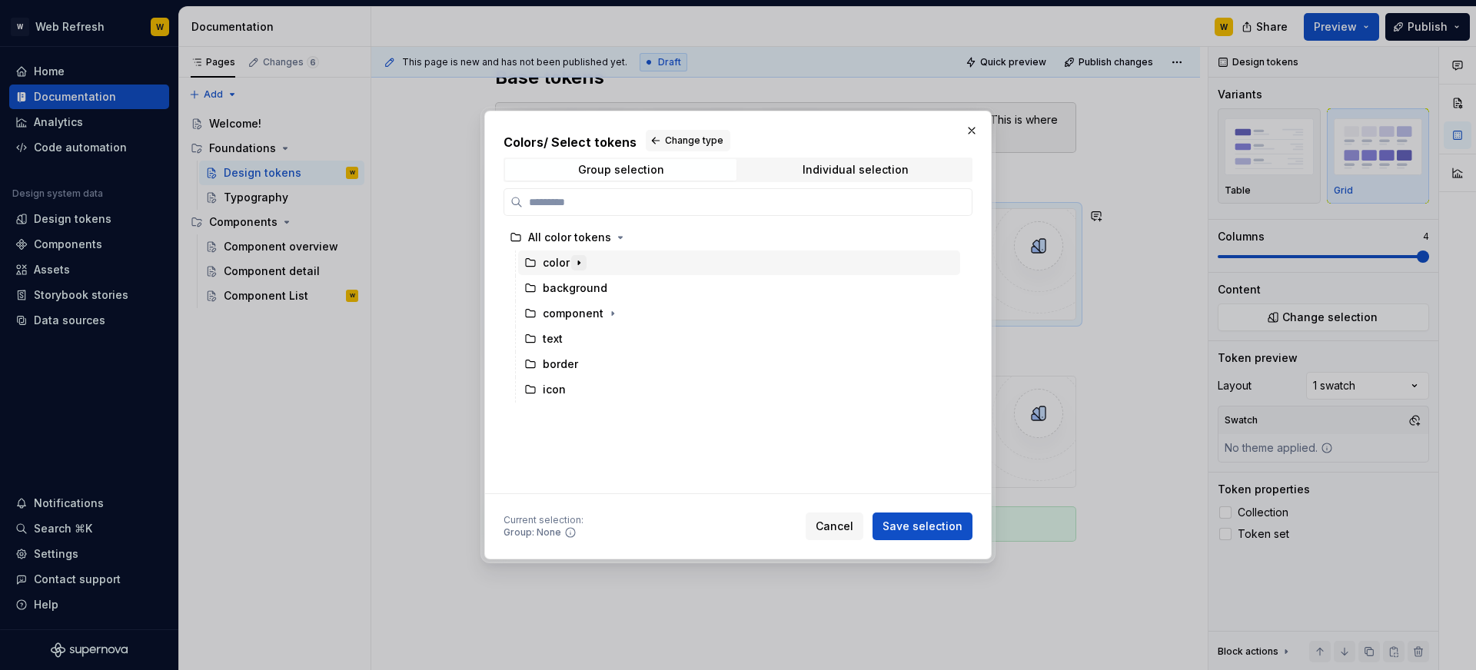
click at [576, 262] on icon "button" at bounding box center [579, 263] width 12 height 12
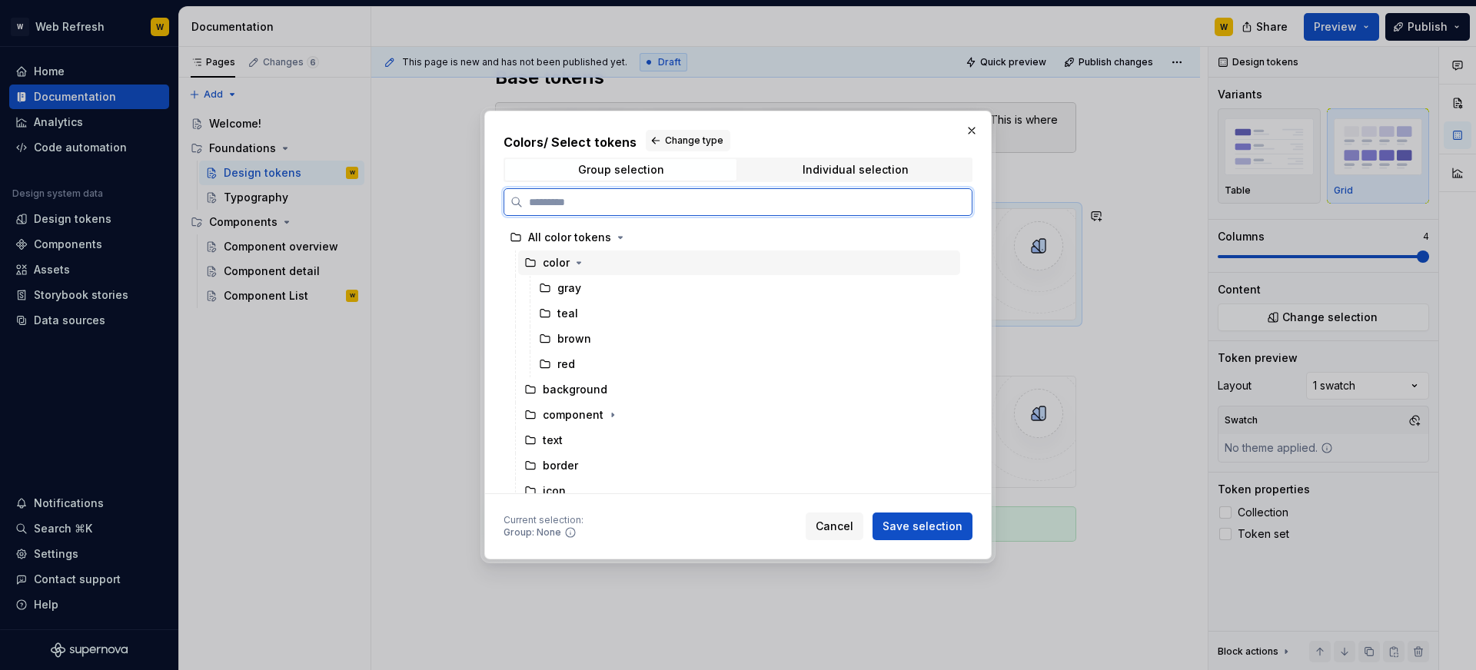
click at [560, 261] on div "color" at bounding box center [556, 262] width 27 height 15
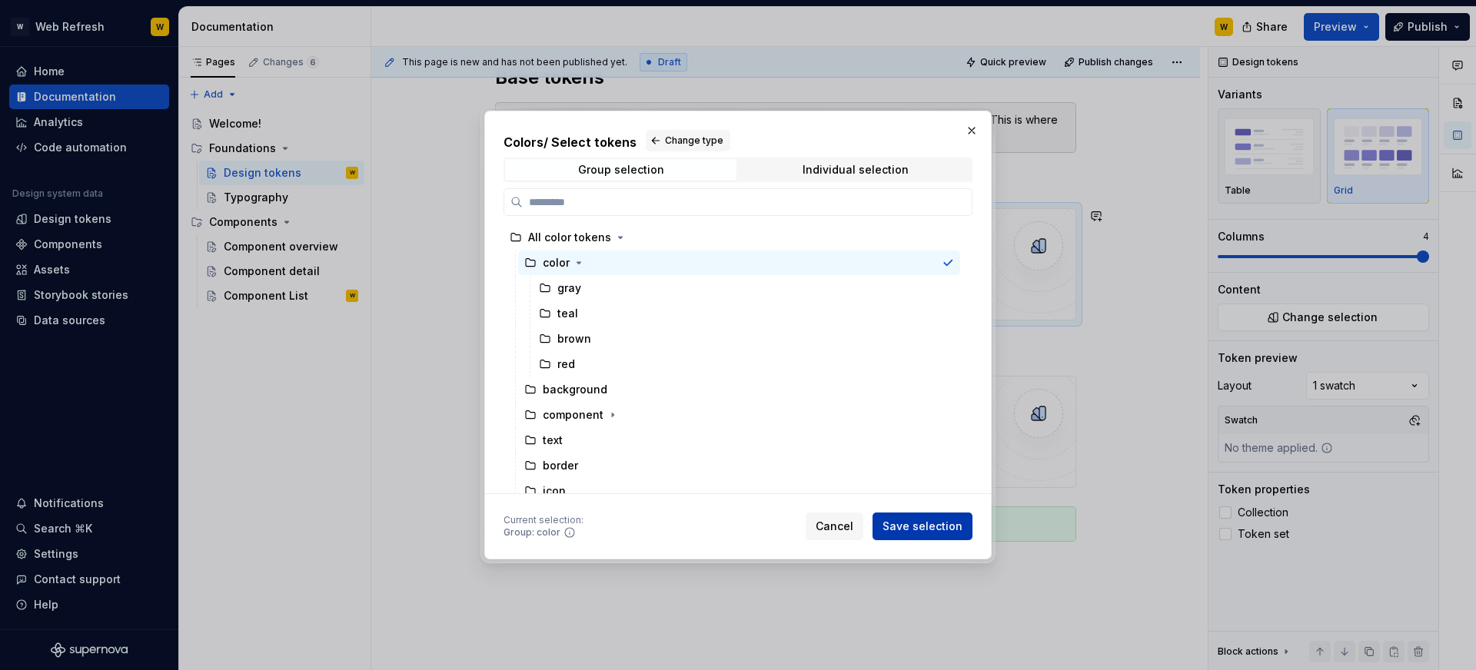
click at [946, 530] on span "Save selection" at bounding box center [922, 526] width 80 height 15
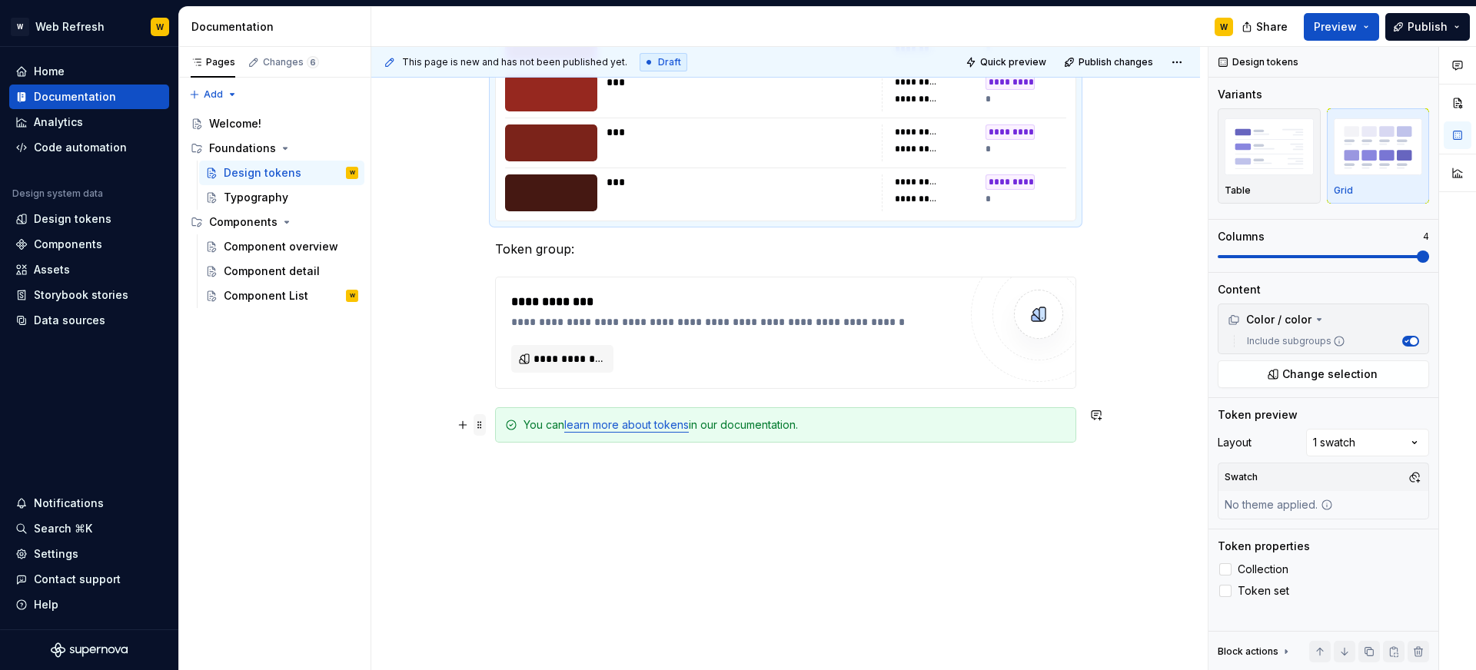
scroll to position [2992, 0]
click at [483, 254] on span at bounding box center [479, 251] width 12 height 22
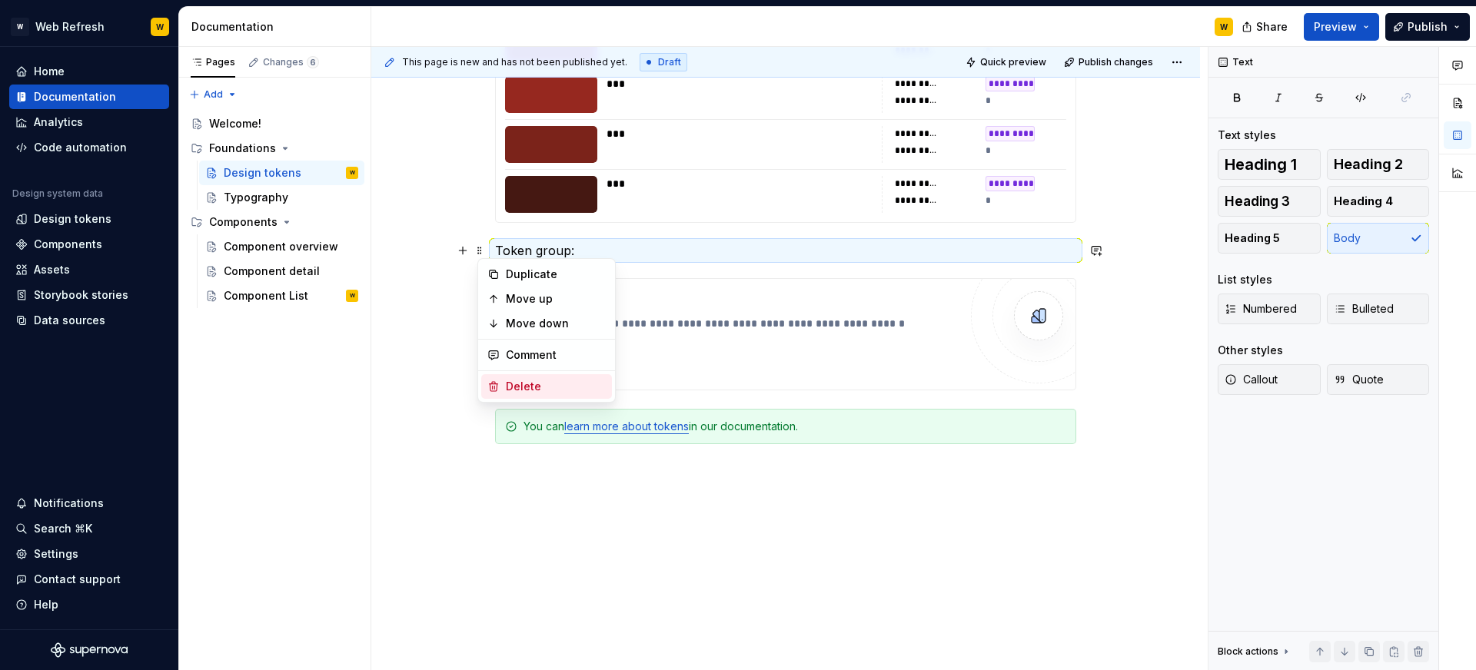
click at [563, 380] on div "Delete" at bounding box center [556, 386] width 100 height 15
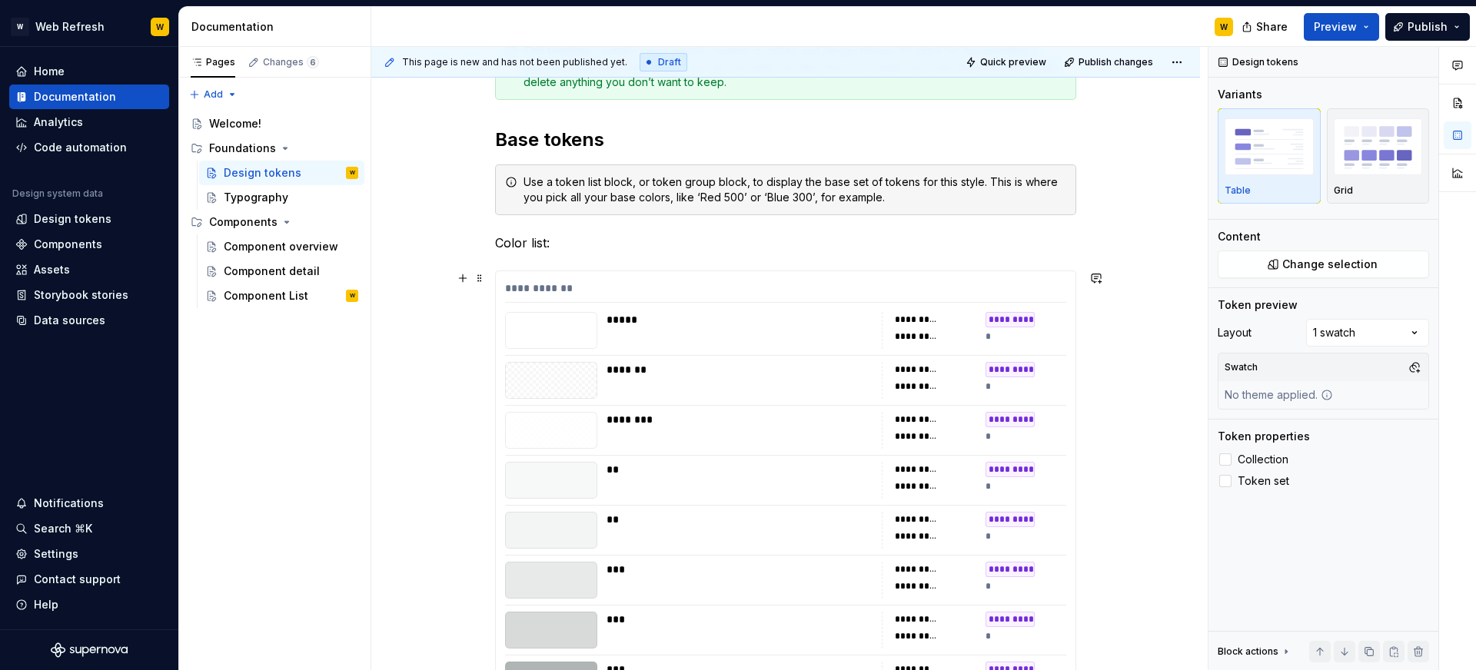
scroll to position [0, 0]
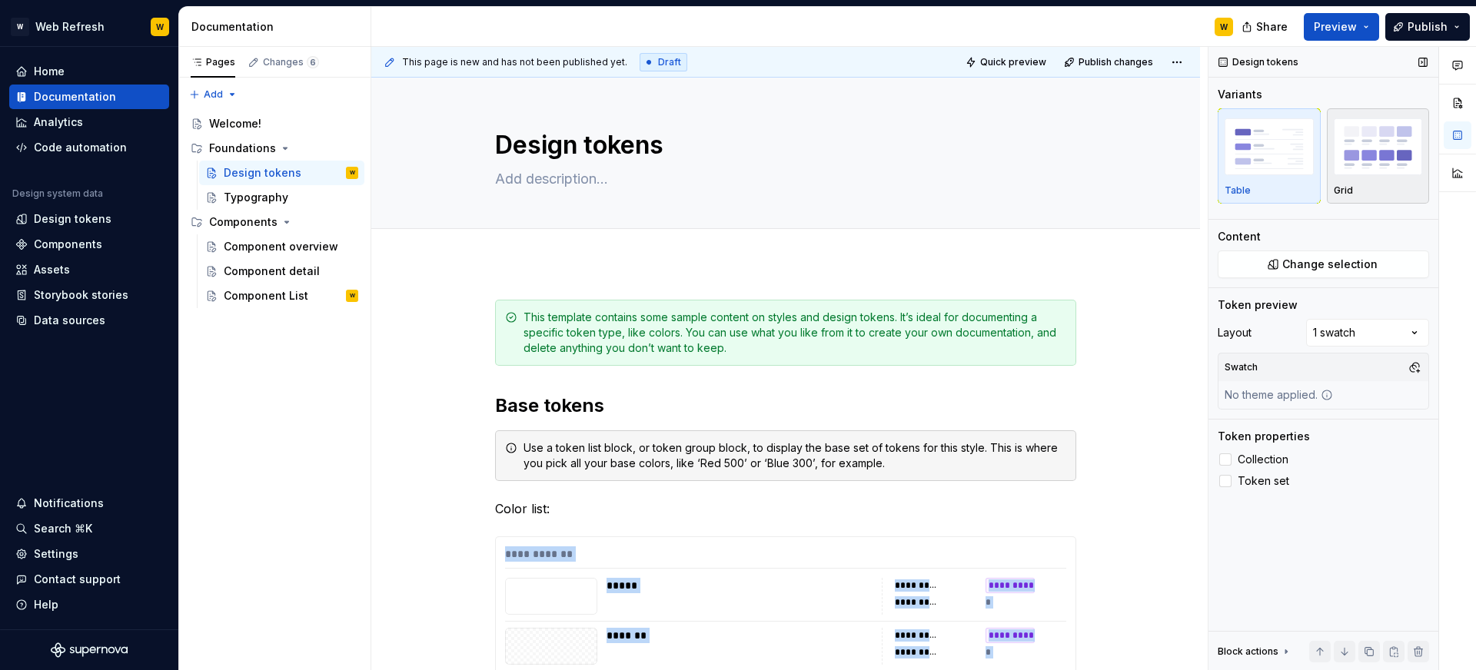
click at [1353, 142] on img "button" at bounding box center [1378, 146] width 89 height 56
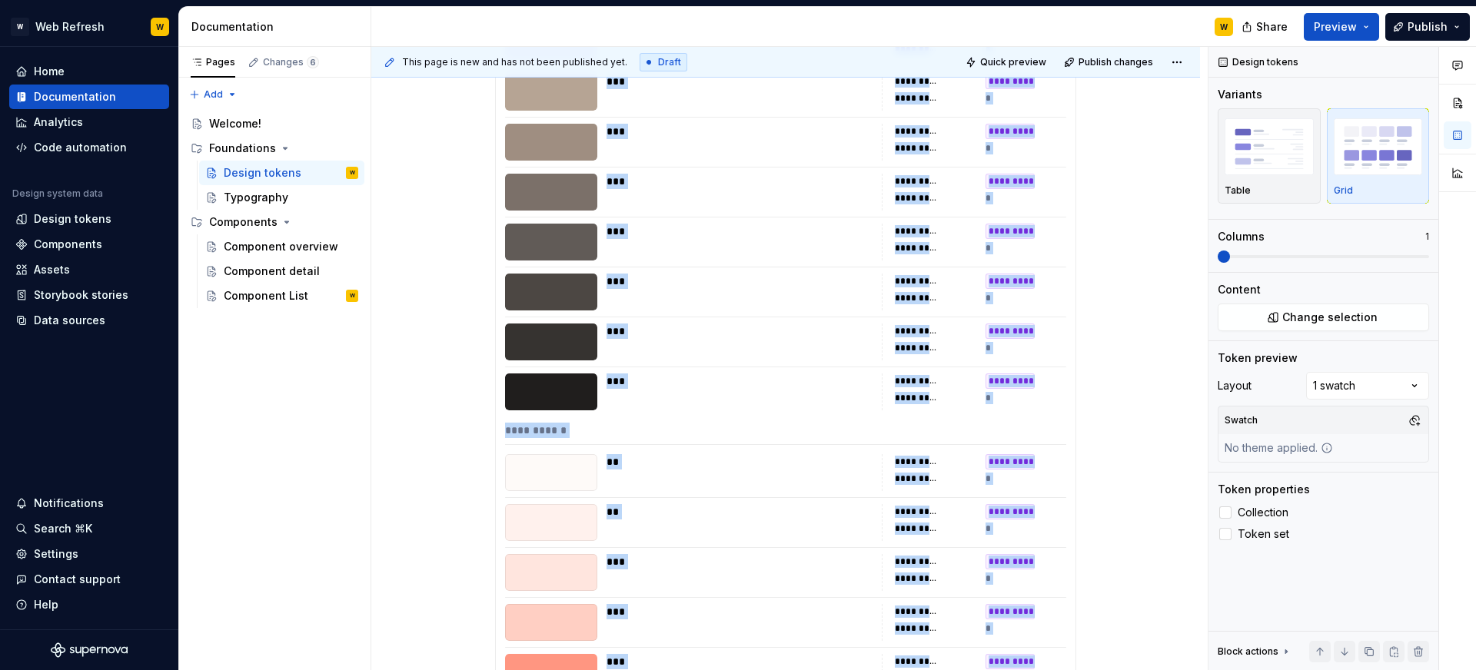
scroll to position [2198, 0]
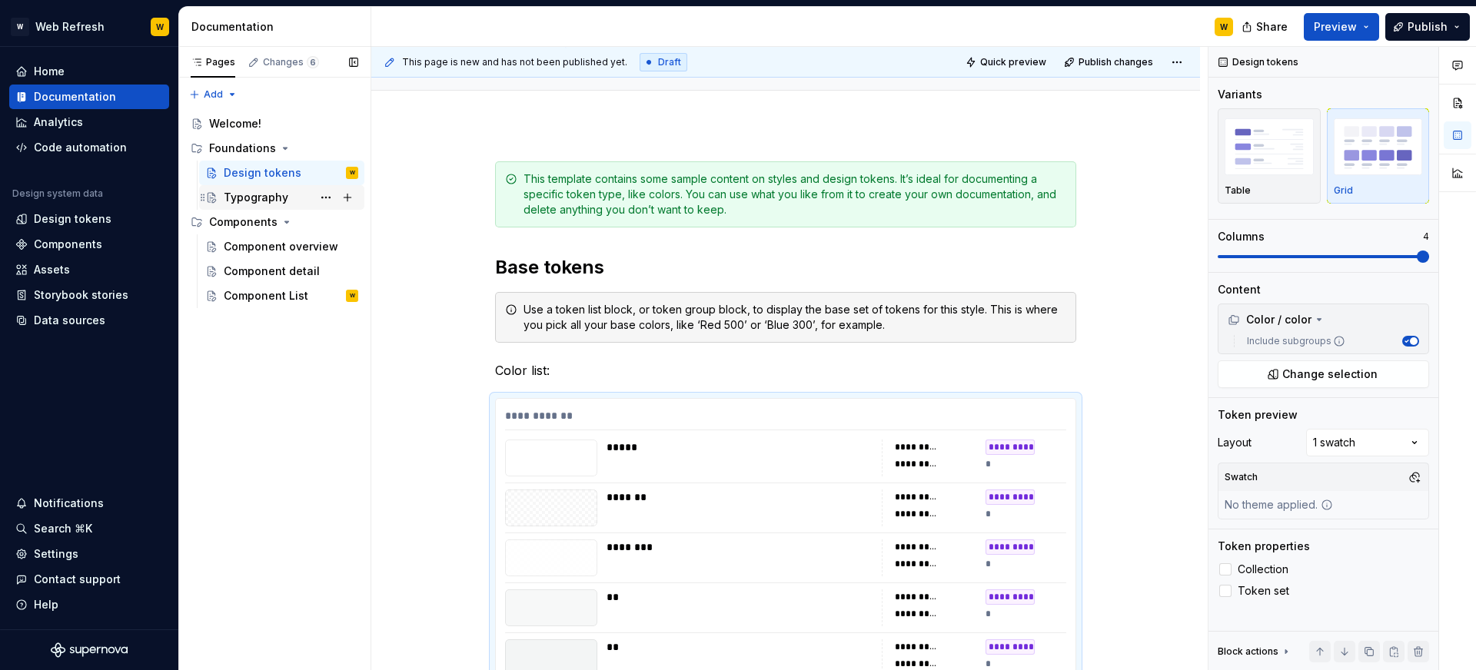
scroll to position [137, 0]
click at [247, 172] on div "Design tokens" at bounding box center [263, 172] width 78 height 15
click at [257, 173] on div "Design tokens" at bounding box center [263, 172] width 78 height 15
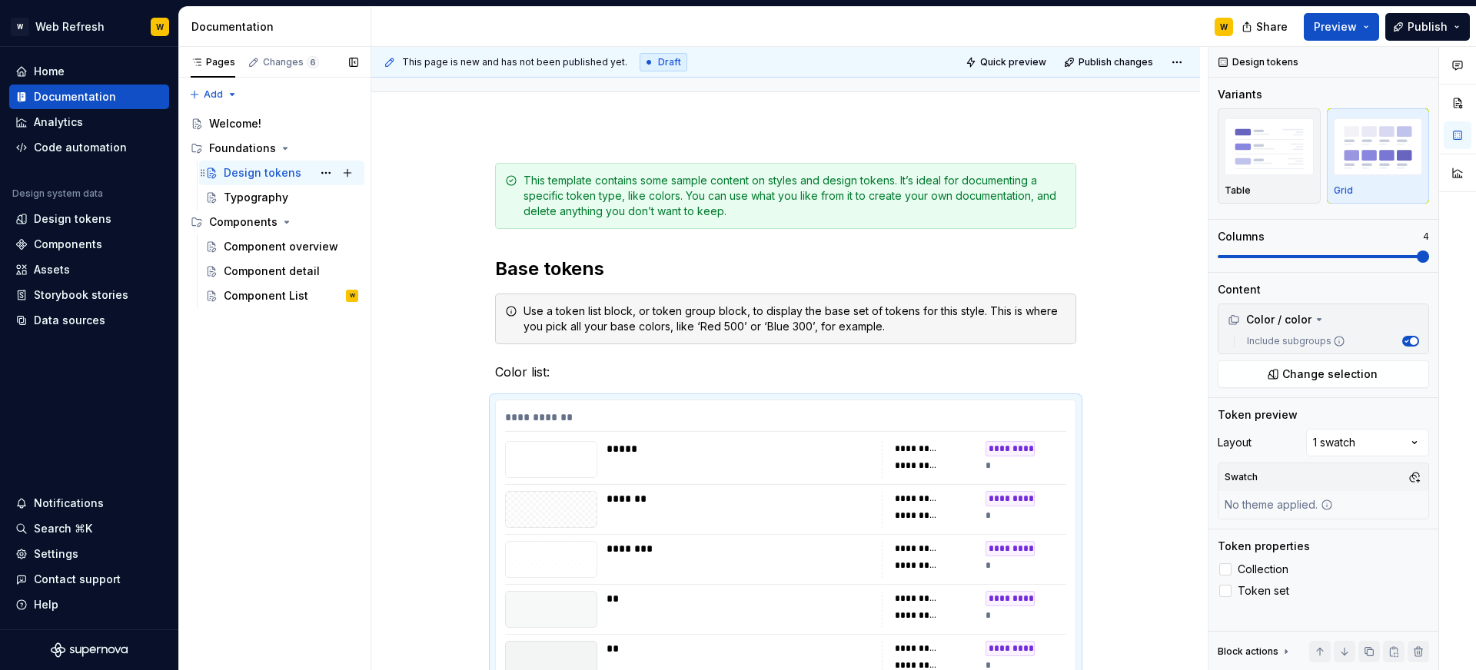
click at [257, 173] on div "Design tokens" at bounding box center [263, 172] width 78 height 15
click at [327, 172] on button "Page tree" at bounding box center [326, 173] width 22 height 22
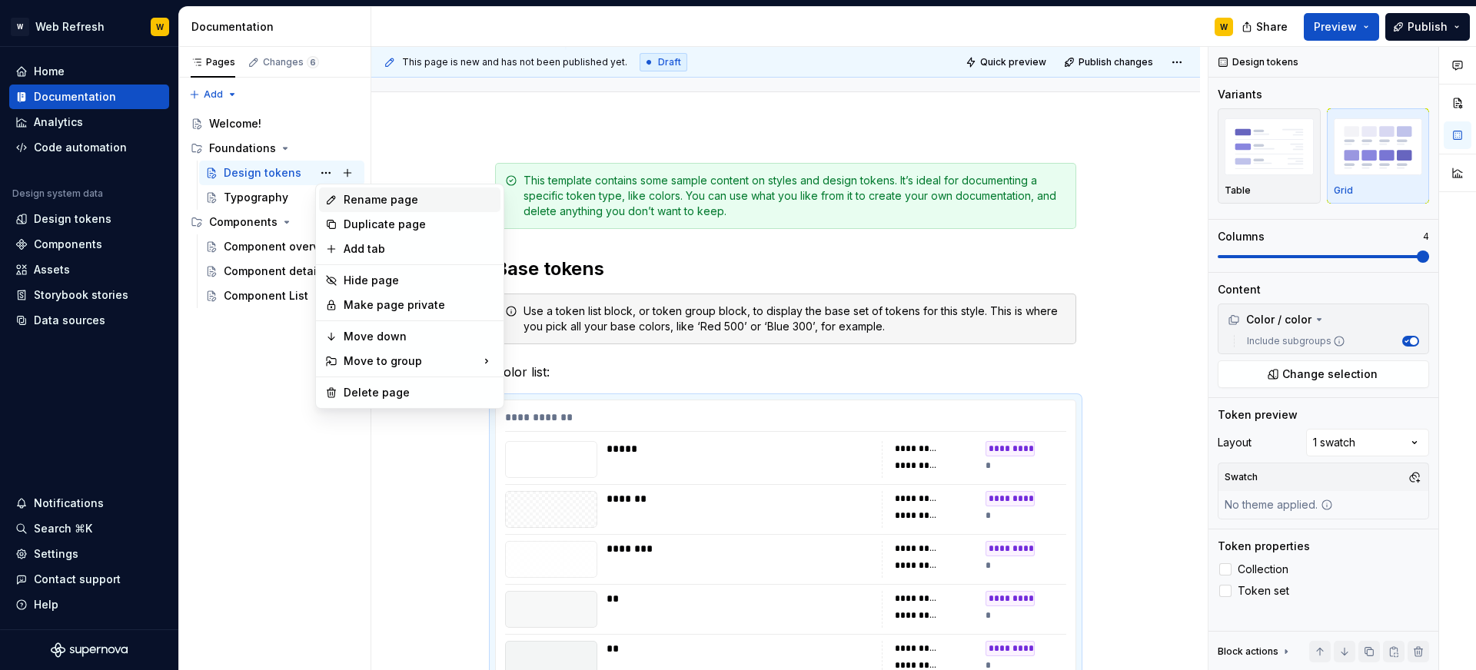
click at [365, 206] on div "Rename page" at bounding box center [419, 199] width 151 height 15
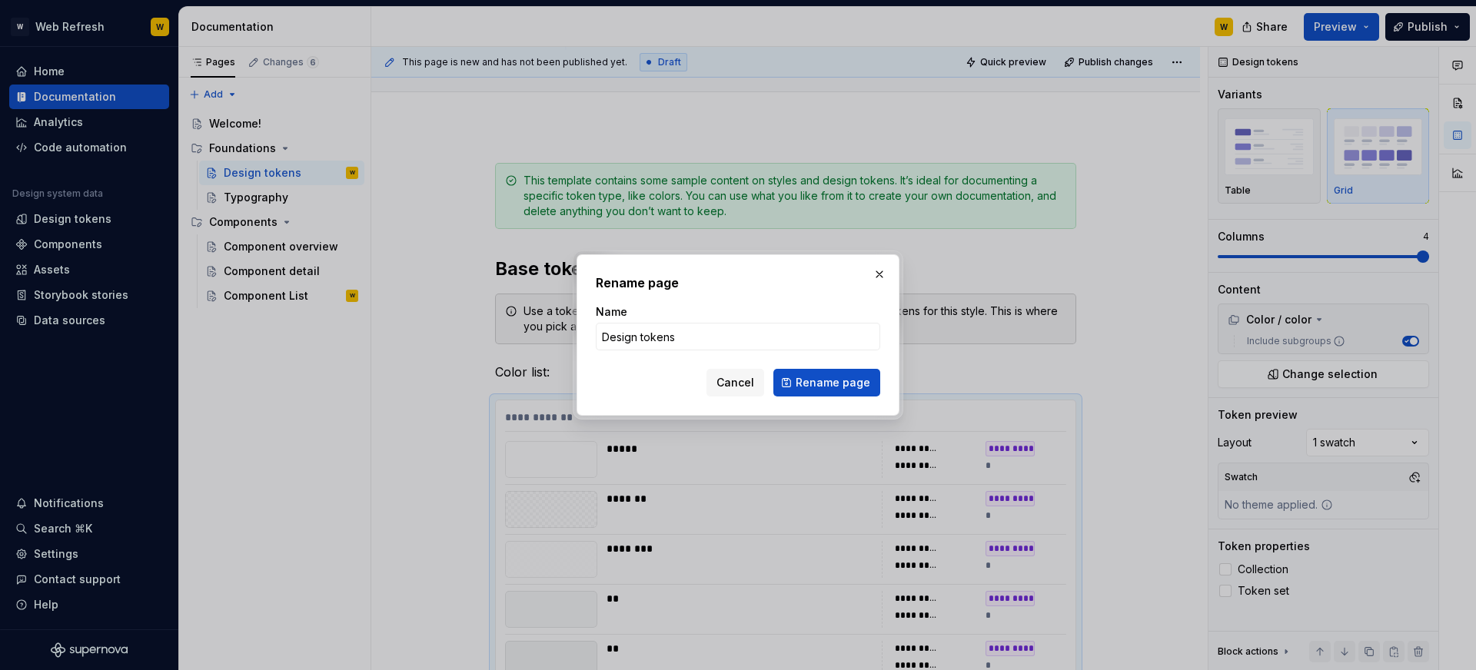
type textarea "*"
type input "Colors"
click button "Rename page" at bounding box center [826, 383] width 107 height 28
type textarea "*"
type textarea "Colors"
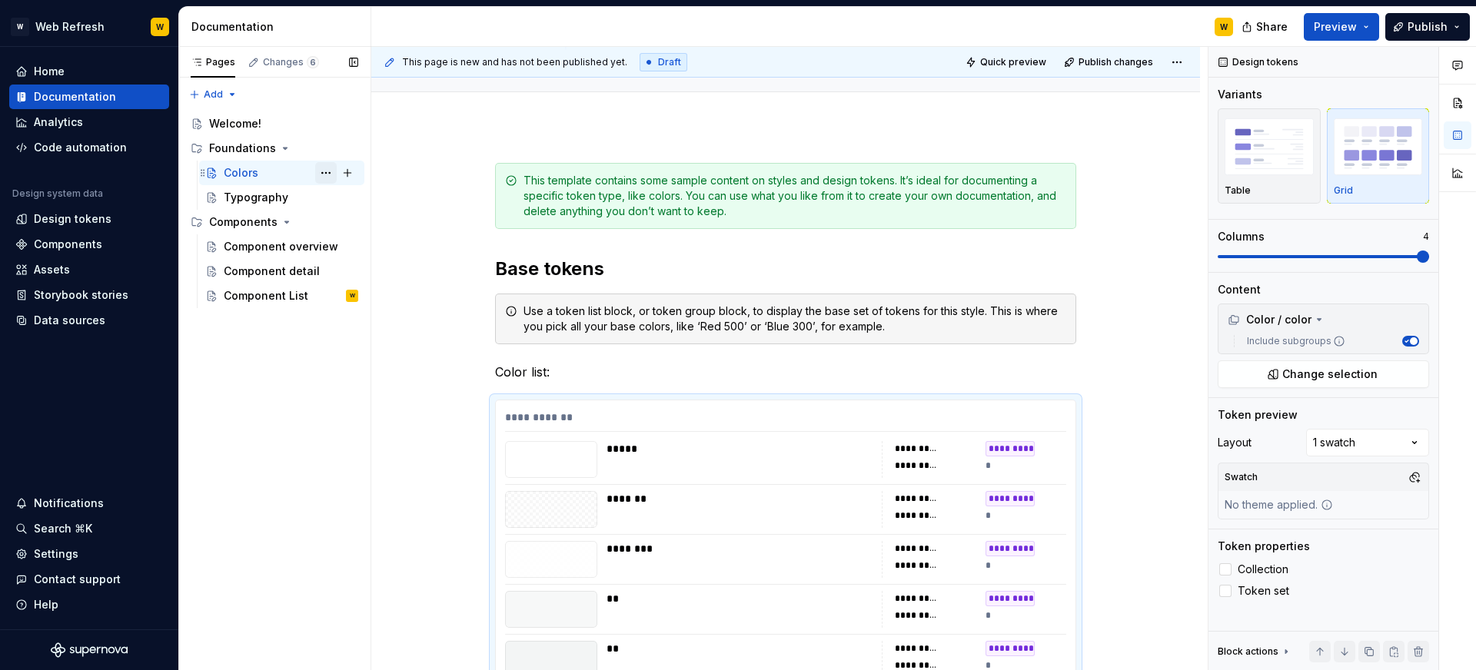
click at [327, 172] on button "Page tree" at bounding box center [326, 173] width 22 height 22
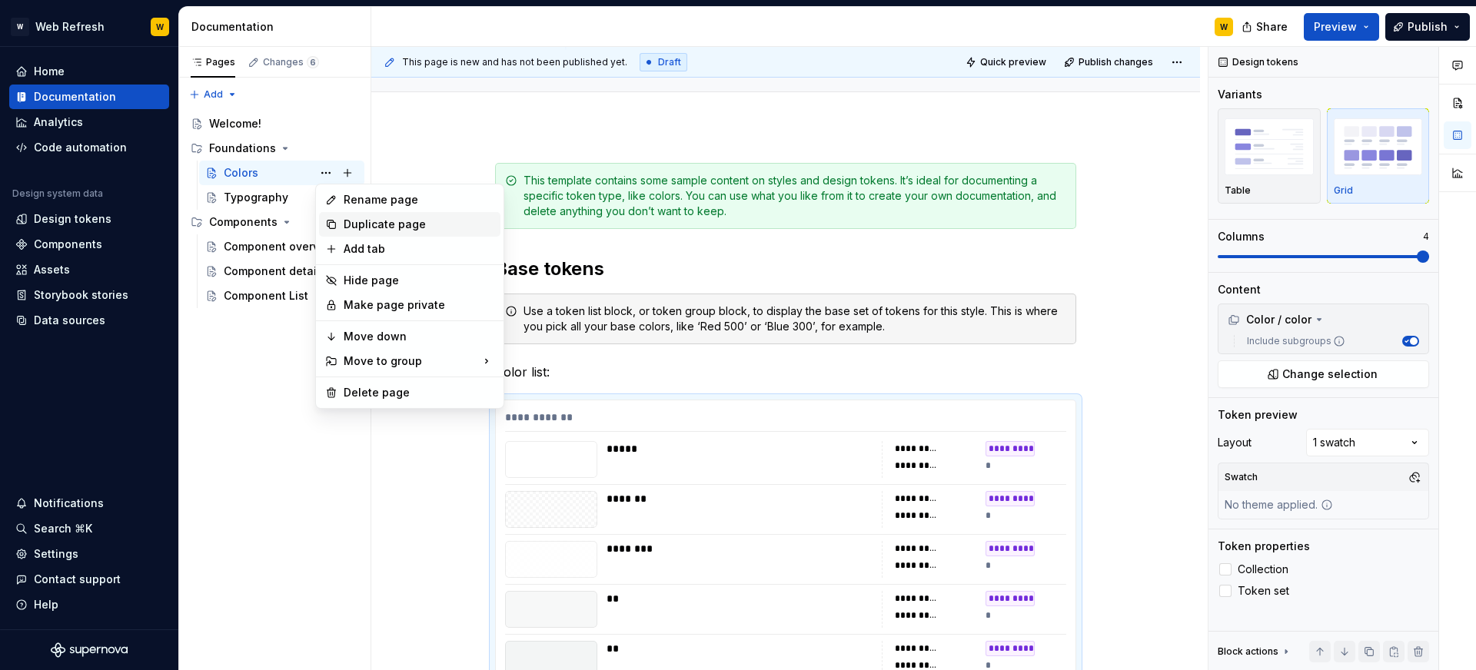
click at [357, 221] on div "Duplicate page" at bounding box center [419, 224] width 151 height 15
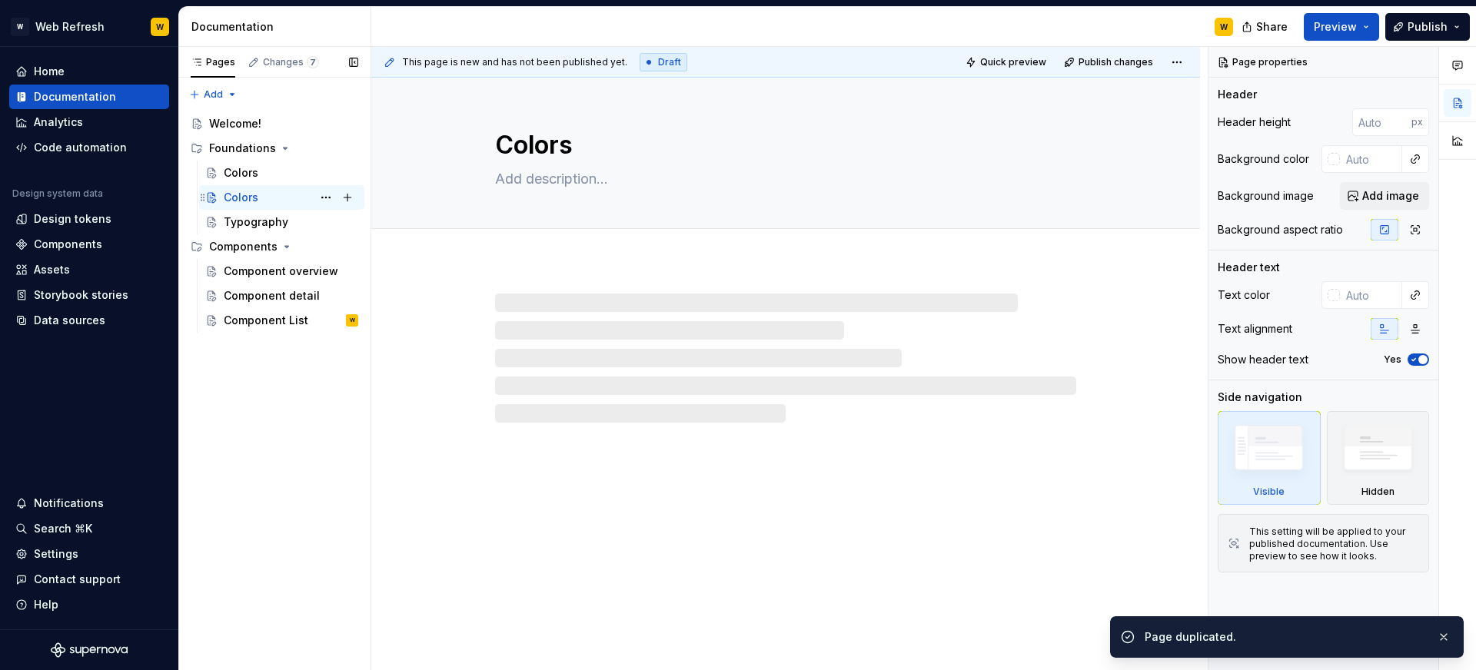
click at [249, 199] on div "Colors" at bounding box center [241, 197] width 35 height 15
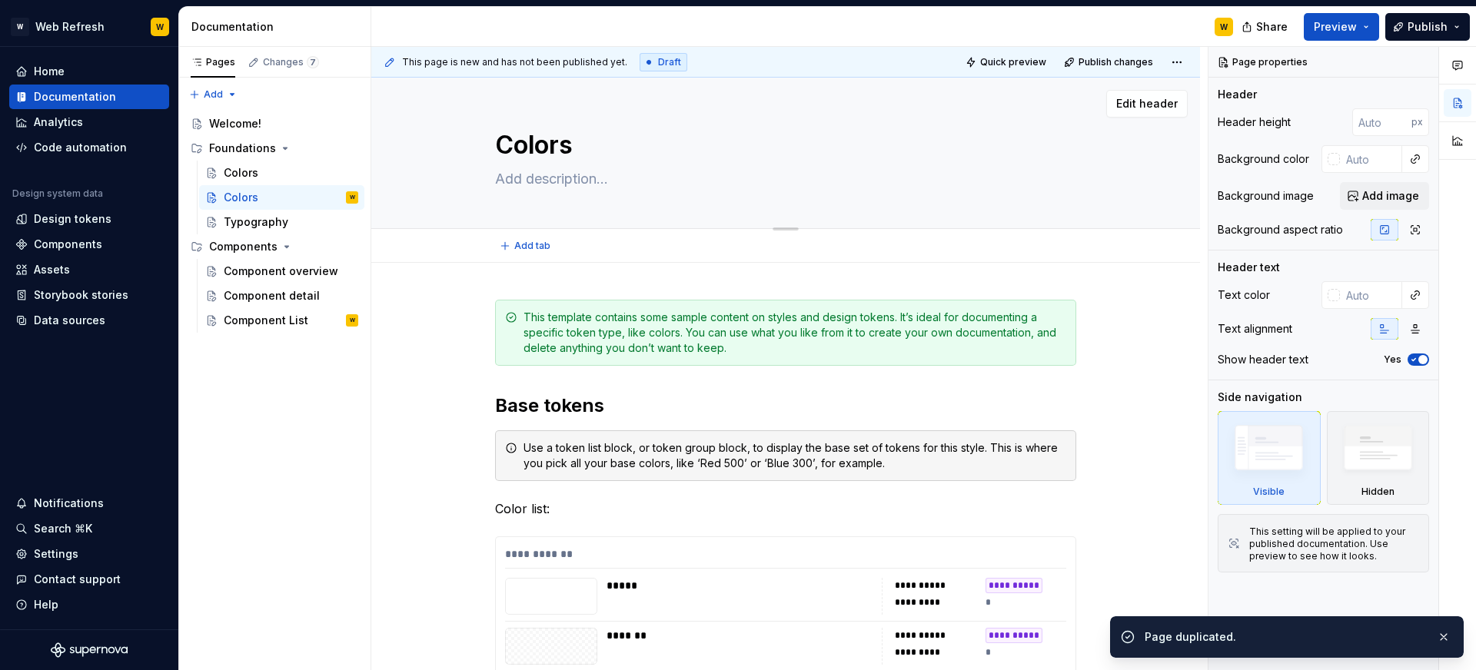
click at [548, 141] on textarea "Colors" at bounding box center [782, 145] width 581 height 37
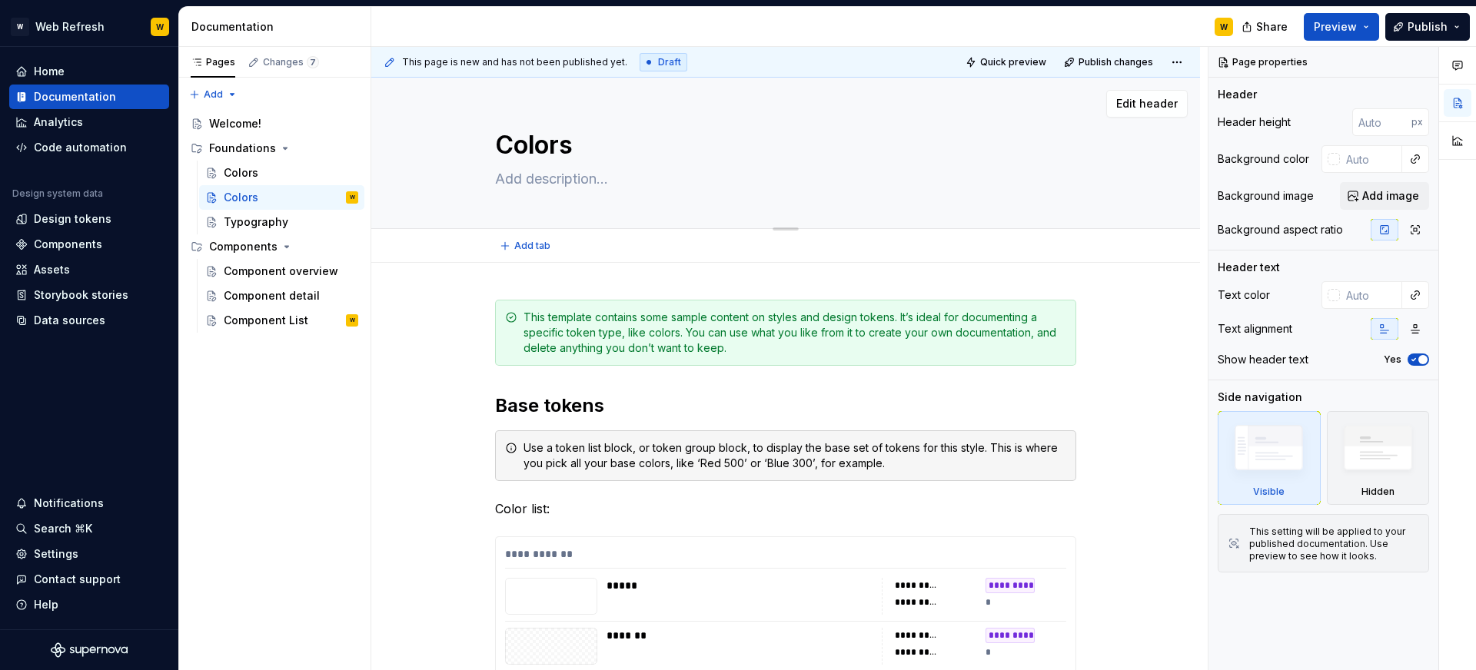
type textarea "*"
type textarea "S"
type textarea "*"
type textarea "Sp"
type textarea "*"
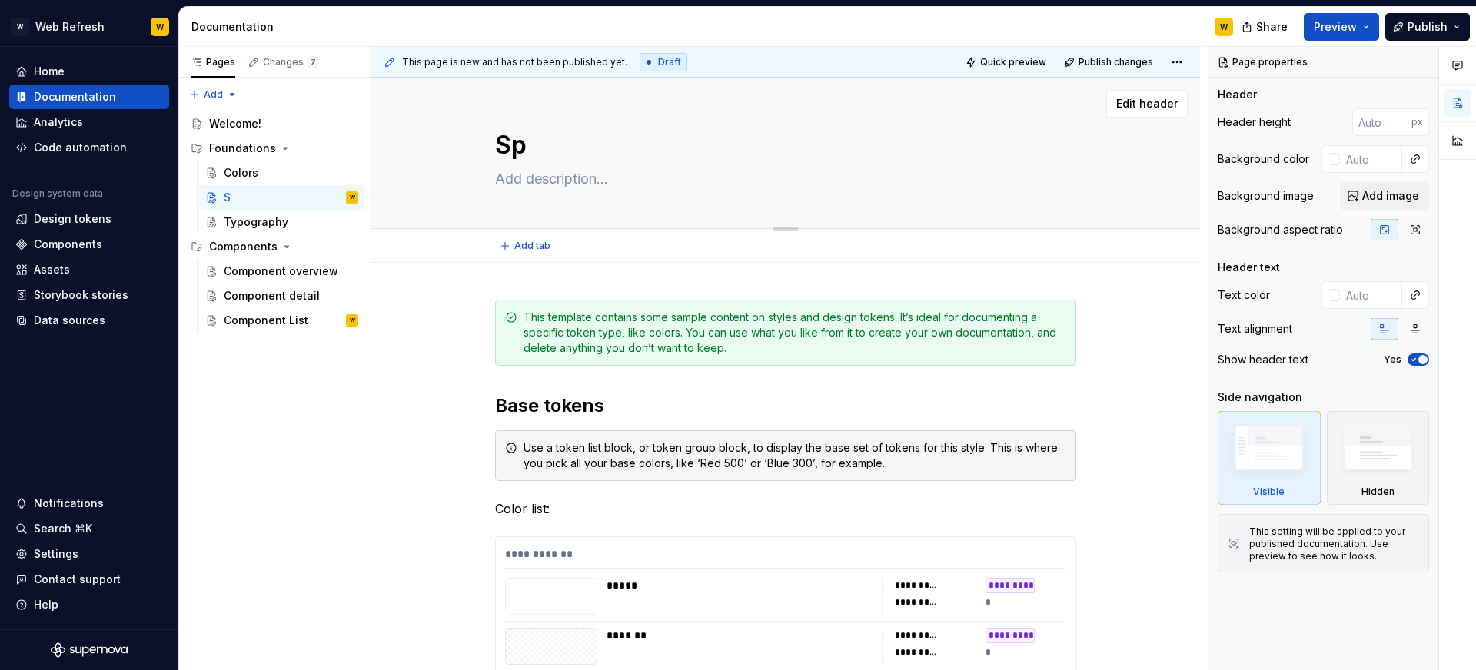
type textarea "Spa"
type textarea "*"
type textarea "Spac"
type textarea "*"
type textarea "Spaci"
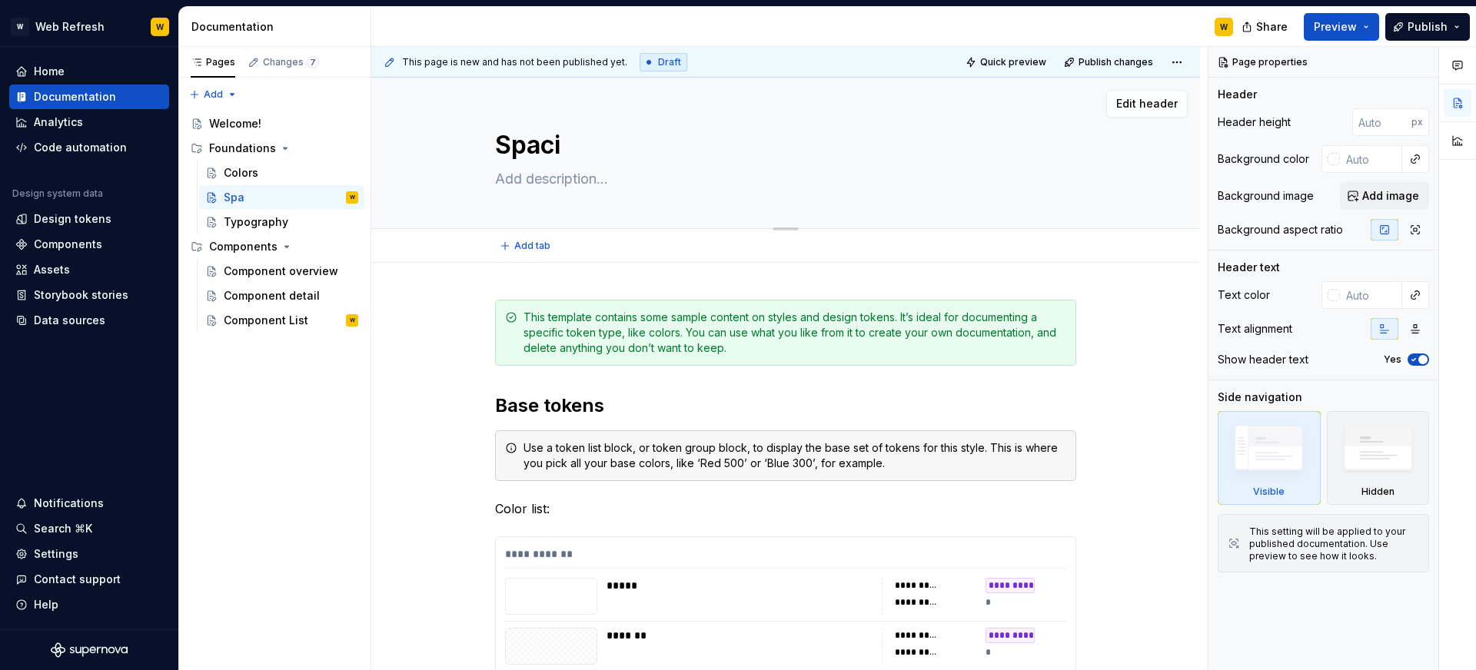
type textarea "*"
type textarea "Spacin"
type textarea "*"
type textarea "Spacing"
type textarea "*"
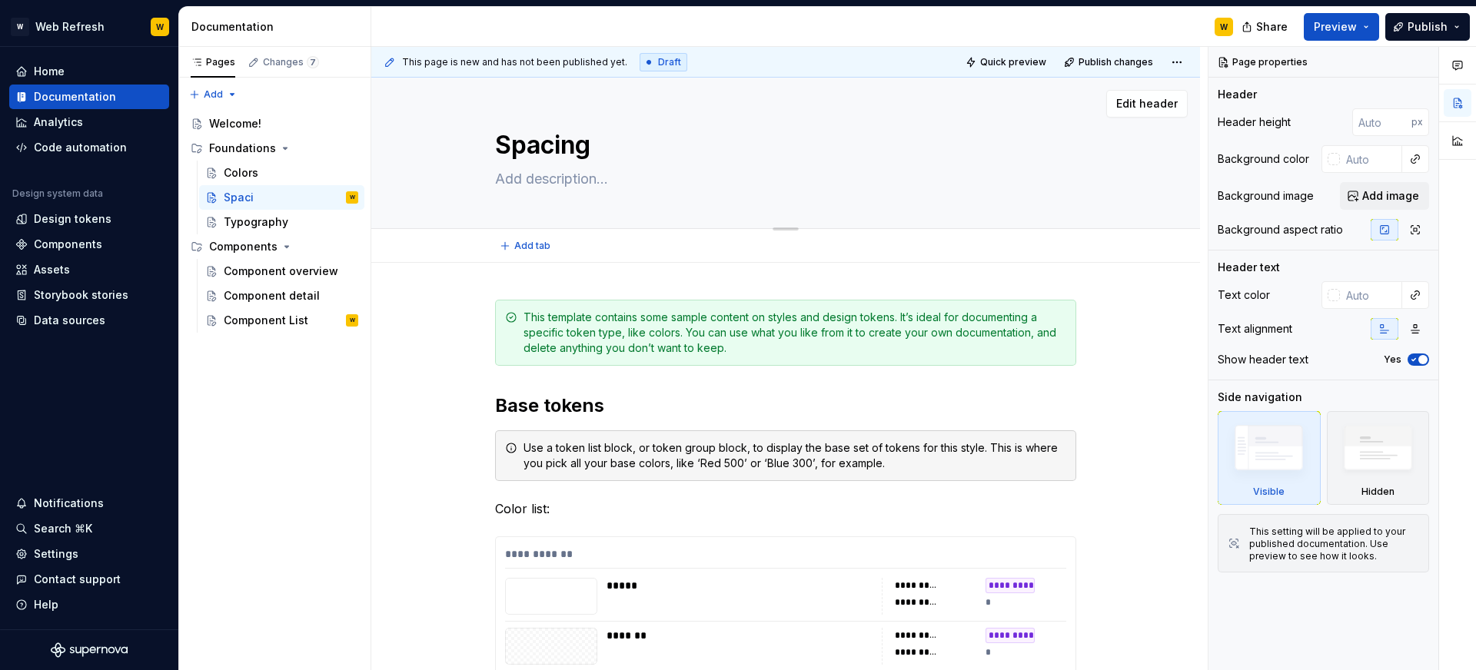
type textarea "Spacing"
type textarea "*"
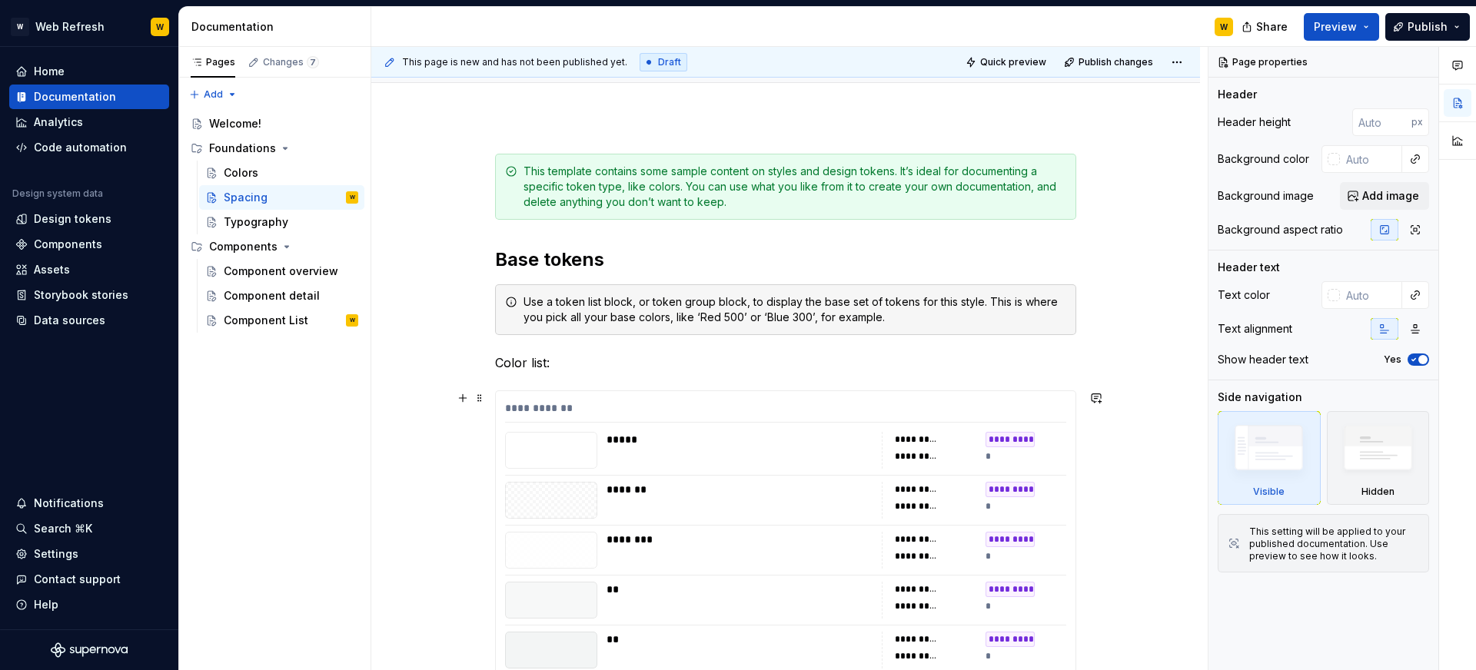
type textarea "Spacing"
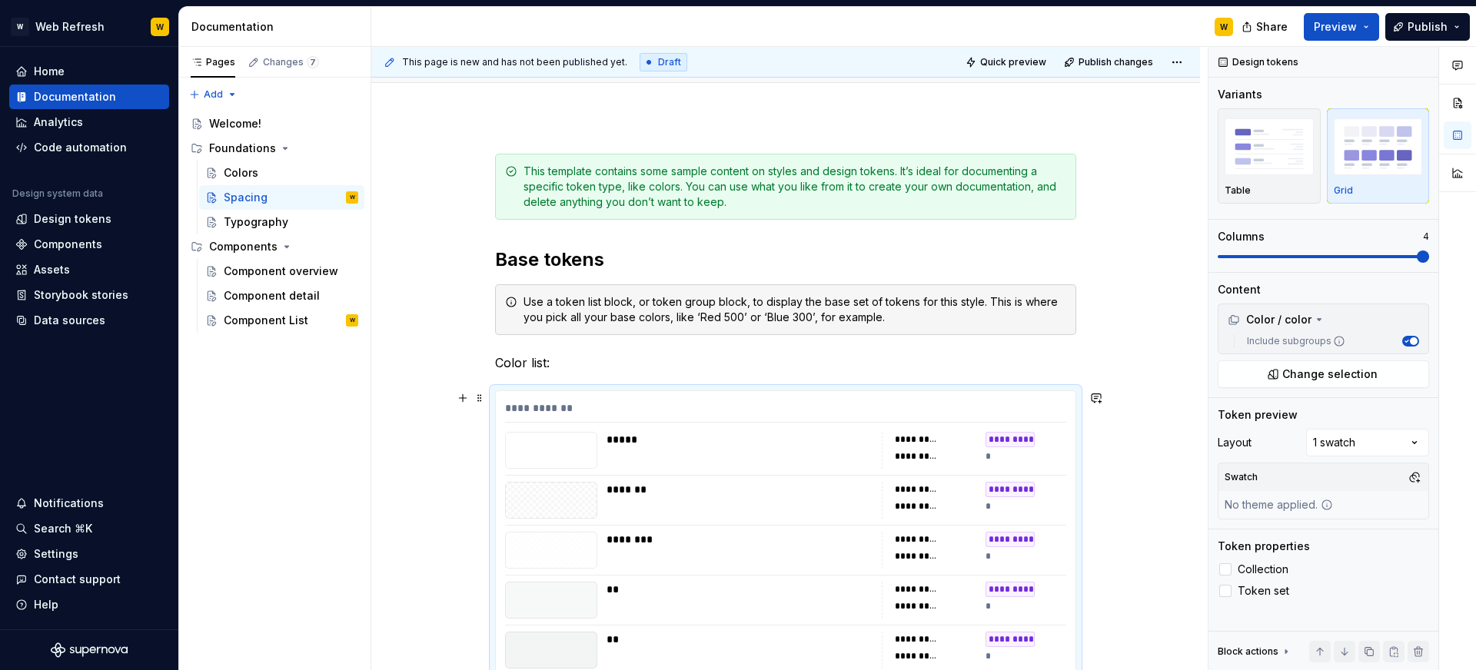
type textarea "*"
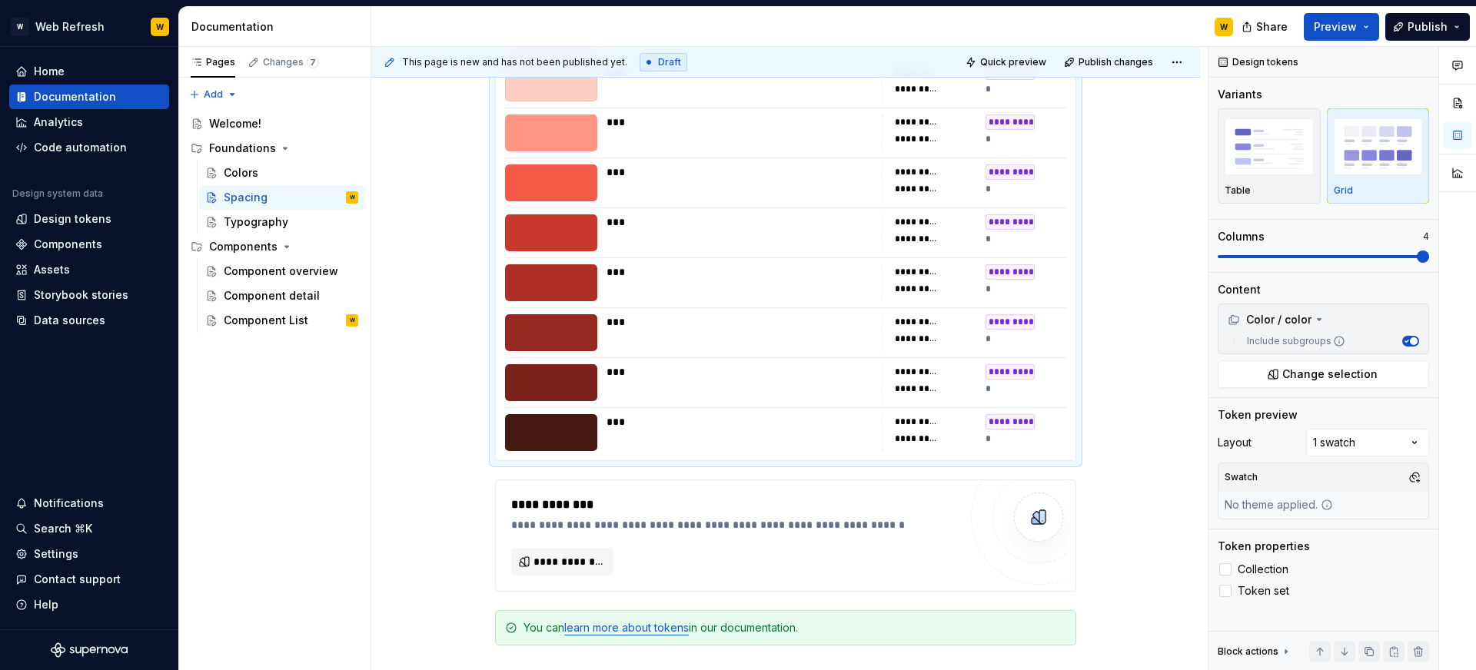
scroll to position [2985, 0]
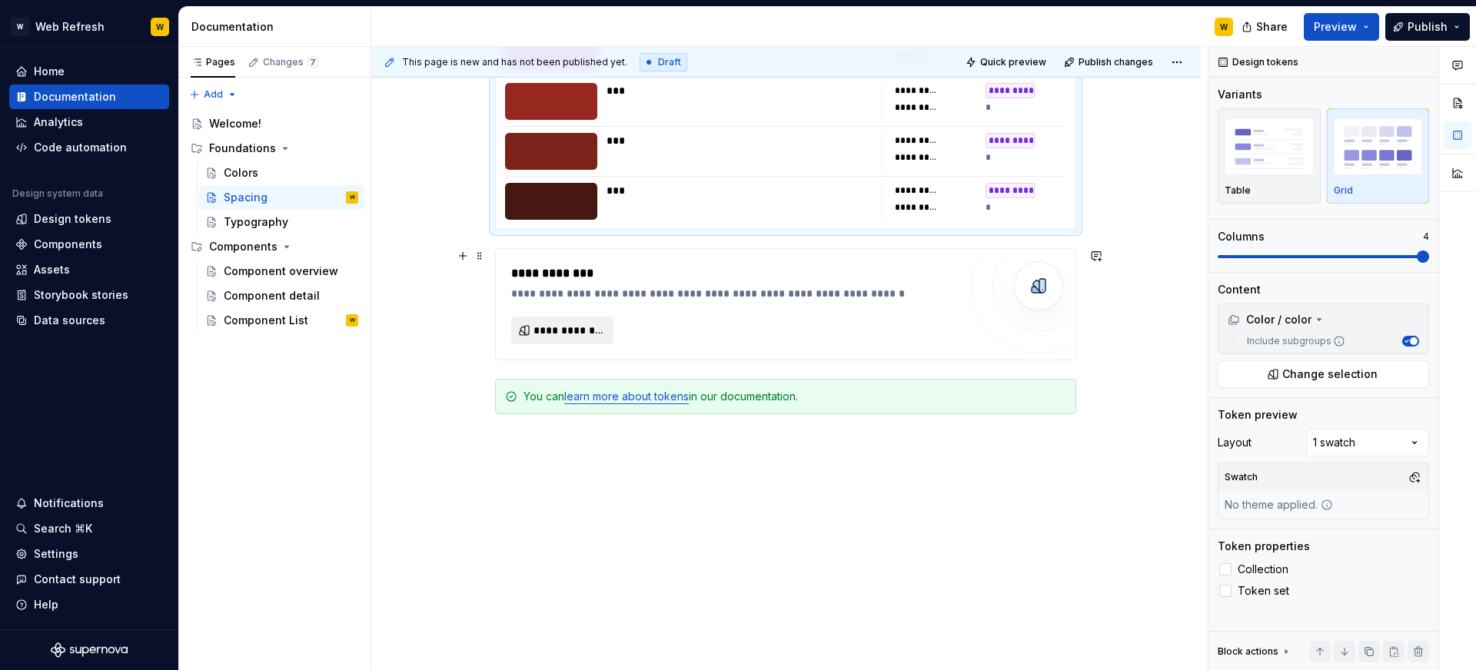
click at [583, 324] on span "**********" at bounding box center [568, 330] width 70 height 15
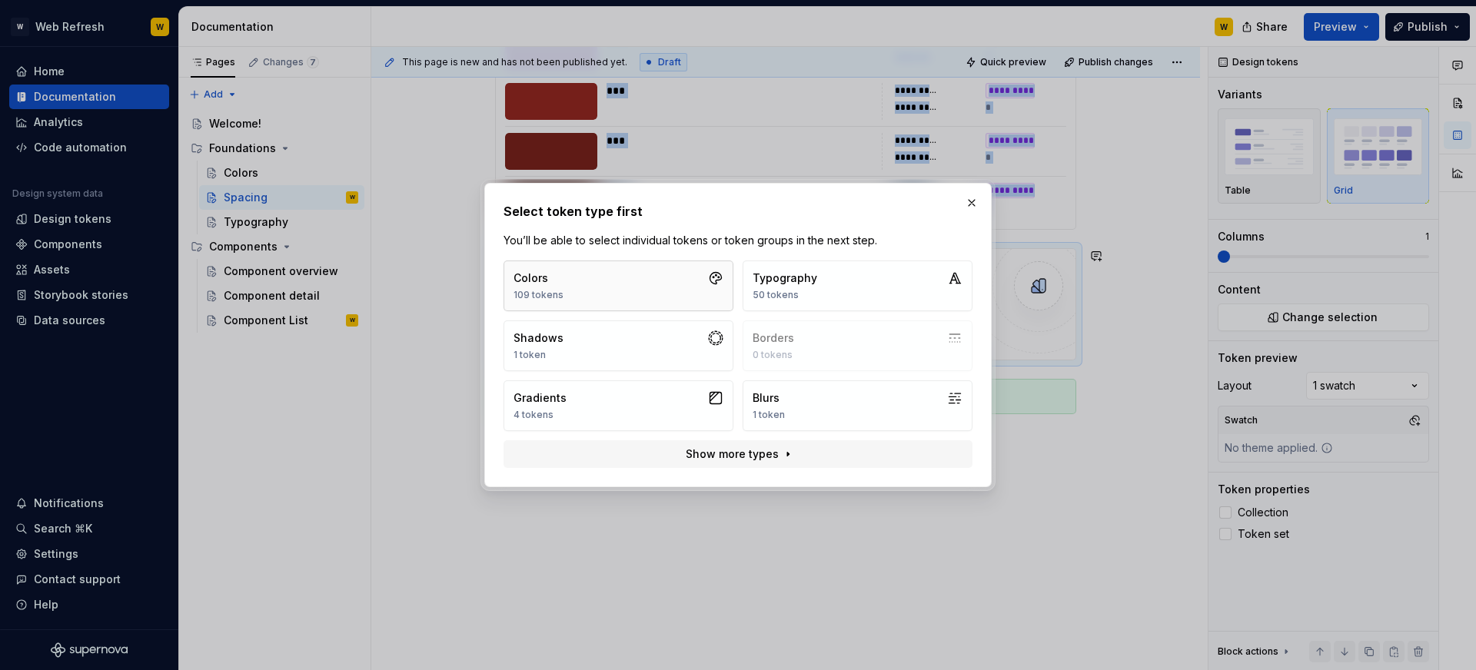
click at [626, 286] on button "Colors 109 tokens" at bounding box center [618, 286] width 230 height 51
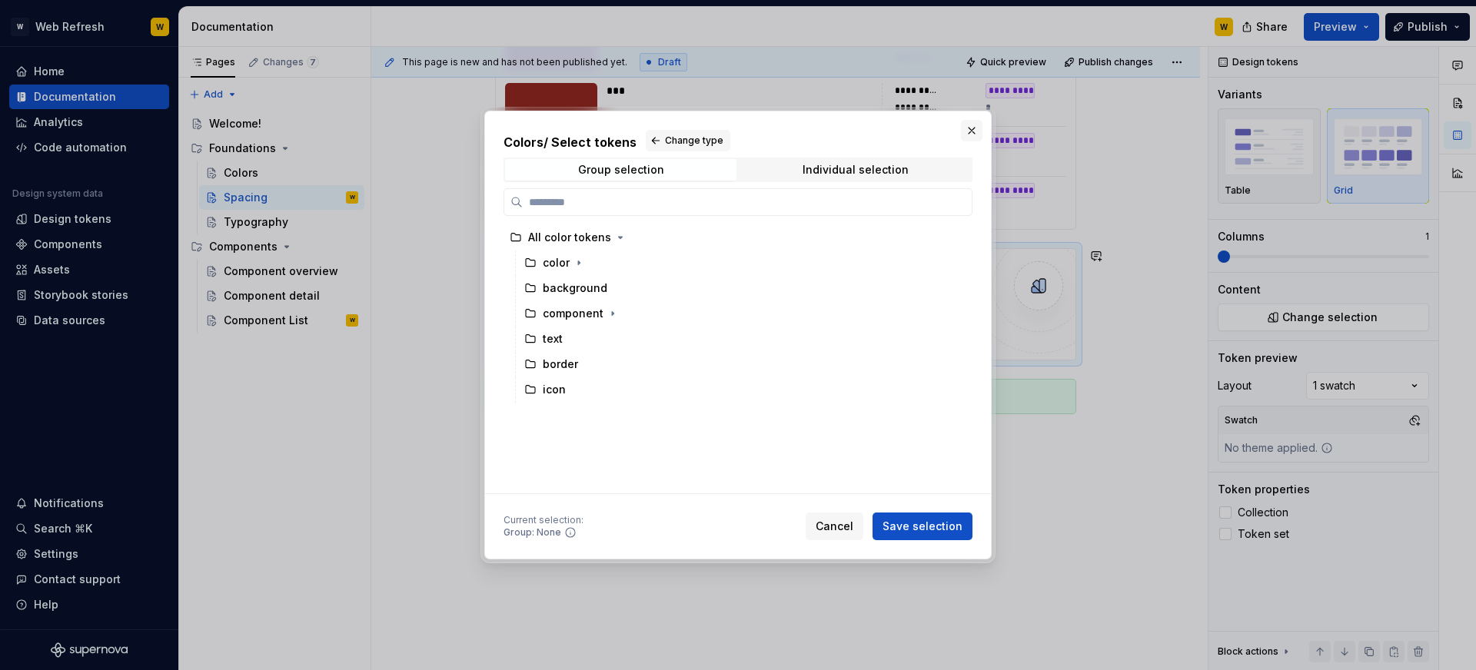
click at [969, 131] on button "button" at bounding box center [972, 131] width 22 height 22
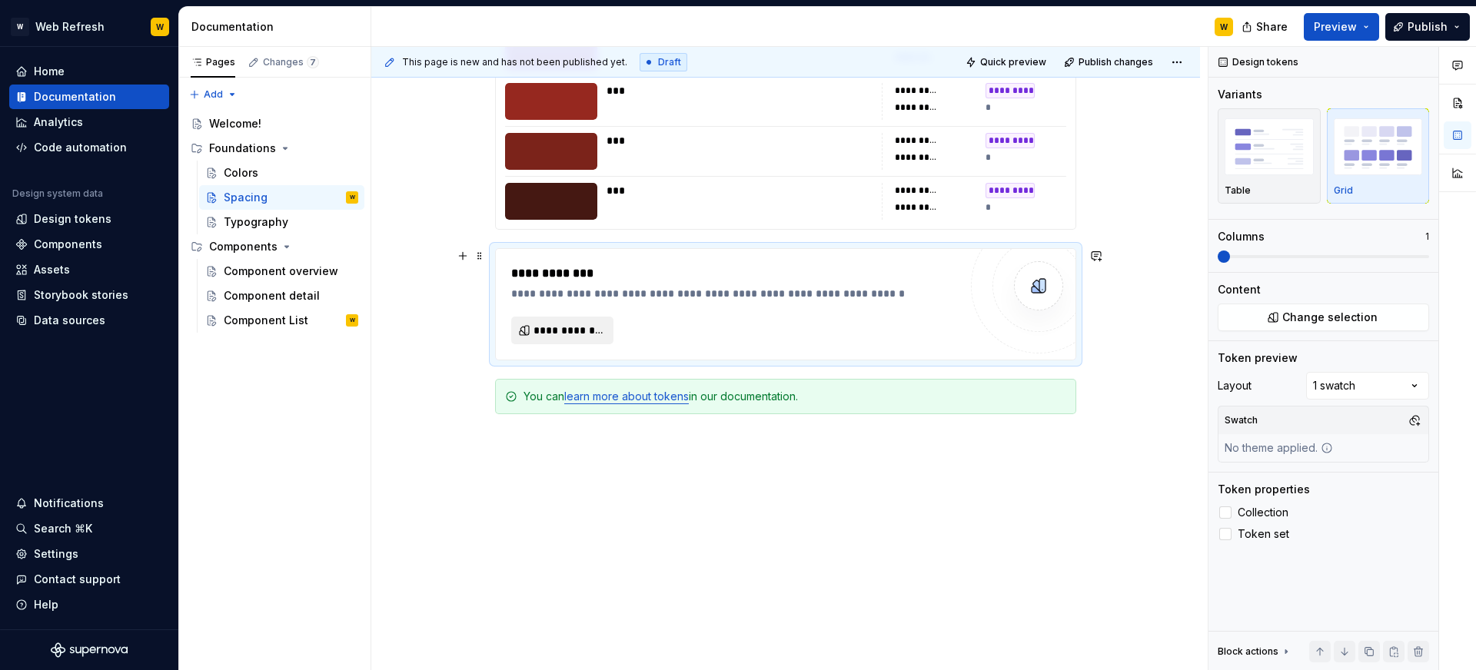
click at [568, 323] on span "**********" at bounding box center [568, 330] width 70 height 15
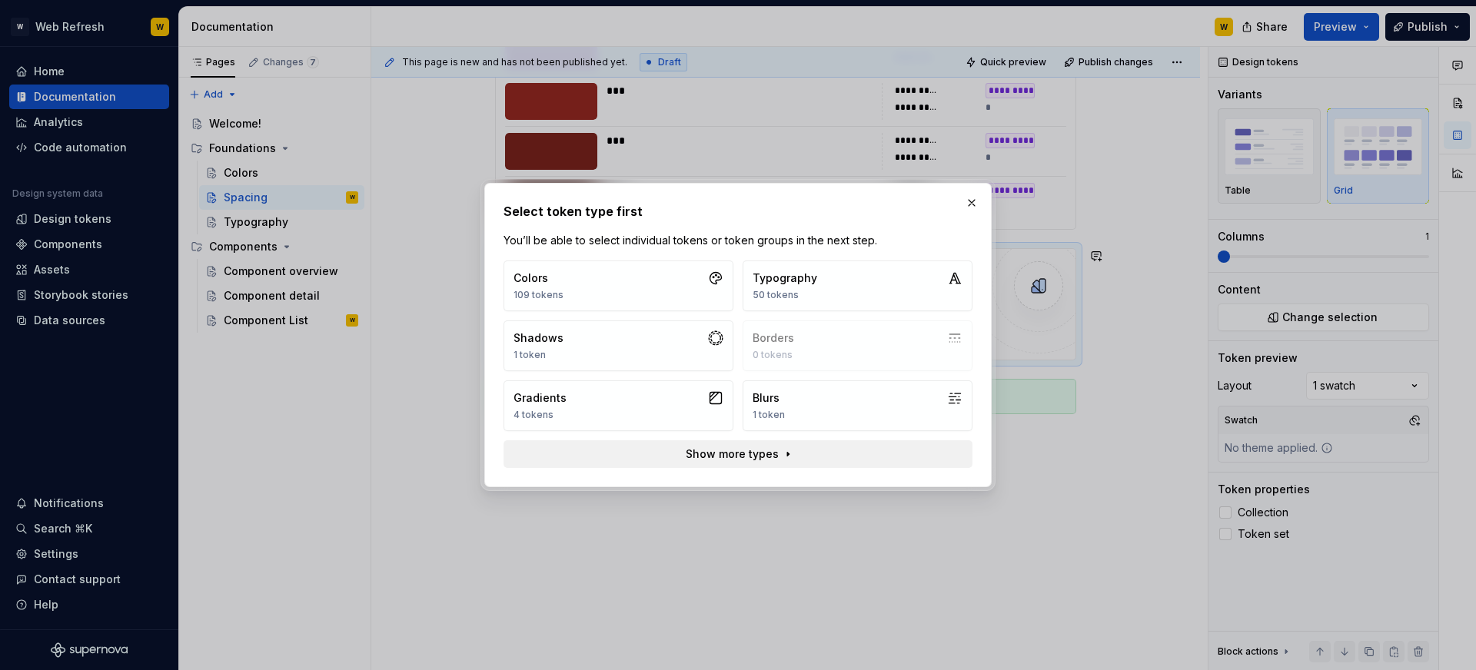
click at [752, 463] on button "Show more types" at bounding box center [737, 454] width 469 height 28
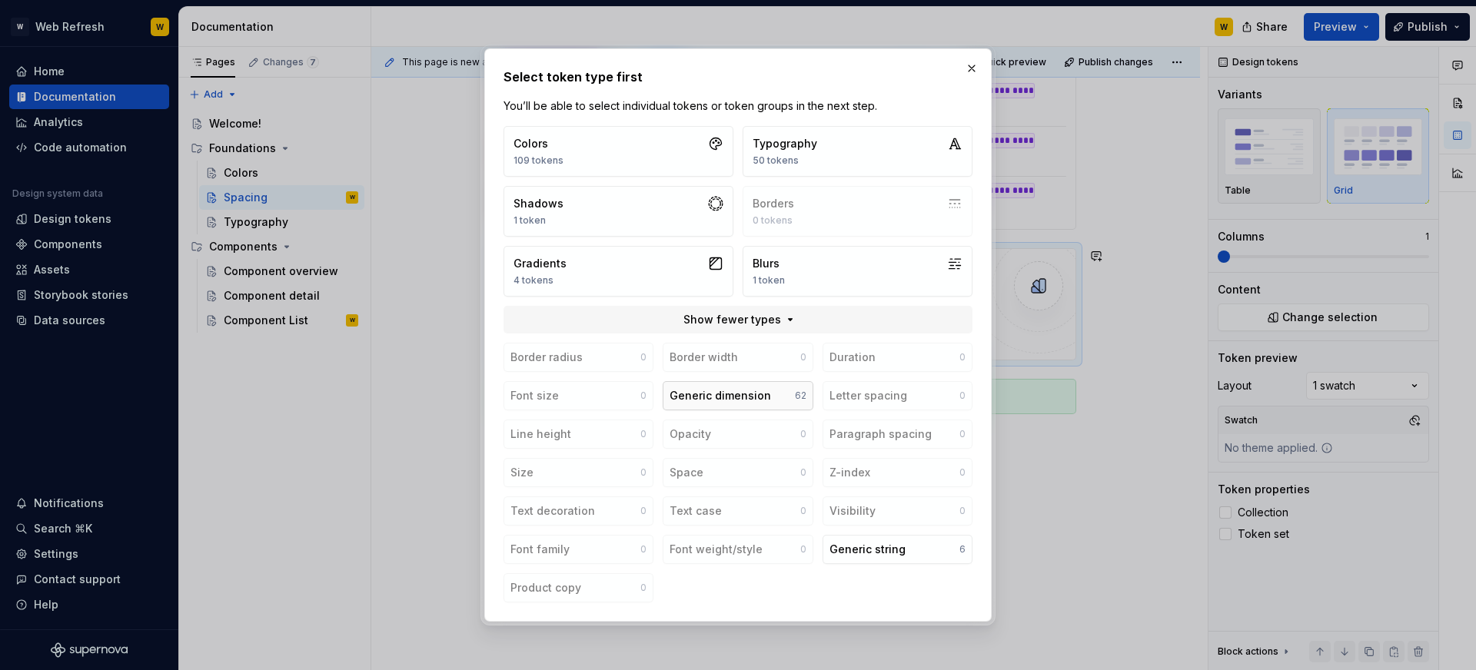
click at [723, 390] on div "Generic dimension" at bounding box center [719, 395] width 101 height 15
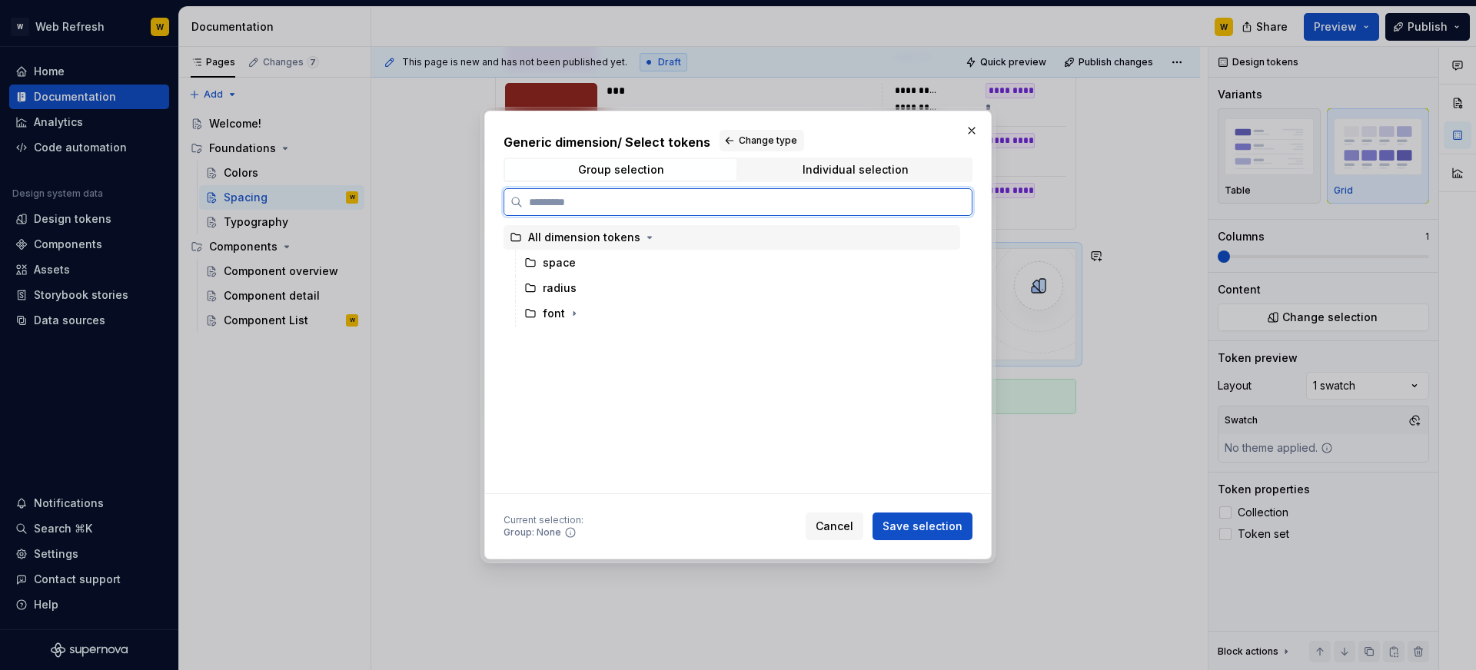
click at [584, 236] on div "All dimension tokens" at bounding box center [584, 237] width 112 height 15
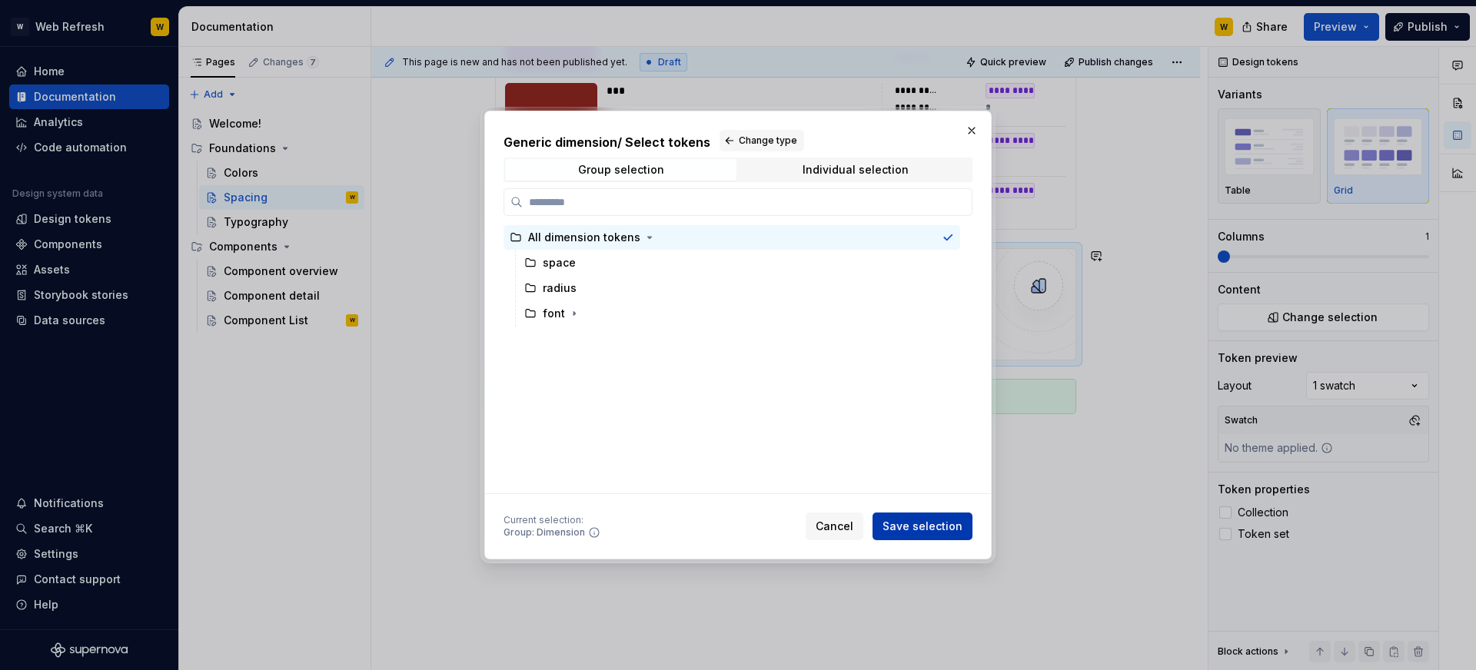
click at [902, 523] on span "Save selection" at bounding box center [922, 526] width 80 height 15
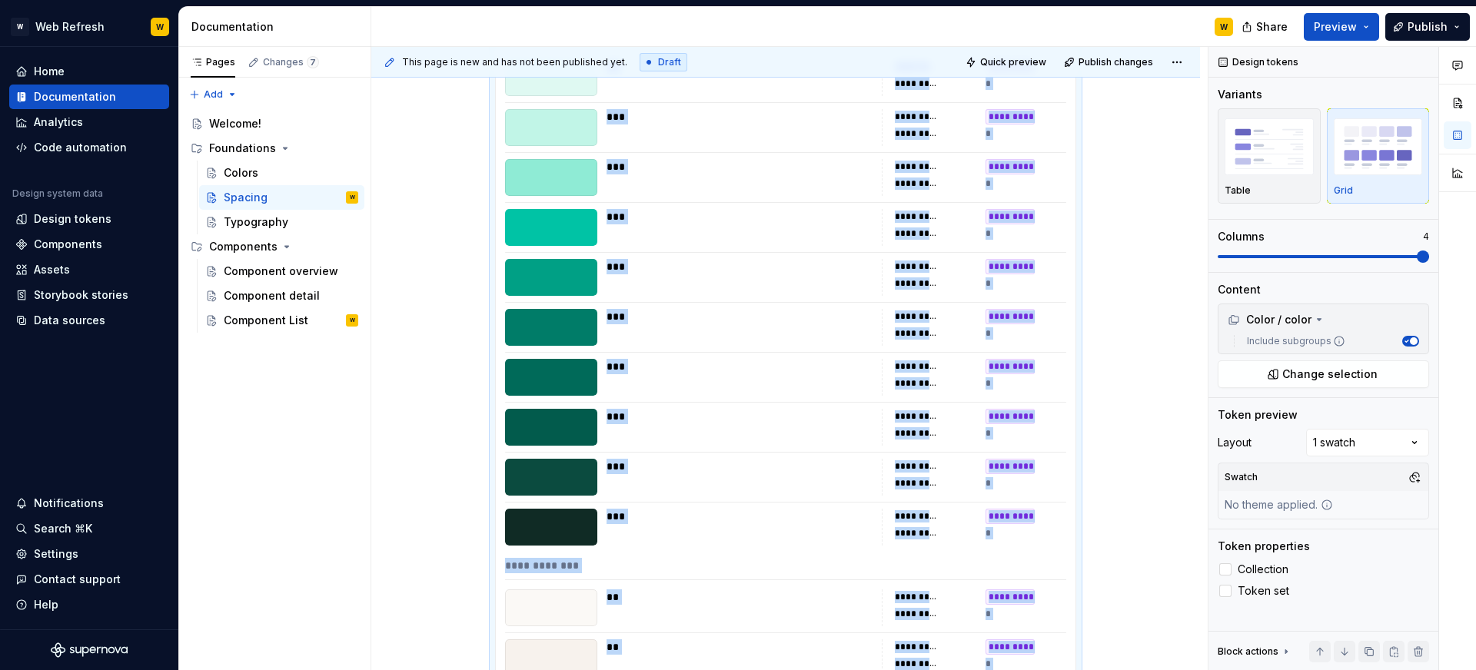
click at [726, 307] on div "**********" at bounding box center [786, 376] width 580 height 2677
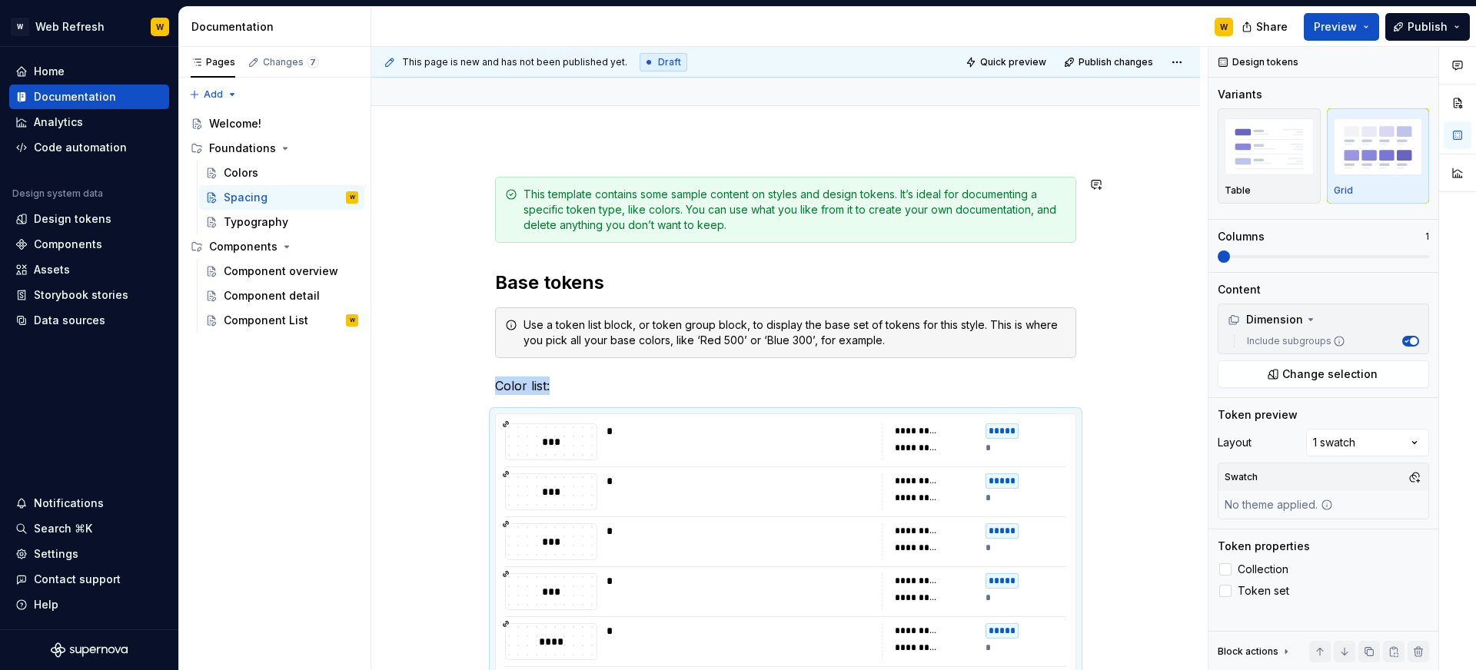
scroll to position [153, 0]
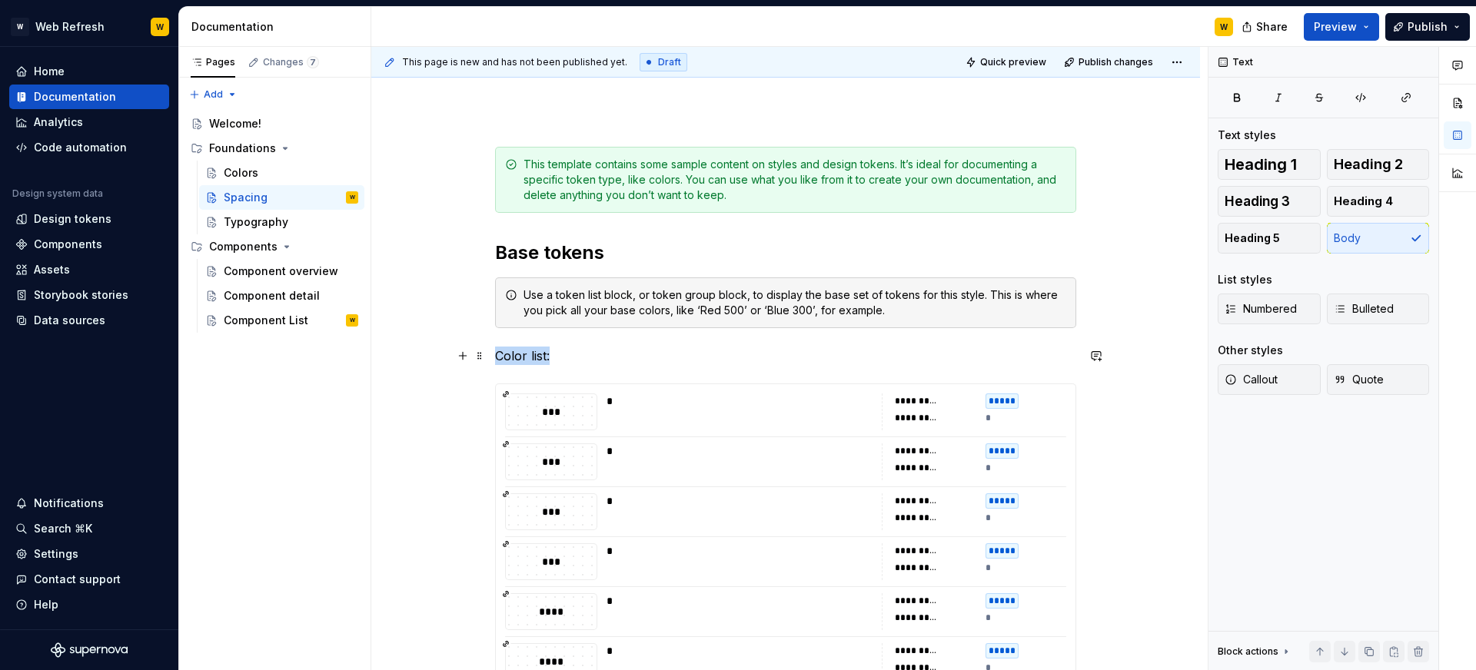
click at [518, 351] on p "Color list:" at bounding box center [785, 356] width 581 height 18
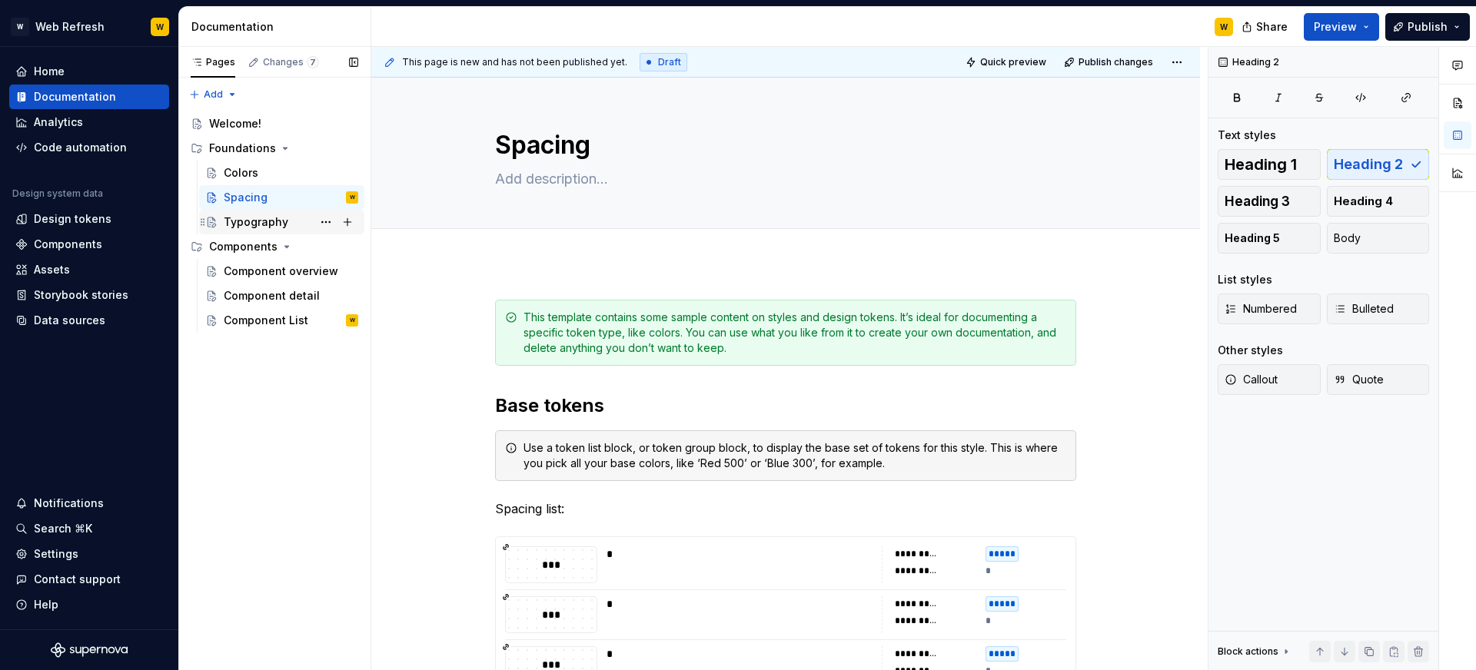
click at [271, 218] on div "Typography" at bounding box center [256, 221] width 65 height 15
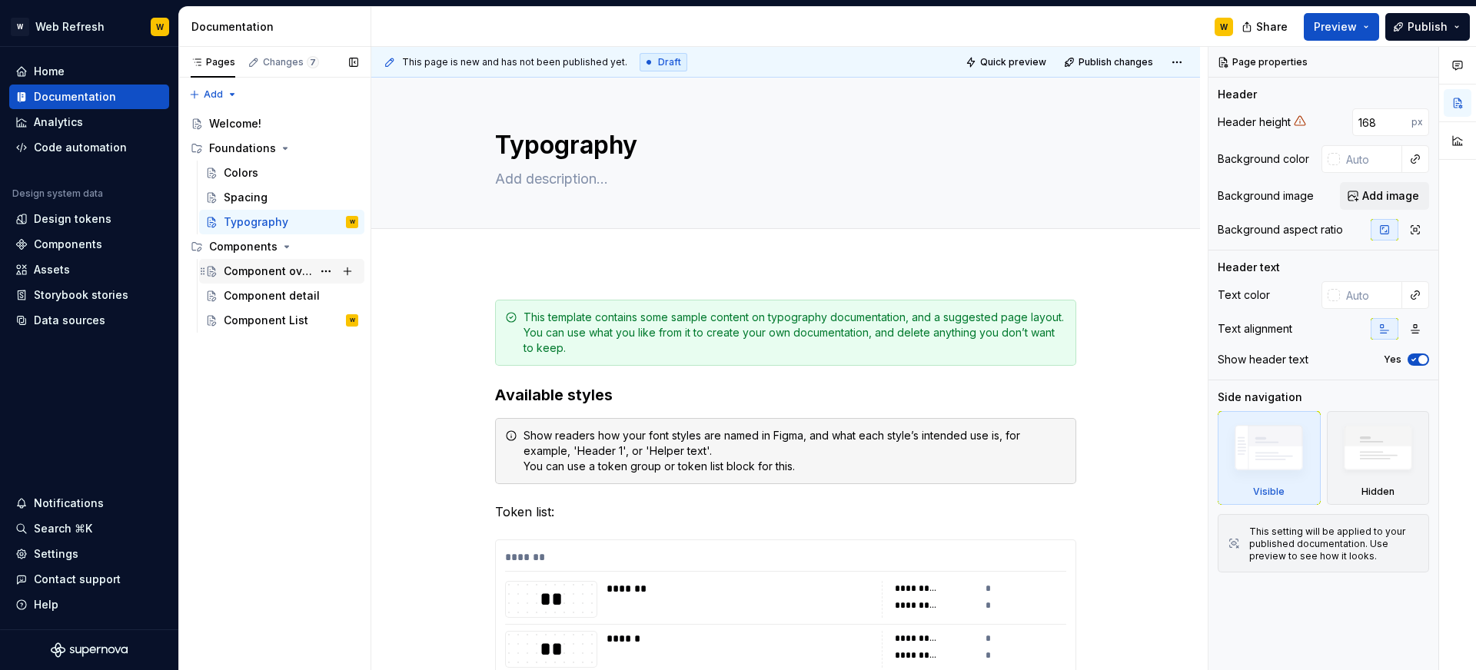
click at [268, 265] on div "Component overview" at bounding box center [268, 271] width 88 height 15
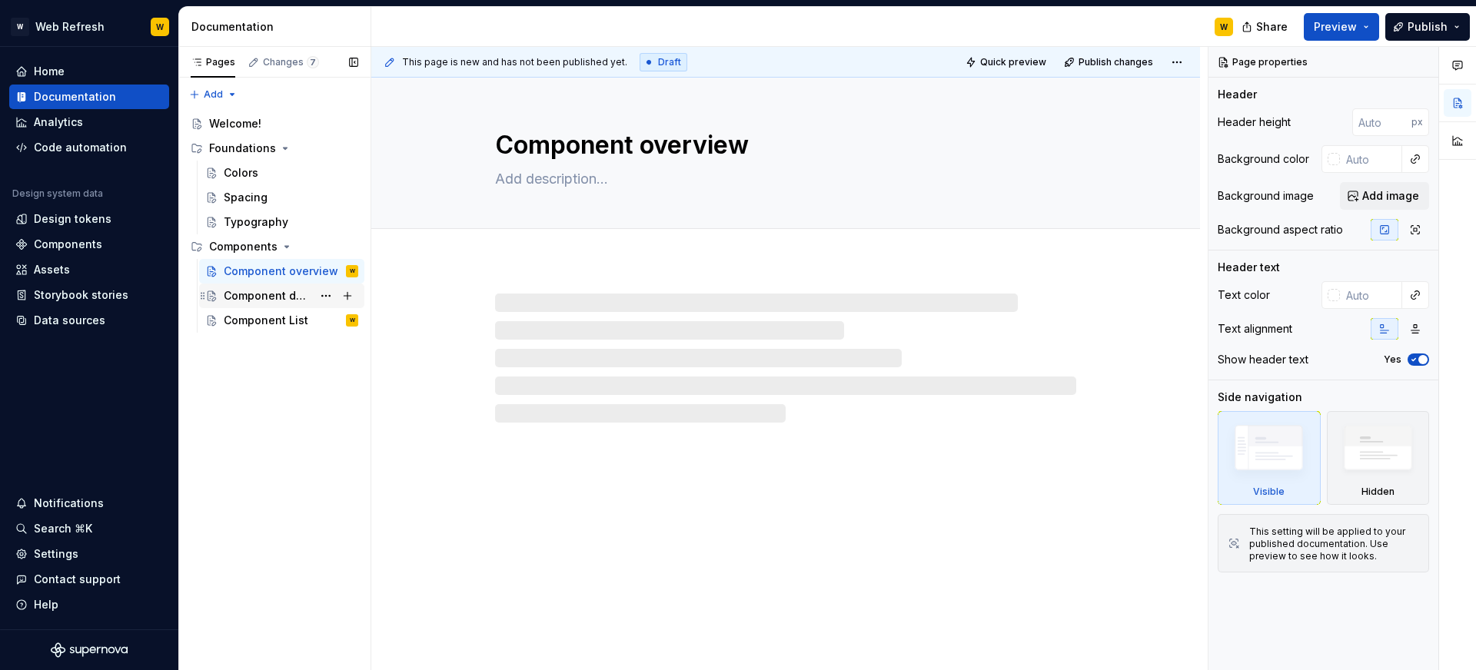
click at [274, 294] on div "Component detail" at bounding box center [268, 295] width 88 height 15
click at [323, 292] on button "Page tree" at bounding box center [326, 296] width 22 height 22
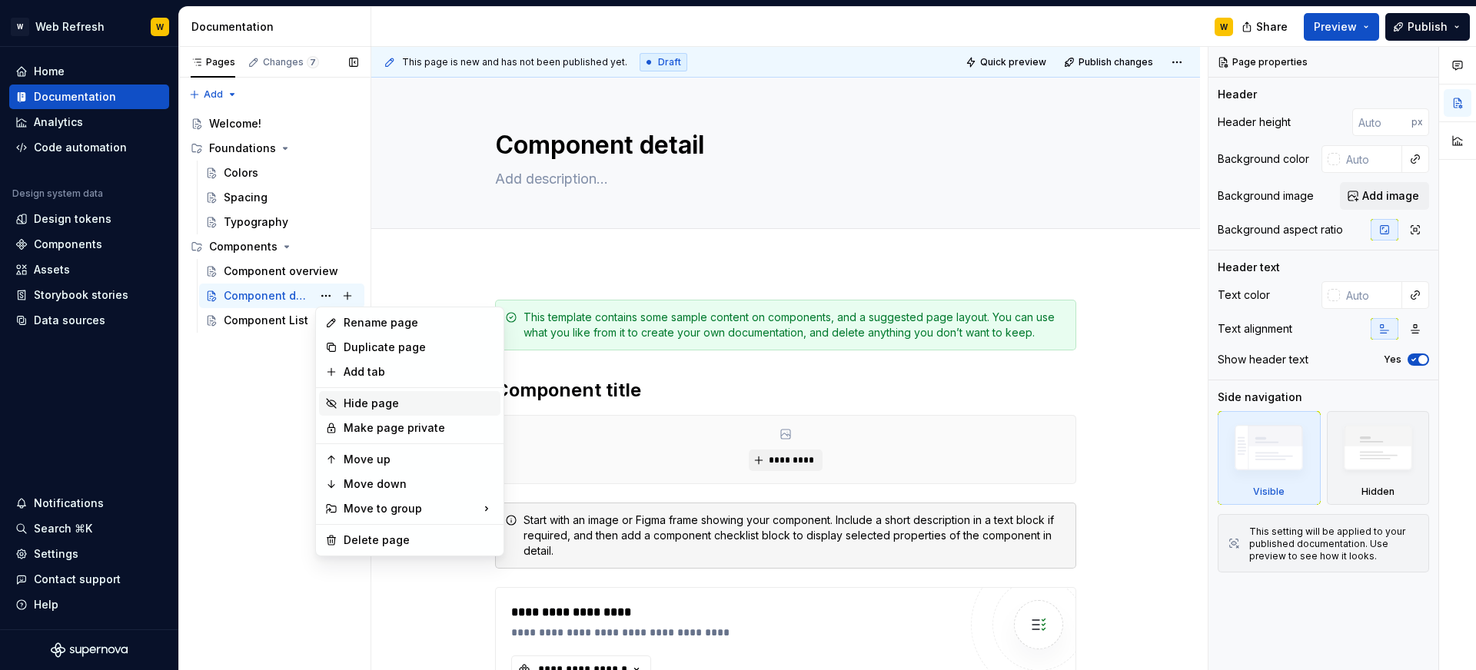
click at [363, 404] on div "Hide page" at bounding box center [419, 403] width 151 height 15
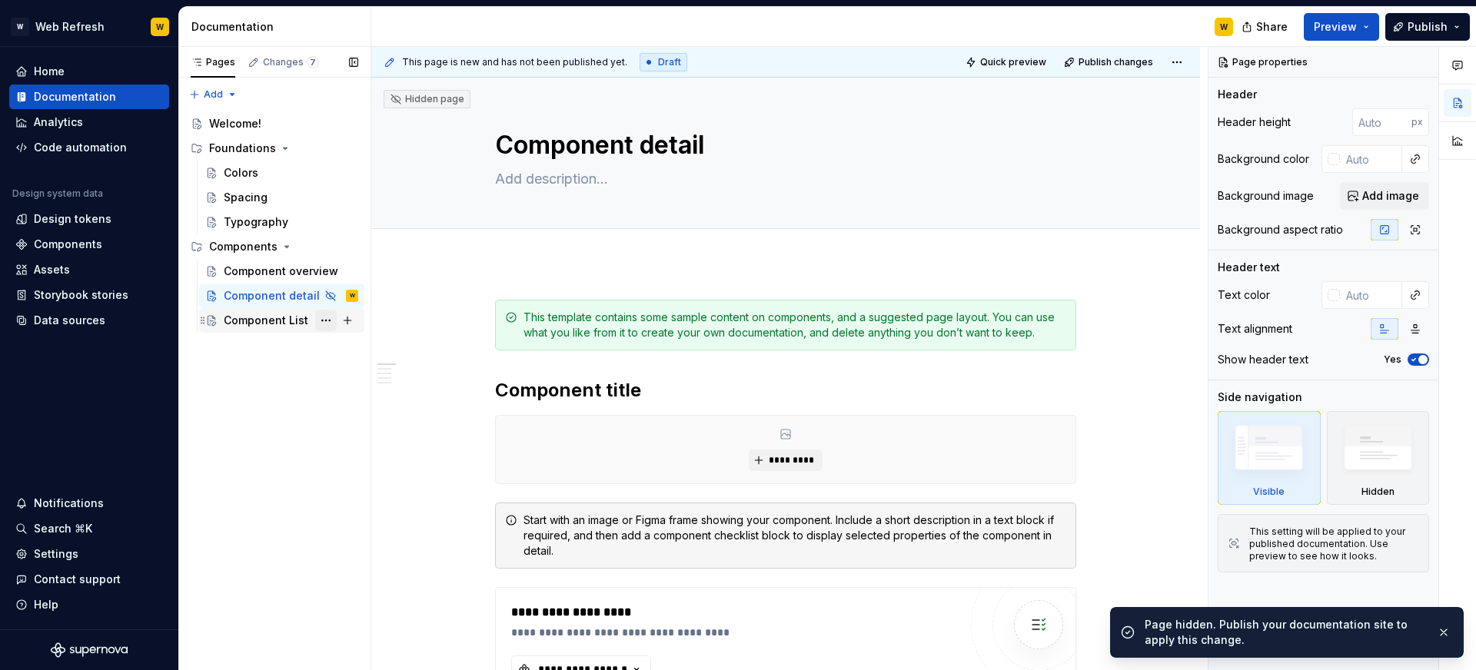
click at [328, 321] on button "Page tree" at bounding box center [326, 321] width 22 height 22
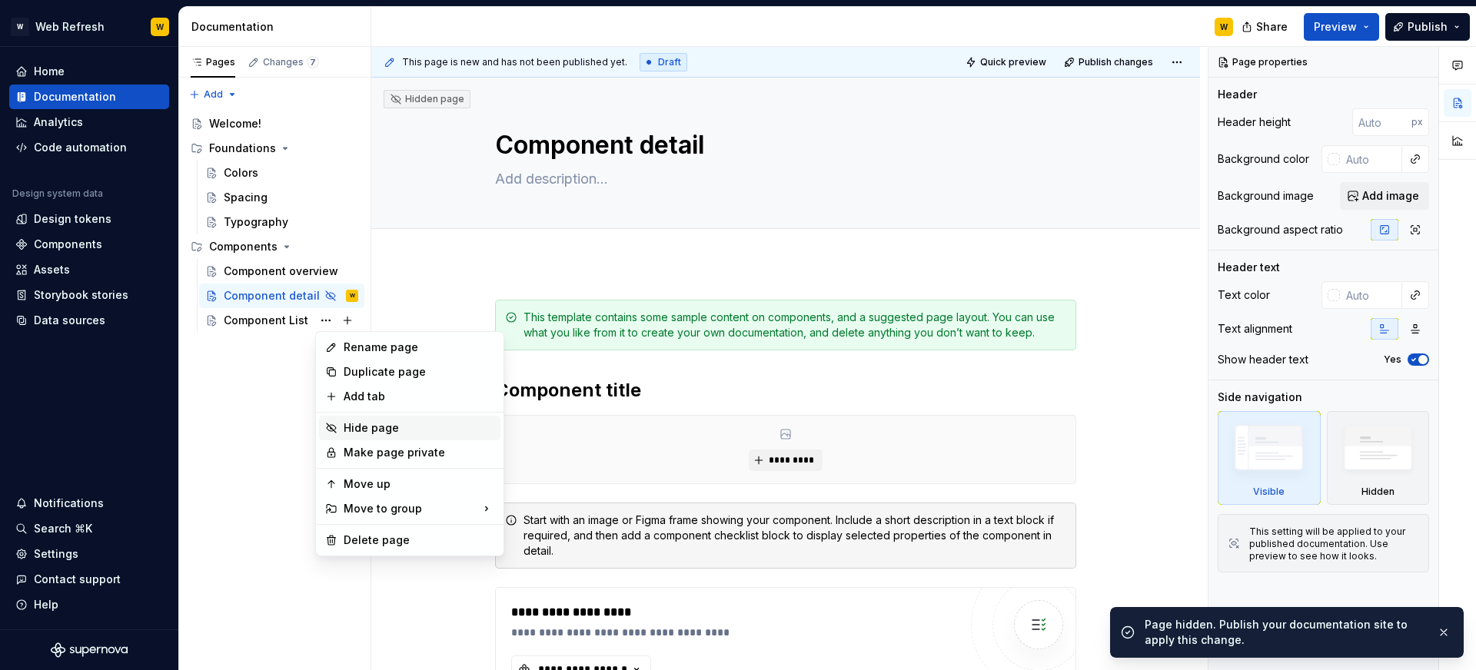
click at [363, 420] on div "Hide page" at bounding box center [419, 427] width 151 height 15
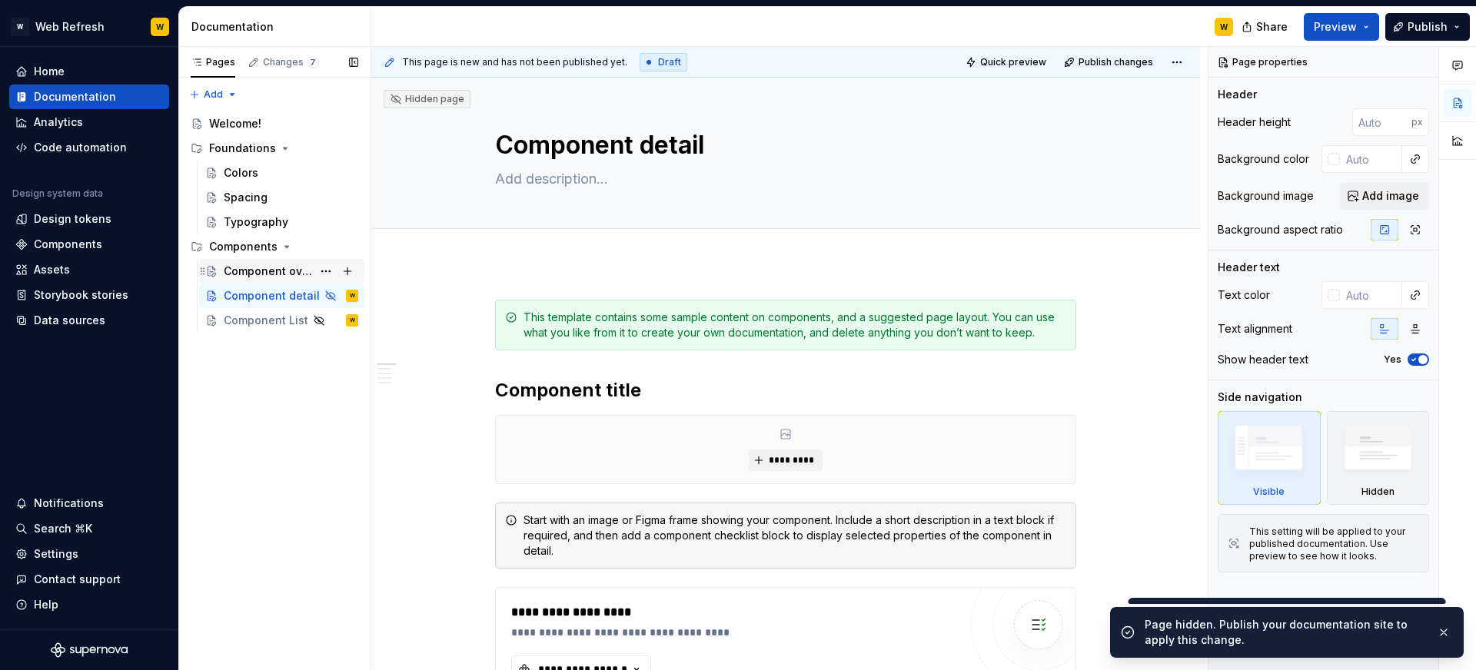
click at [280, 270] on div "Component overview" at bounding box center [268, 271] width 88 height 15
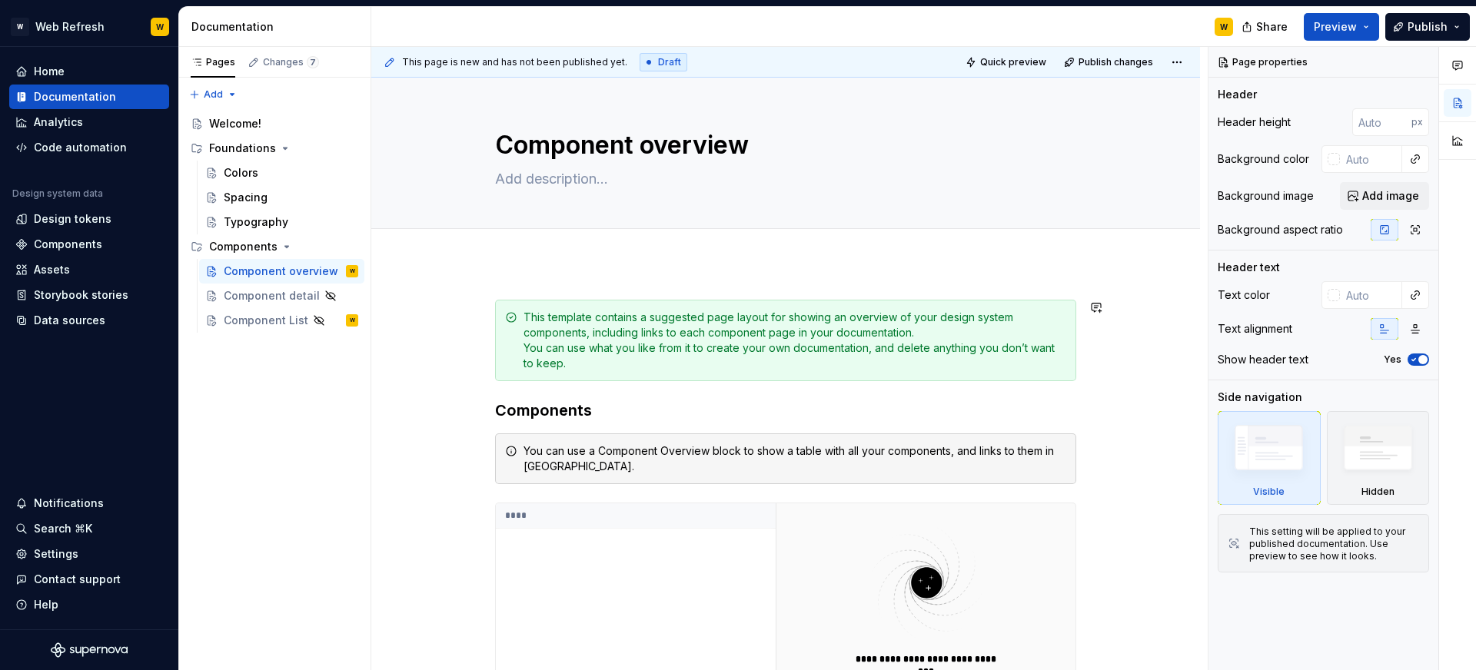
scroll to position [380, 0]
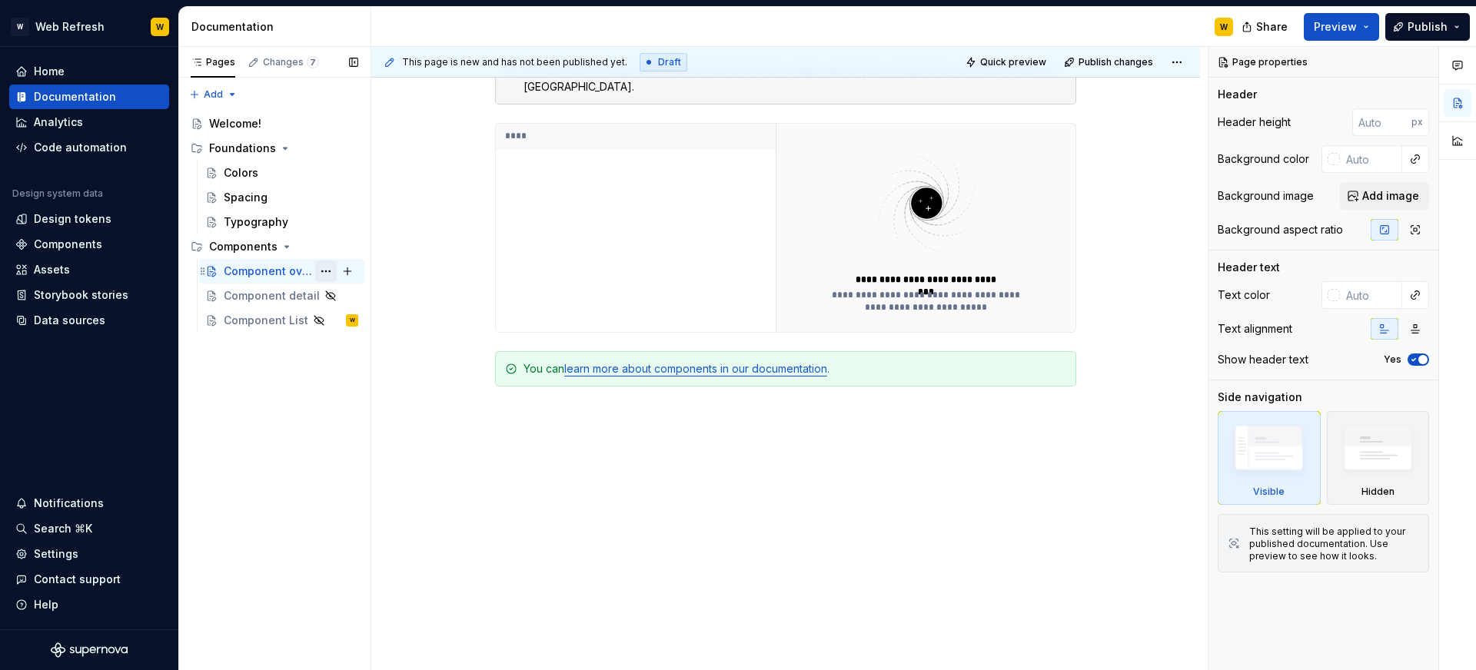
click at [328, 271] on button "Page tree" at bounding box center [326, 272] width 22 height 22
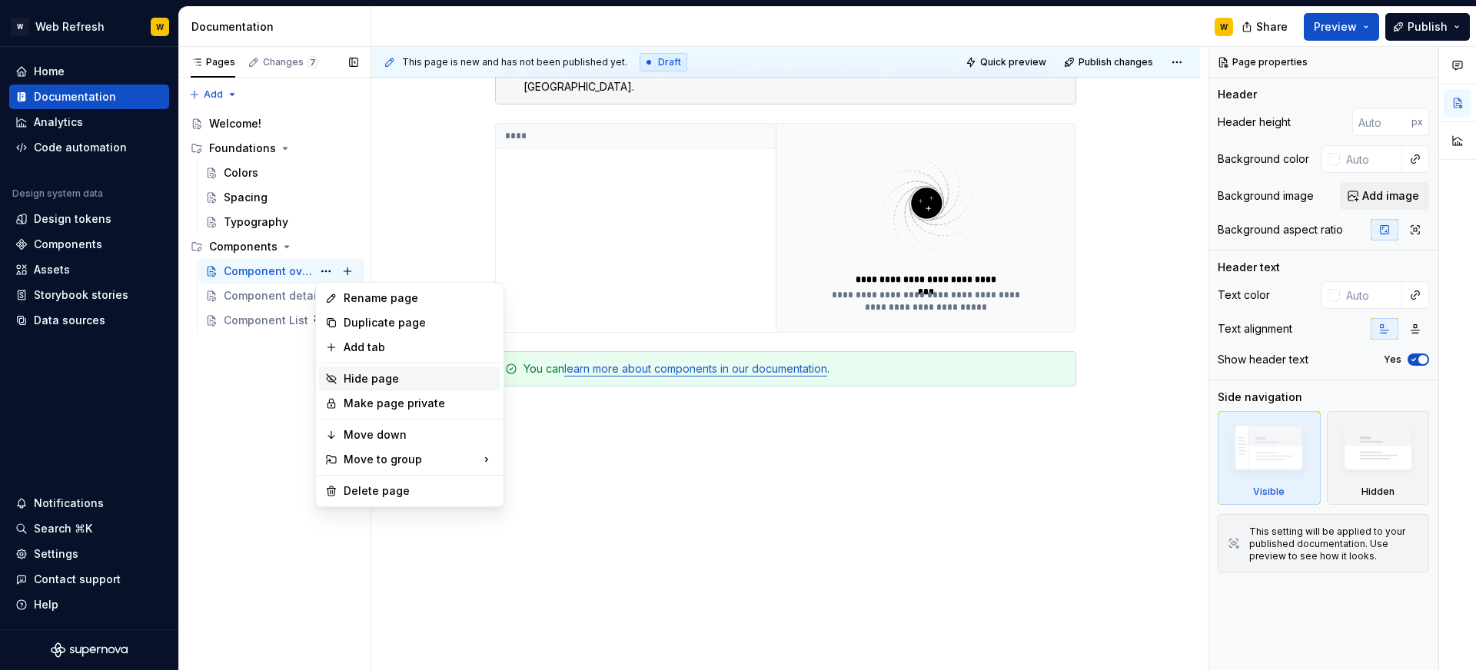
click at [363, 374] on div "Hide page" at bounding box center [419, 378] width 151 height 15
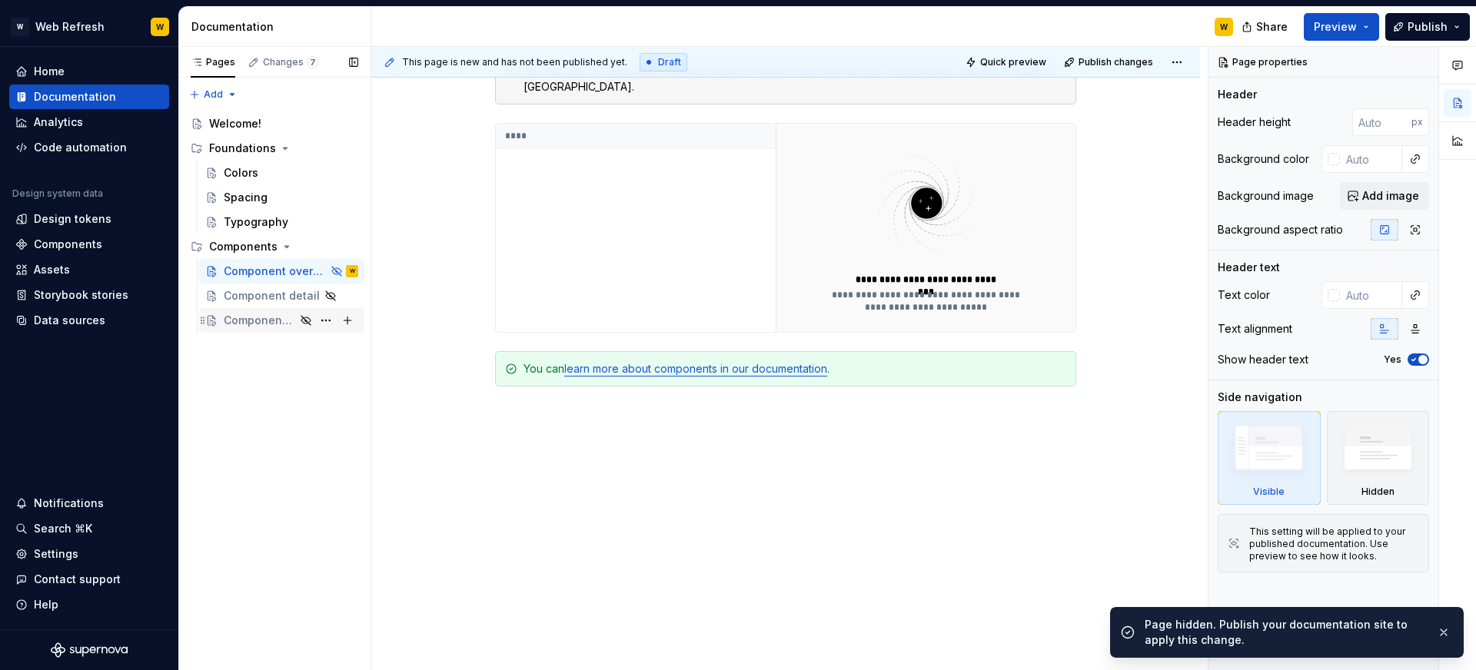
click at [311, 318] on icon "Page tree" at bounding box center [306, 320] width 12 height 12
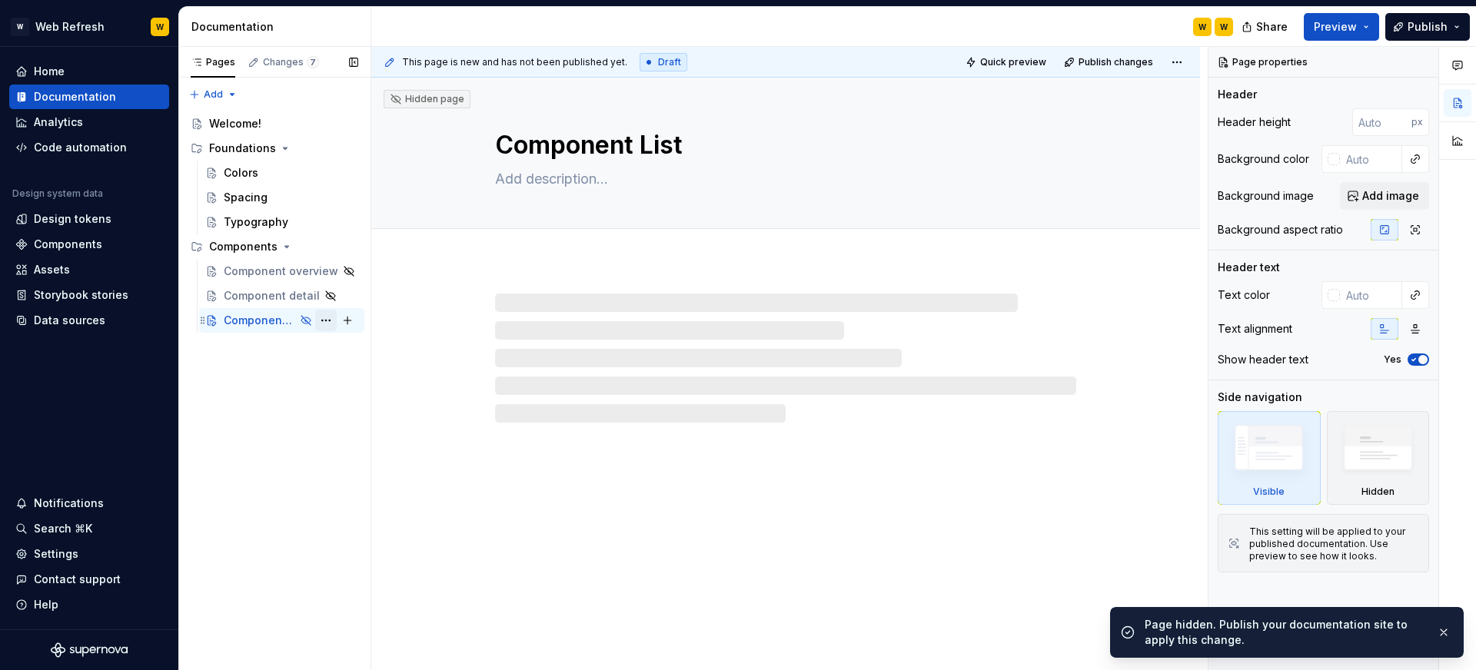
click at [326, 318] on button "Page tree" at bounding box center [326, 321] width 22 height 22
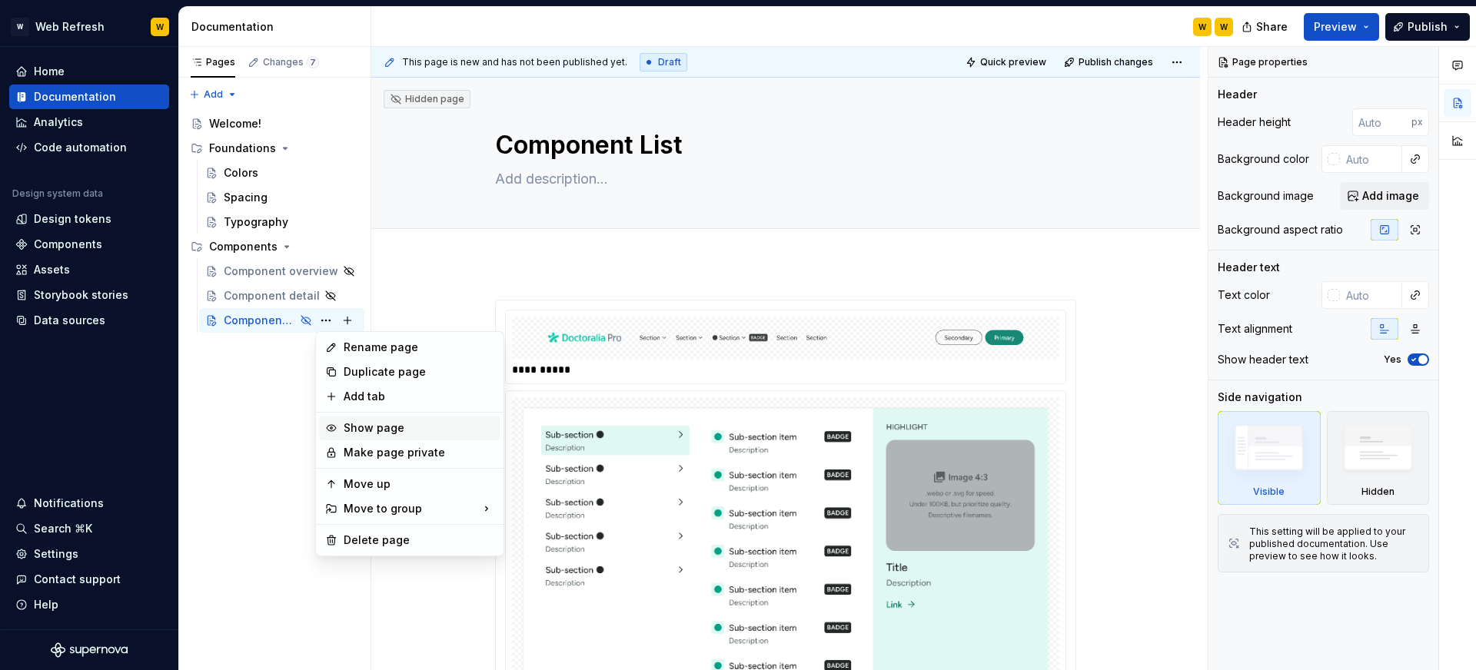
click at [361, 424] on div "Show page" at bounding box center [419, 427] width 151 height 15
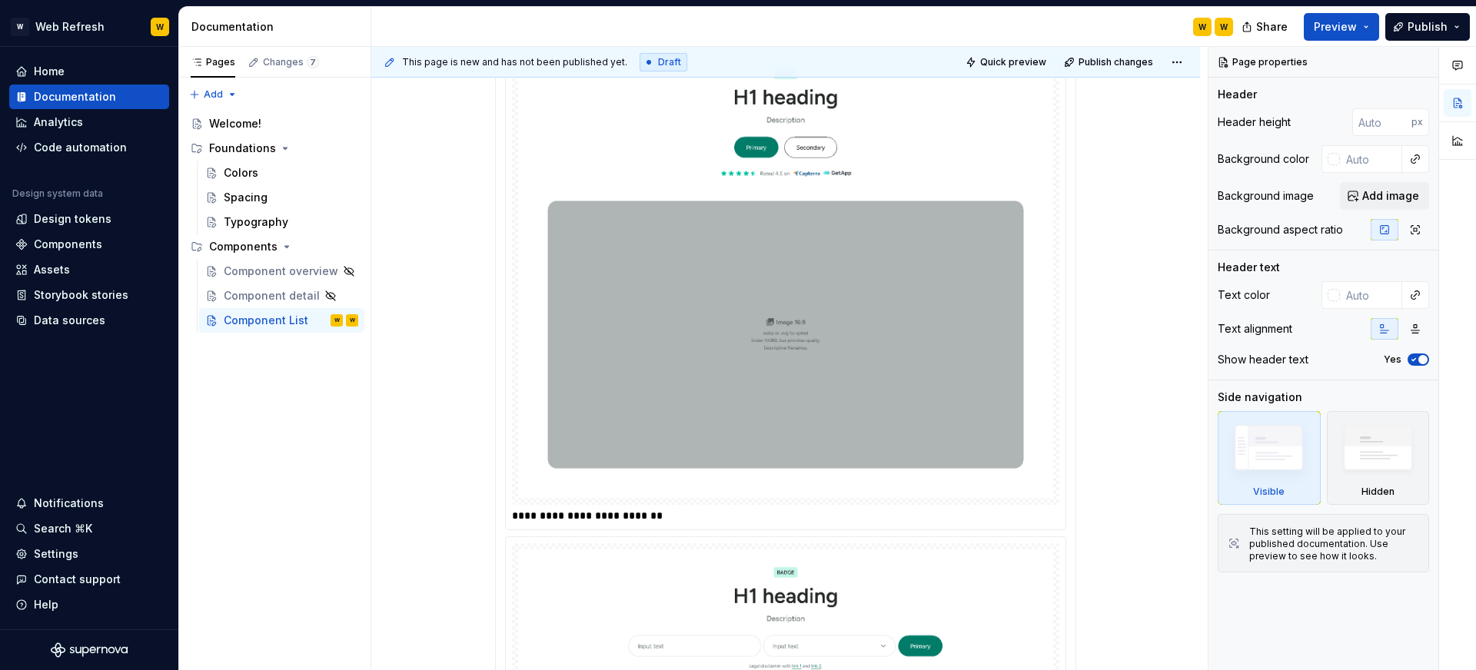
type textarea "*"
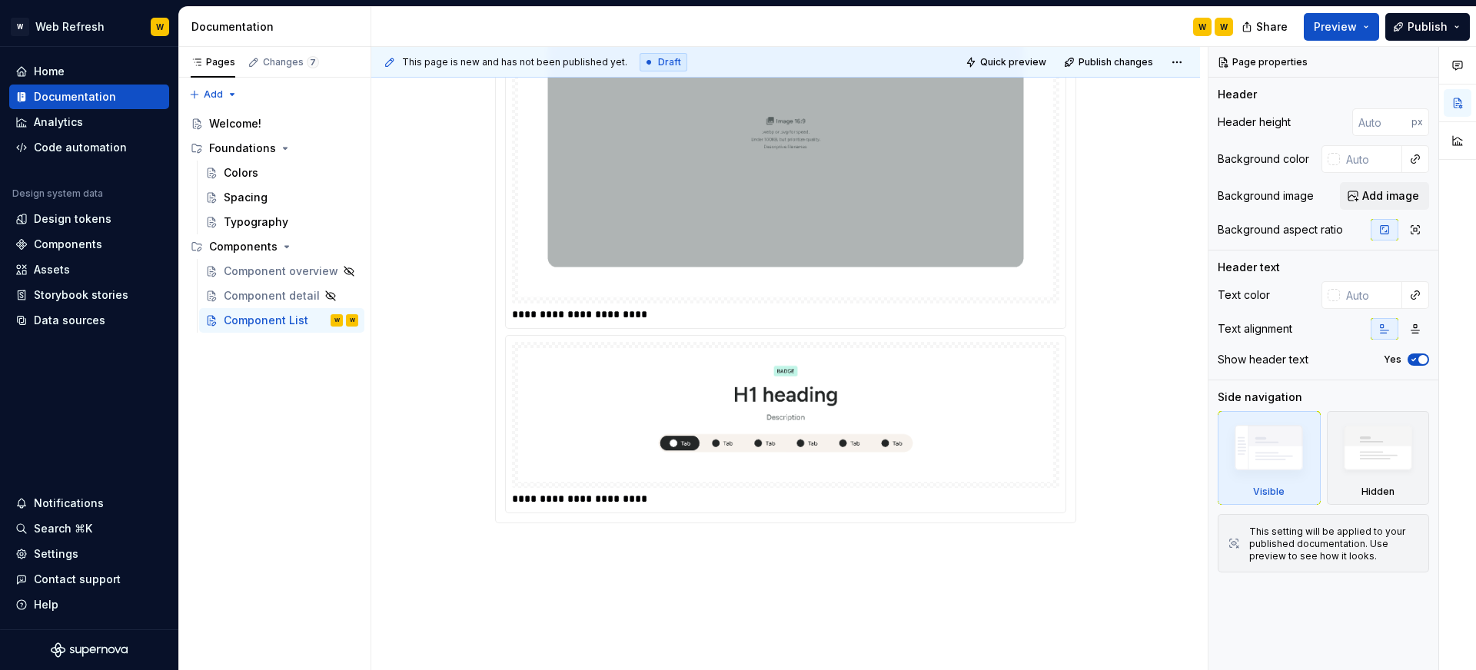
scroll to position [1601, 0]
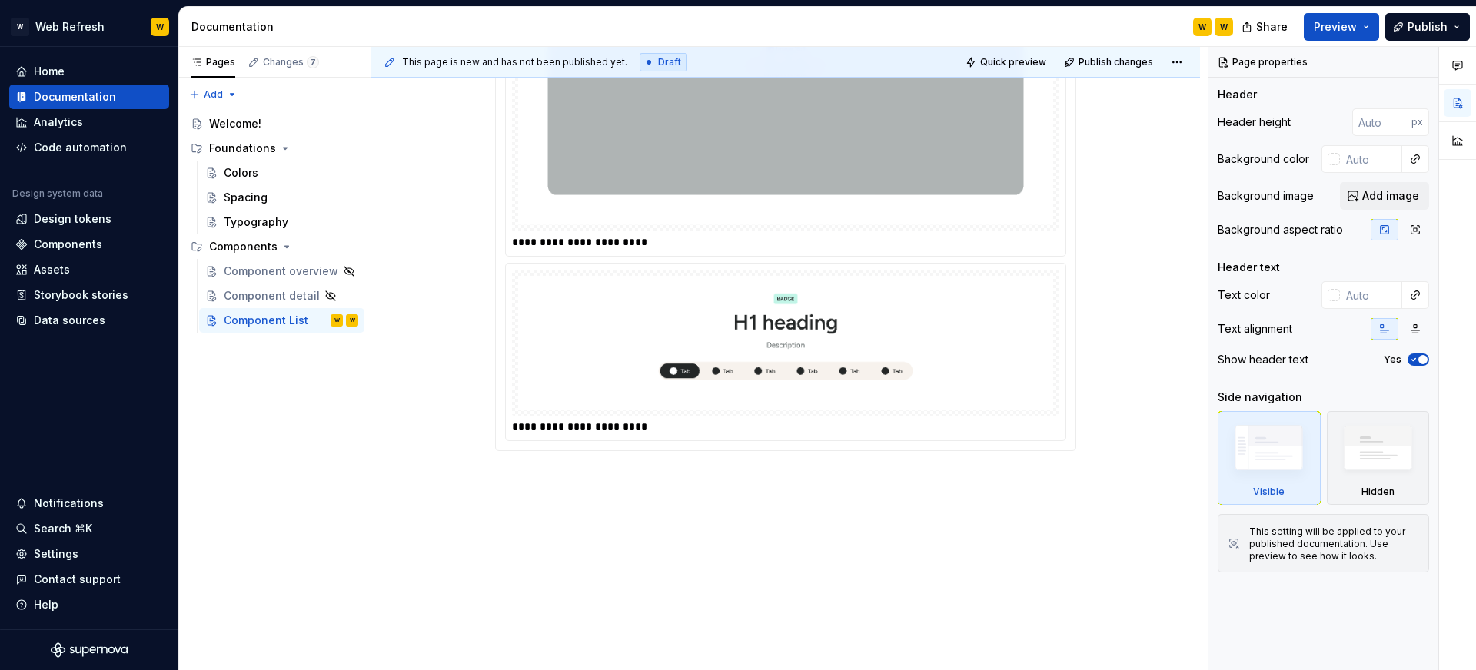
click at [809, 287] on img at bounding box center [785, 343] width 535 height 134
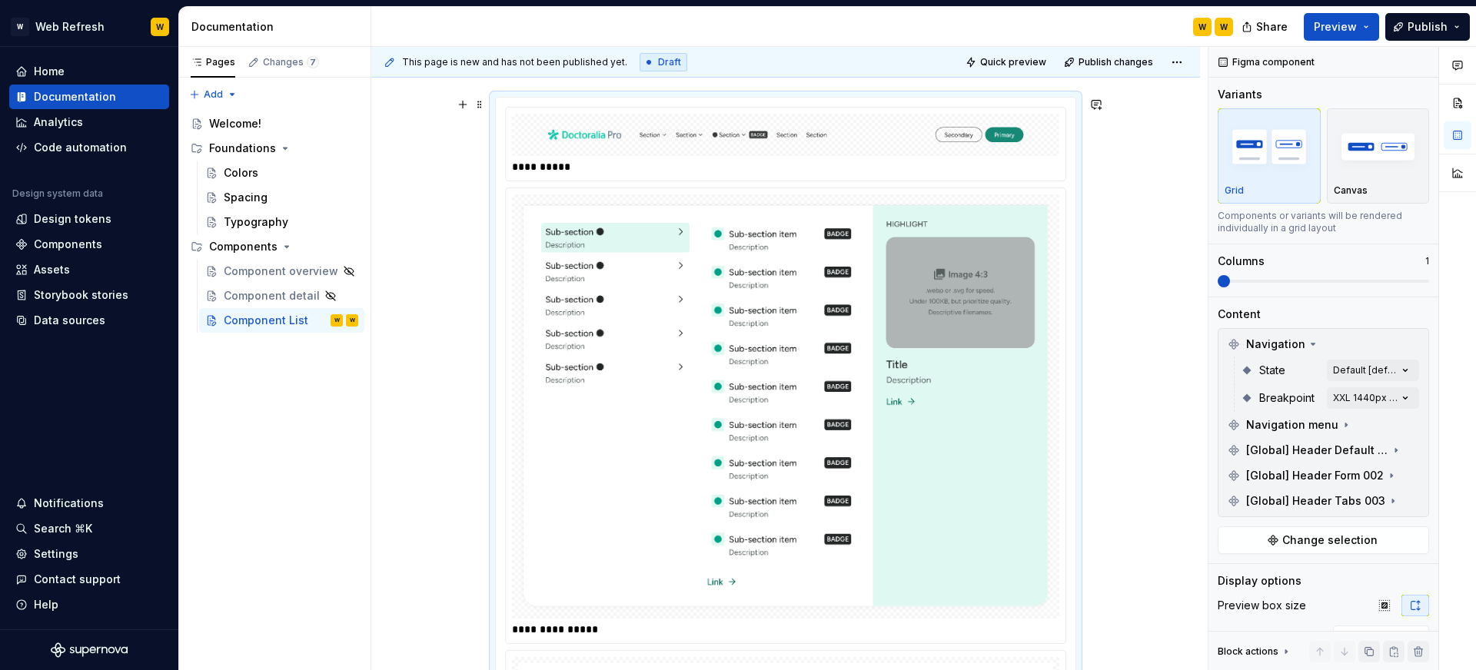
scroll to position [138, 0]
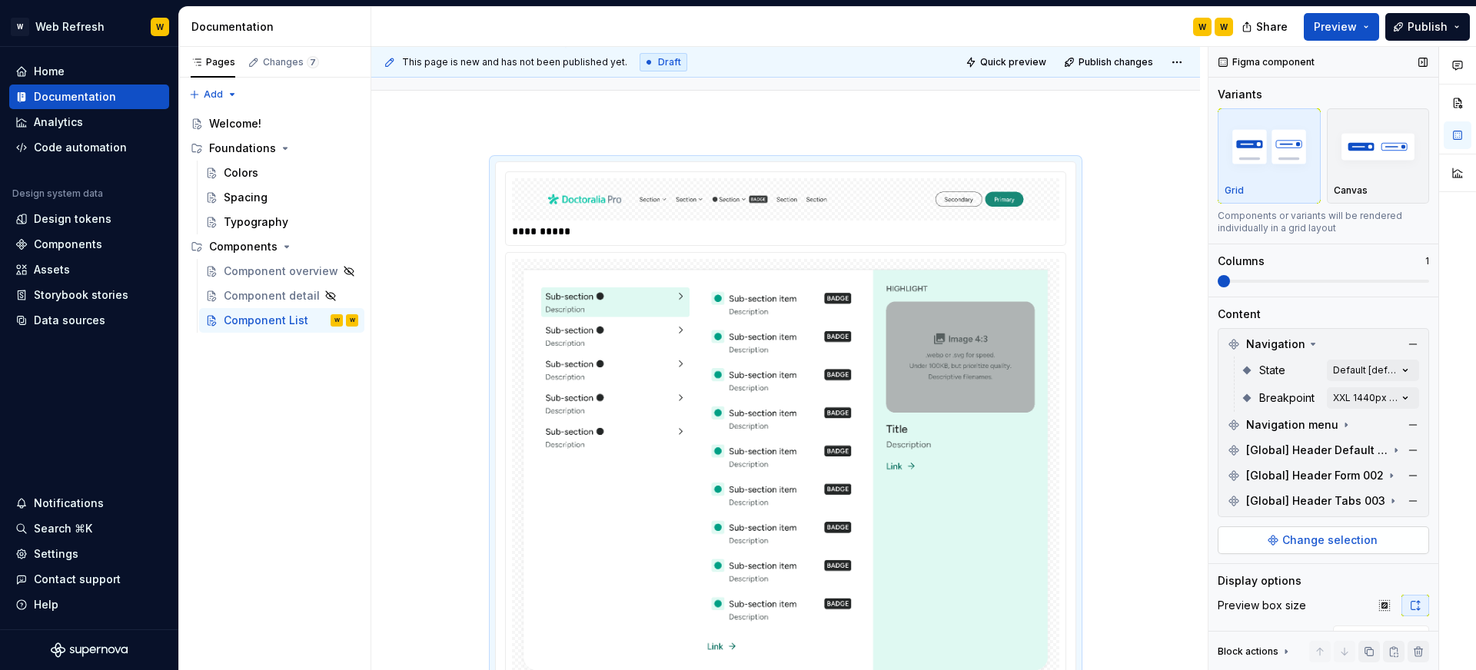
click at [1357, 534] on span "Change selection" at bounding box center [1329, 540] width 95 height 15
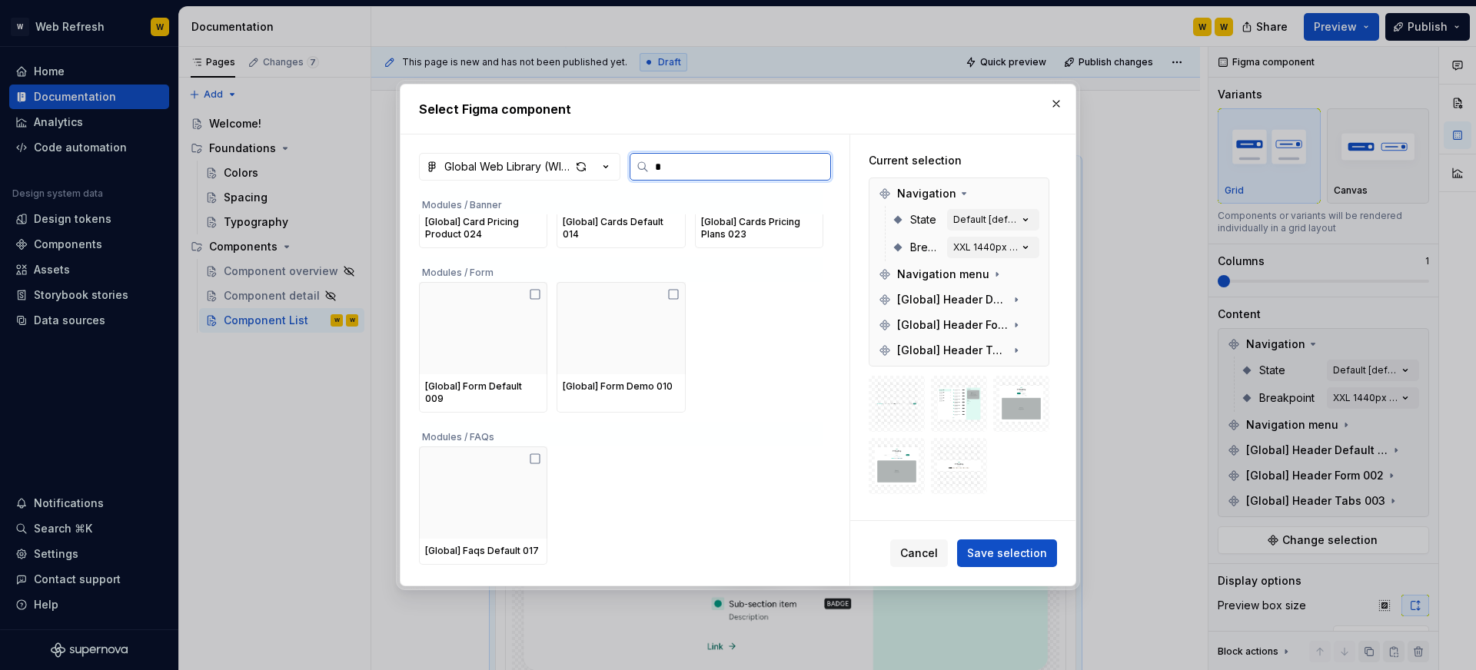
scroll to position [0, 0]
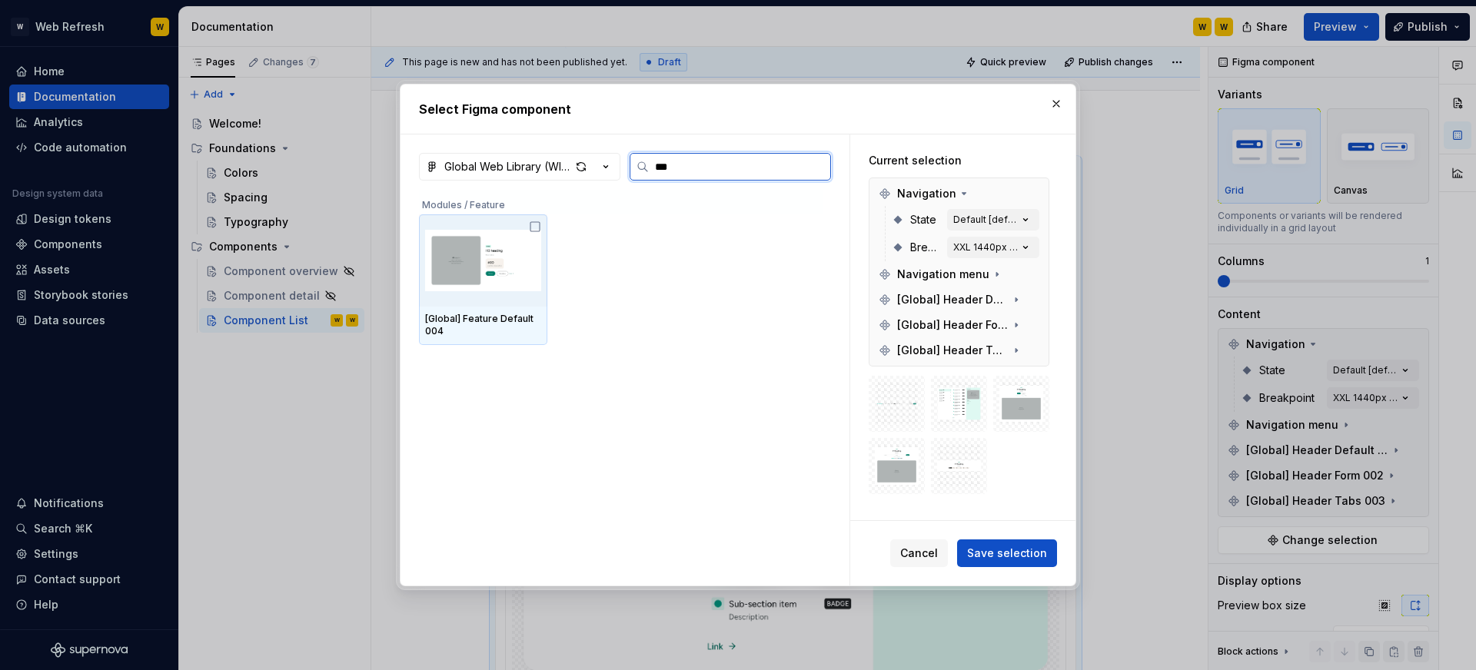
click at [538, 225] on icon at bounding box center [535, 227] width 12 height 12
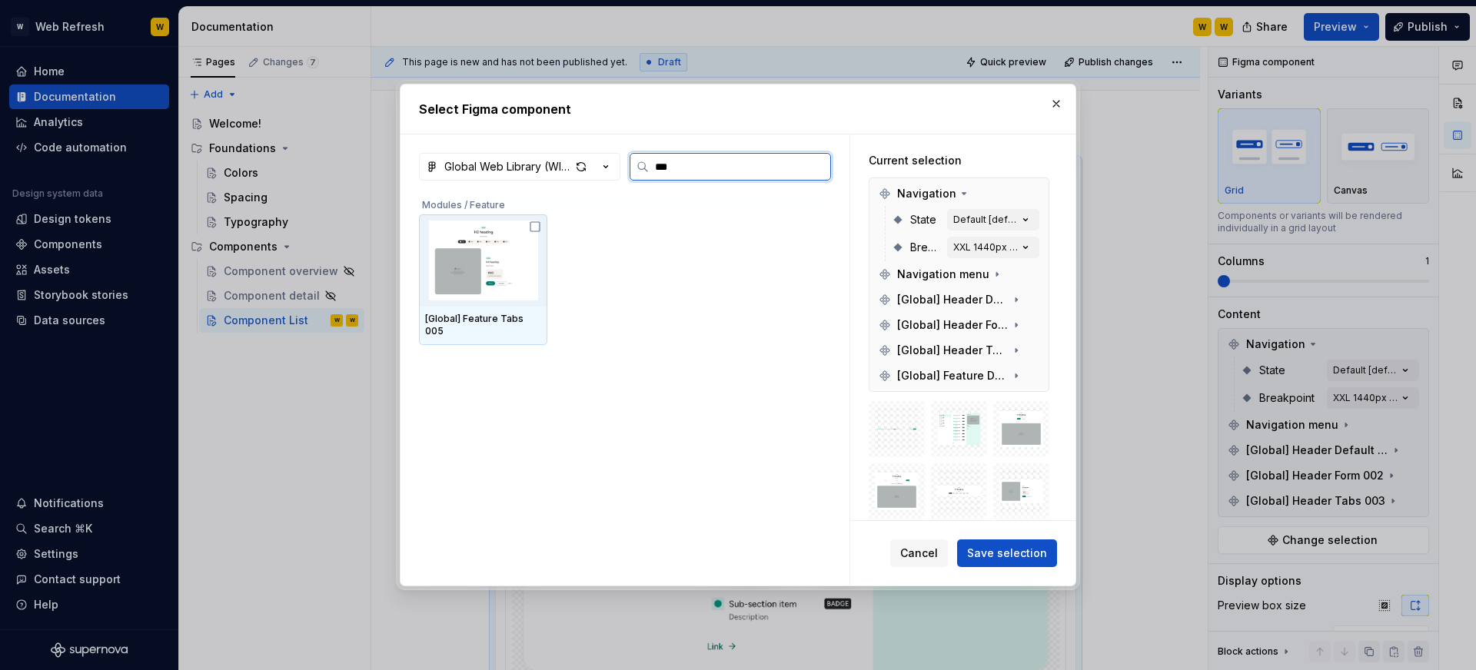
click at [530, 224] on img at bounding box center [483, 261] width 116 height 80
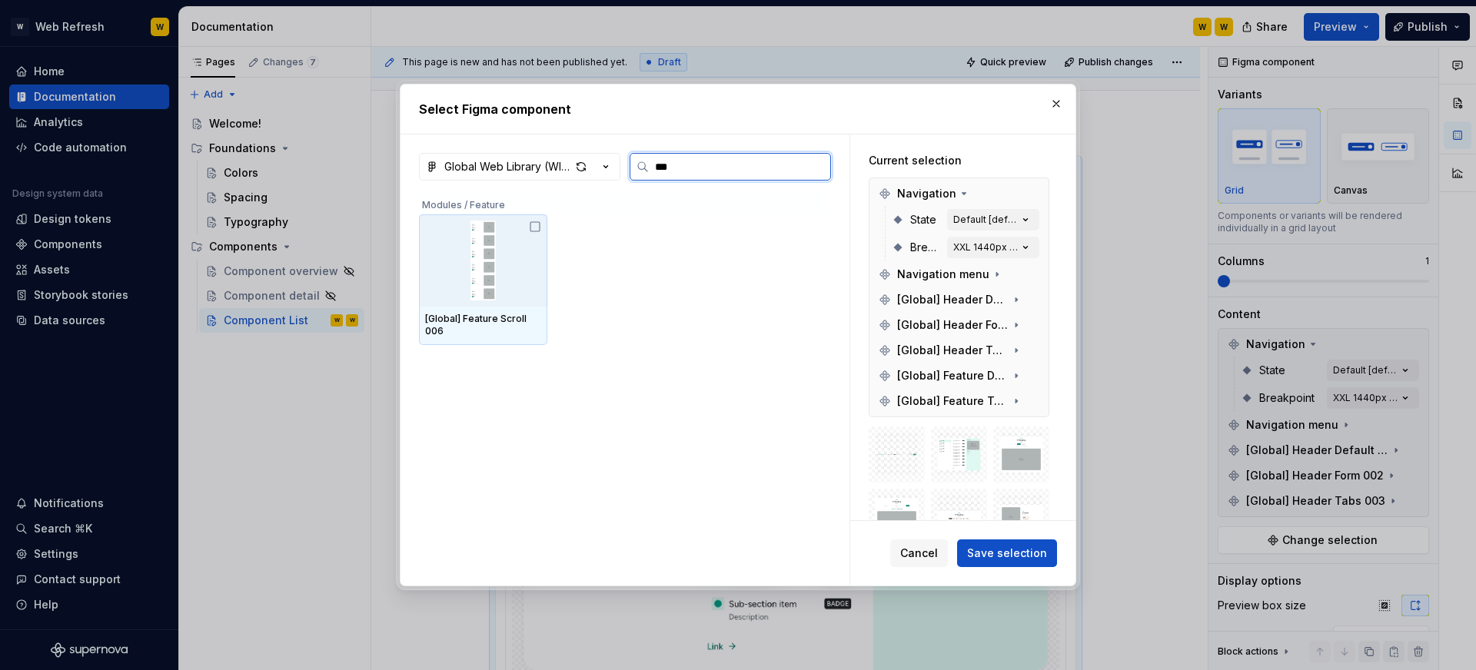
click at [538, 228] on icon at bounding box center [535, 227] width 12 height 12
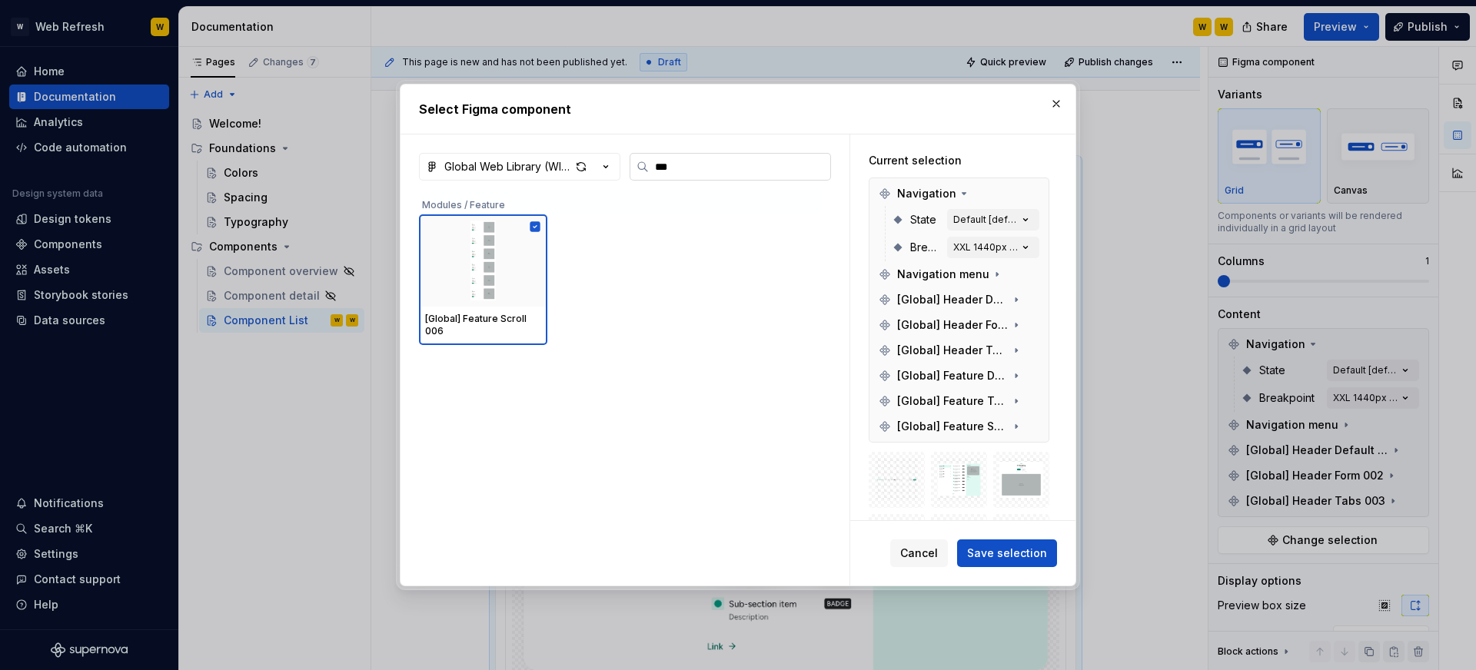
click at [705, 172] on input "***" at bounding box center [739, 166] width 181 height 15
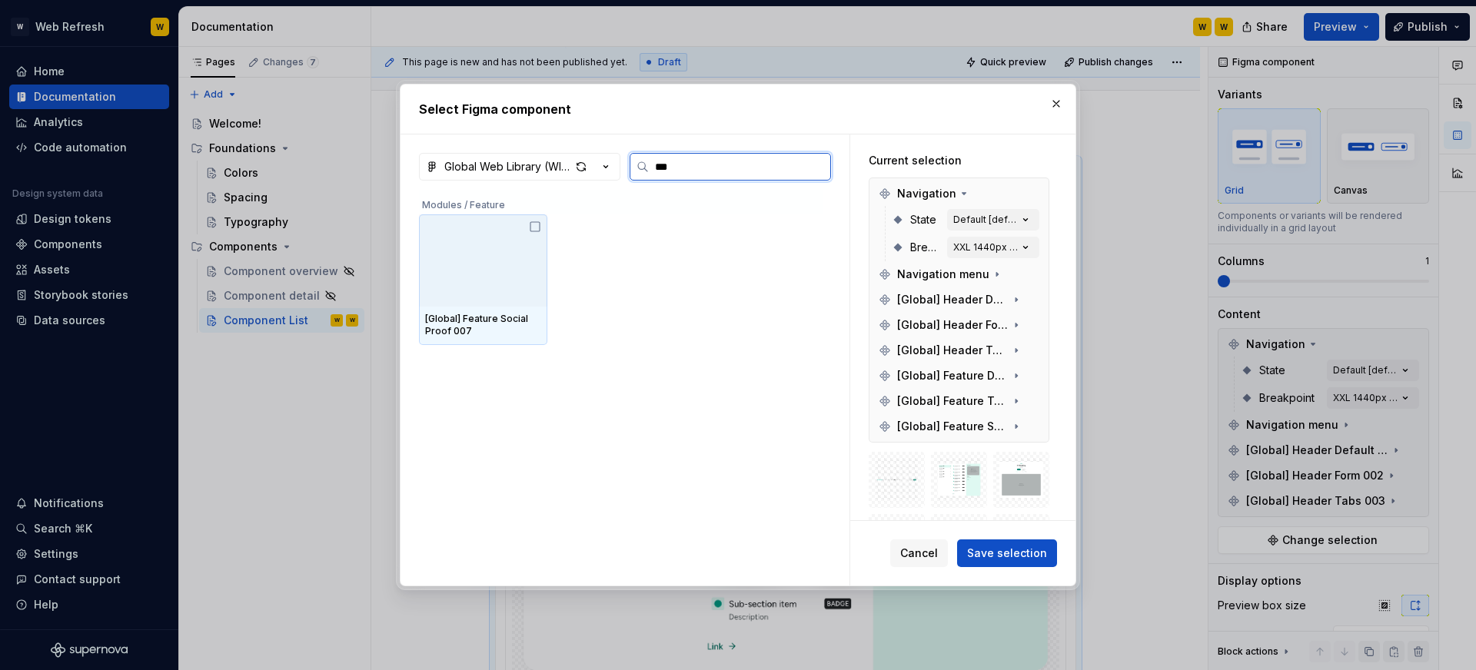
click at [545, 224] on div at bounding box center [483, 260] width 128 height 92
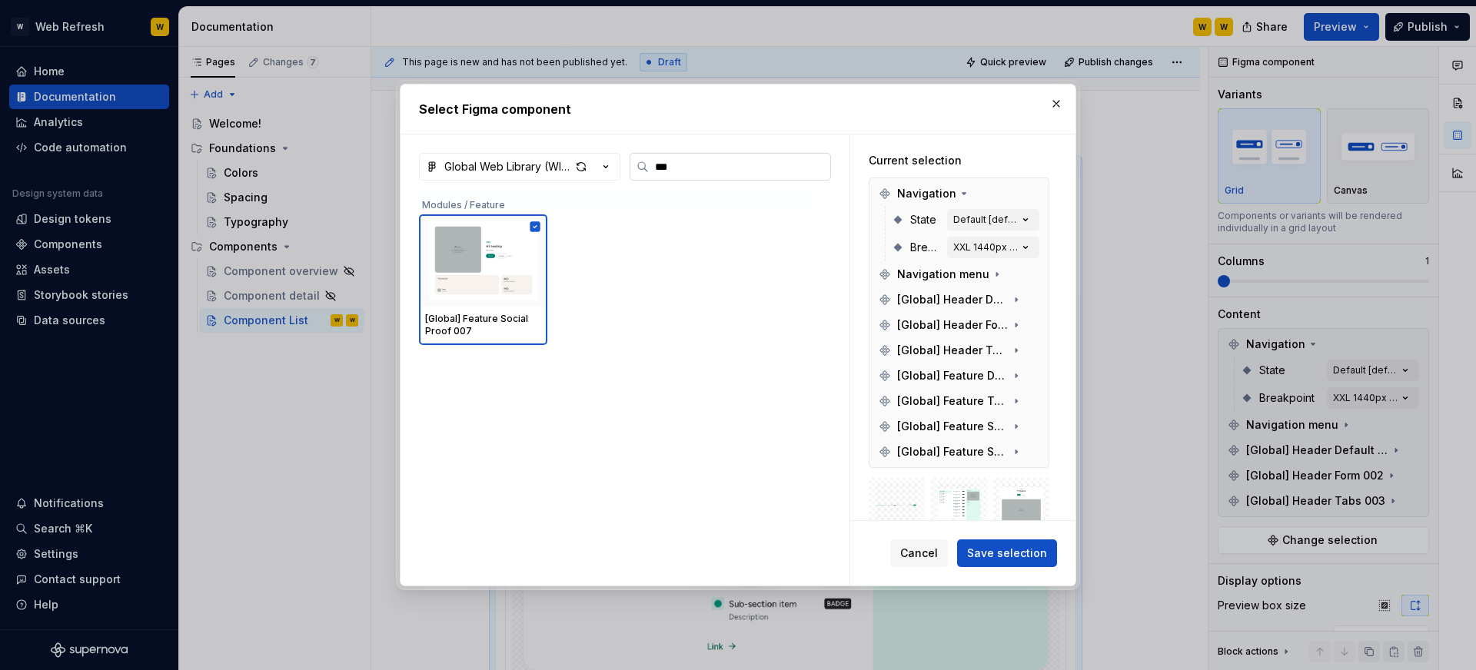
click at [696, 170] on input "***" at bounding box center [739, 166] width 181 height 15
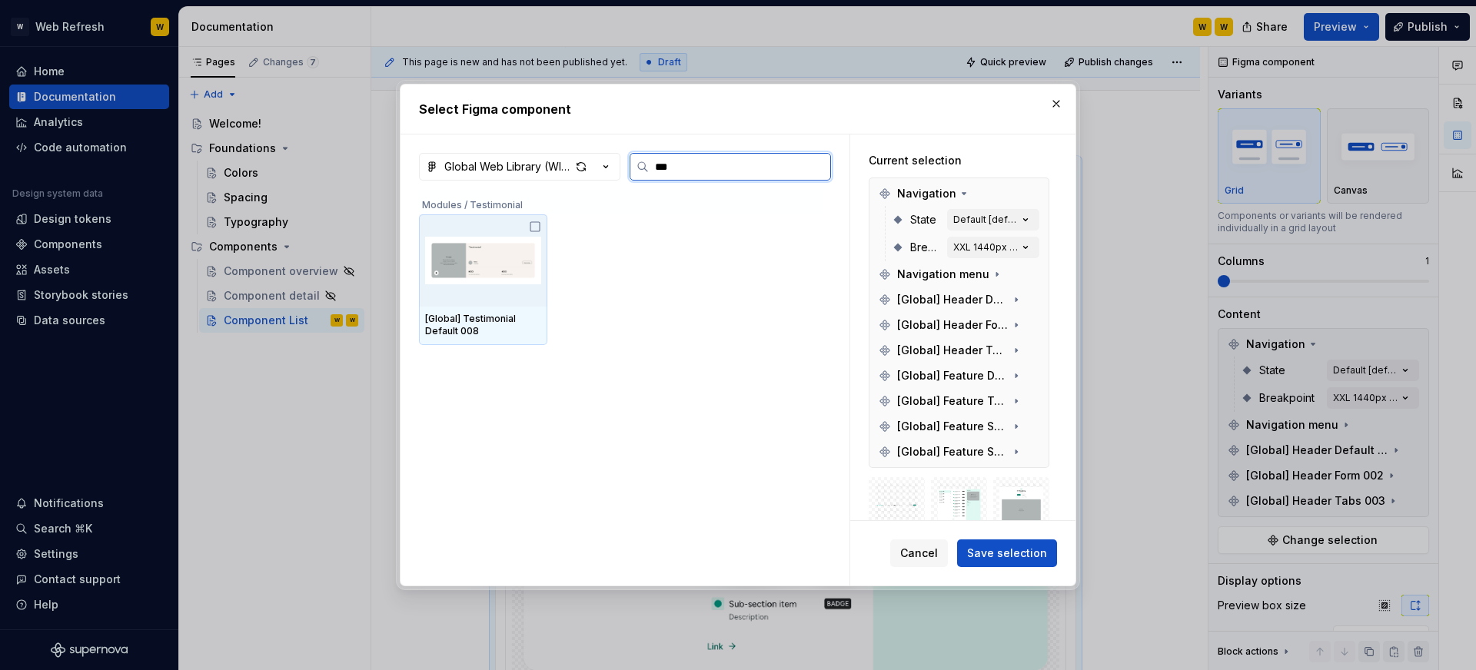
click at [539, 228] on icon at bounding box center [535, 227] width 12 height 12
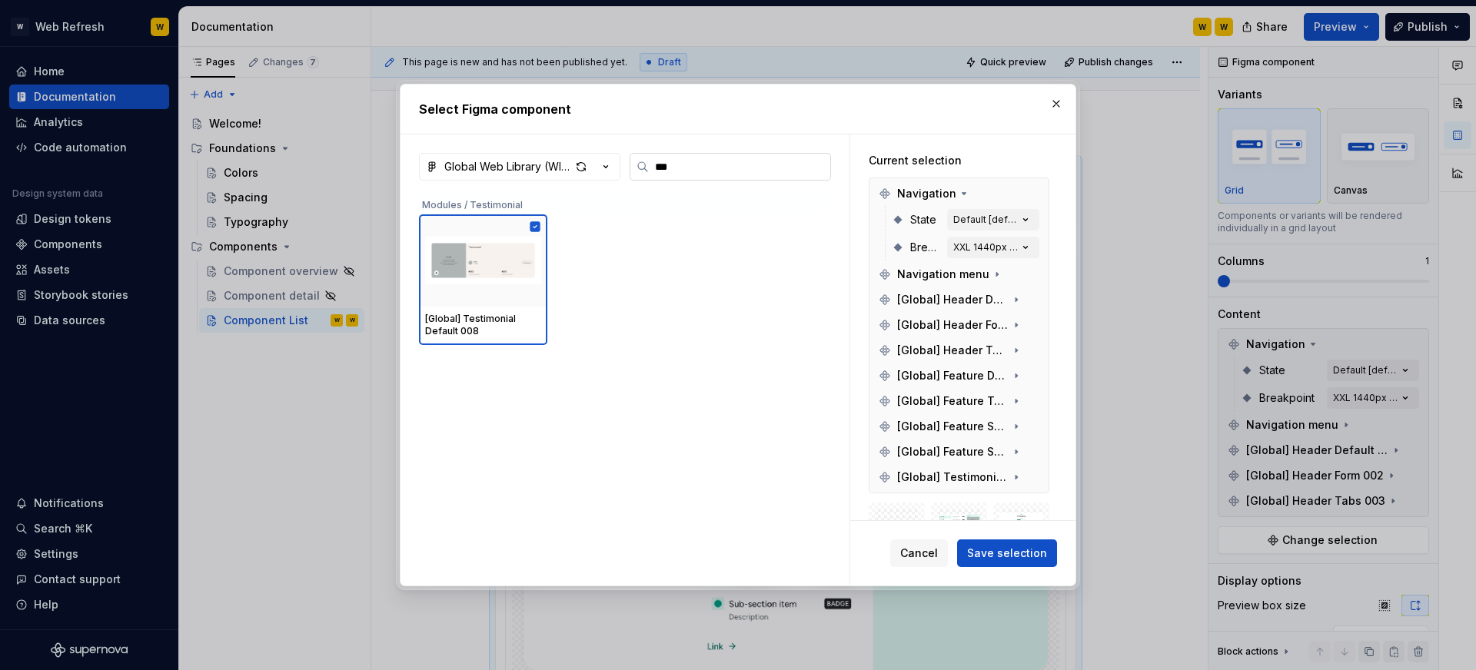
click at [727, 164] on input "***" at bounding box center [739, 166] width 181 height 15
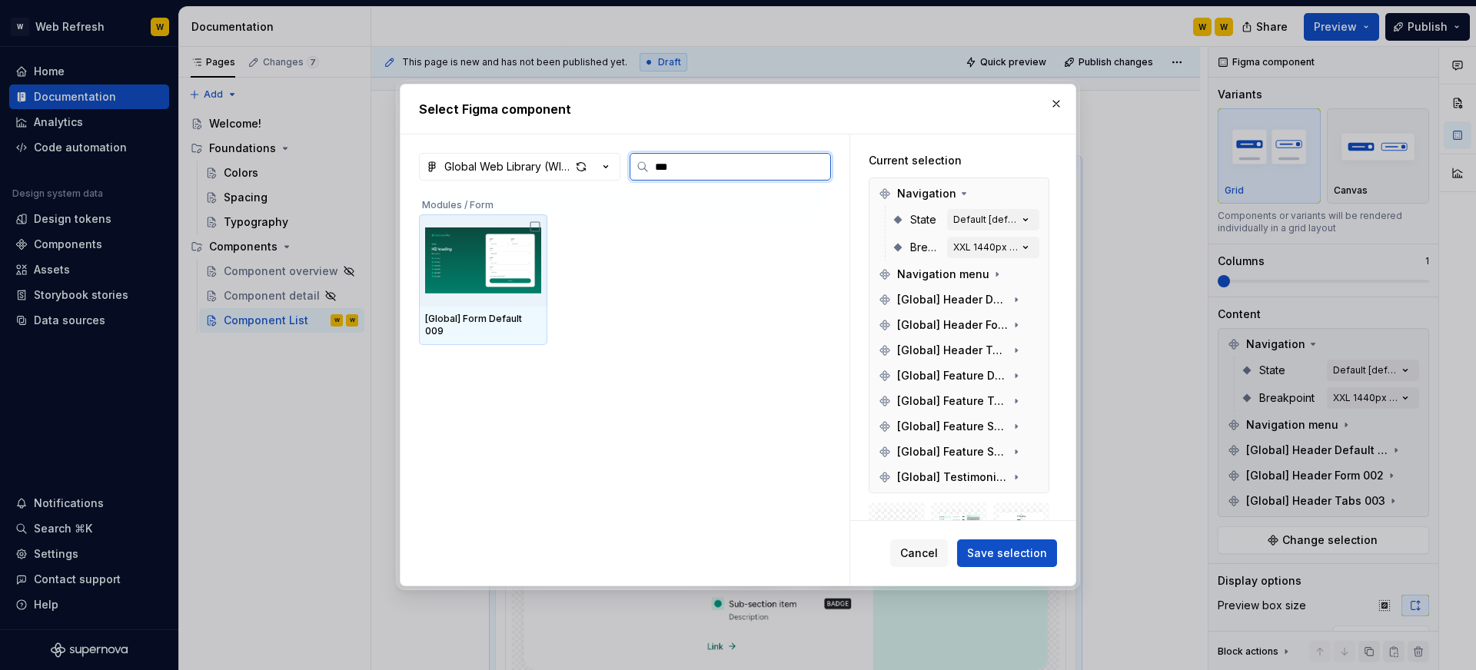
click at [540, 230] on icon at bounding box center [534, 226] width 9 height 9
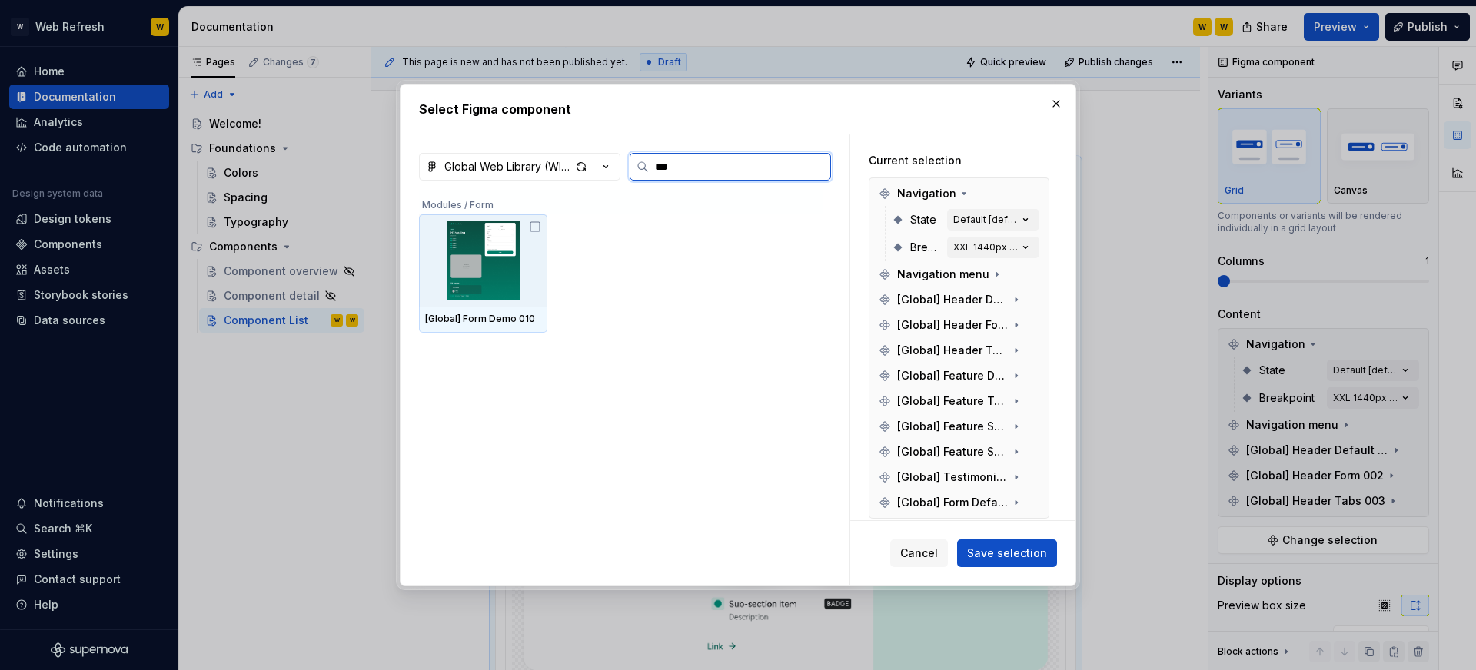
click at [537, 231] on icon at bounding box center [534, 226] width 9 height 9
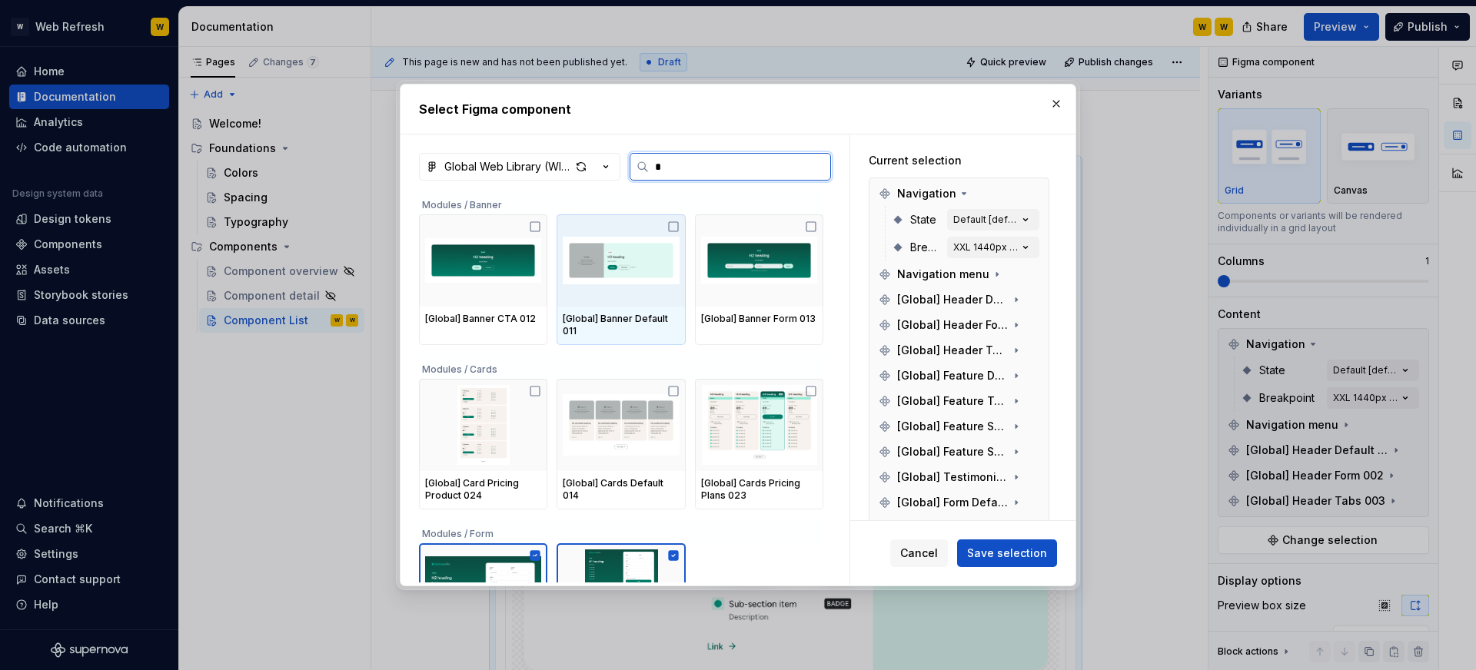
click at [679, 228] on icon at bounding box center [673, 227] width 12 height 12
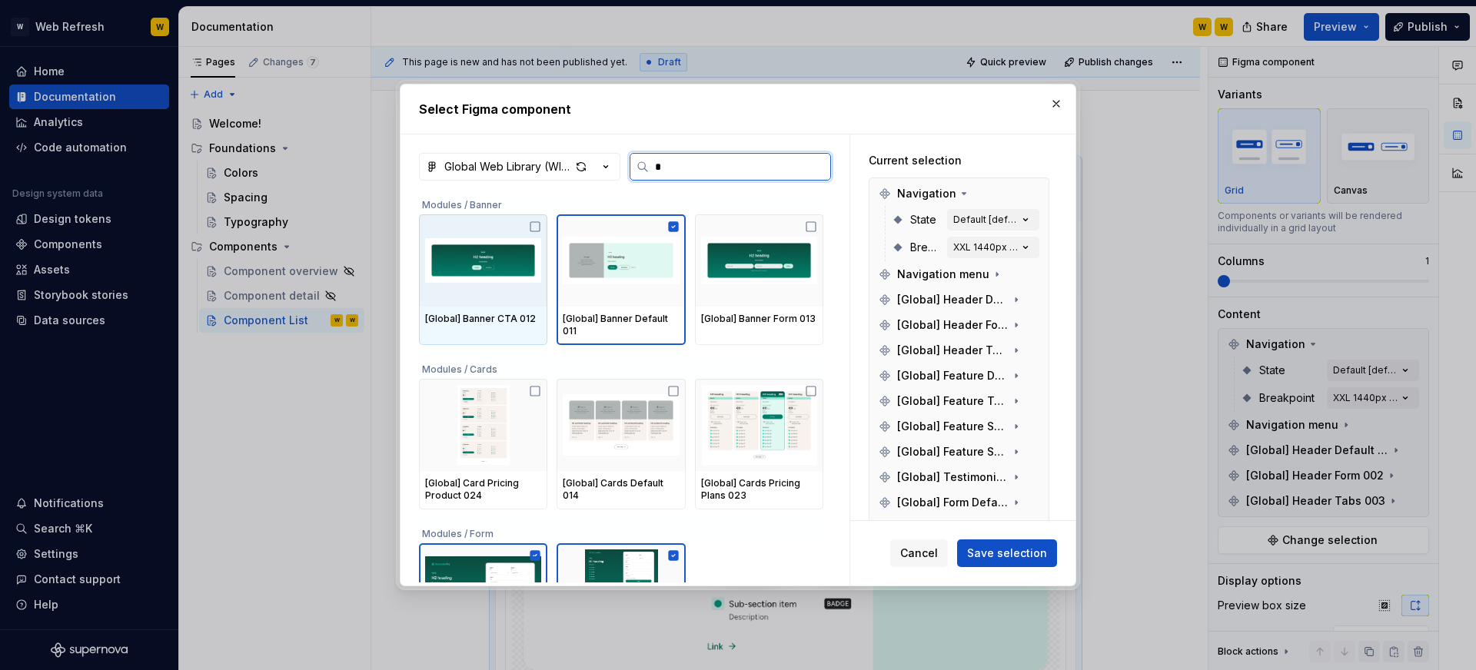
click at [539, 227] on icon at bounding box center [535, 227] width 12 height 12
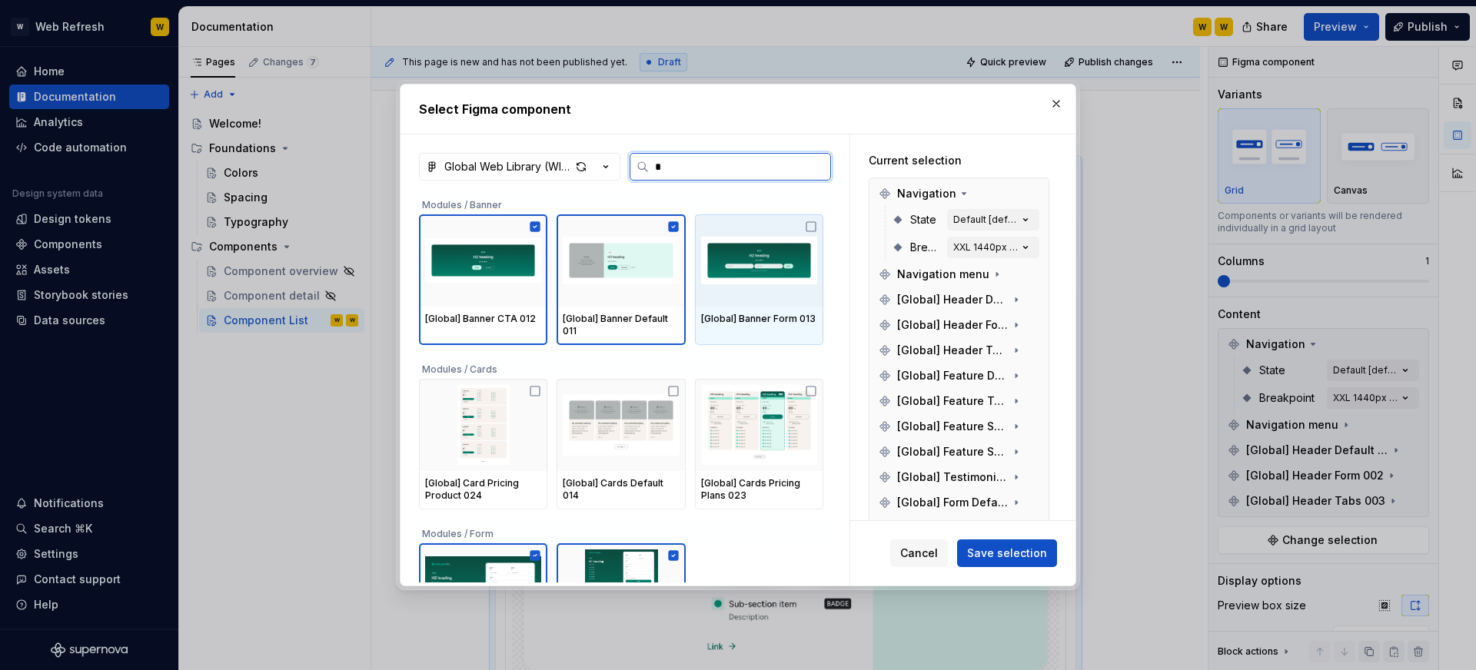
click at [809, 226] on img at bounding box center [759, 261] width 116 height 80
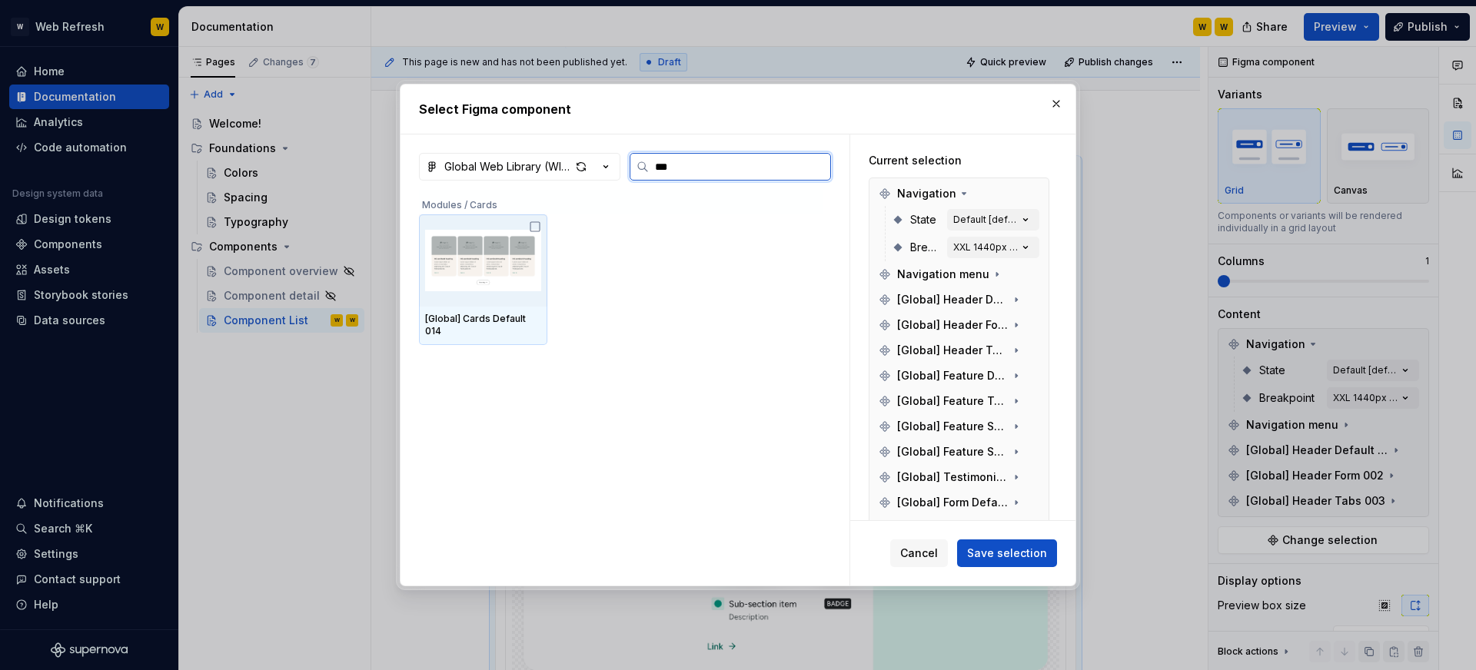
click at [534, 271] on img at bounding box center [483, 261] width 116 height 80
click at [535, 270] on img at bounding box center [483, 261] width 116 height 80
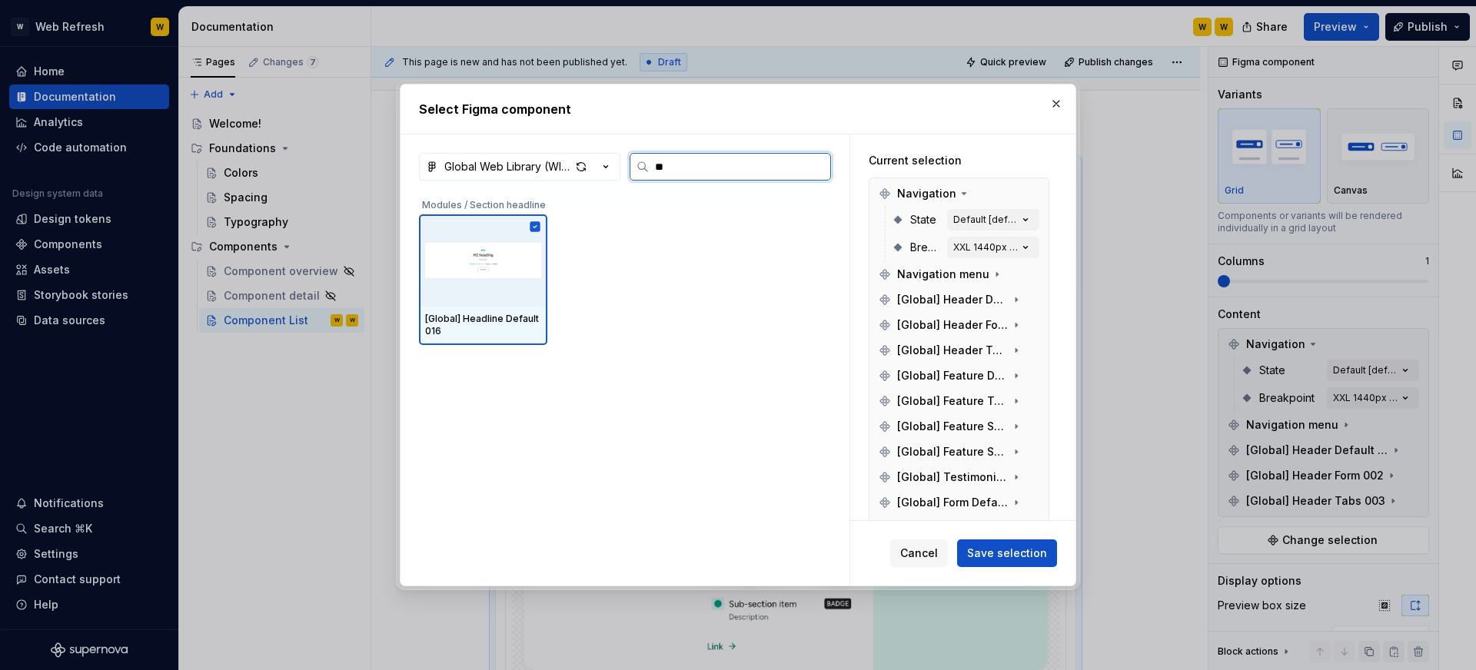
type input "***"
click at [523, 244] on img at bounding box center [483, 261] width 116 height 80
type textarea "*"
click at [713, 160] on input "***" at bounding box center [739, 166] width 181 height 15
click at [497, 257] on img at bounding box center [483, 261] width 116 height 80
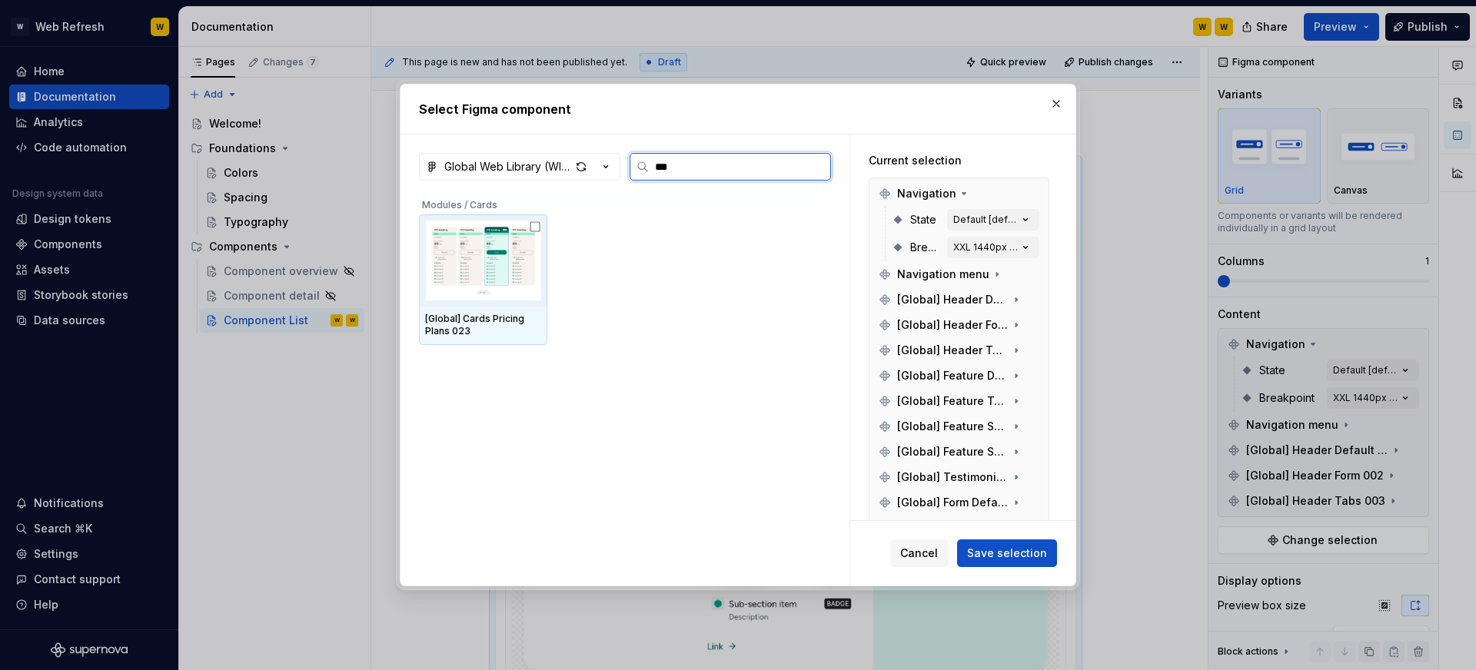
click at [513, 252] on img at bounding box center [483, 261] width 116 height 80
drag, startPoint x: 518, startPoint y: 248, endPoint x: 630, endPoint y: 211, distance: 117.6
click at [518, 248] on img at bounding box center [483, 261] width 116 height 80
click at [508, 247] on img at bounding box center [483, 261] width 116 height 80
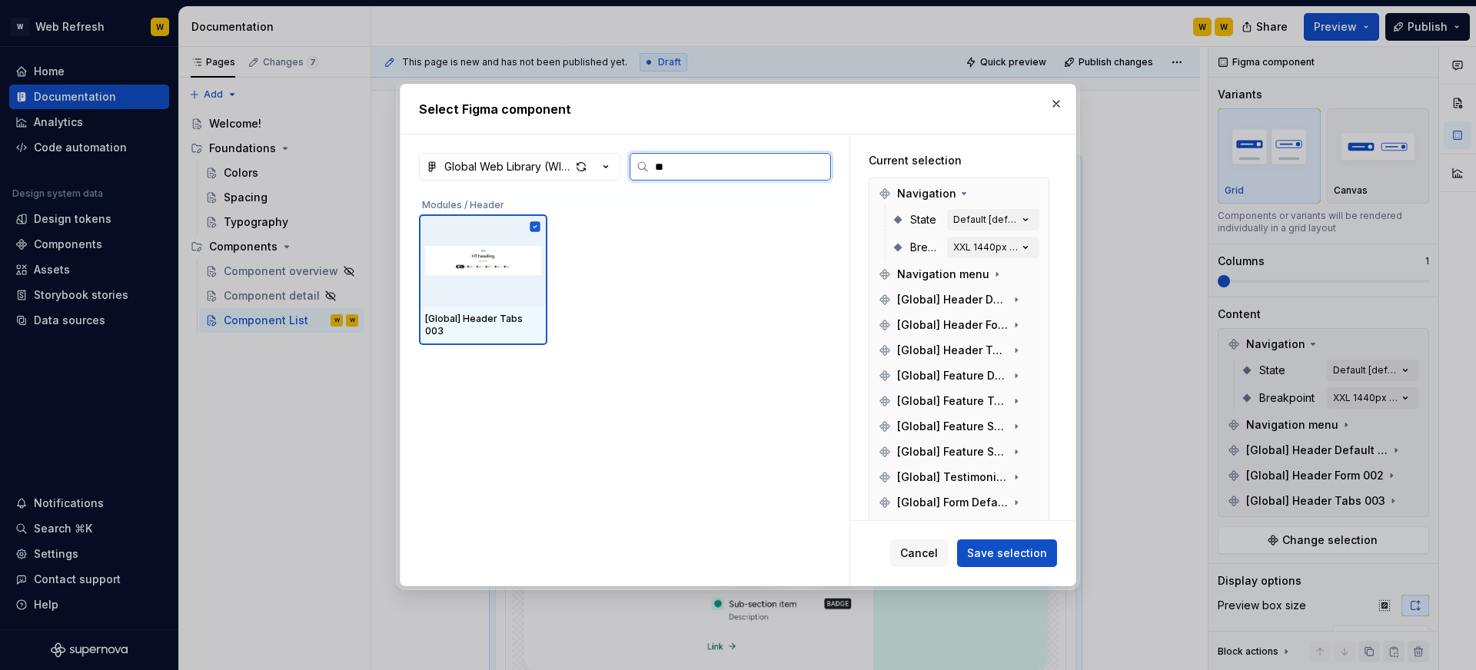
type input "*"
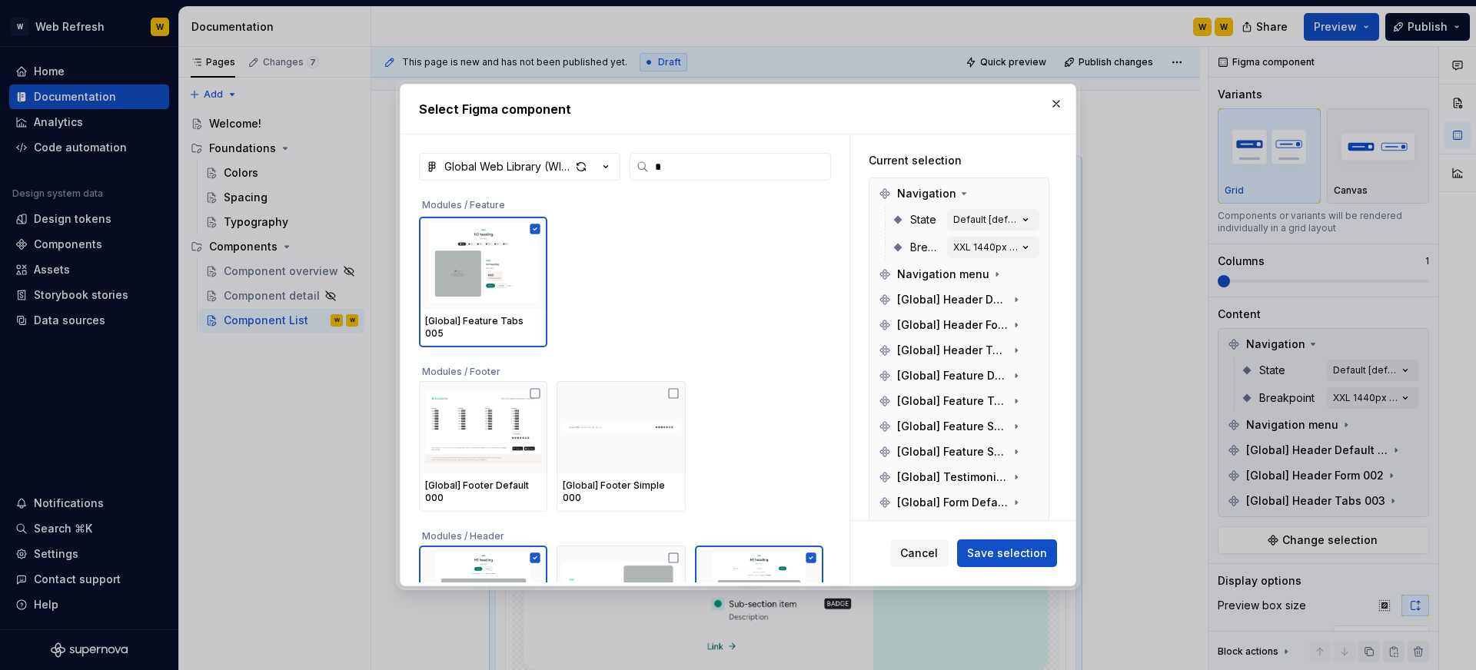
scroll to position [732, 0]
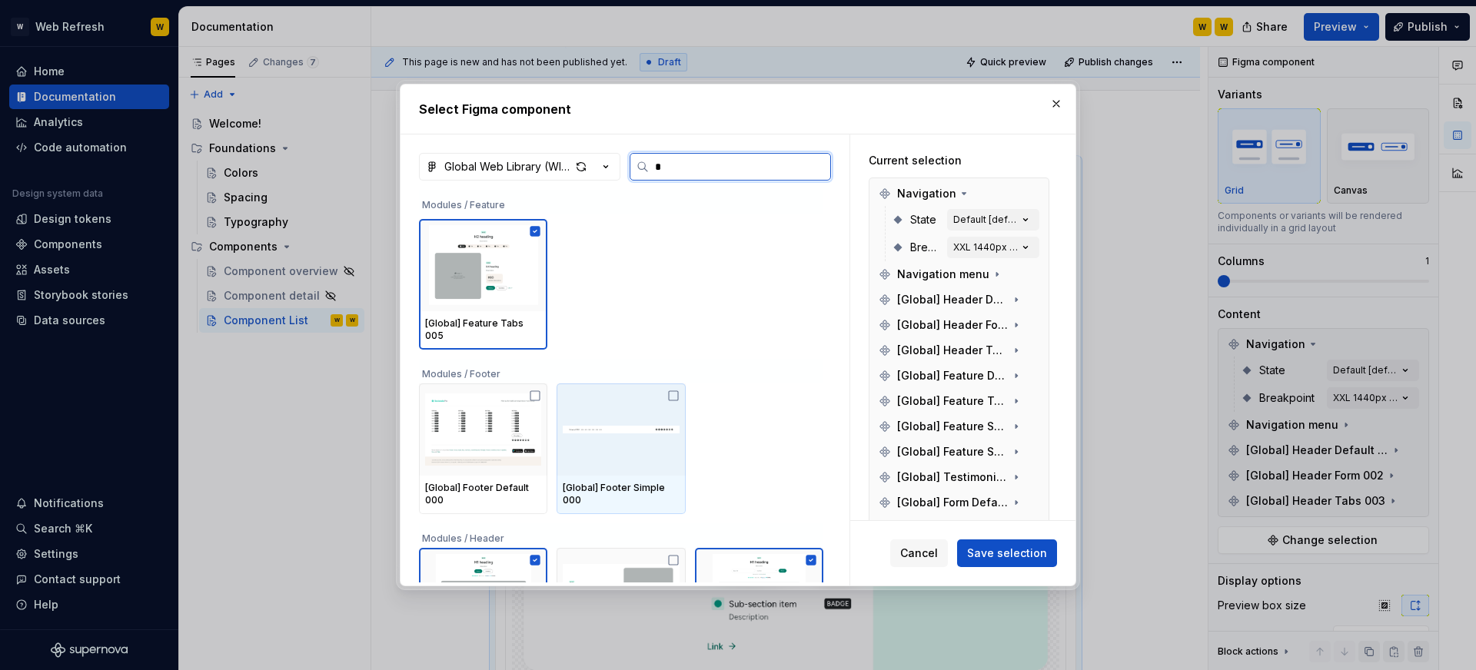
click at [664, 396] on img at bounding box center [621, 430] width 116 height 68
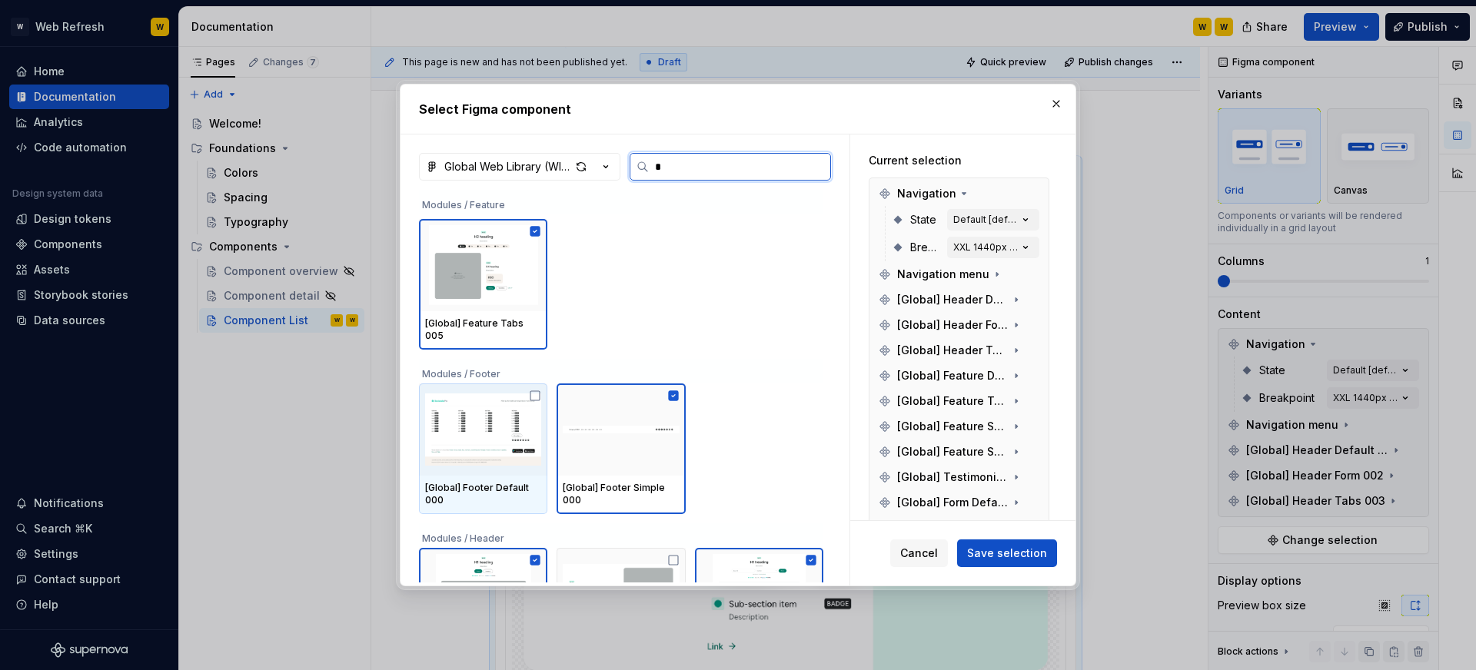
click at [527, 392] on img at bounding box center [483, 430] width 116 height 80
click at [998, 547] on span "Save selection" at bounding box center [1007, 553] width 80 height 15
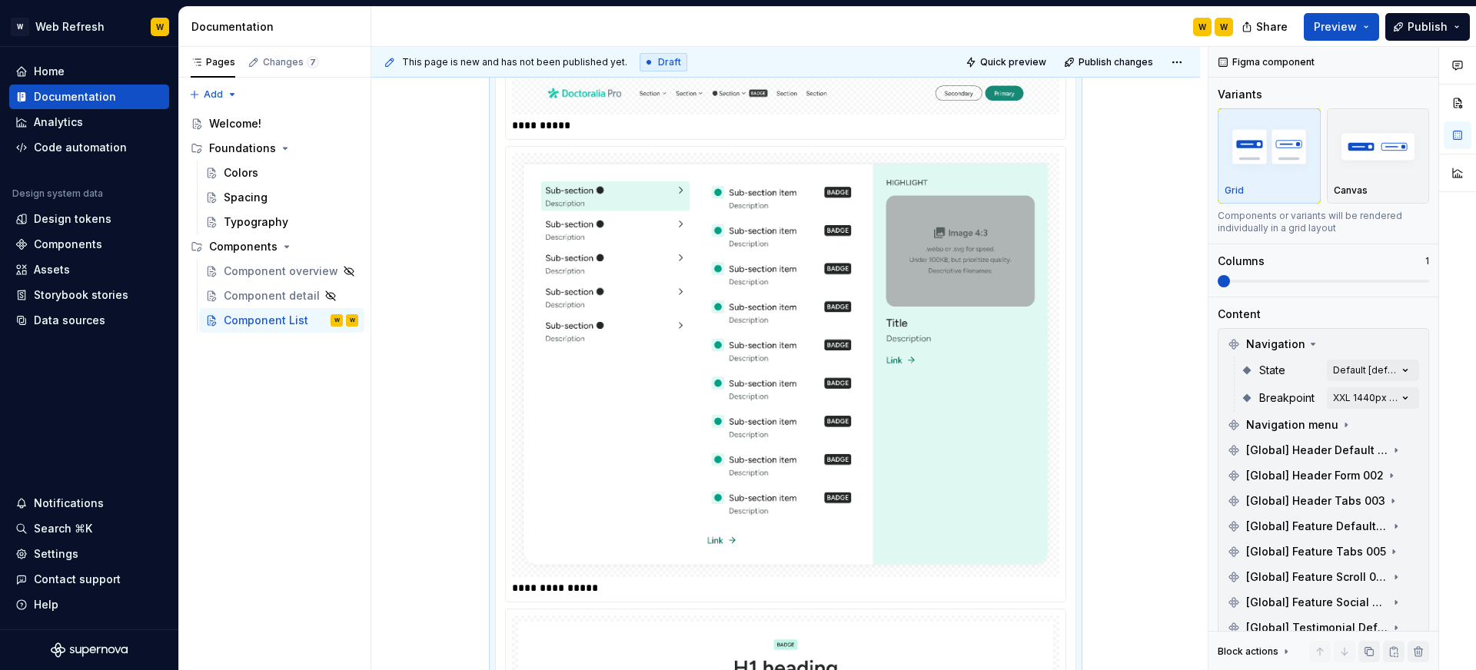
scroll to position [0, 0]
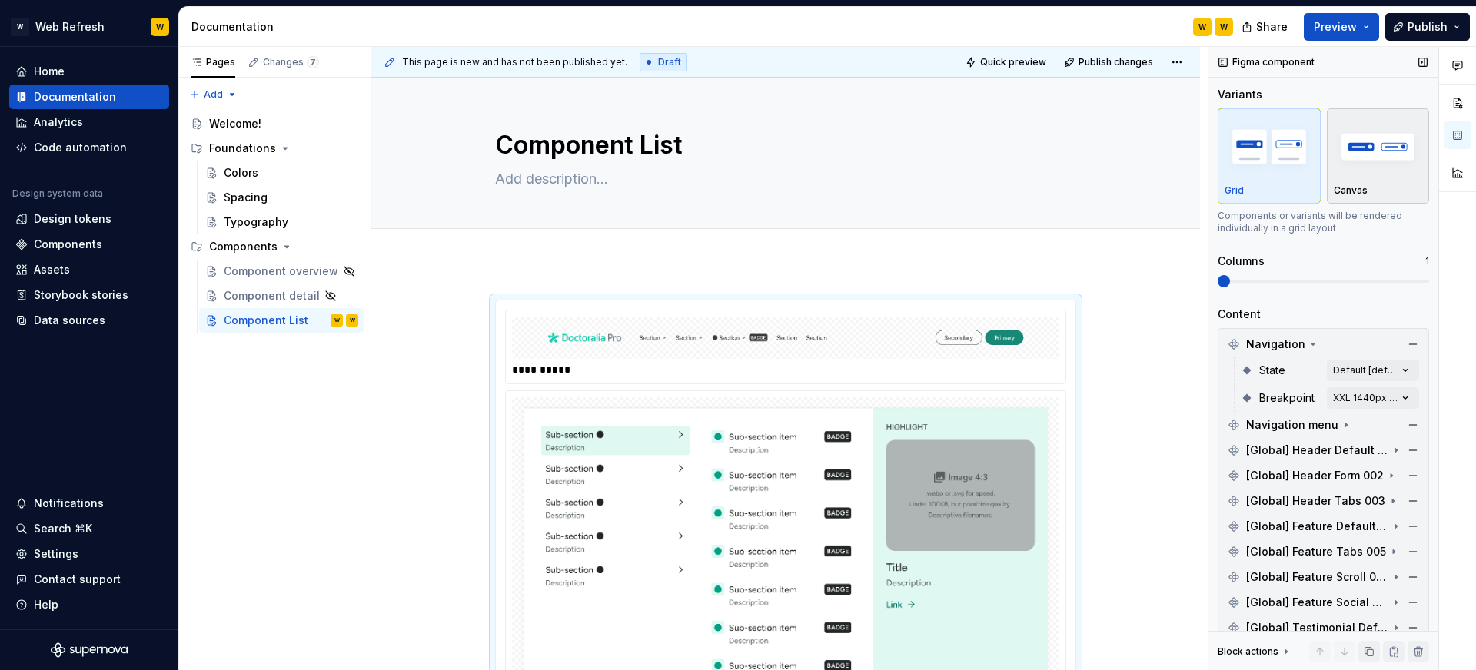
click at [1397, 164] on img "button" at bounding box center [1378, 146] width 89 height 56
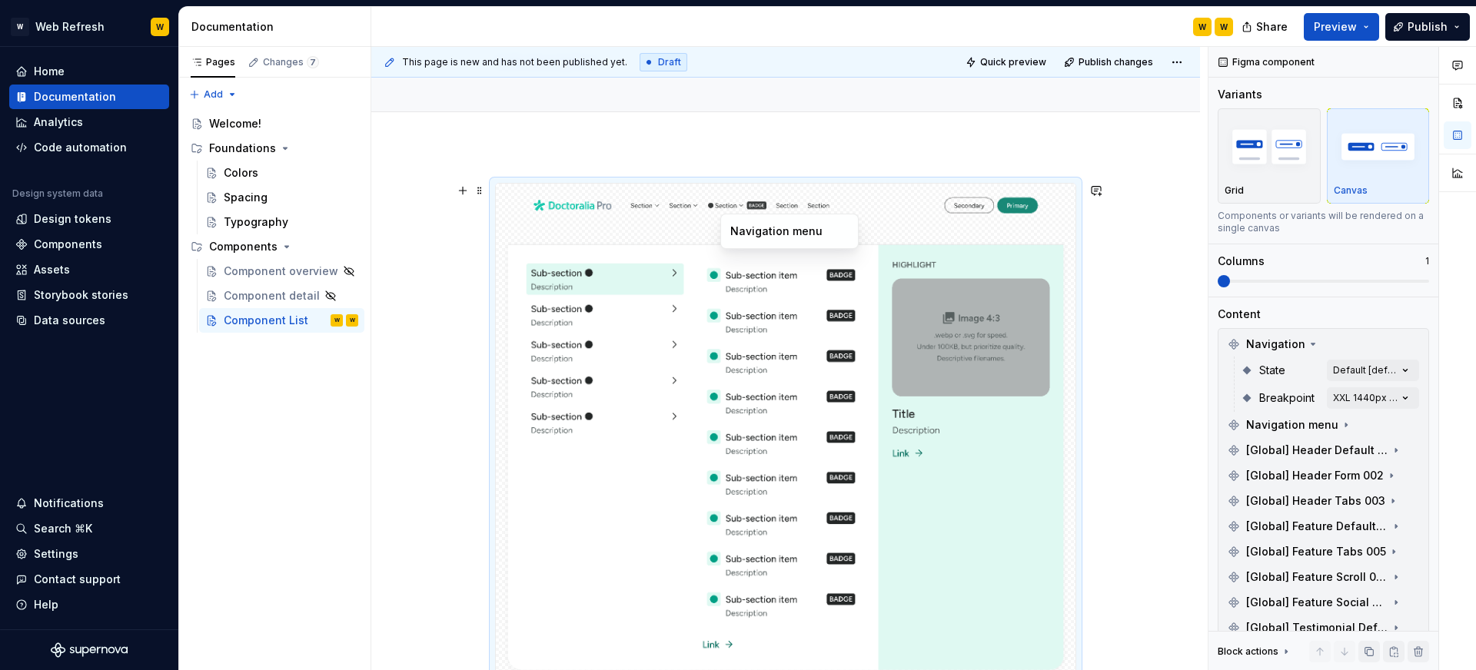
scroll to position [206, 0]
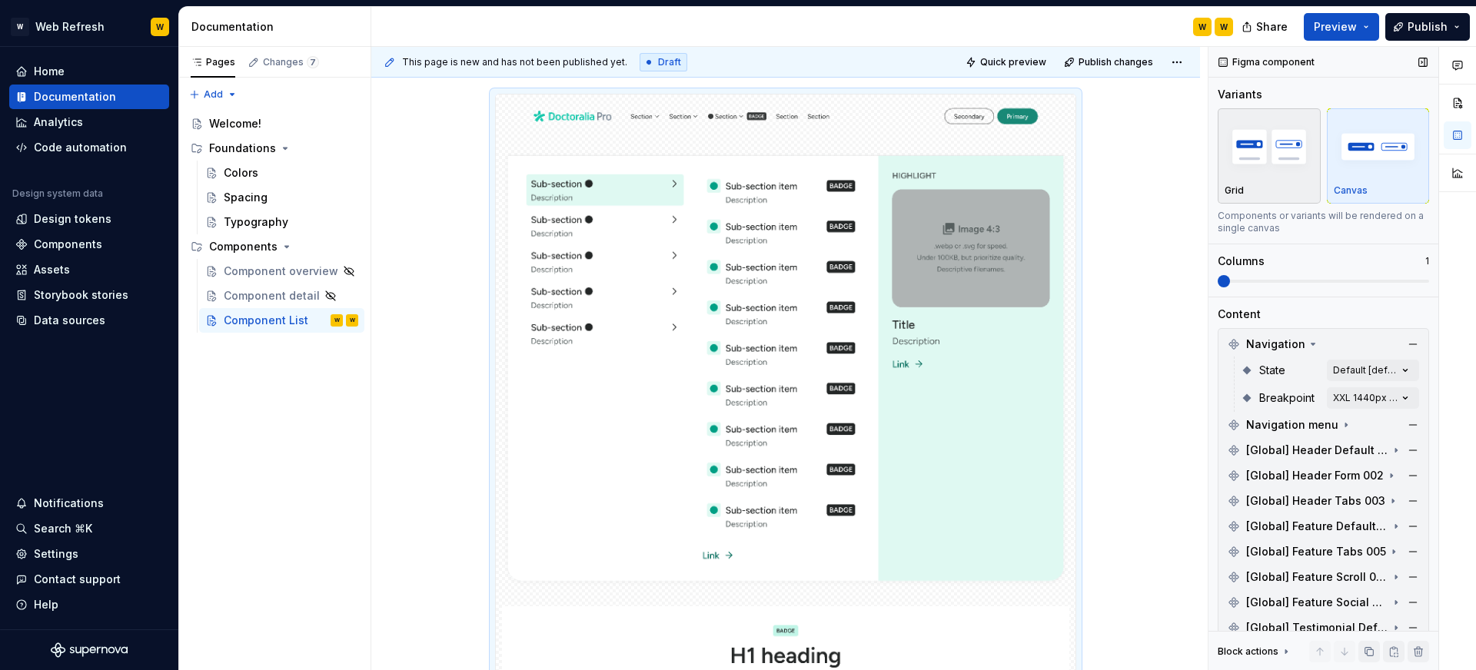
click at [1297, 166] on img "button" at bounding box center [1268, 146] width 89 height 56
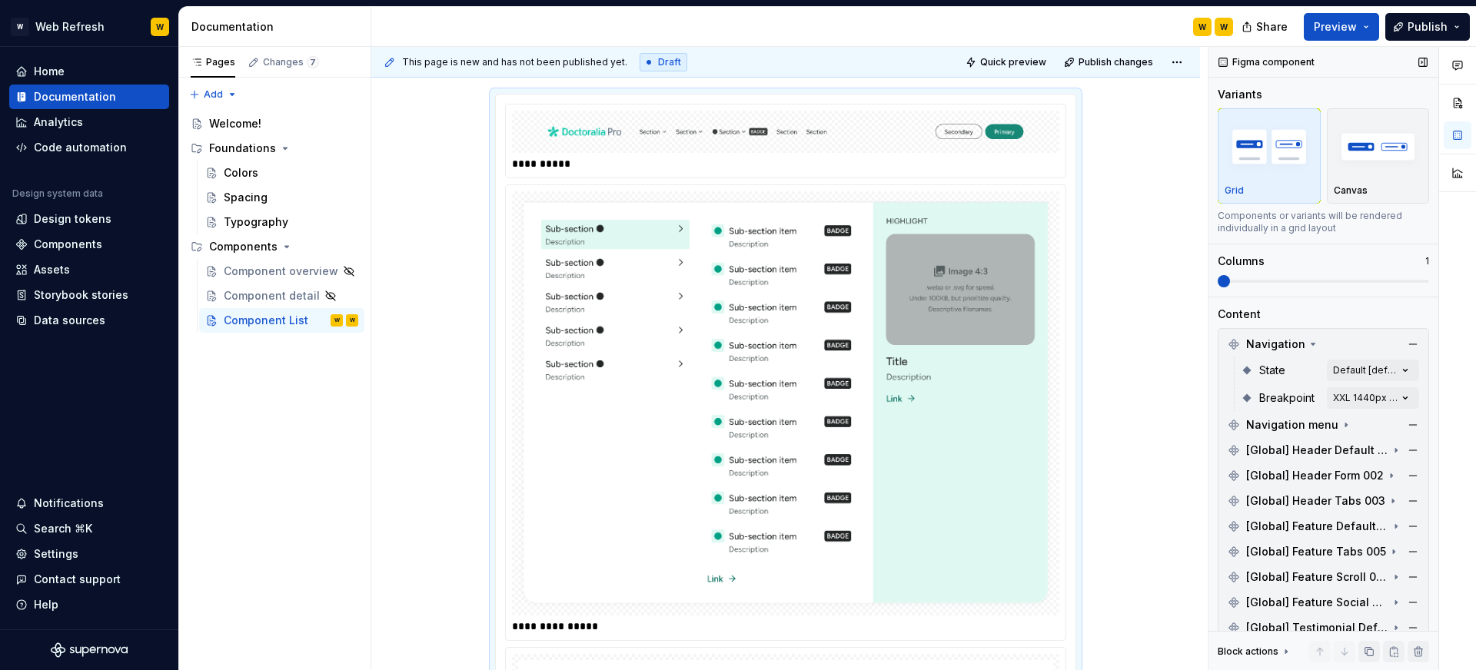
scroll to position [253, 0]
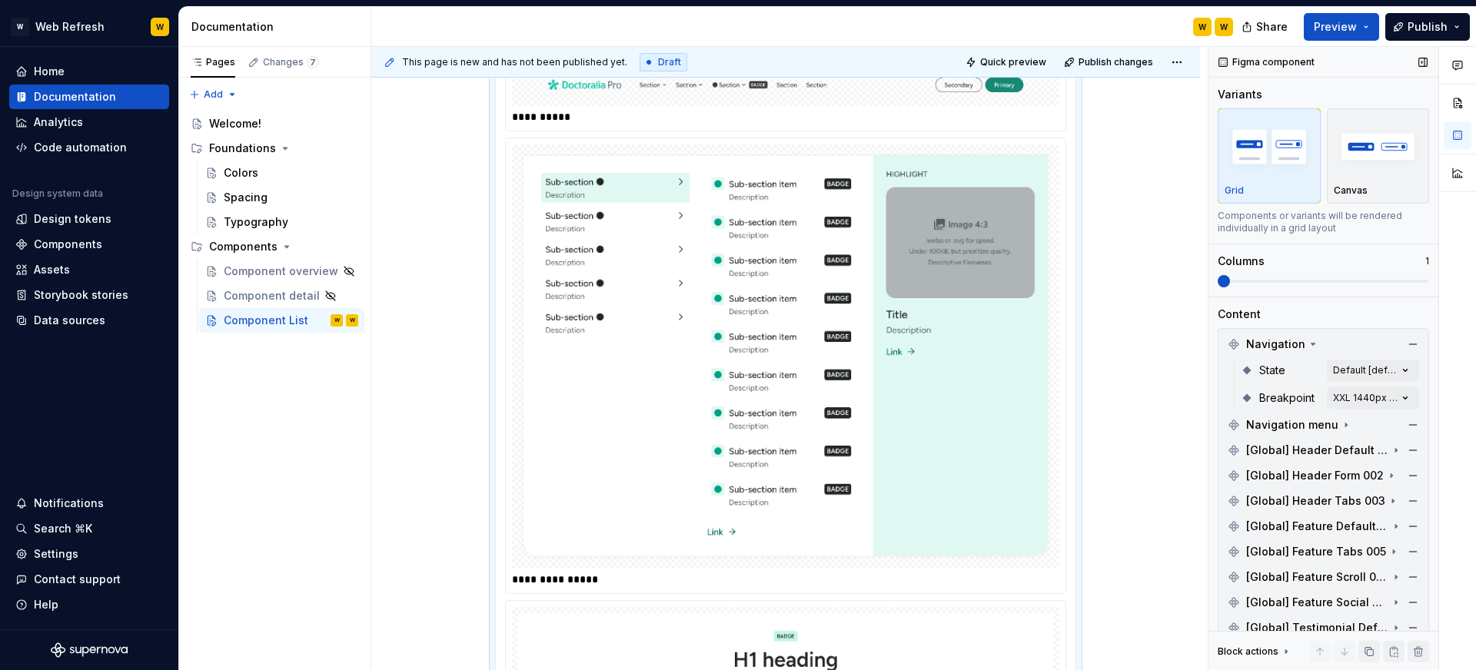
click at [1230, 282] on span at bounding box center [1224, 281] width 12 height 12
click at [1241, 282] on span at bounding box center [1323, 281] width 211 height 3
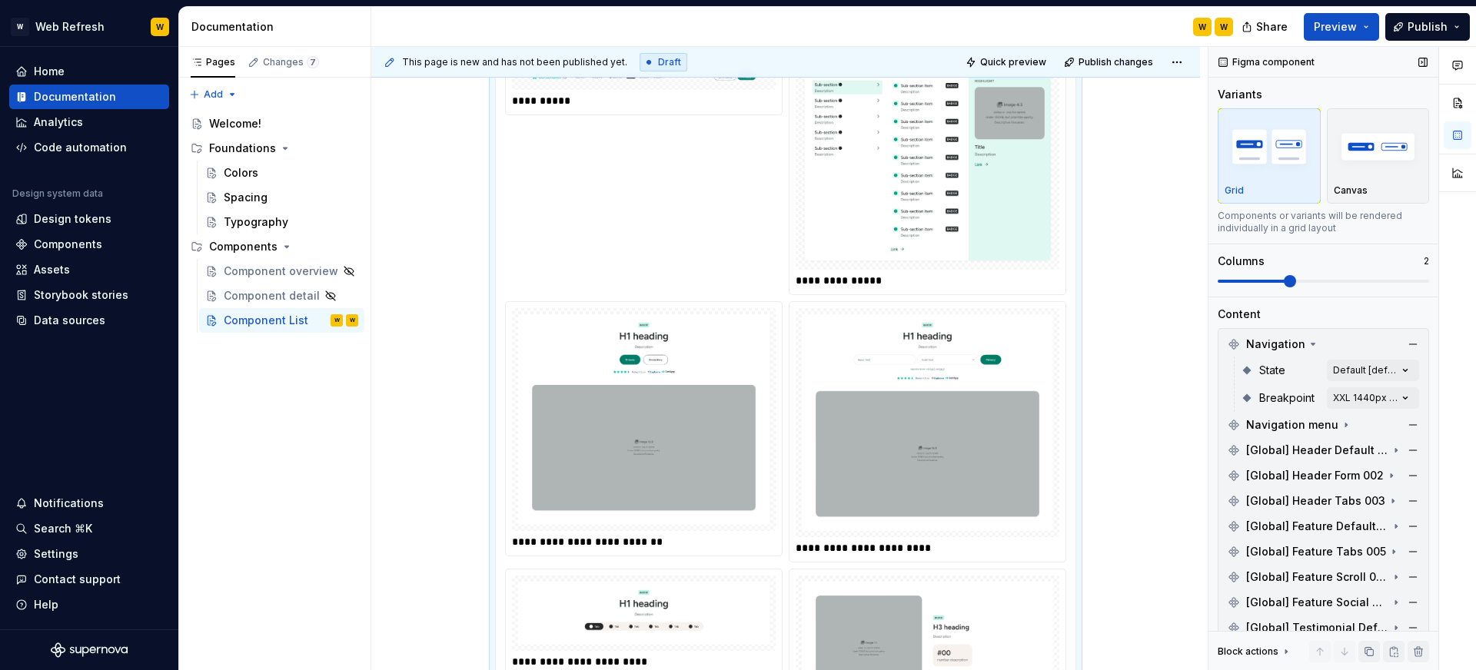
click at [1275, 281] on span at bounding box center [1323, 281] width 211 height 3
click at [1241, 281] on span at bounding box center [1253, 281] width 71 height 3
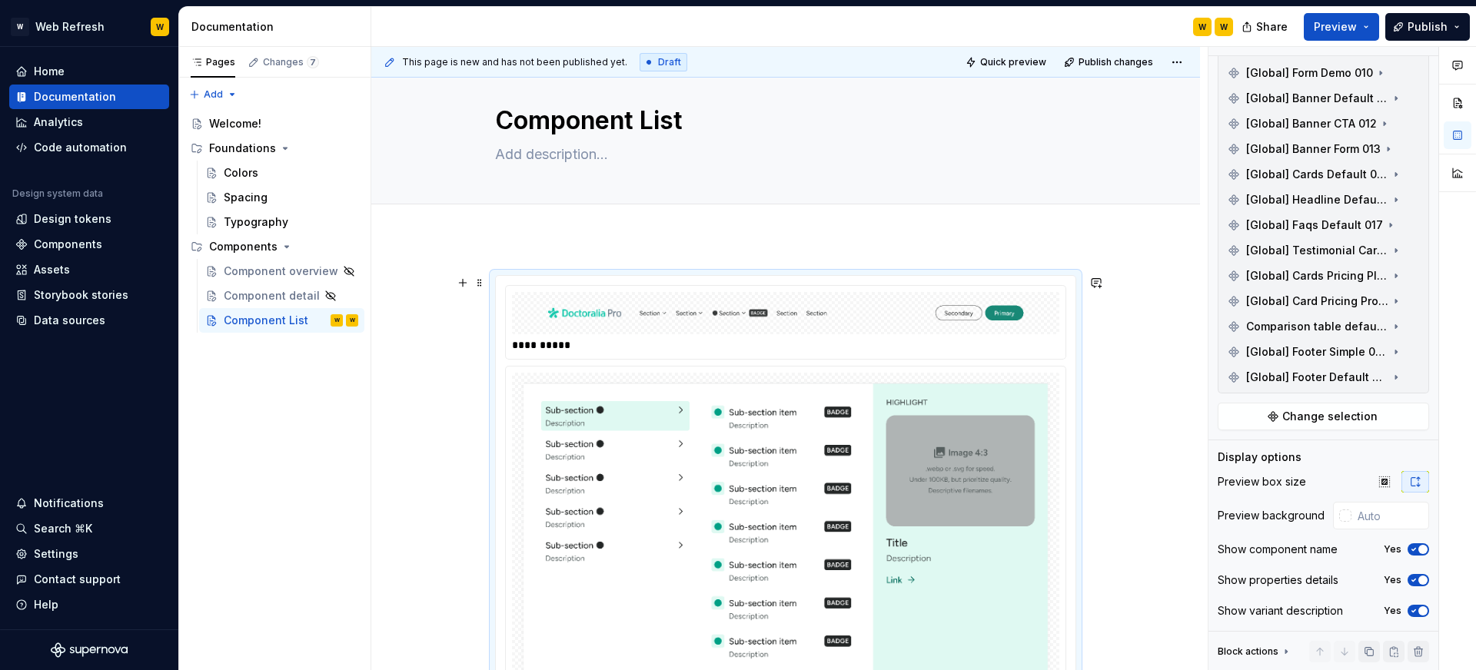
scroll to position [0, 0]
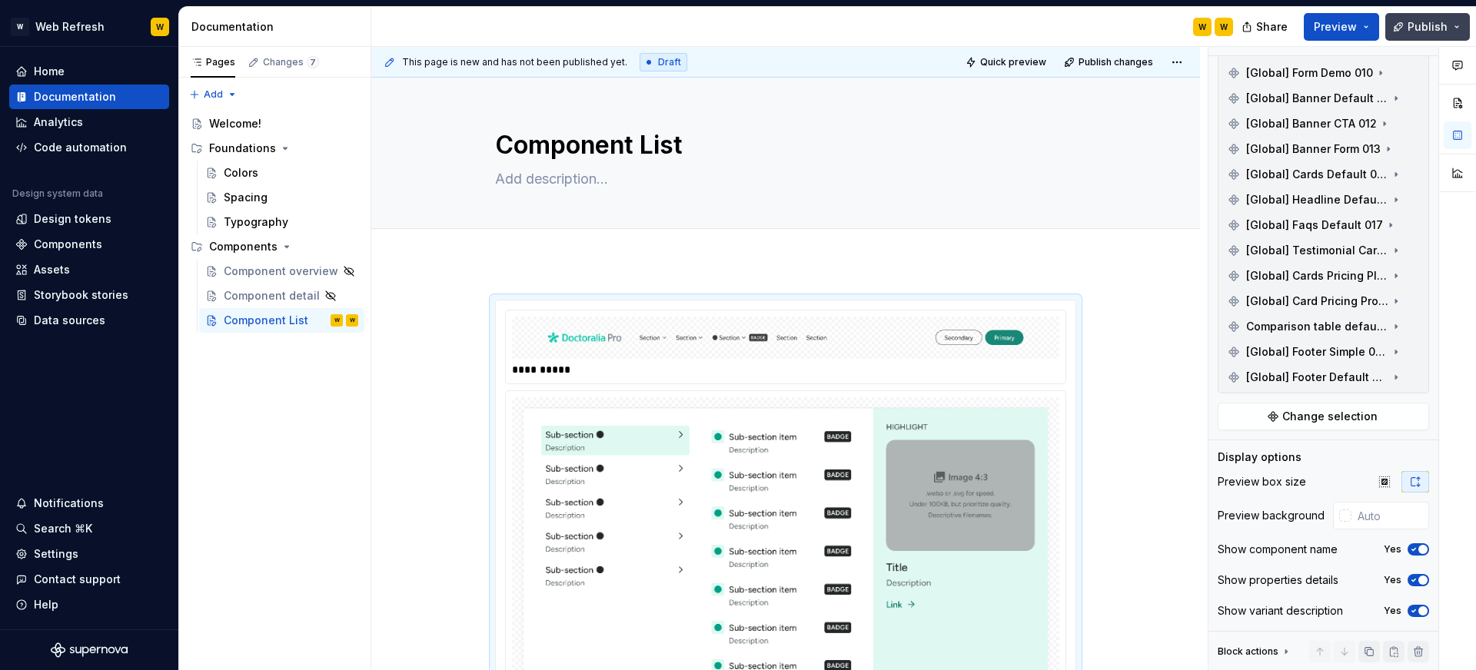
click at [1415, 32] on span "Publish" at bounding box center [1427, 26] width 40 height 15
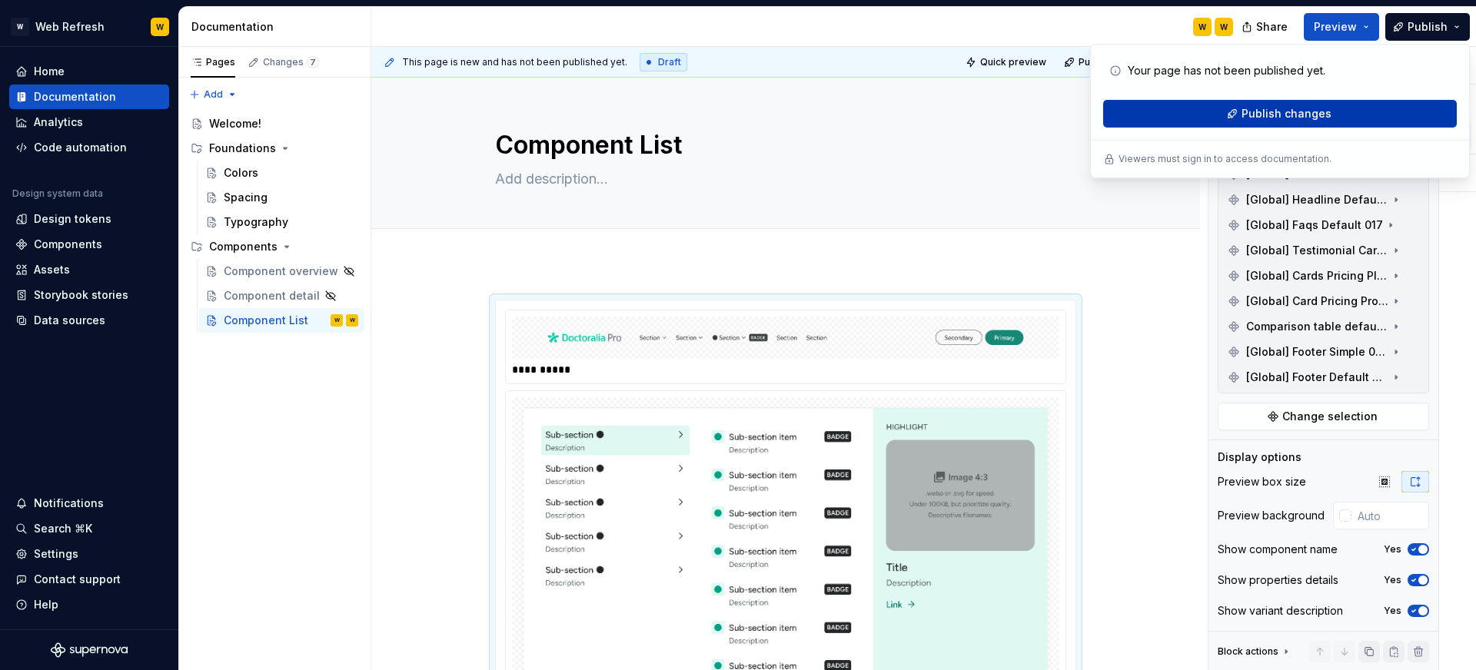
click at [1292, 111] on span "Publish changes" at bounding box center [1286, 113] width 90 height 15
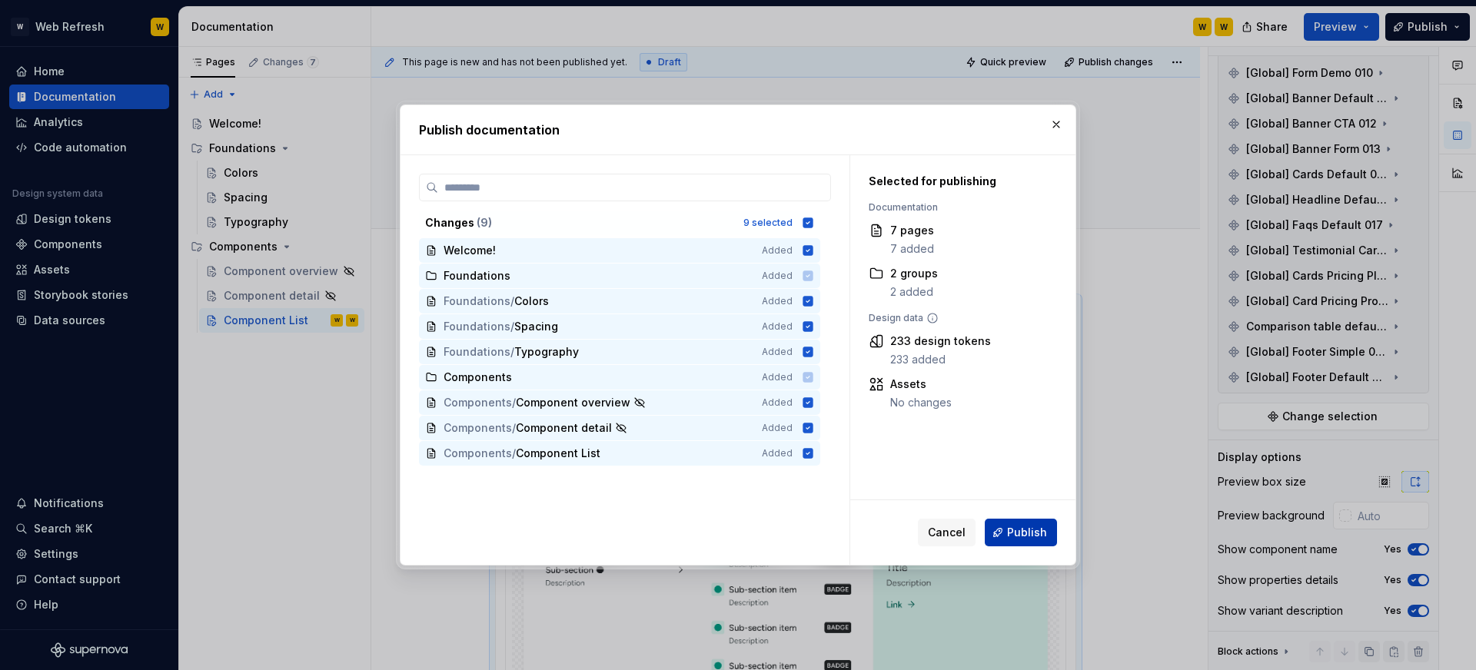
click at [1024, 527] on span "Publish" at bounding box center [1027, 532] width 40 height 15
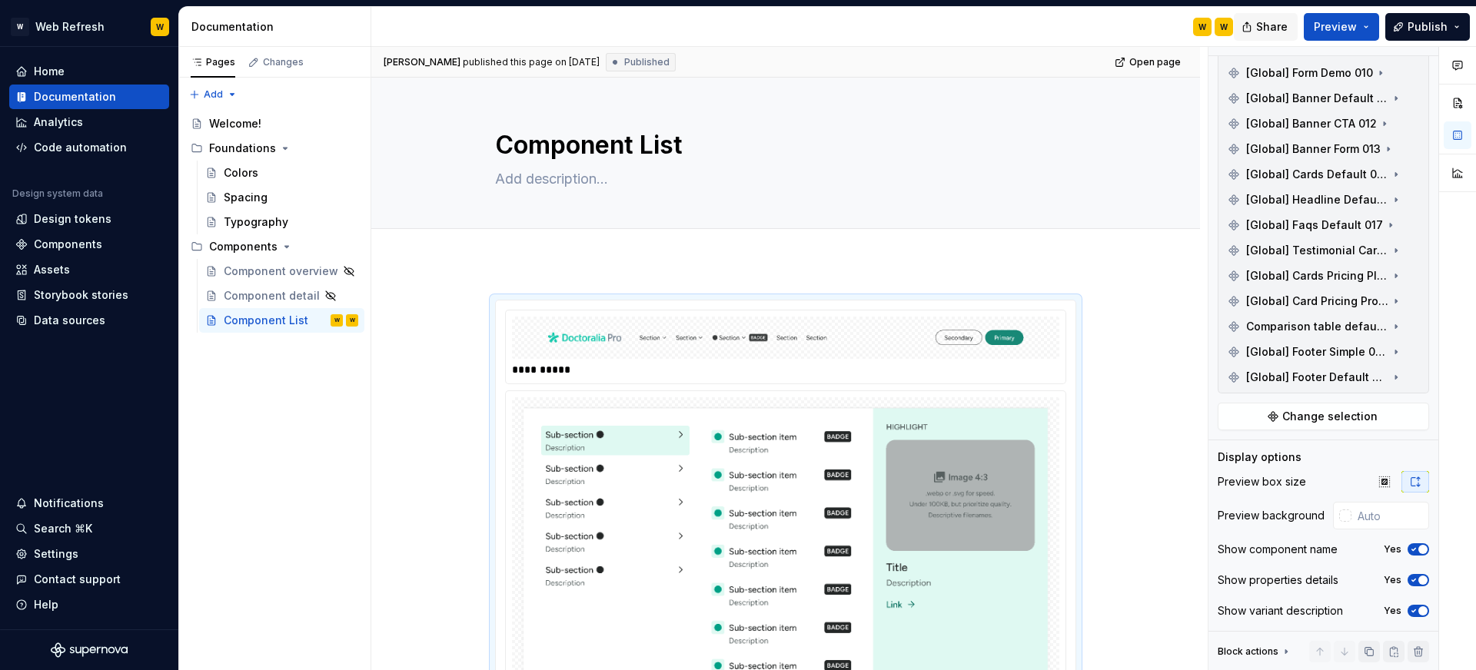
click at [1281, 32] on span "Share" at bounding box center [1272, 26] width 32 height 15
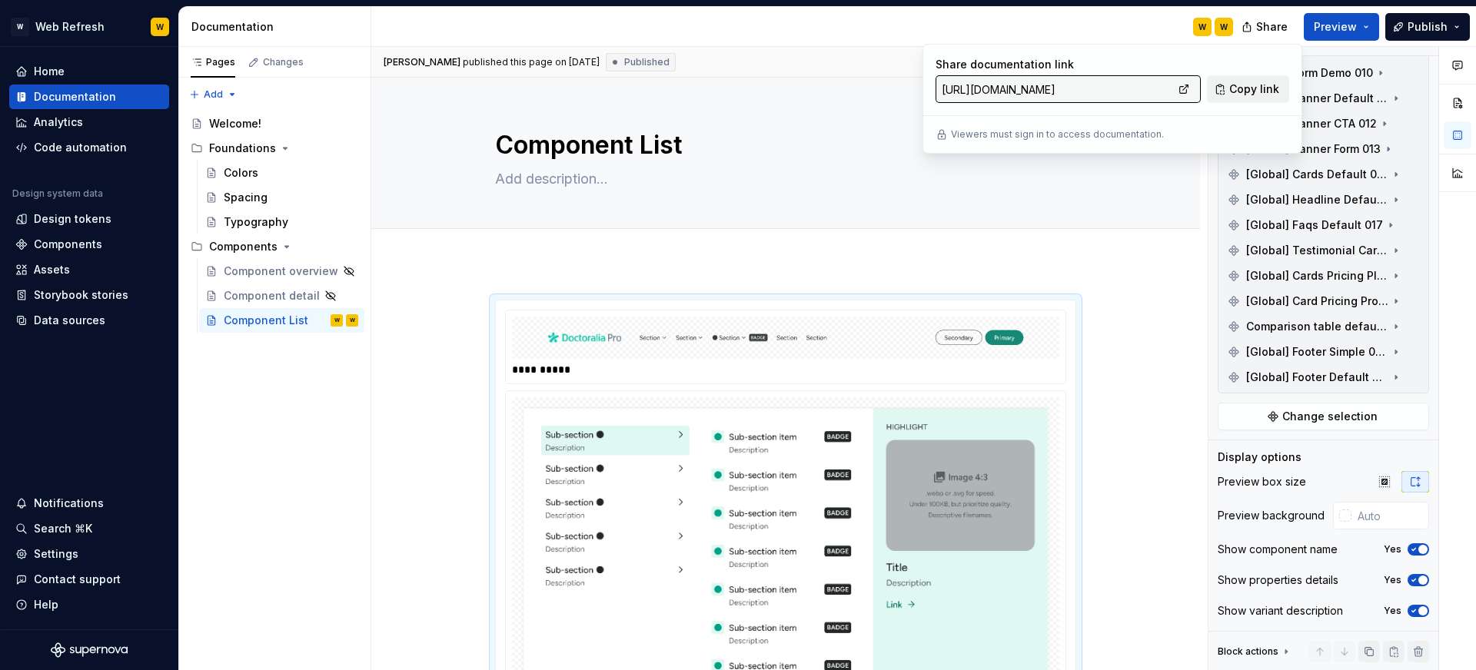
click at [1237, 90] on span "Copy link" at bounding box center [1254, 88] width 50 height 15
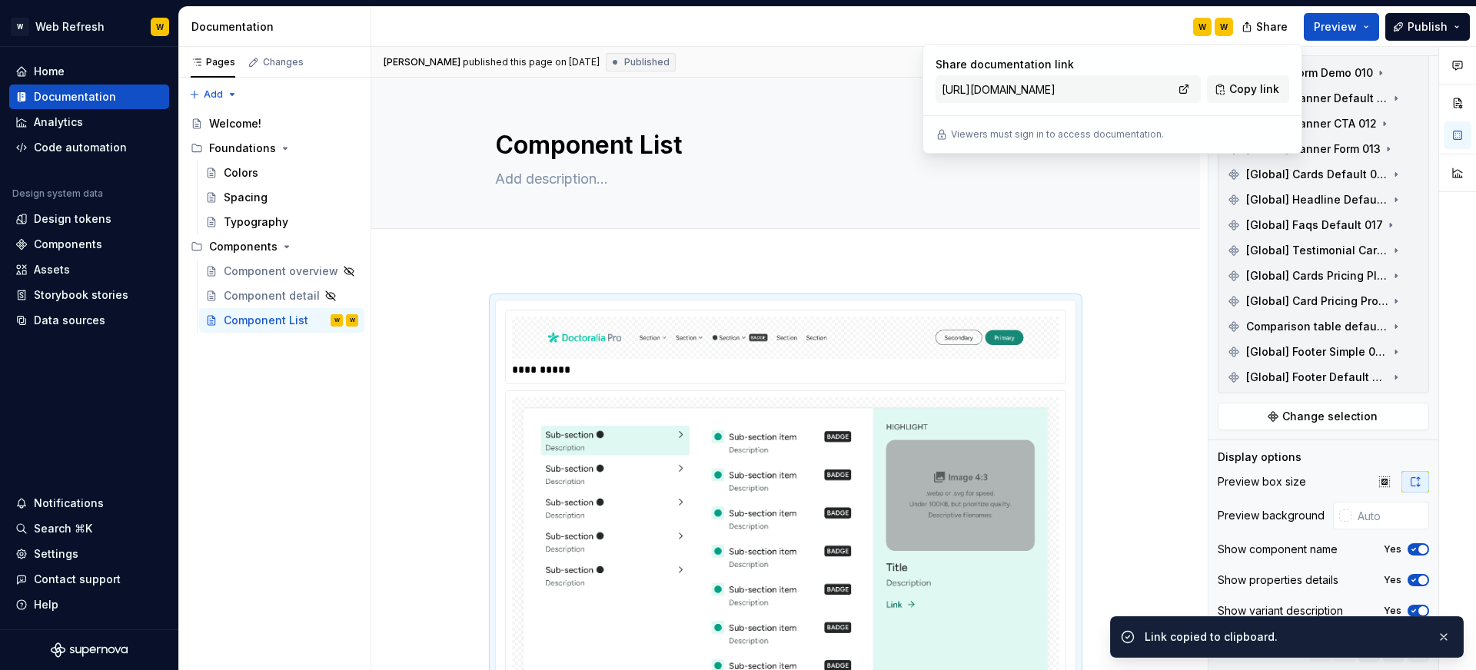
click at [1029, 95] on input "https://boiling-gold-parrotfish.supernova-docs.io/latest" at bounding box center [1054, 89] width 238 height 28
click at [1016, 91] on input "https://boiling-gold-parrotfish.supernova-docs.io/latest" at bounding box center [1054, 89] width 238 height 28
drag, startPoint x: 976, startPoint y: 90, endPoint x: 989, endPoint y: 88, distance: 13.2
click at [989, 88] on input "https://boiling-gold-parrotfish.supernova-docs.io/latest" at bounding box center [1054, 89] width 238 height 28
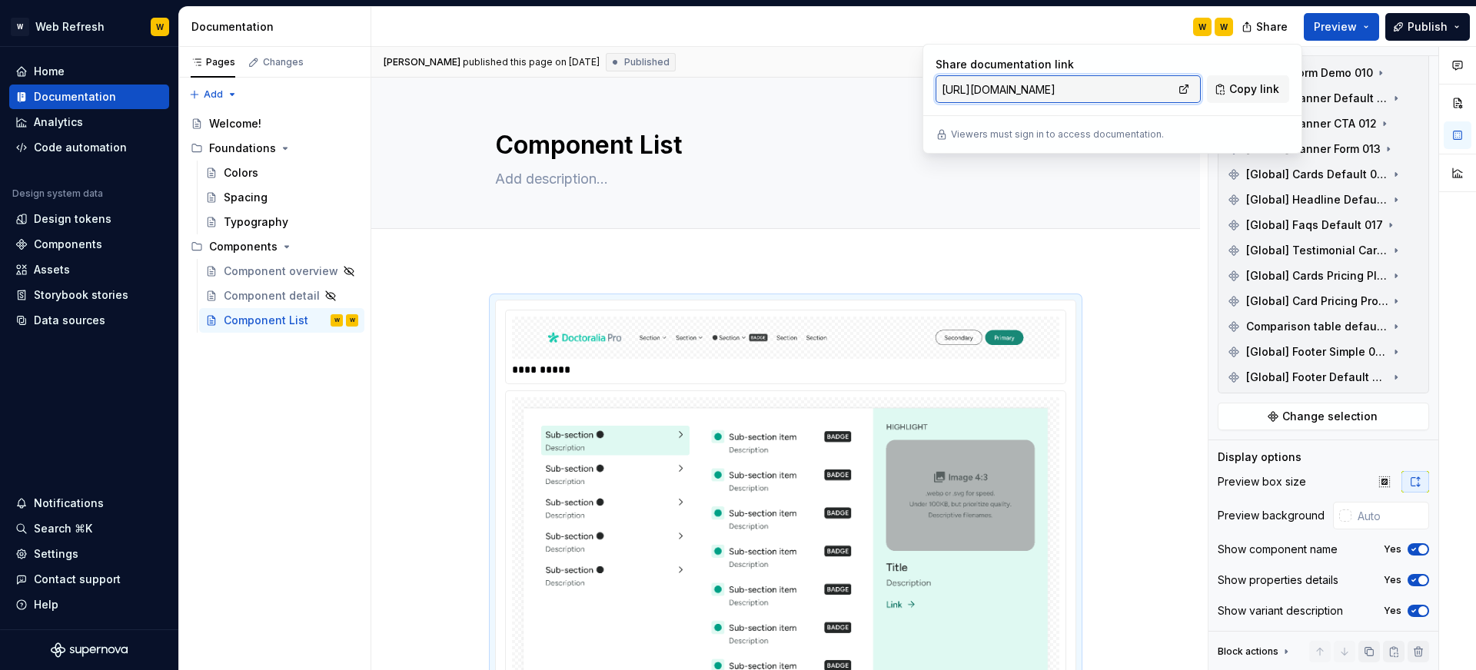
click at [993, 88] on input "https://boiling-gold-parrotfish.supernova-docs.io/latest" at bounding box center [1054, 89] width 238 height 28
click at [1039, 87] on input "https://boiling-gold-parrotfish.supernova-docs.io/latest" at bounding box center [1054, 89] width 238 height 28
click at [1118, 91] on input "https://boiling-gold-parrotfish.supernova-docs.io/latest" at bounding box center [1054, 89] width 238 height 28
click at [1131, 113] on div "Share documentation link https://boiling-gold-parrotfish.supernova-docs.io/late…" at bounding box center [1112, 99] width 380 height 110
click at [1162, 88] on input "https://boiling-gold-parrotfish.supernova-docs.io/latest" at bounding box center [1054, 89] width 238 height 28
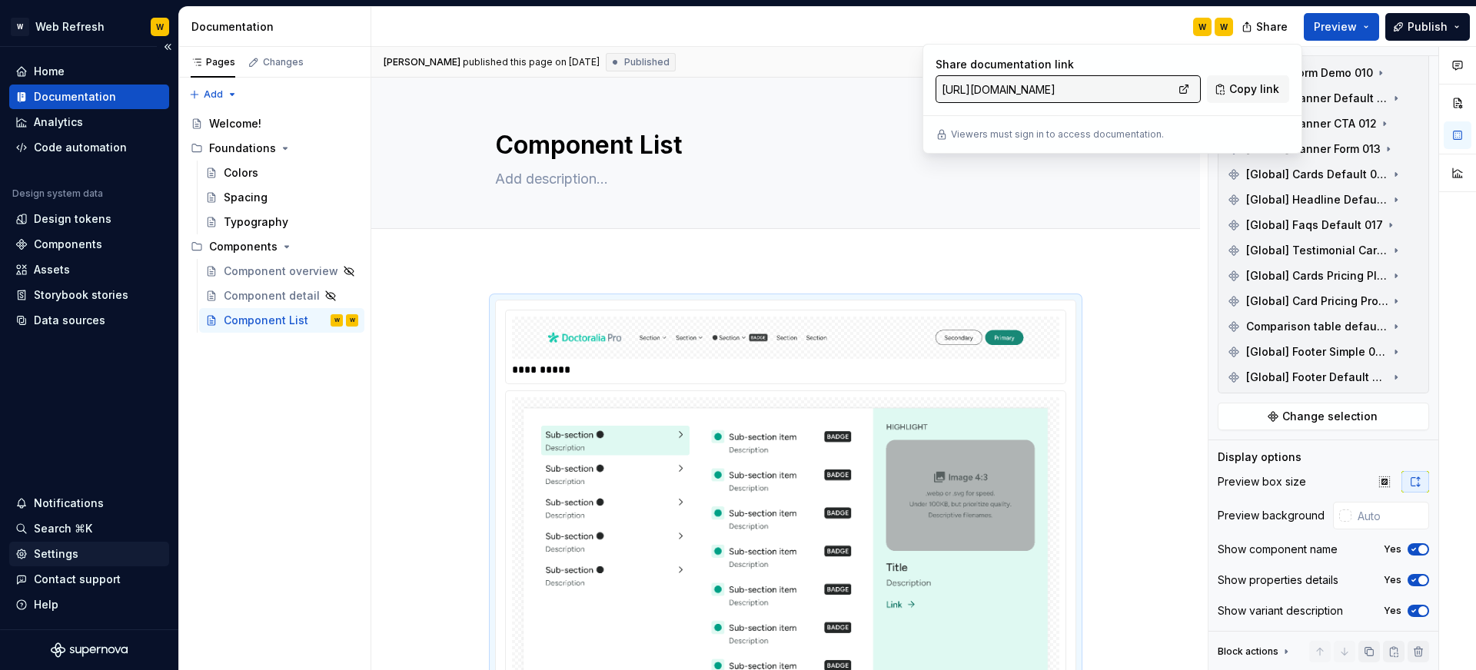
click at [65, 553] on div "Settings" at bounding box center [56, 554] width 45 height 15
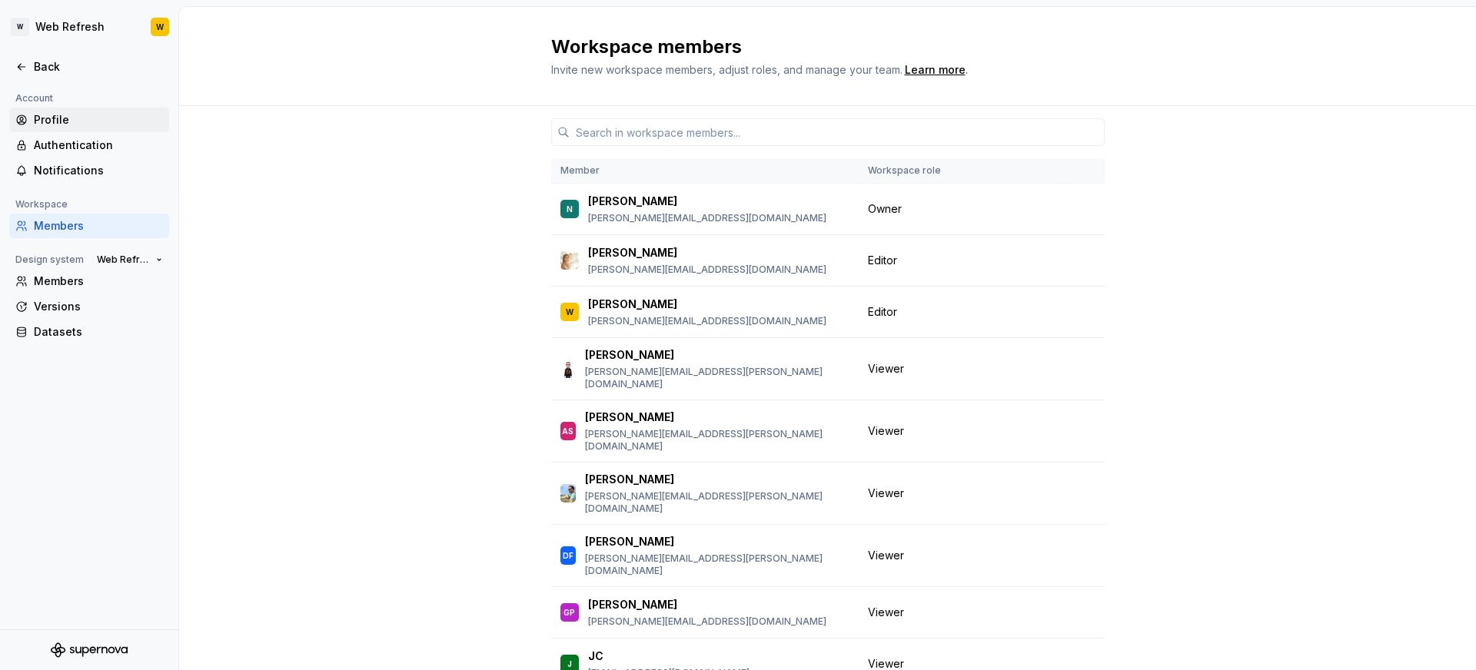
click at [55, 116] on div "Profile" at bounding box center [98, 119] width 129 height 15
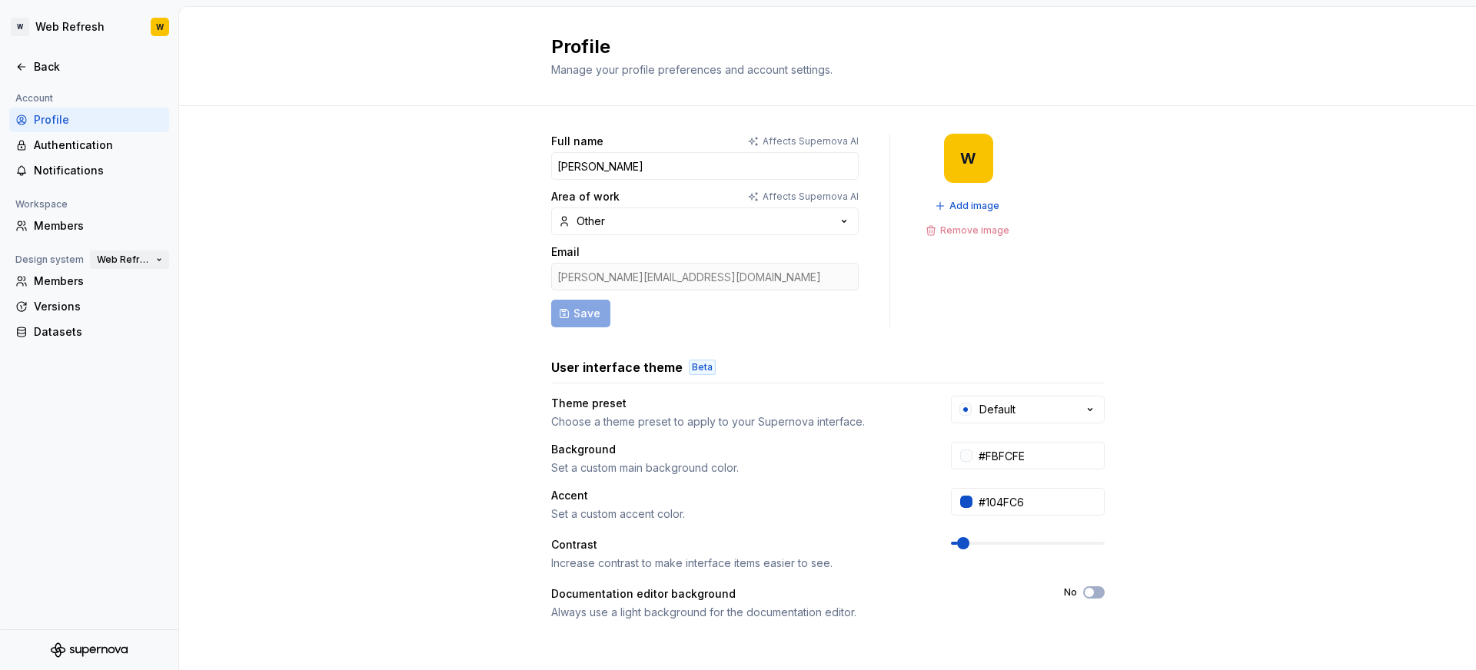
click at [128, 261] on span "Web Refresh" at bounding box center [123, 260] width 53 height 12
click at [275, 243] on div "Full name Affects Supernova AI Watson Area of work Affects Supernova AI Other E…" at bounding box center [827, 493] width 1297 height 775
click at [51, 301] on div "Versions" at bounding box center [98, 306] width 129 height 15
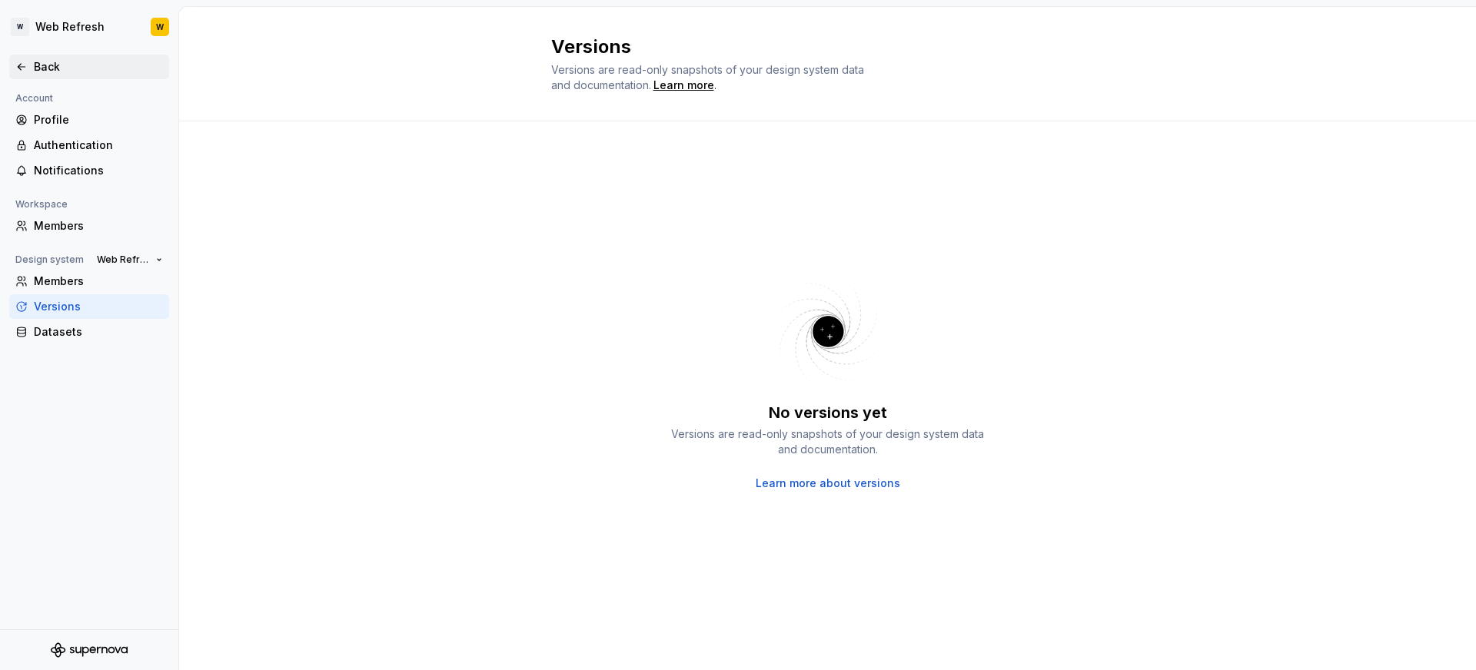
click at [68, 68] on div "Back" at bounding box center [98, 66] width 129 height 15
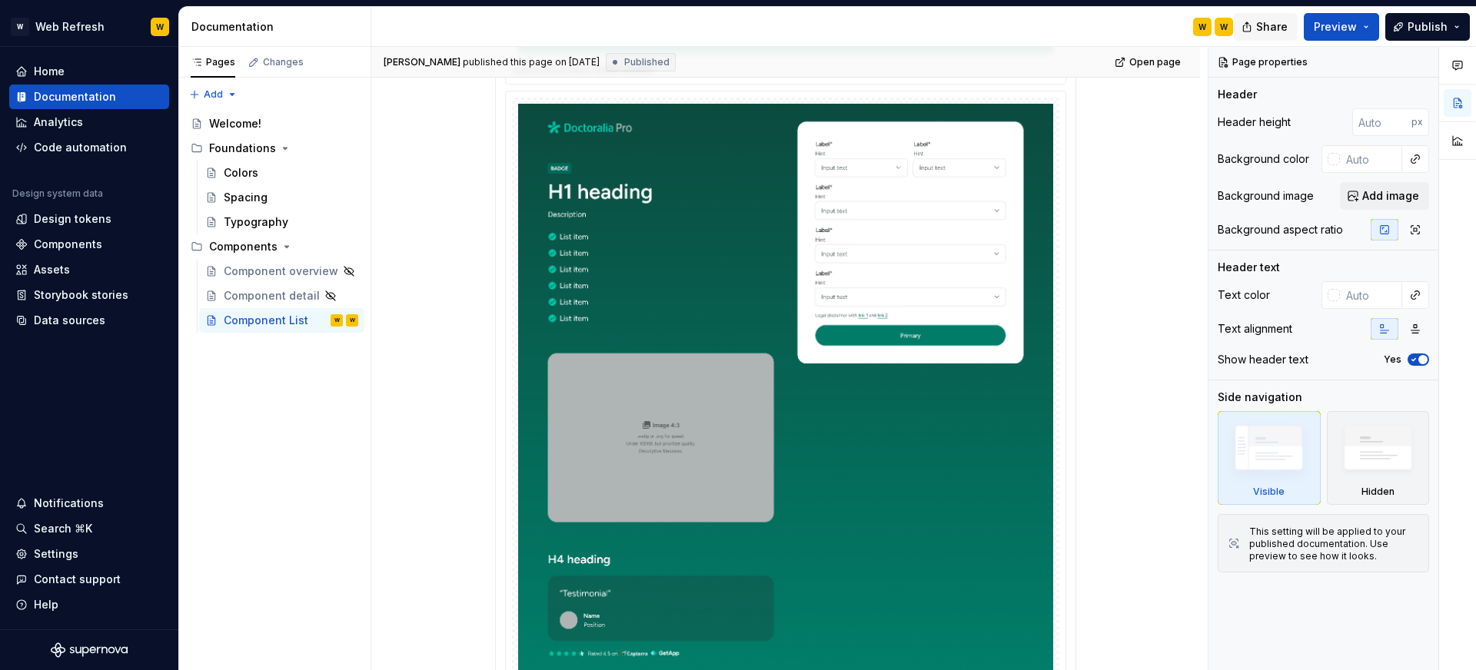
scroll to position [5587, 0]
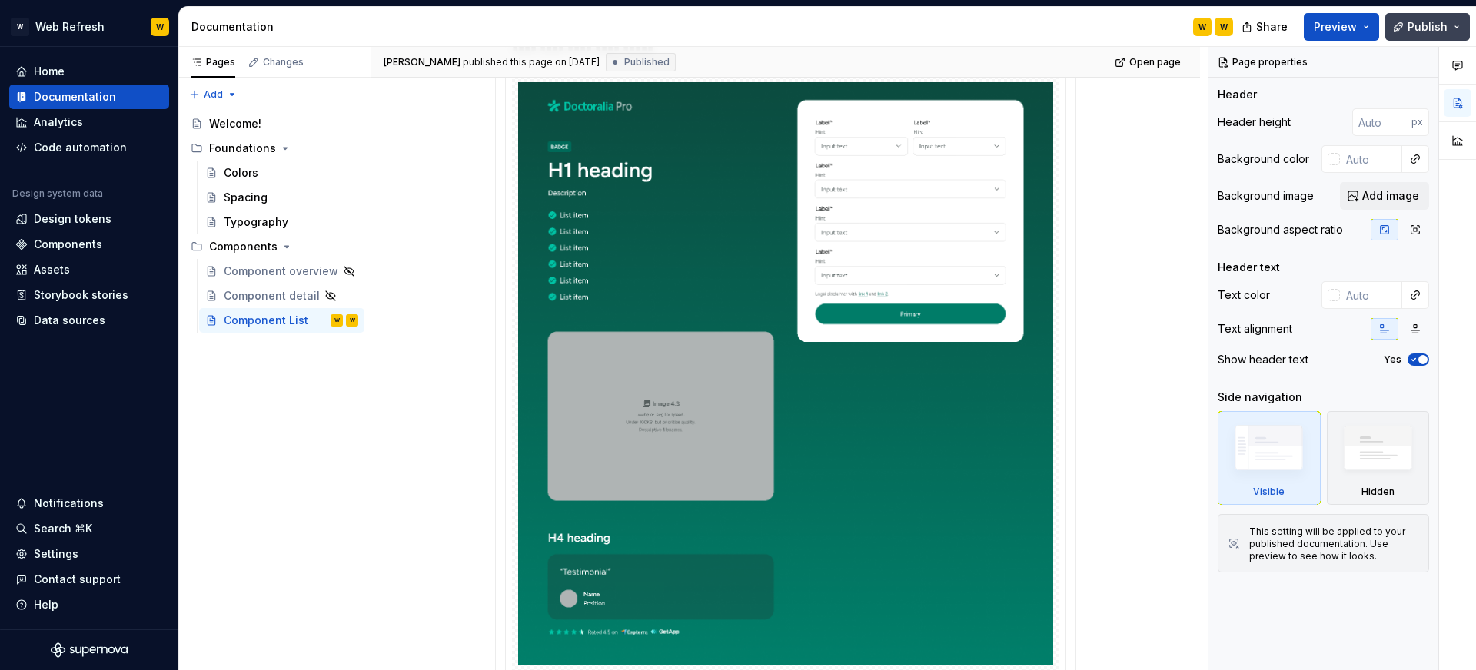
click at [1415, 25] on span "Publish" at bounding box center [1427, 26] width 40 height 15
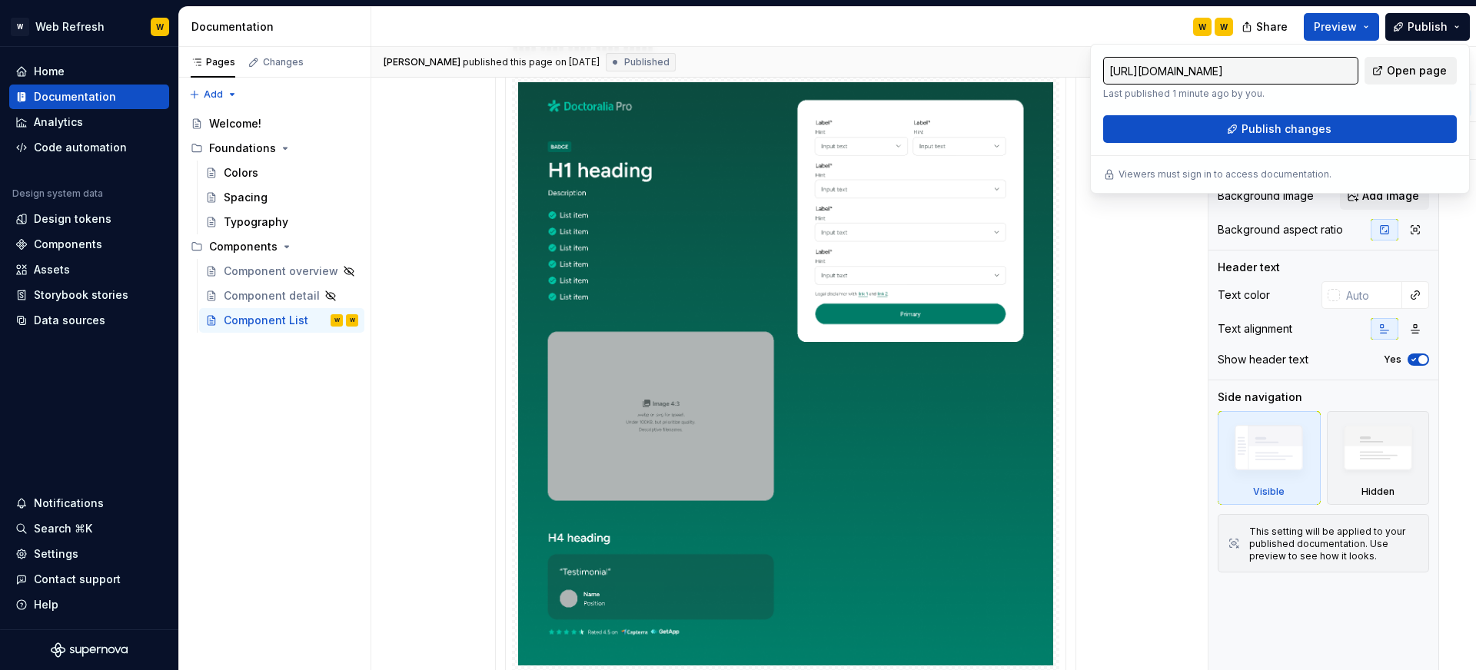
click at [1395, 71] on span "Open page" at bounding box center [1417, 70] width 60 height 15
type textarea "*"
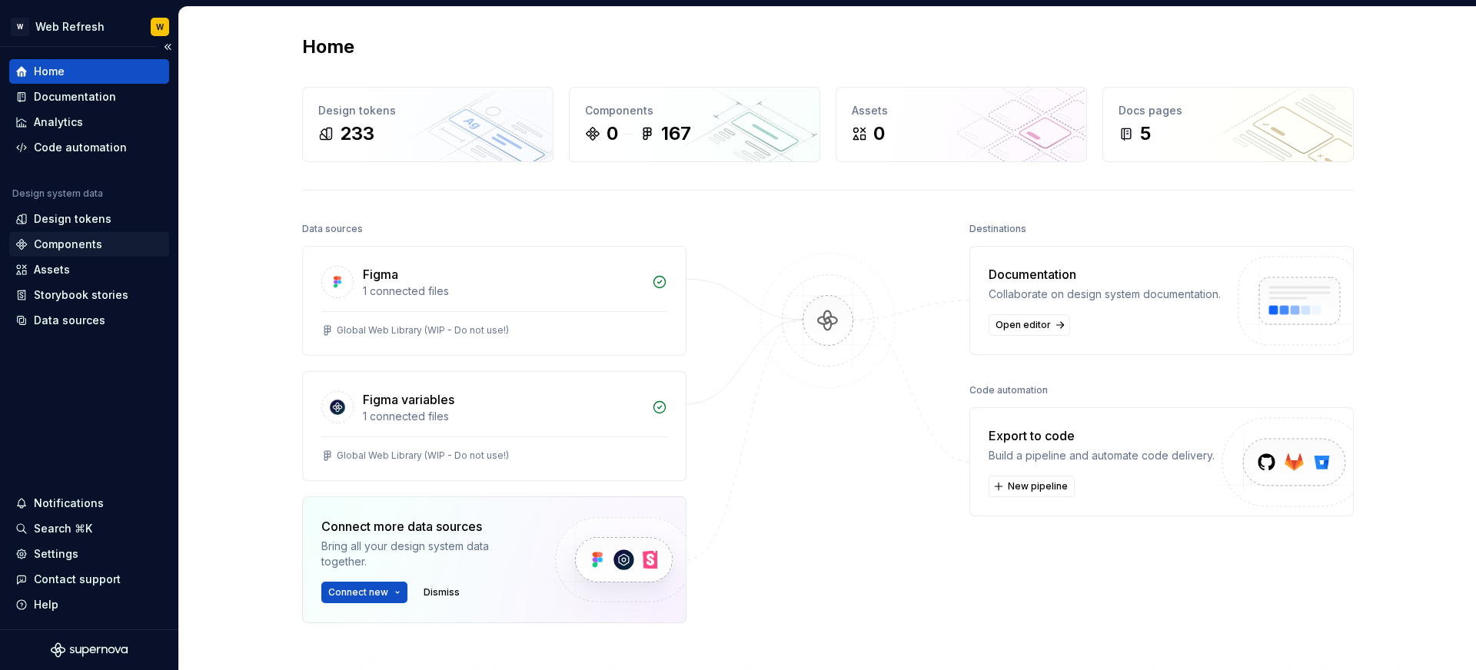
click at [69, 241] on div "Components" at bounding box center [68, 244] width 68 height 15
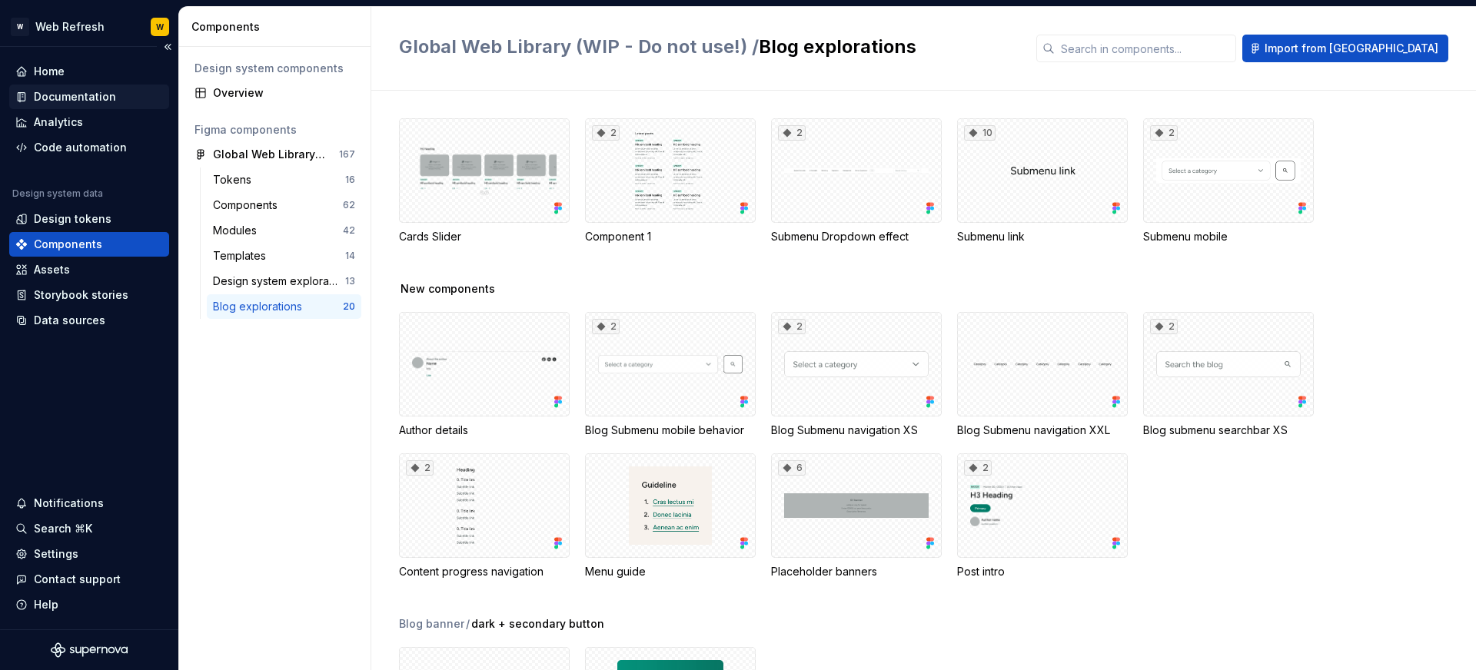
click at [111, 95] on div "Documentation" at bounding box center [75, 96] width 82 height 15
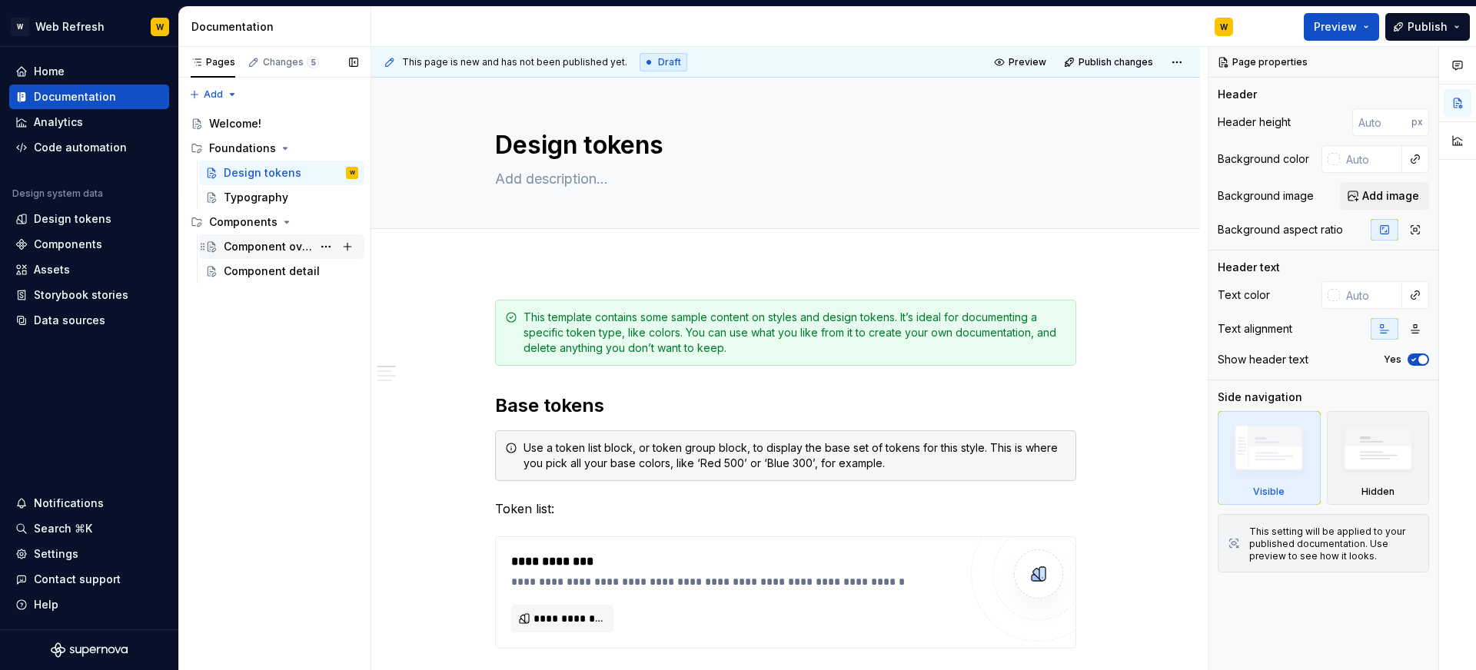
click at [267, 245] on div "Component overview" at bounding box center [268, 246] width 88 height 15
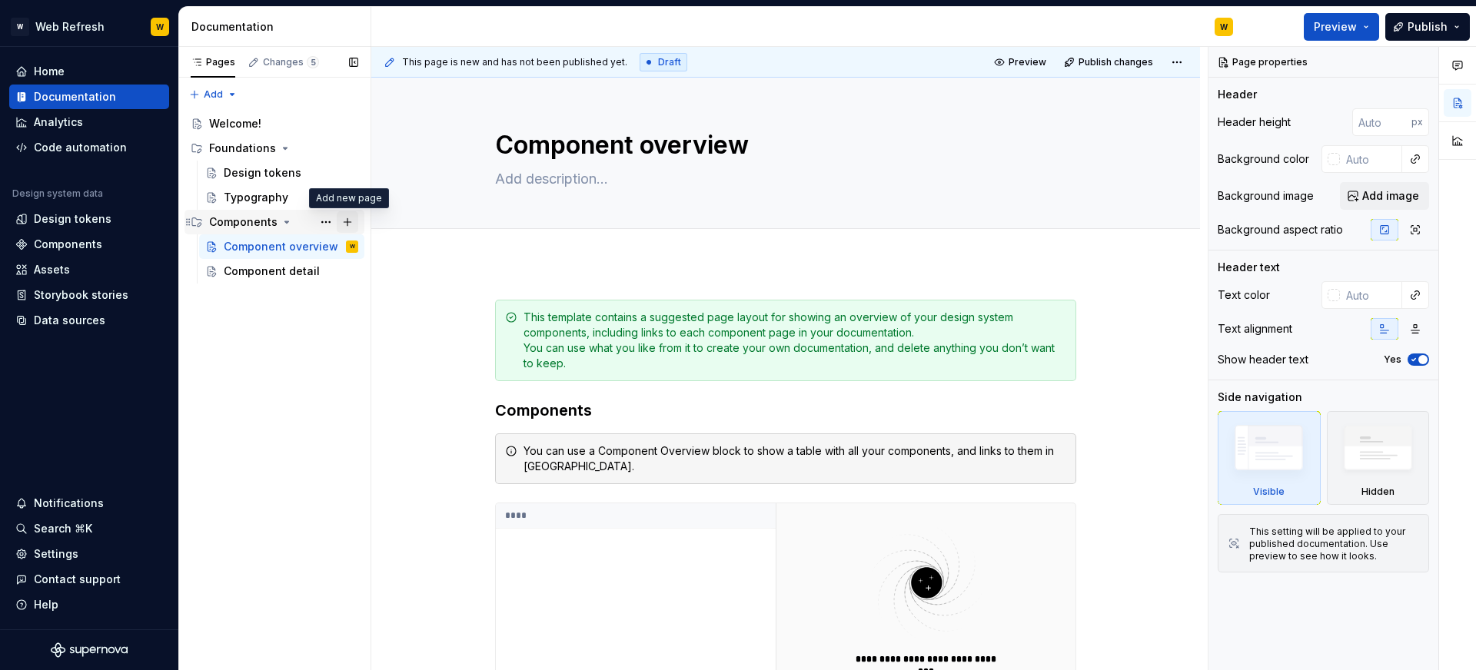
click at [346, 224] on button "Page tree" at bounding box center [348, 222] width 22 height 22
type textarea "*"
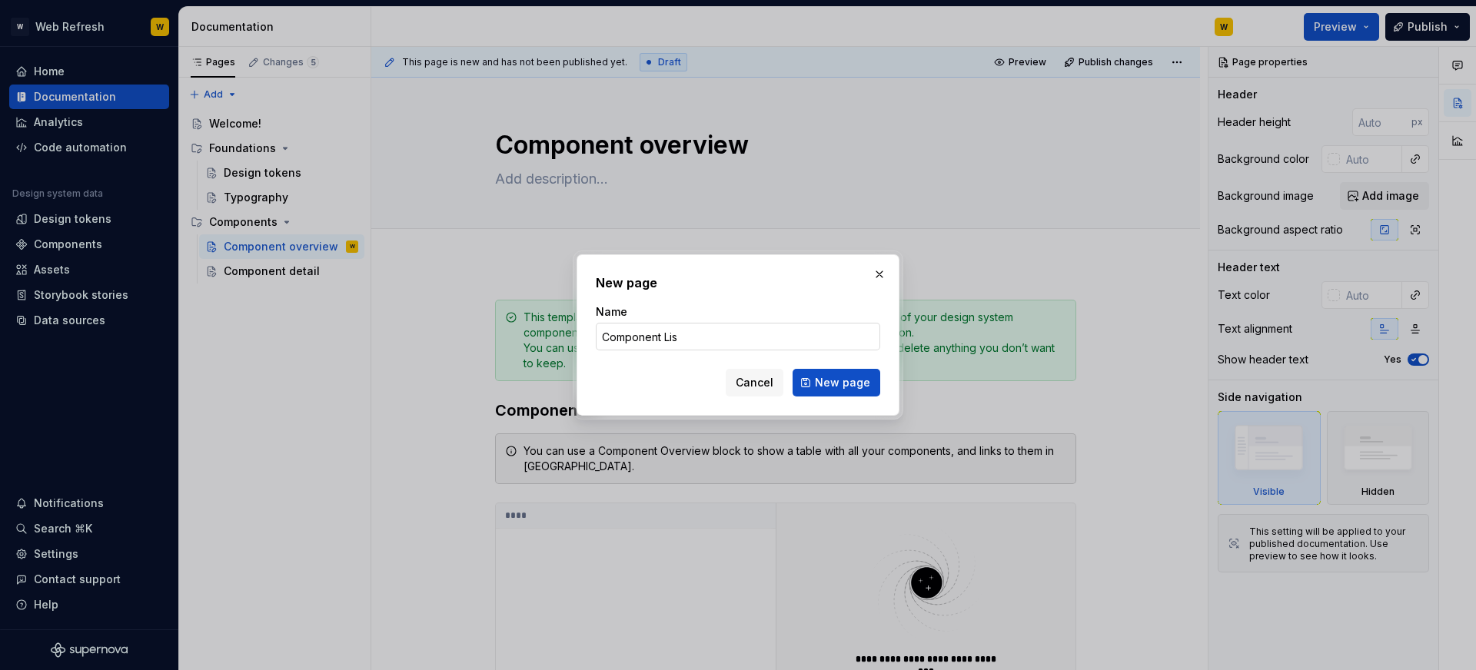
type input "Component List"
click button "New page" at bounding box center [836, 383] width 88 height 28
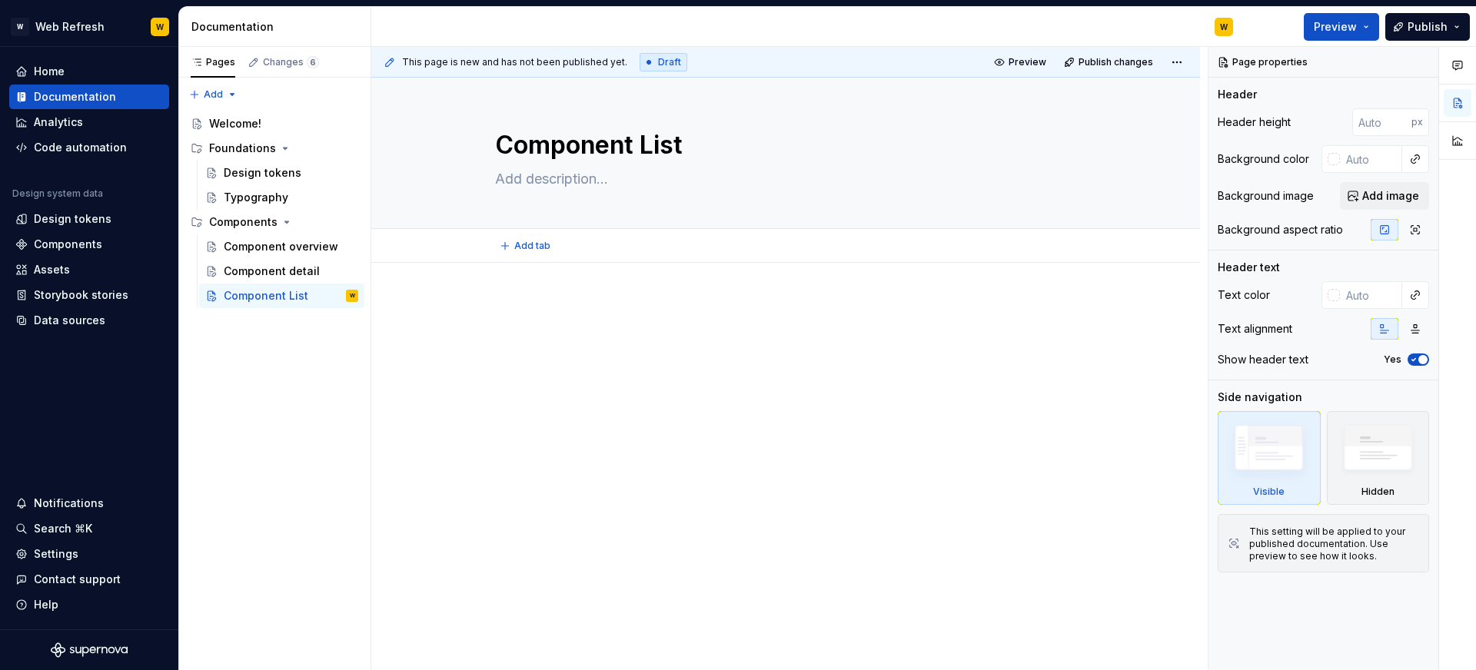
type textarea "*"
click at [638, 340] on div at bounding box center [785, 329] width 581 height 58
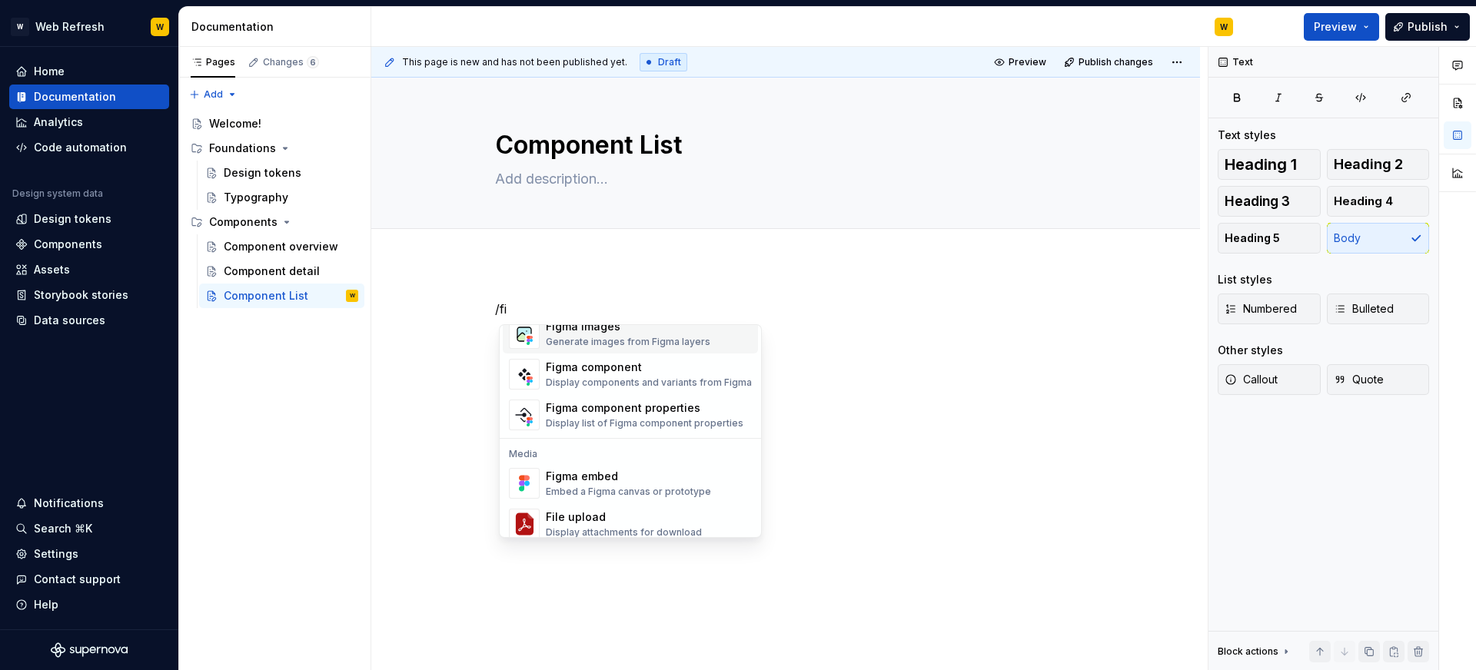
scroll to position [12, 0]
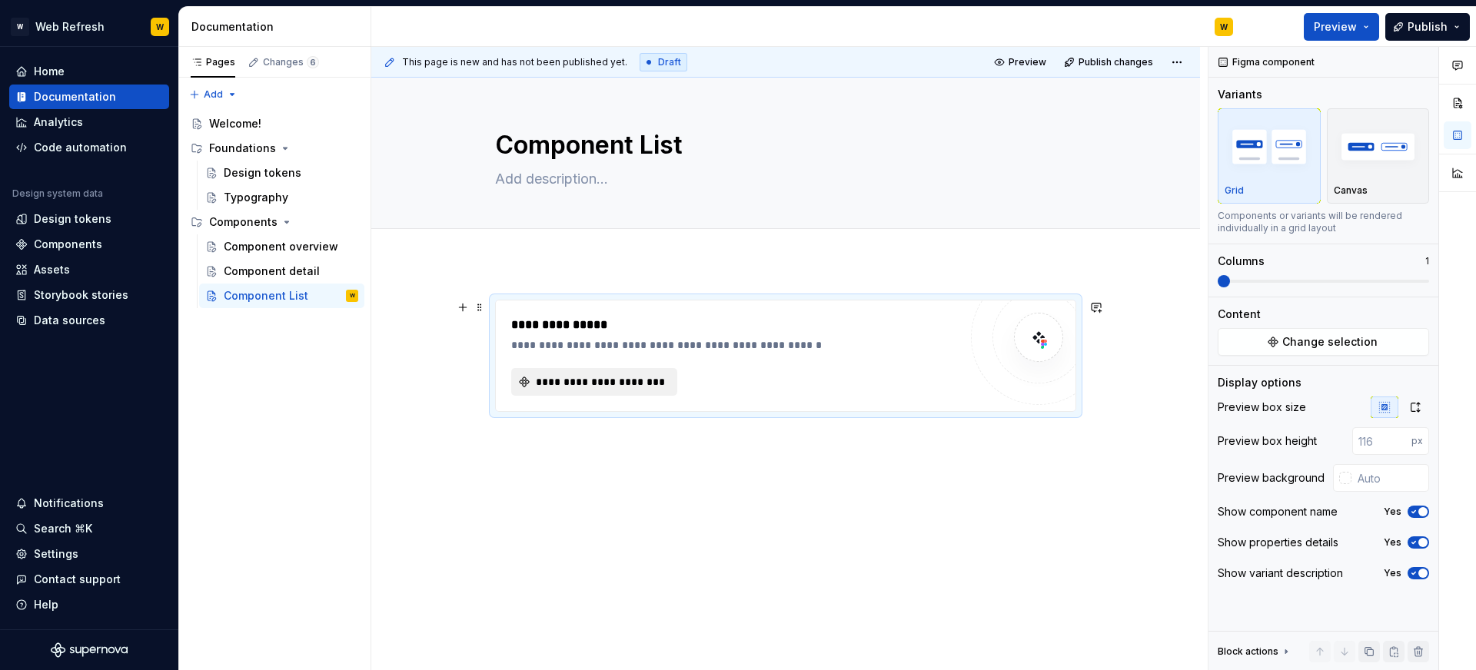
click at [574, 373] on button "**********" at bounding box center [594, 382] width 166 height 28
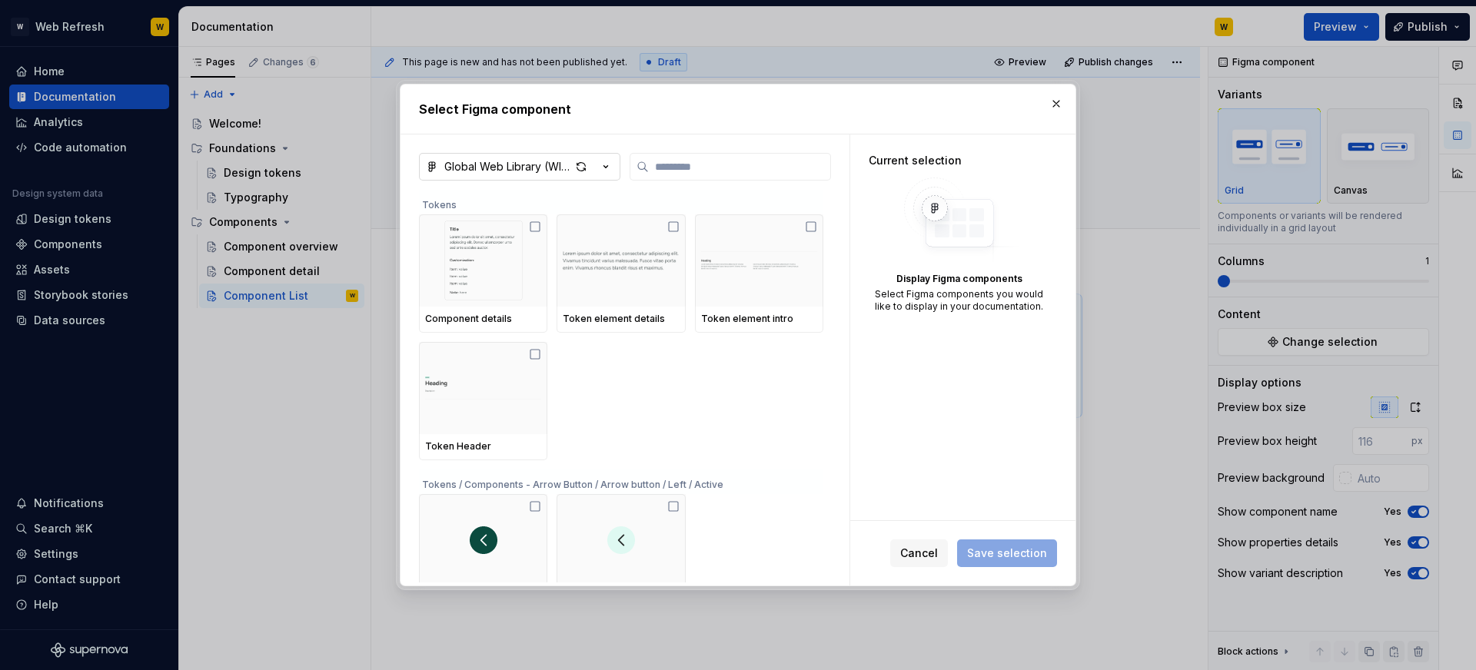
click at [535, 172] on div "Global Web Library (WIP - Do not use!)" at bounding box center [507, 166] width 126 height 15
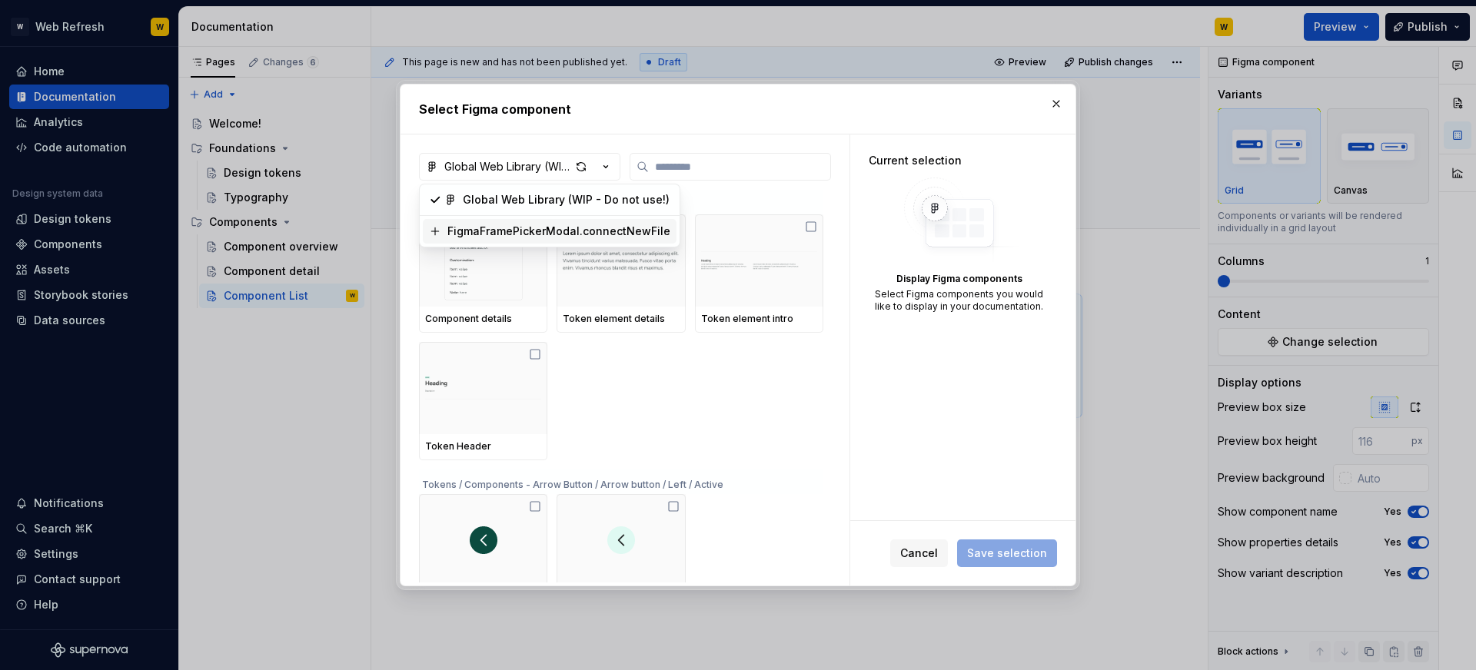
click at [698, 367] on div "Select Figma component Global Web Library (WIP - Do not use!) Tokens Component …" at bounding box center [738, 335] width 1476 height 670
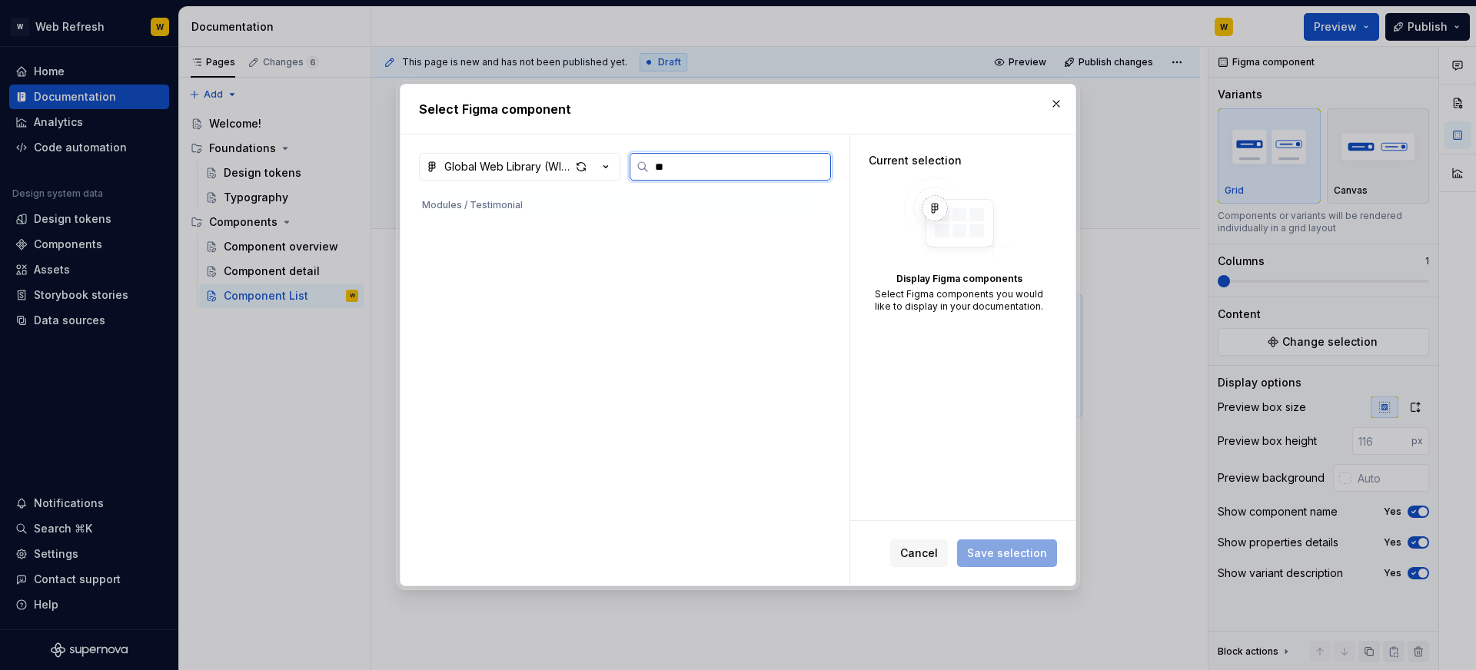
type input "***"
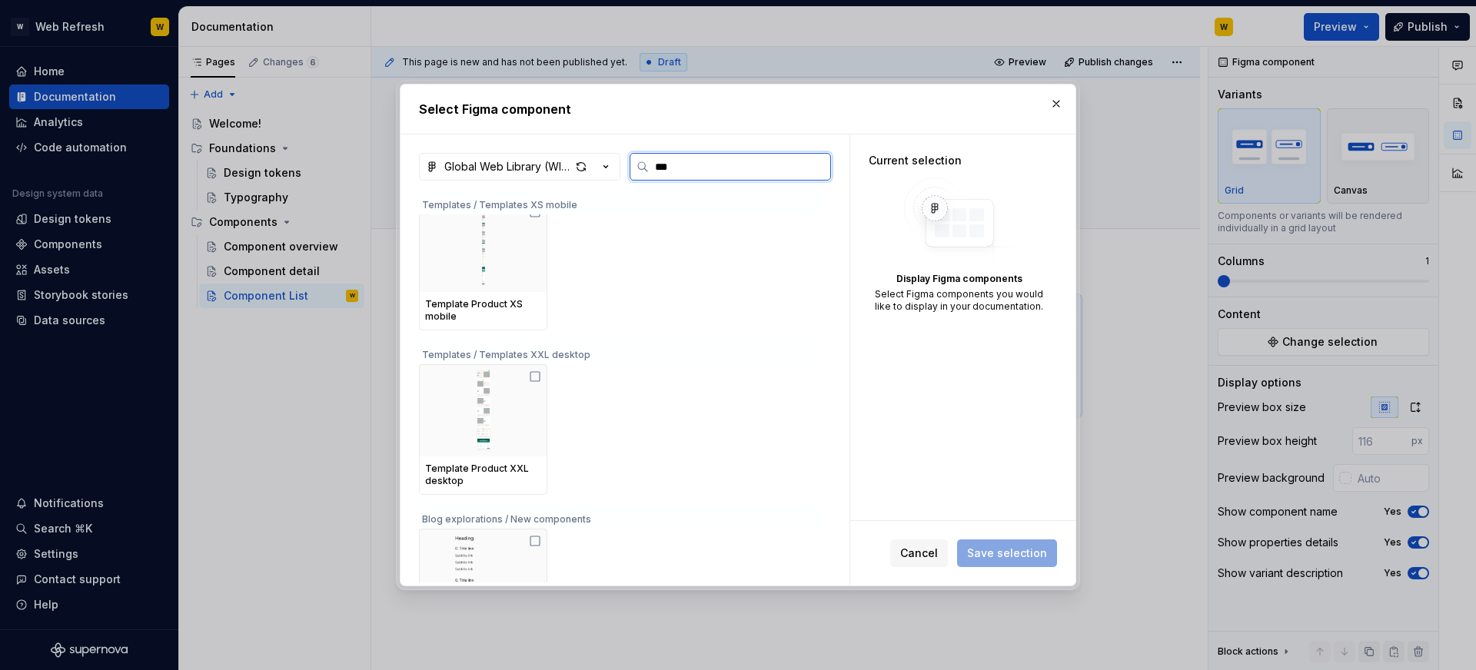
scroll to position [545, 0]
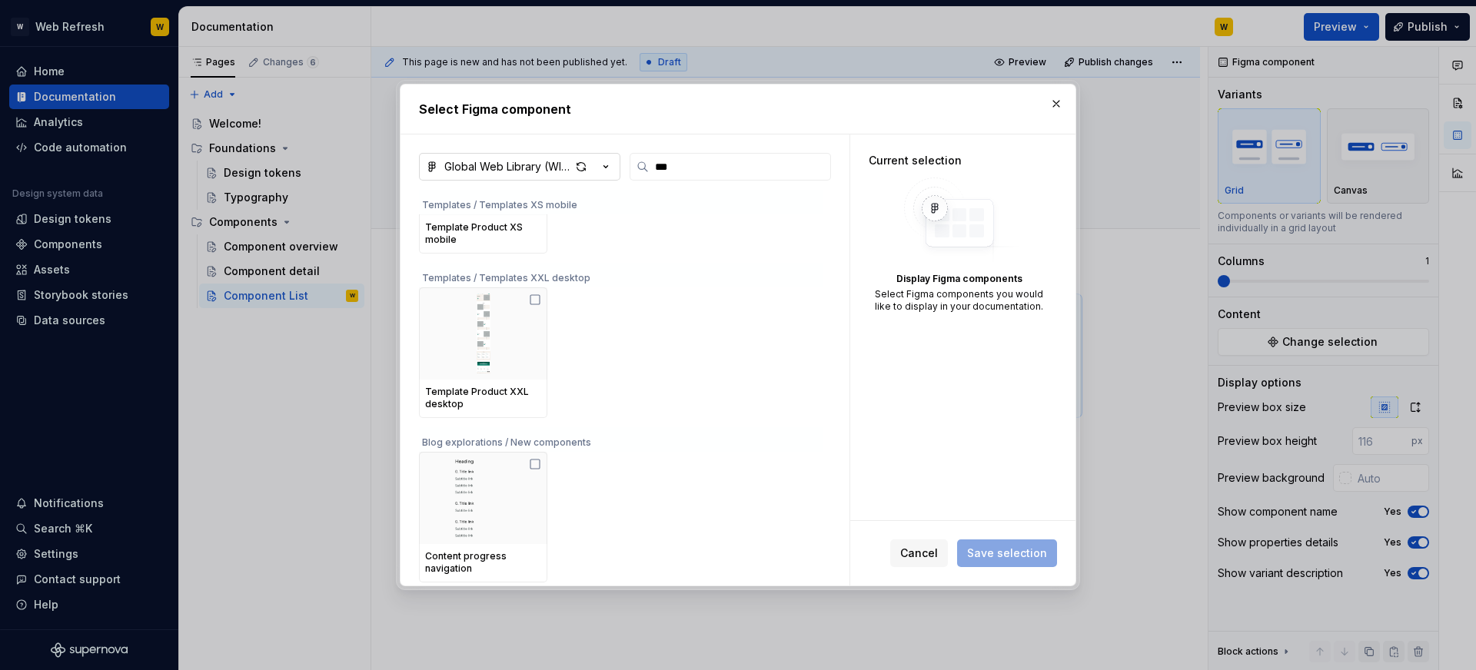
click at [557, 174] on button "Global Web Library (WIP - Do not use!)" at bounding box center [519, 167] width 201 height 28
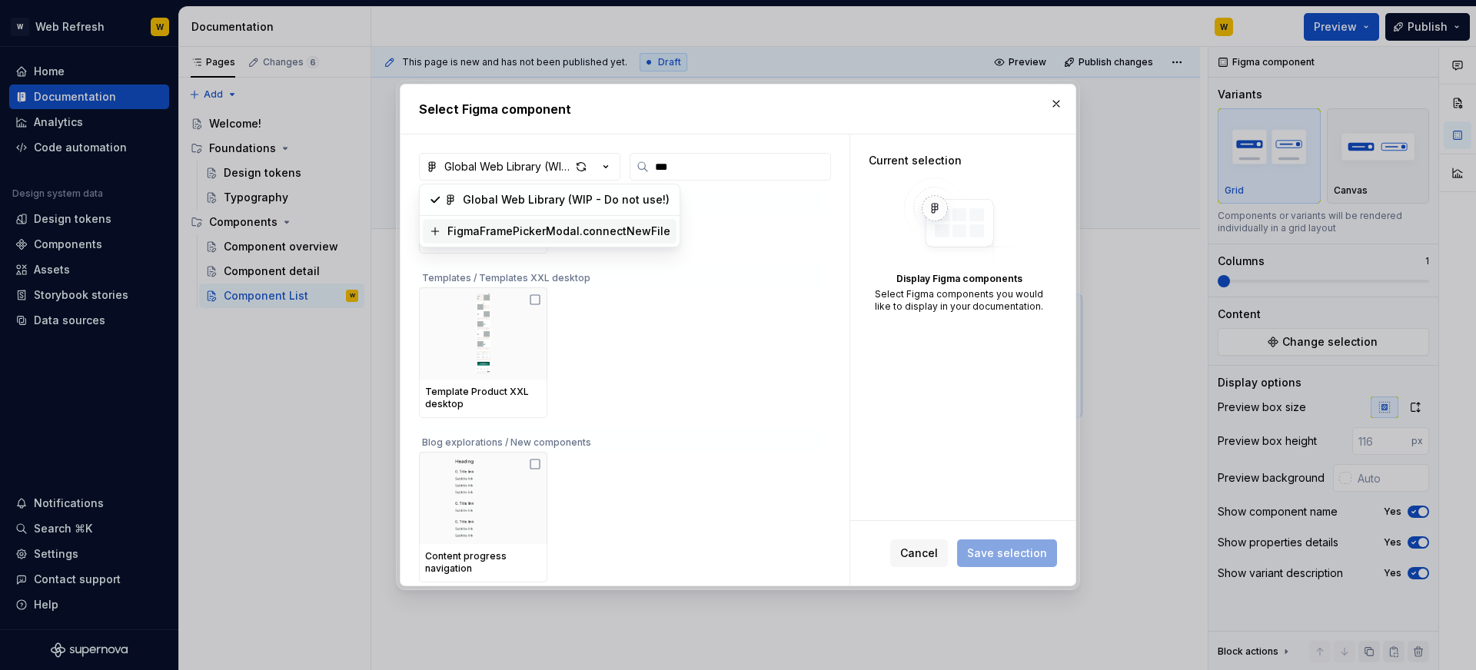
click at [652, 288] on div "Select Figma component Global Web Library (WIP - Do not use!) *** Templates / T…" at bounding box center [738, 335] width 1476 height 670
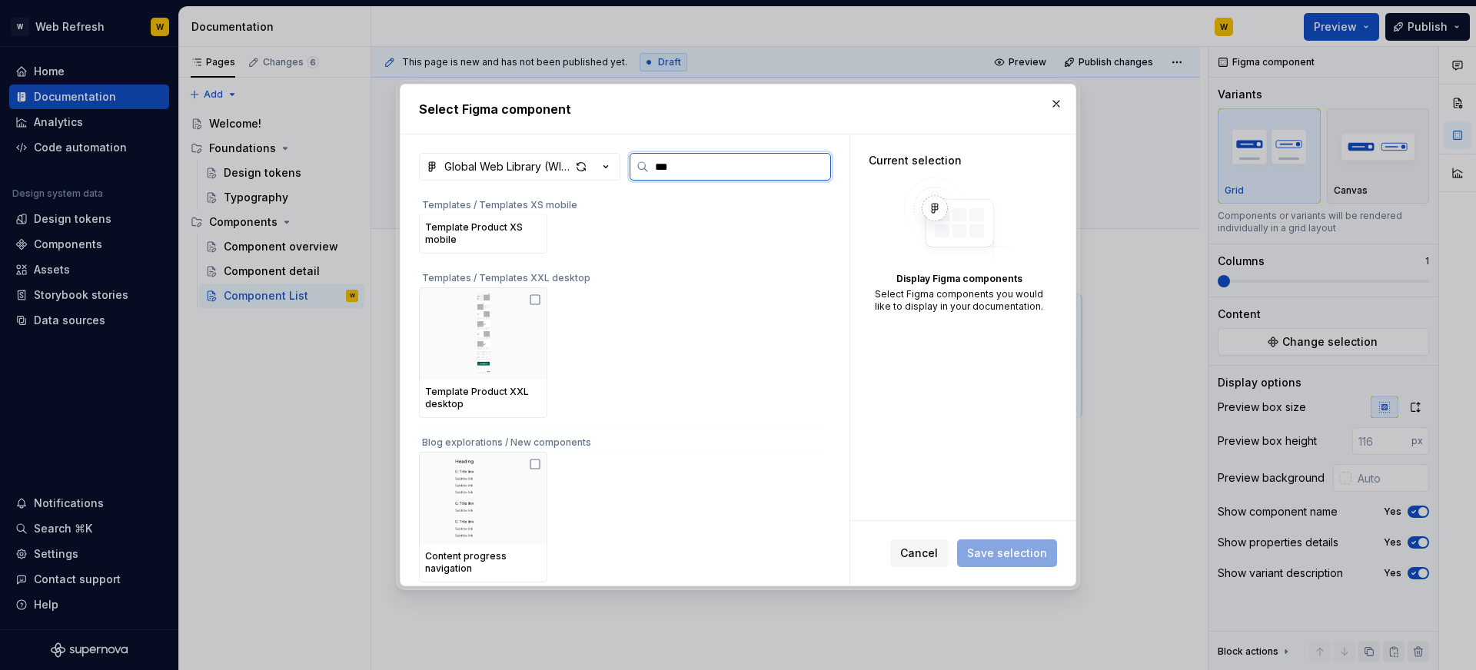
click at [688, 161] on input "***" at bounding box center [739, 166] width 181 height 15
type textarea "***"
click at [688, 161] on input "***" at bounding box center [739, 166] width 181 height 15
type textarea "*"
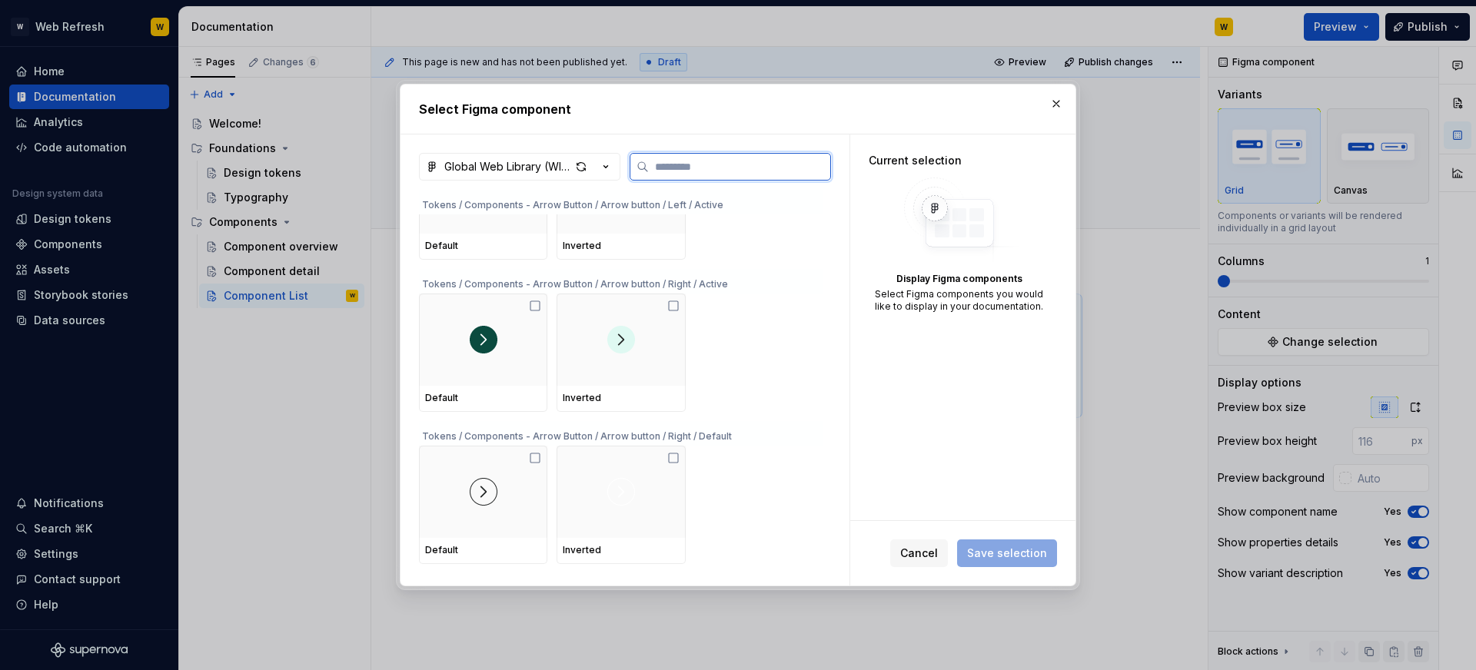
scroll to position [0, 0]
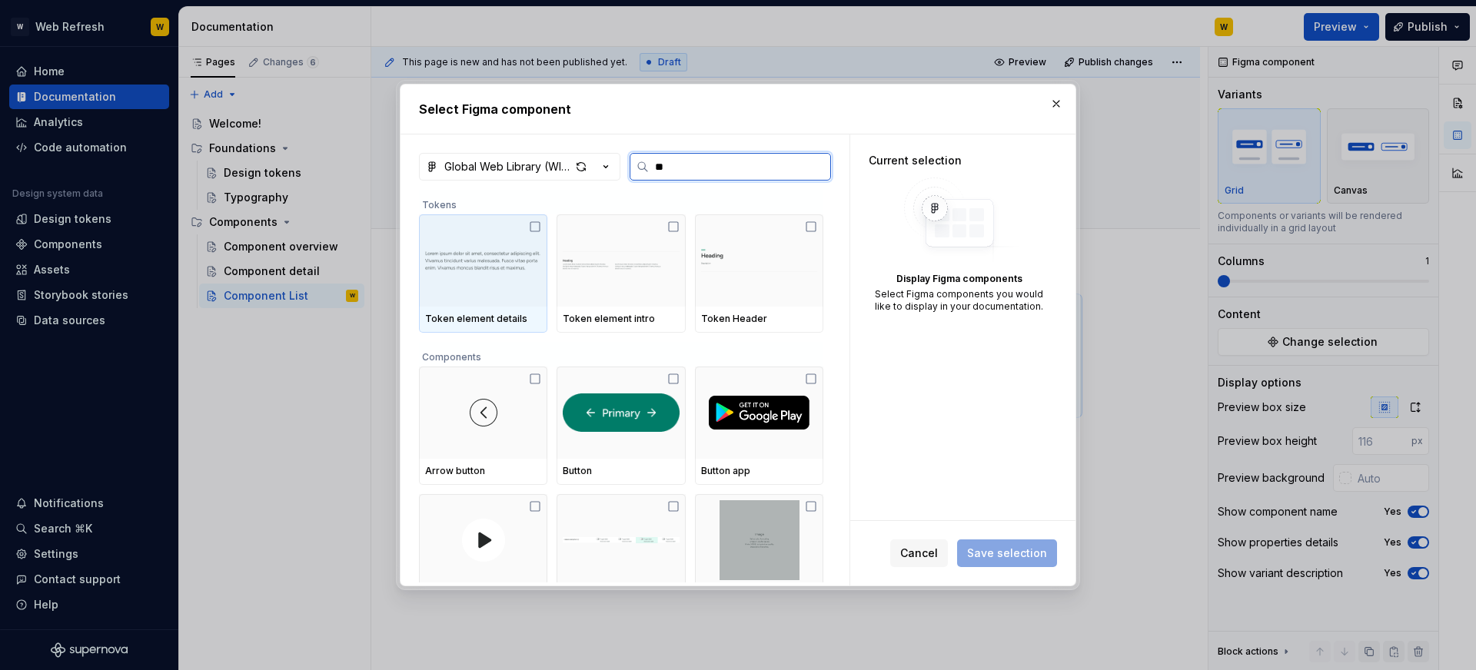
type input "*"
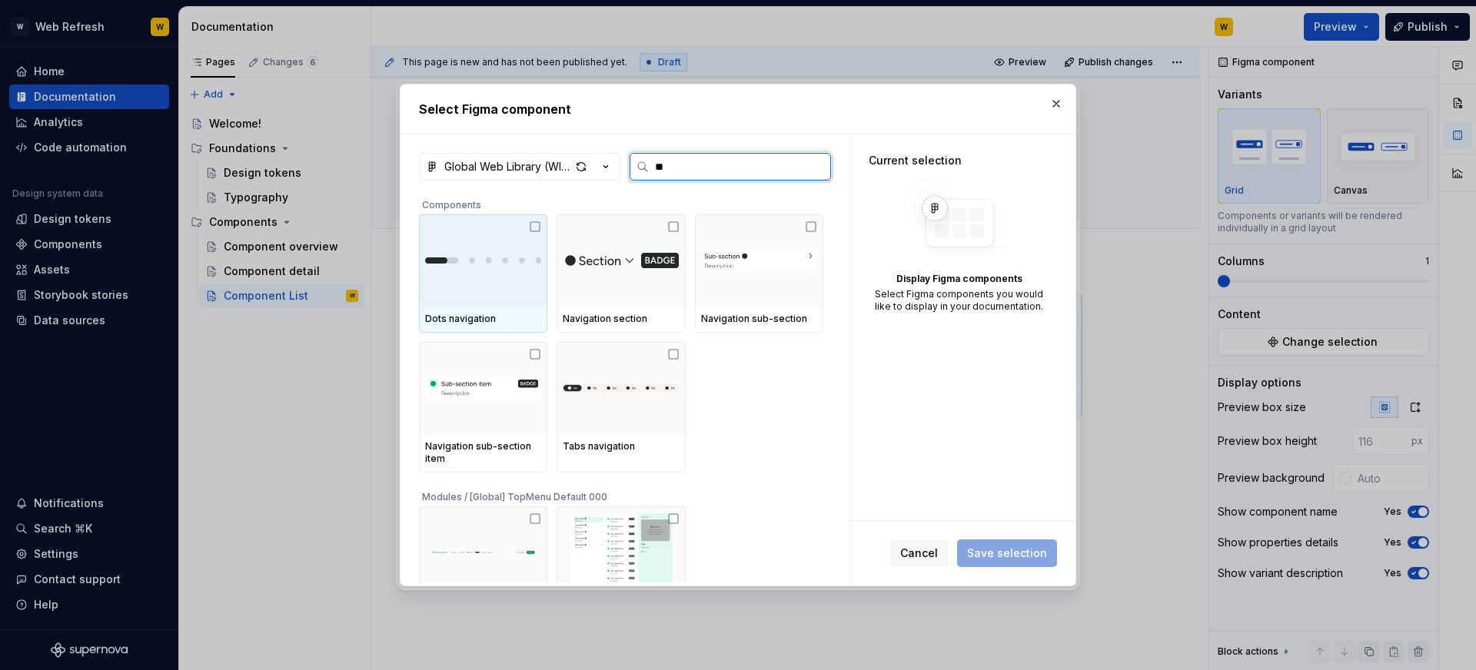
type input "***"
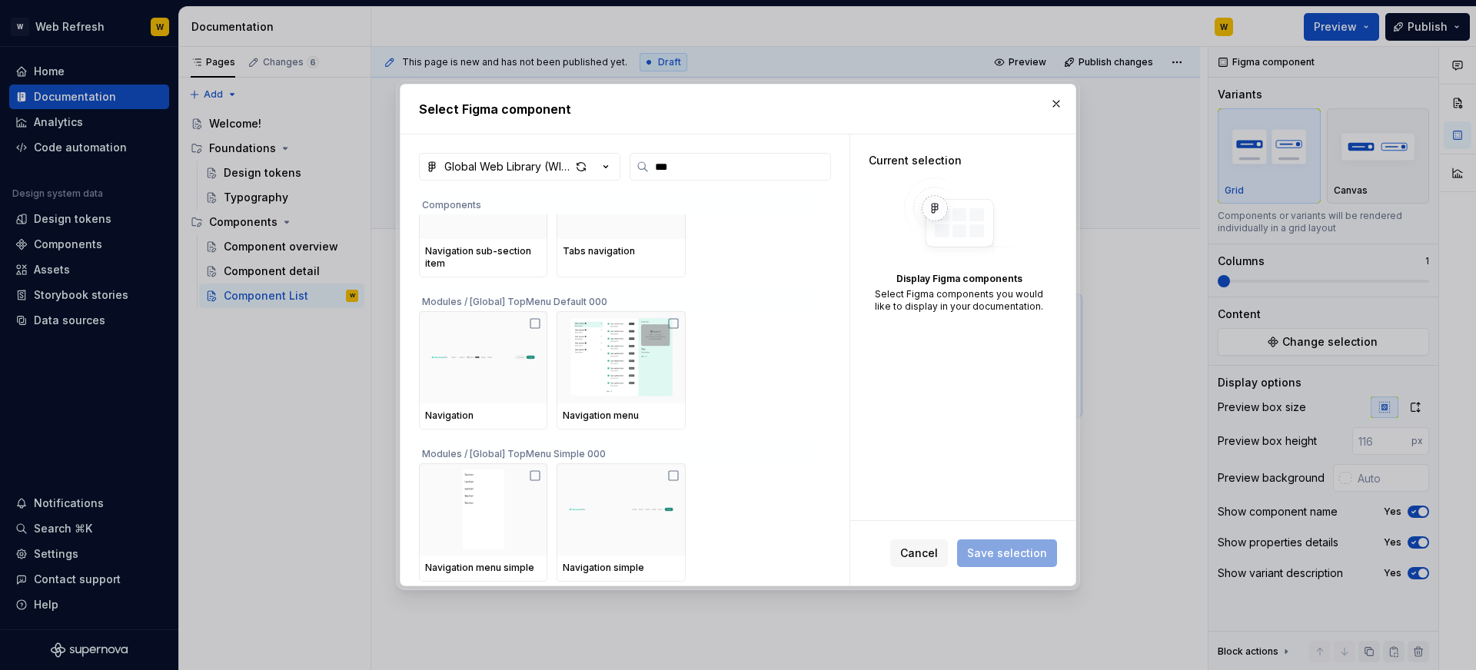
scroll to position [202, 0]
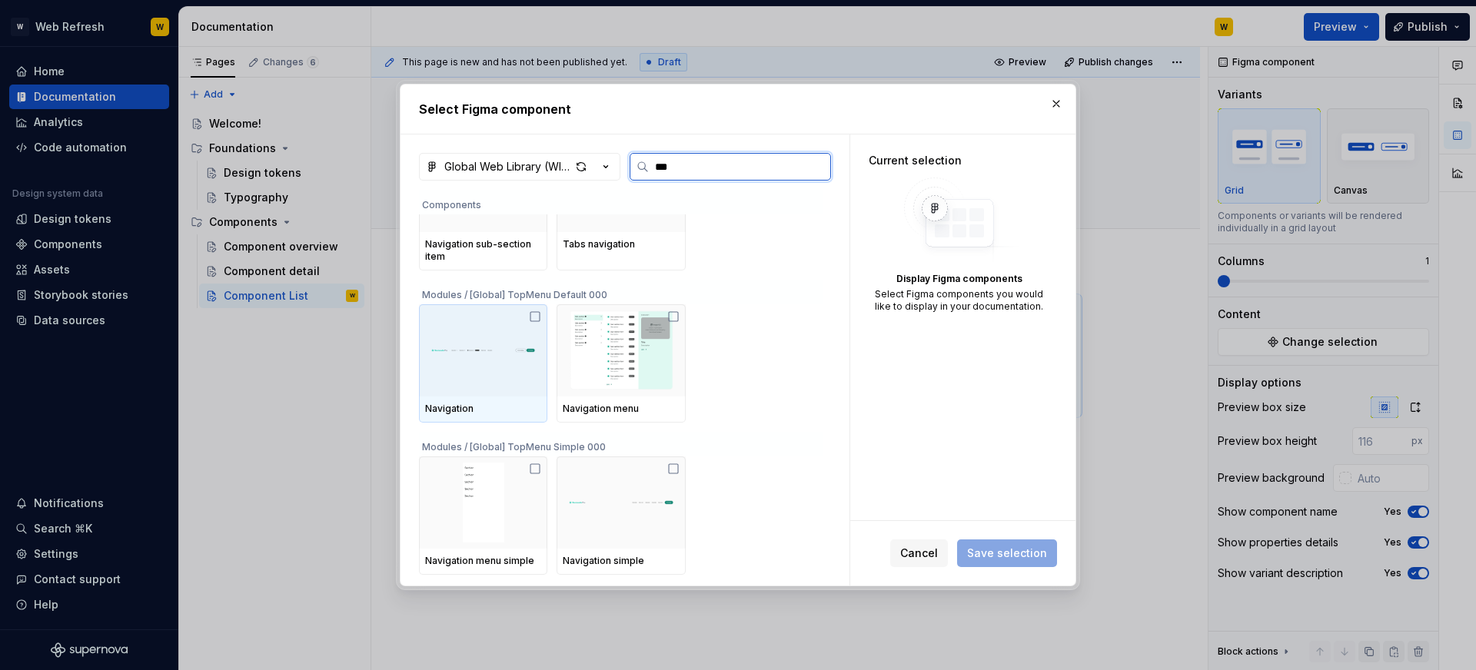
click at [536, 312] on icon at bounding box center [534, 316] width 9 height 9
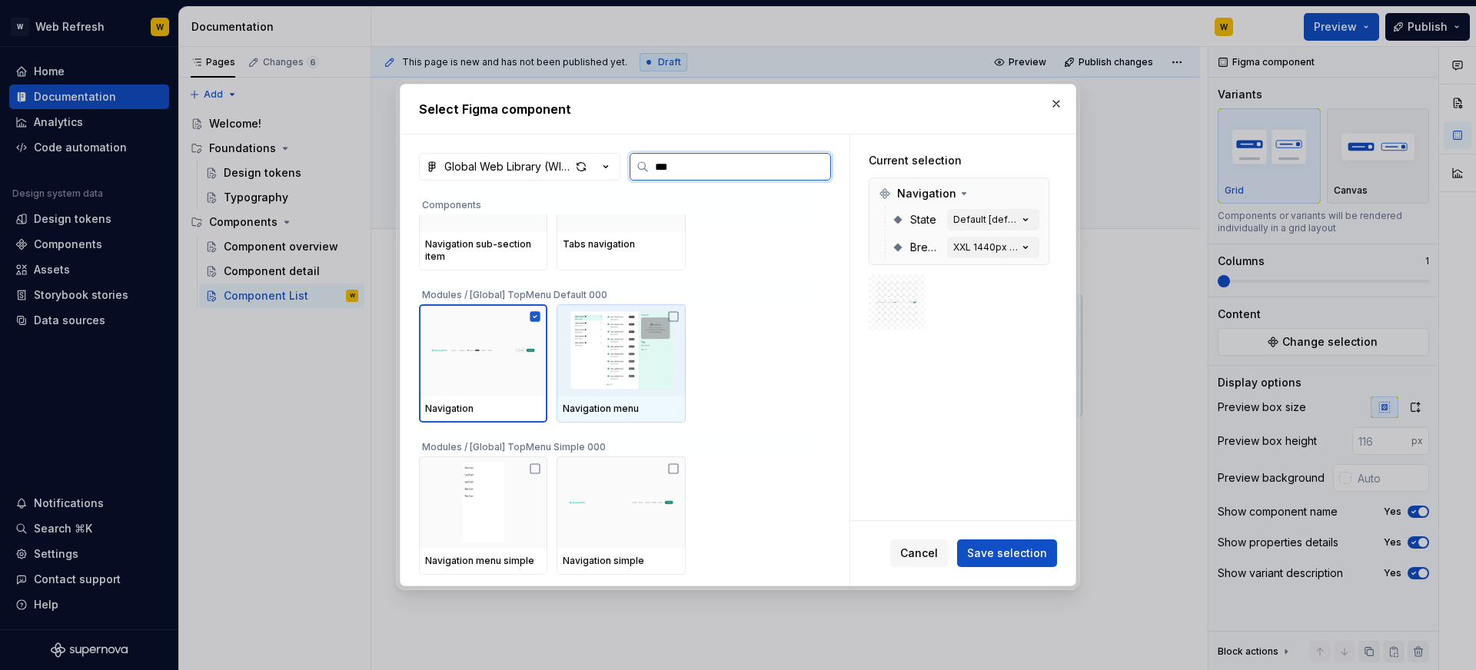
click at [673, 314] on icon at bounding box center [673, 317] width 12 height 12
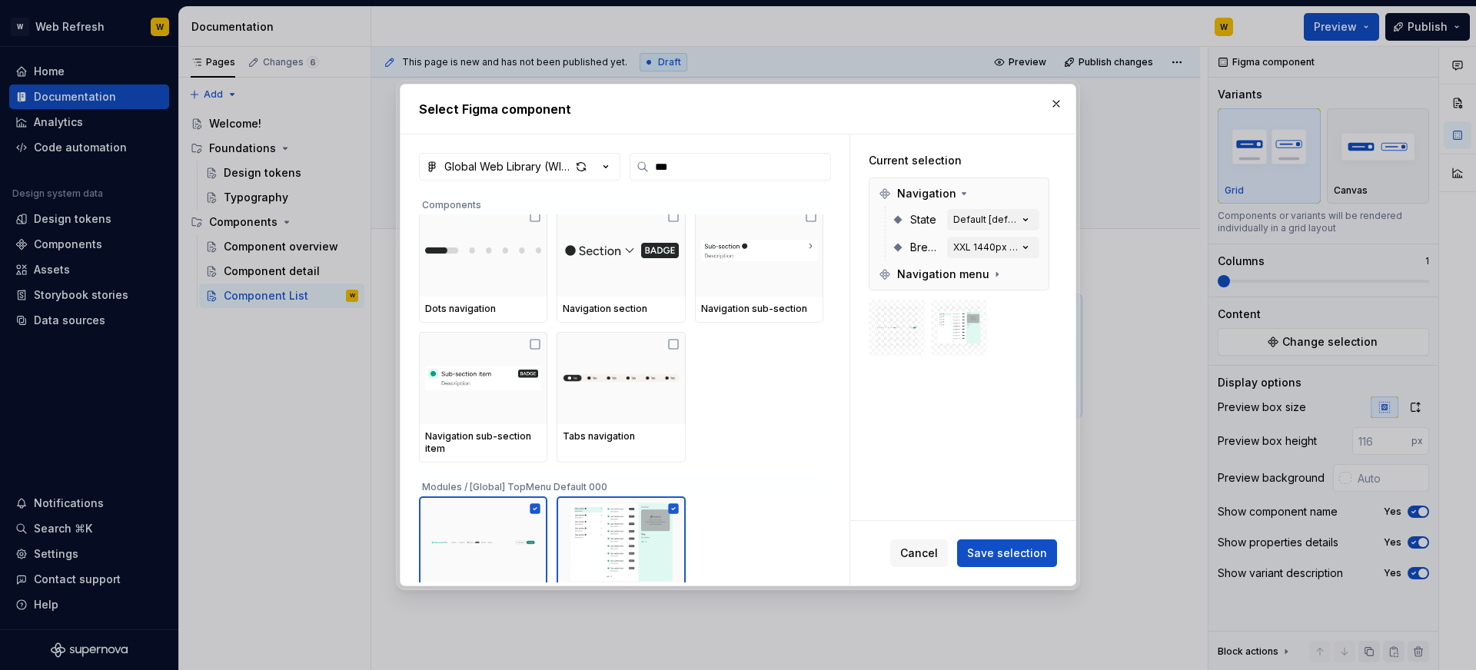
scroll to position [0, 0]
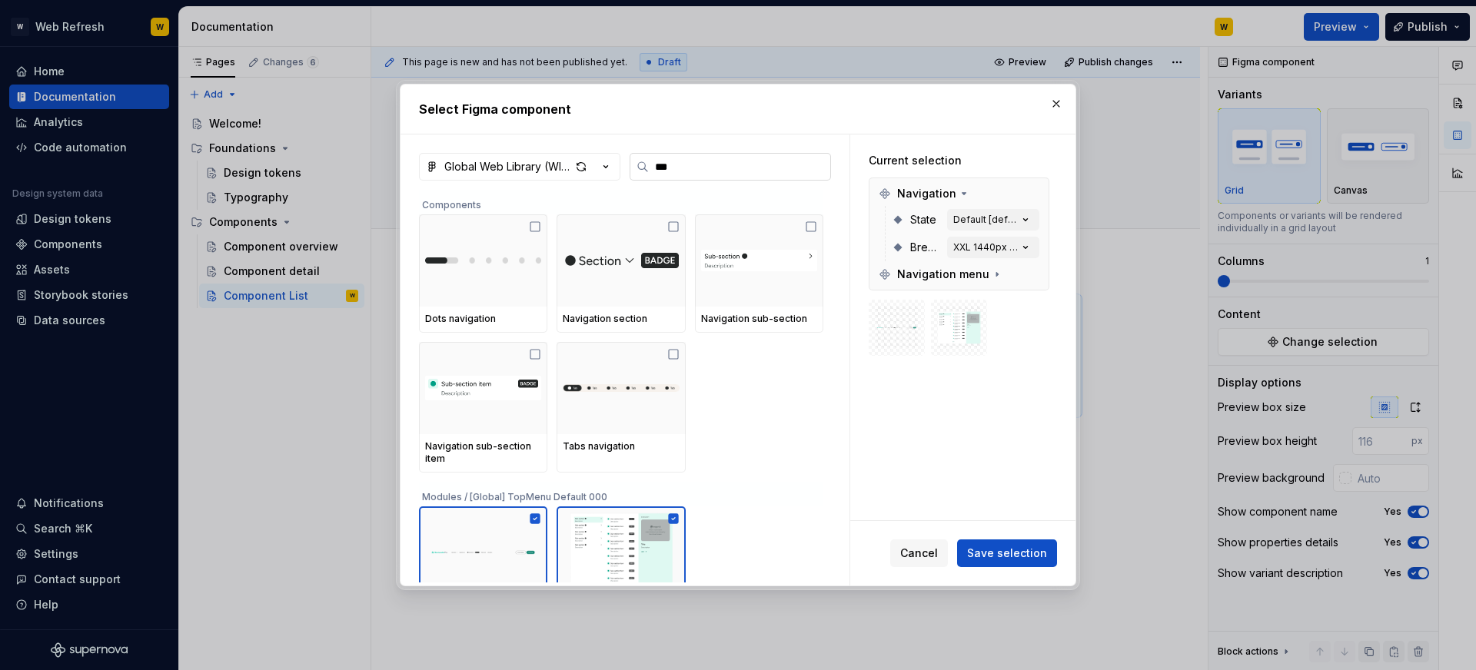
click at [816, 171] on input "***" at bounding box center [739, 166] width 181 height 15
click at [815, 167] on input "***" at bounding box center [739, 166] width 181 height 15
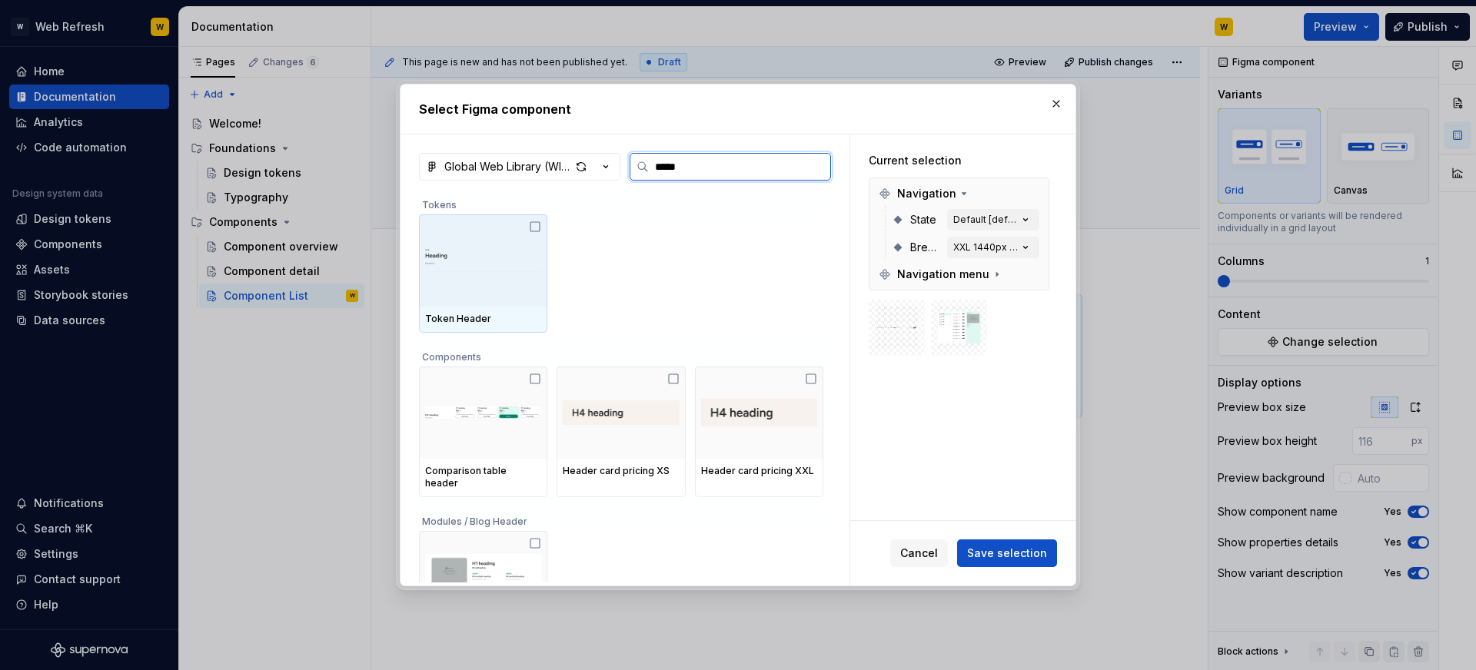
type input "******"
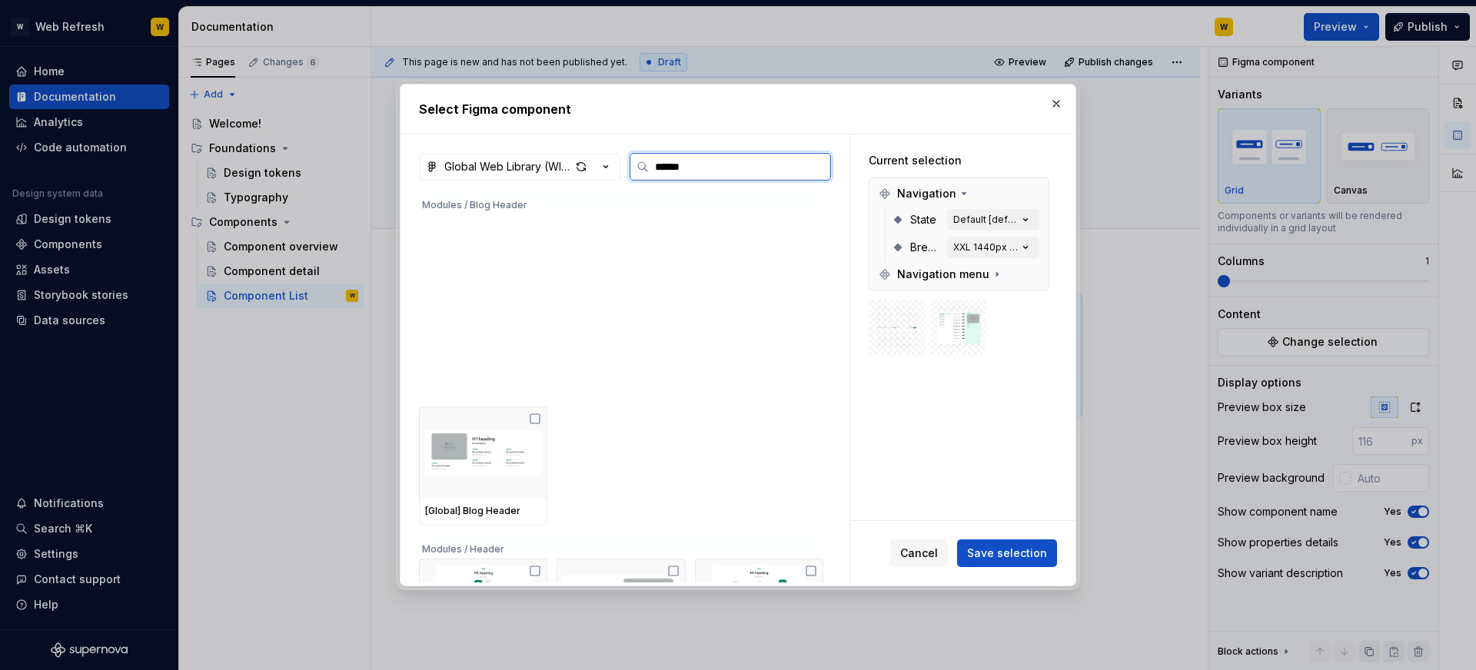
scroll to position [339, 0]
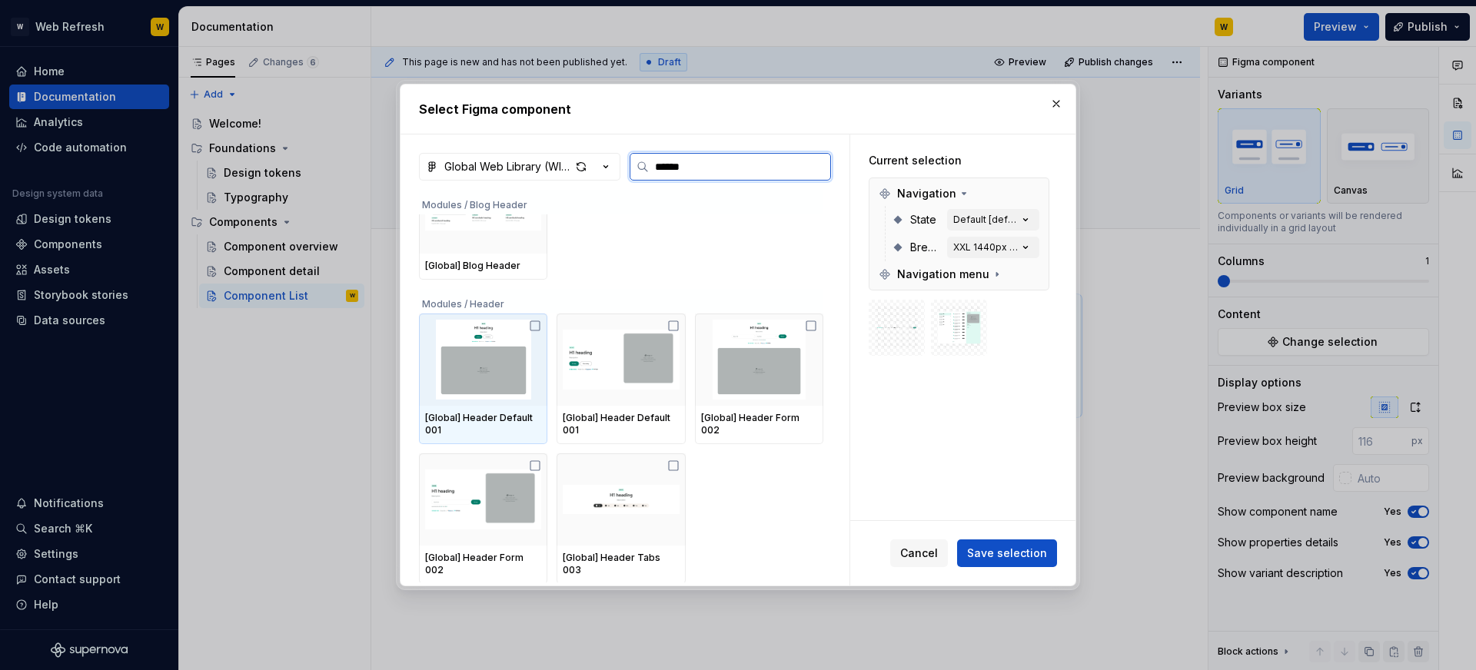
click at [541, 332] on img at bounding box center [483, 360] width 116 height 80
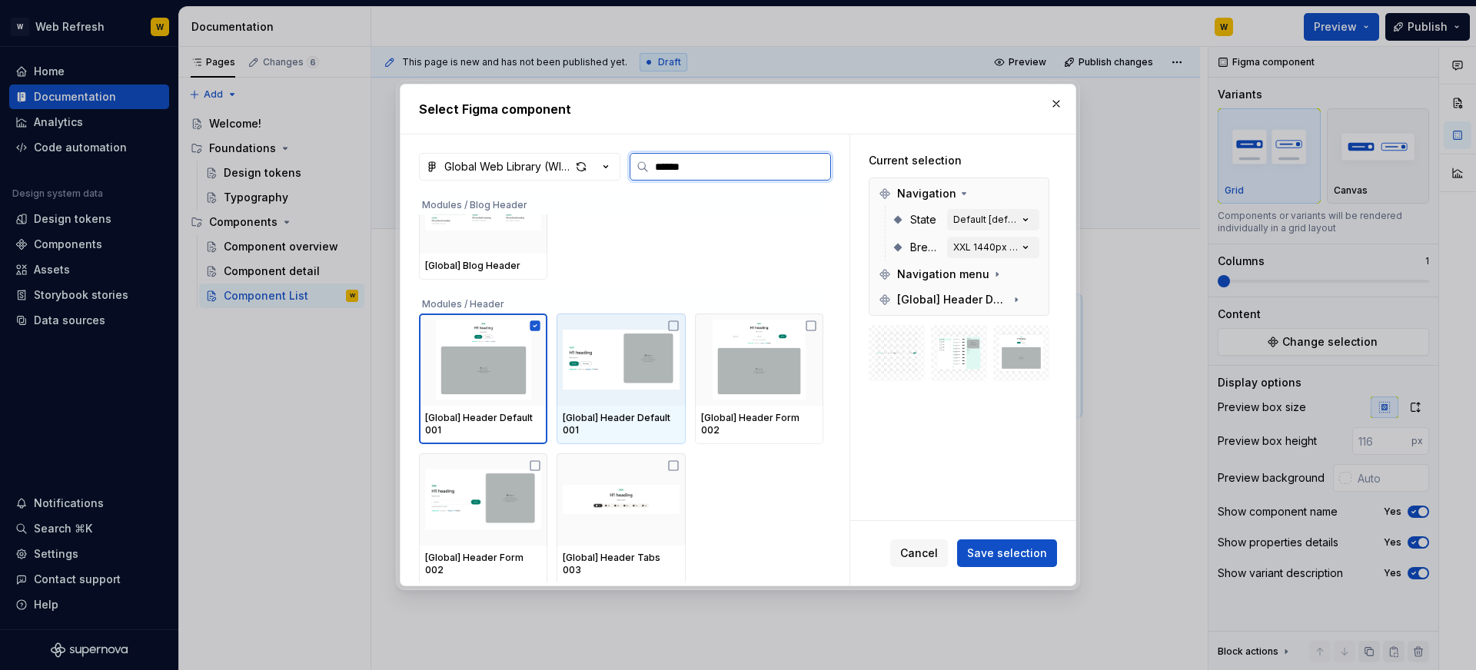
click at [675, 323] on icon at bounding box center [673, 326] width 12 height 12
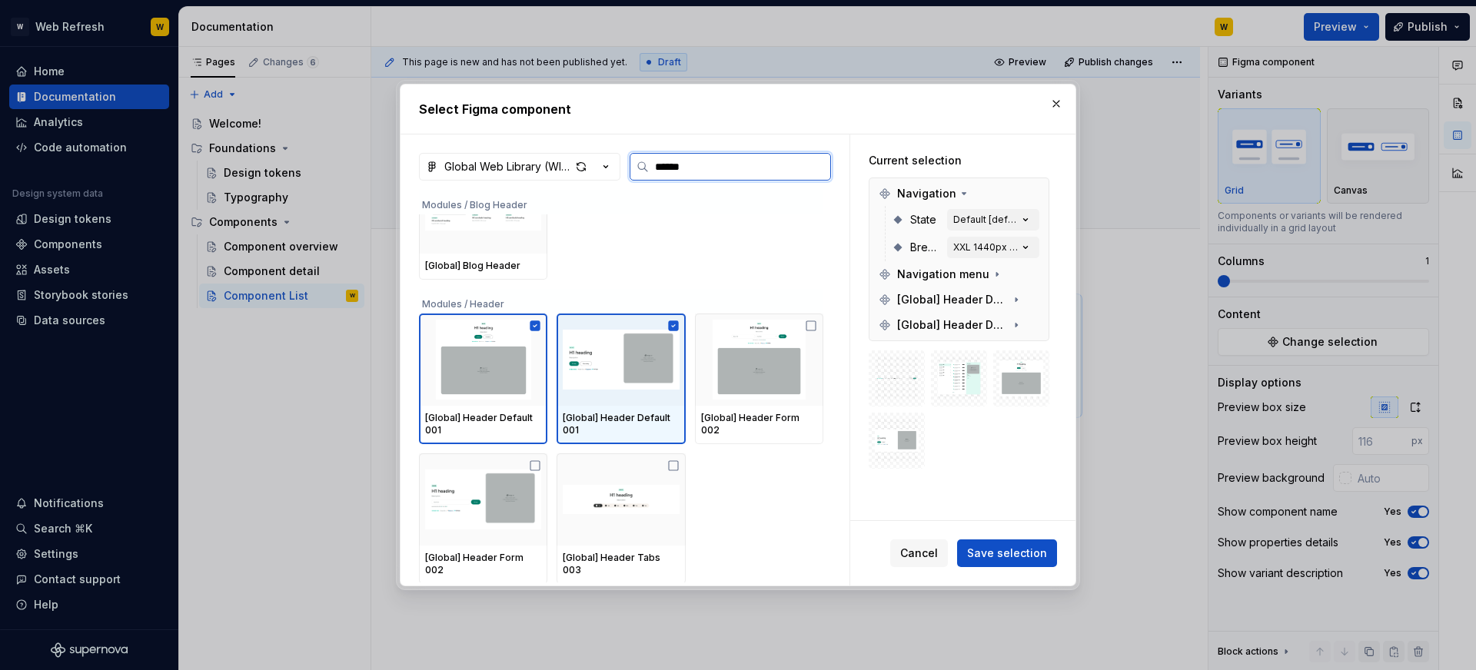
click at [675, 323] on icon at bounding box center [673, 326] width 10 height 10
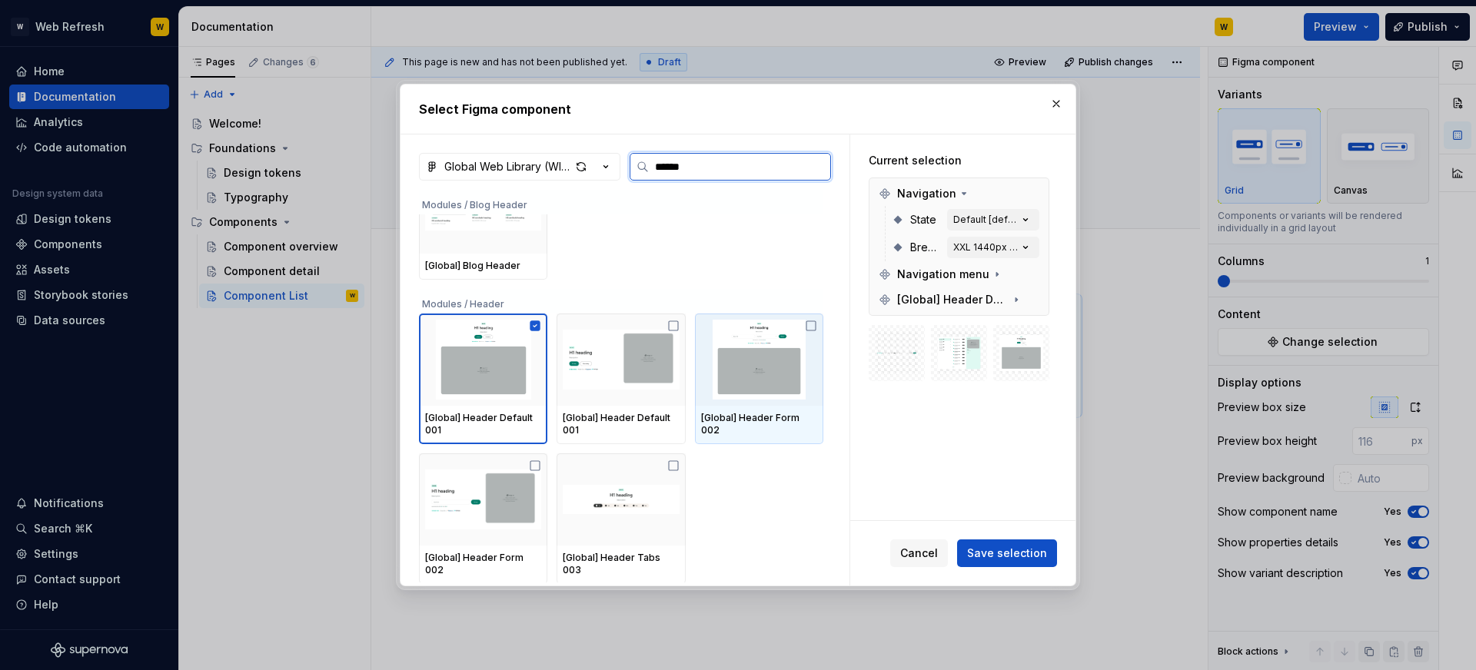
click at [802, 324] on img at bounding box center [759, 360] width 116 height 80
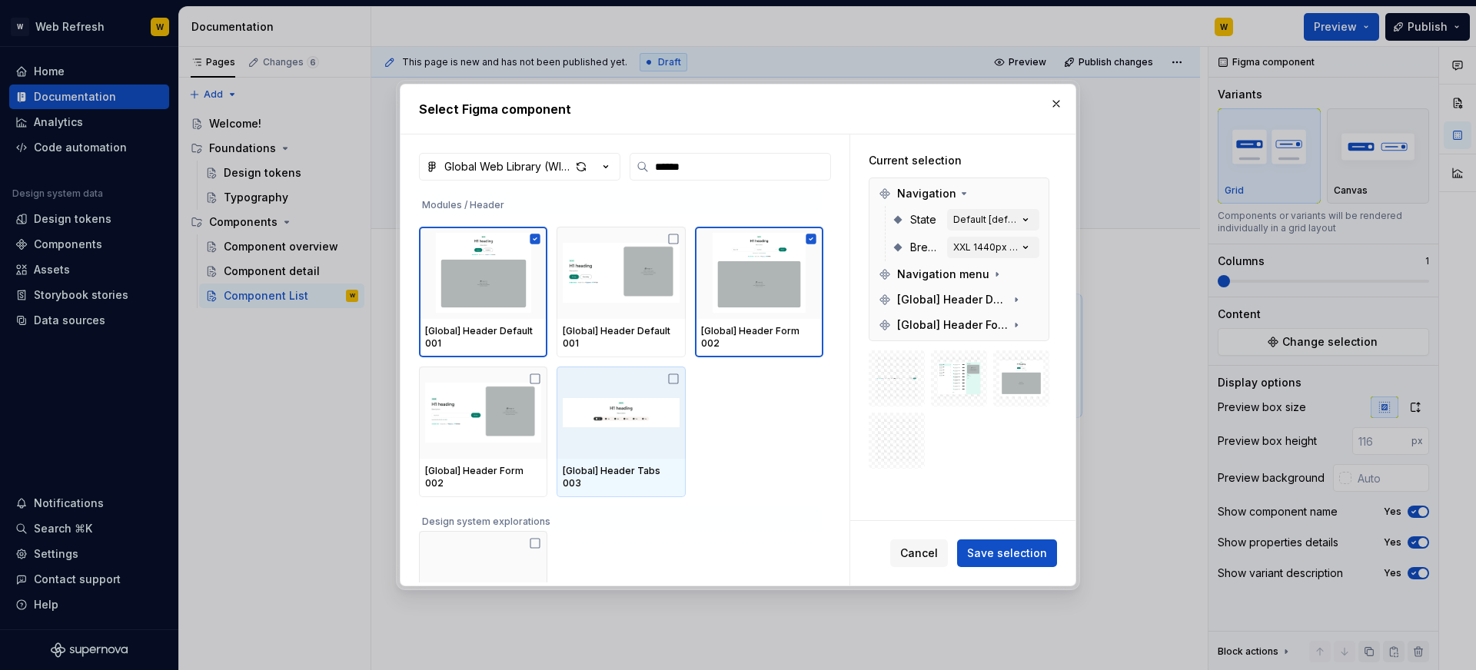
scroll to position [435, 0]
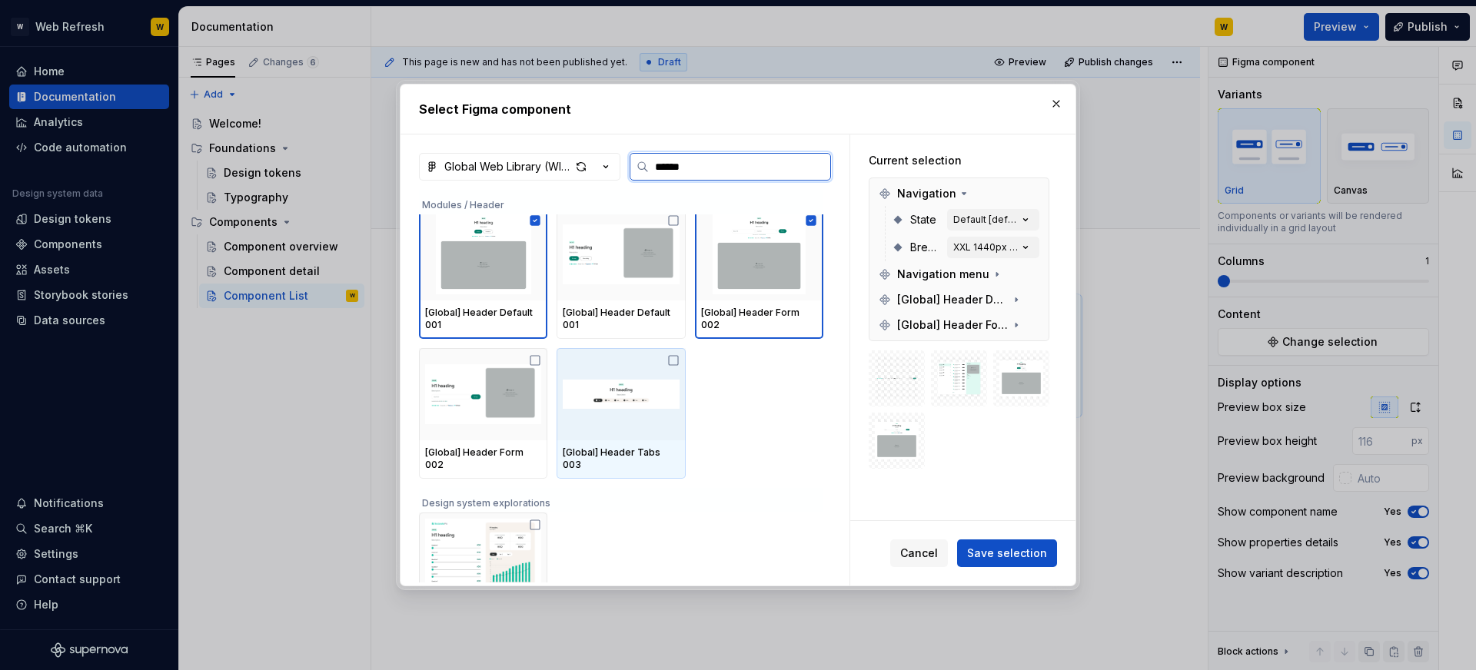
click at [676, 356] on icon at bounding box center [673, 360] width 9 height 9
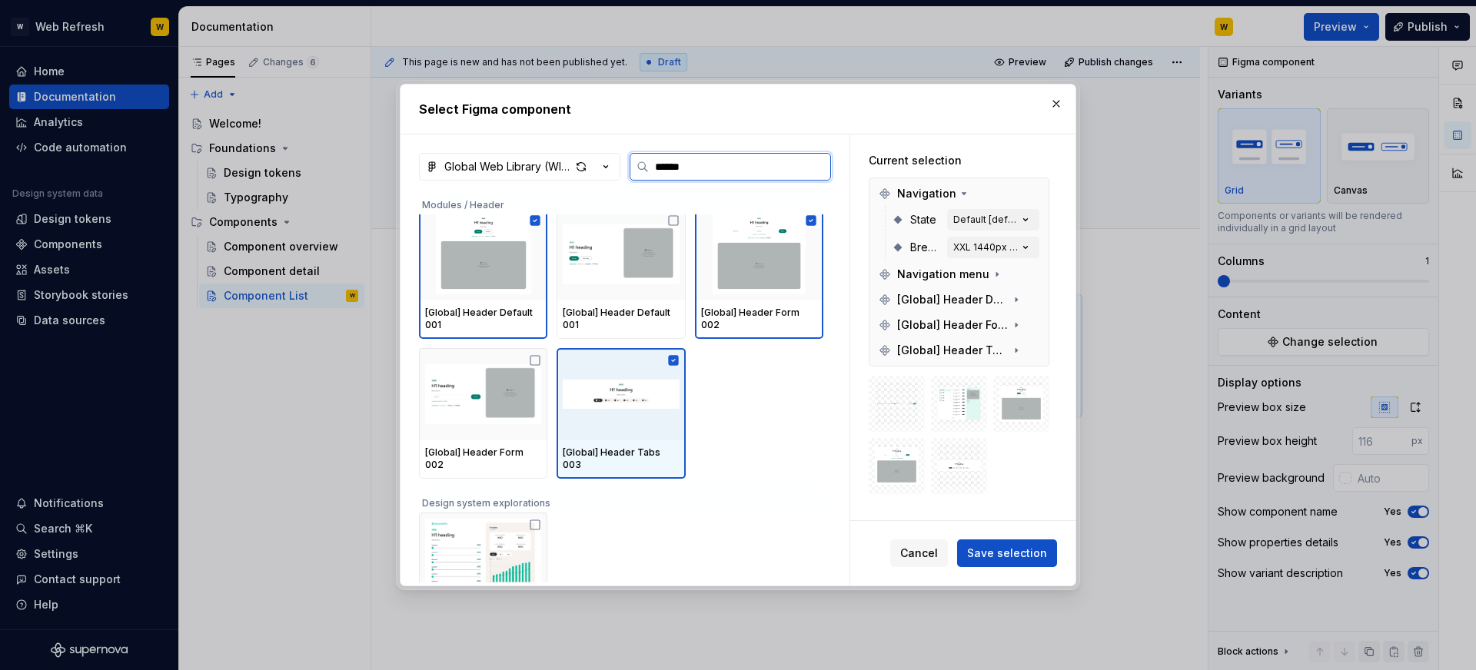
scroll to position [471, 0]
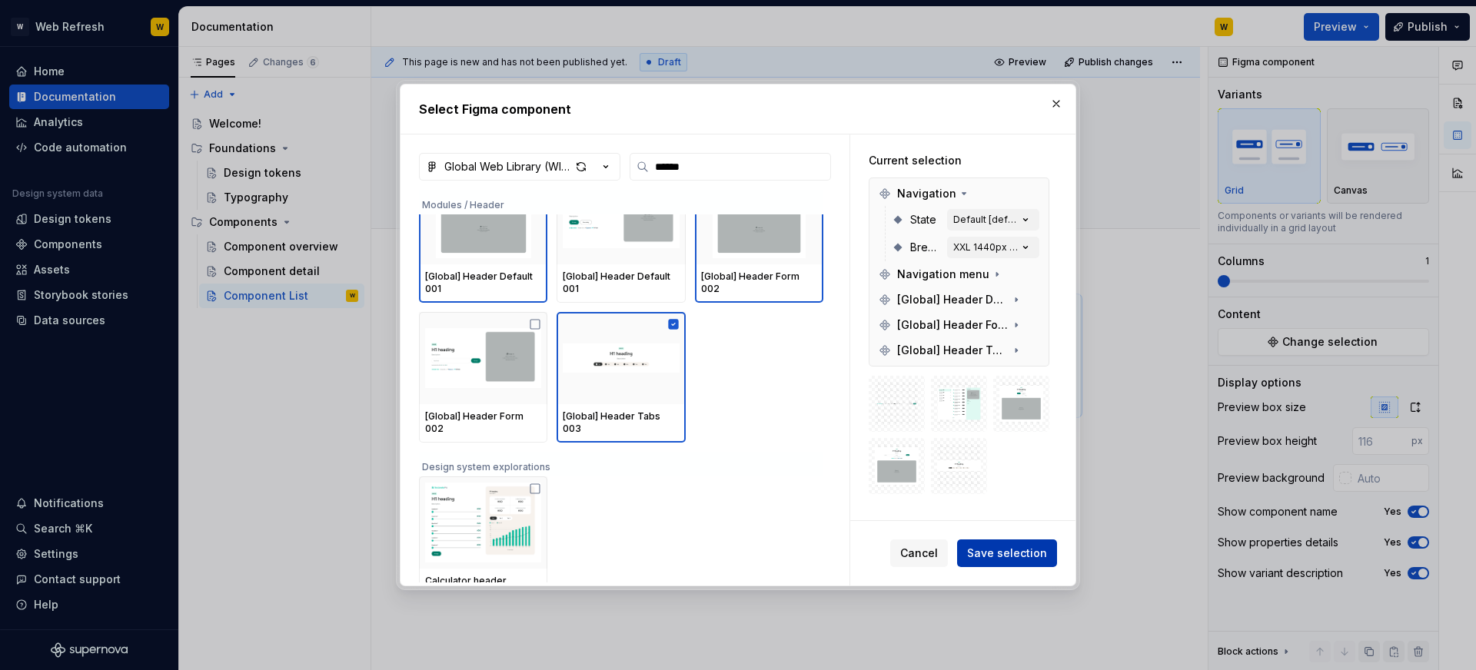
click at [1002, 549] on span "Save selection" at bounding box center [1007, 553] width 80 height 15
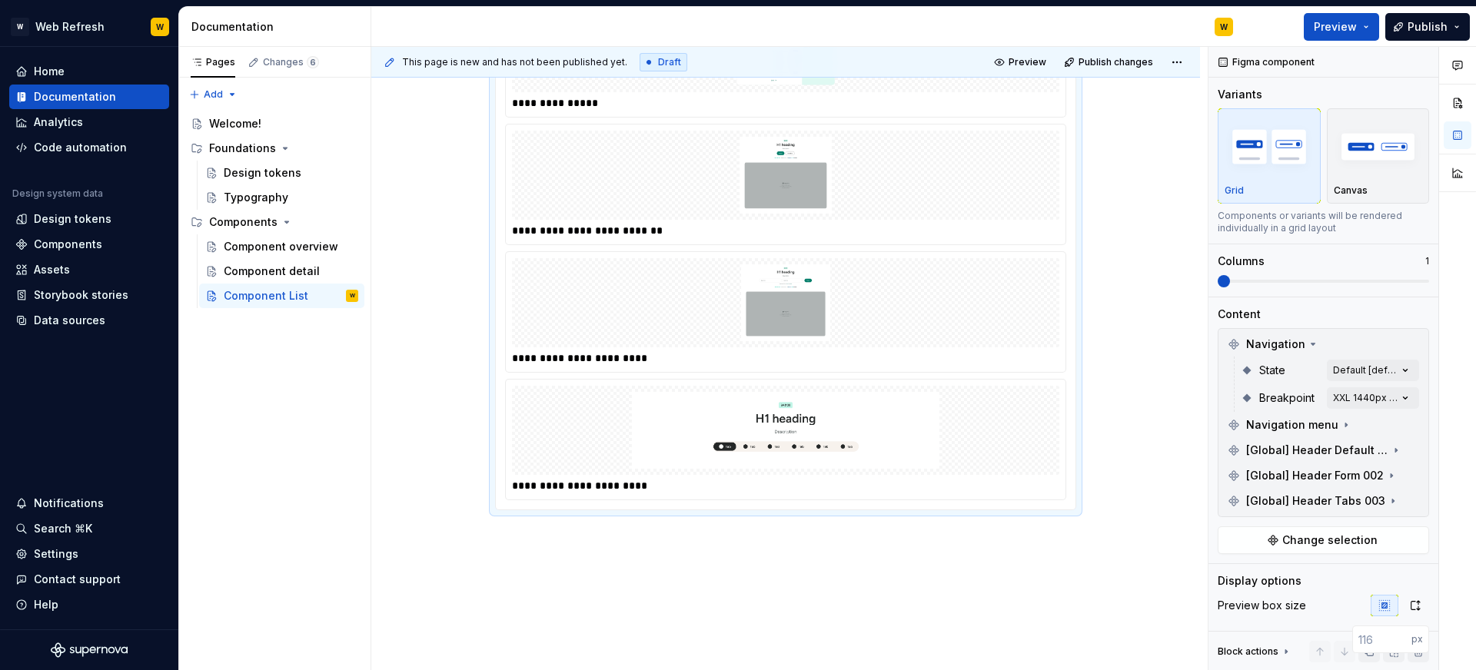
scroll to position [496, 0]
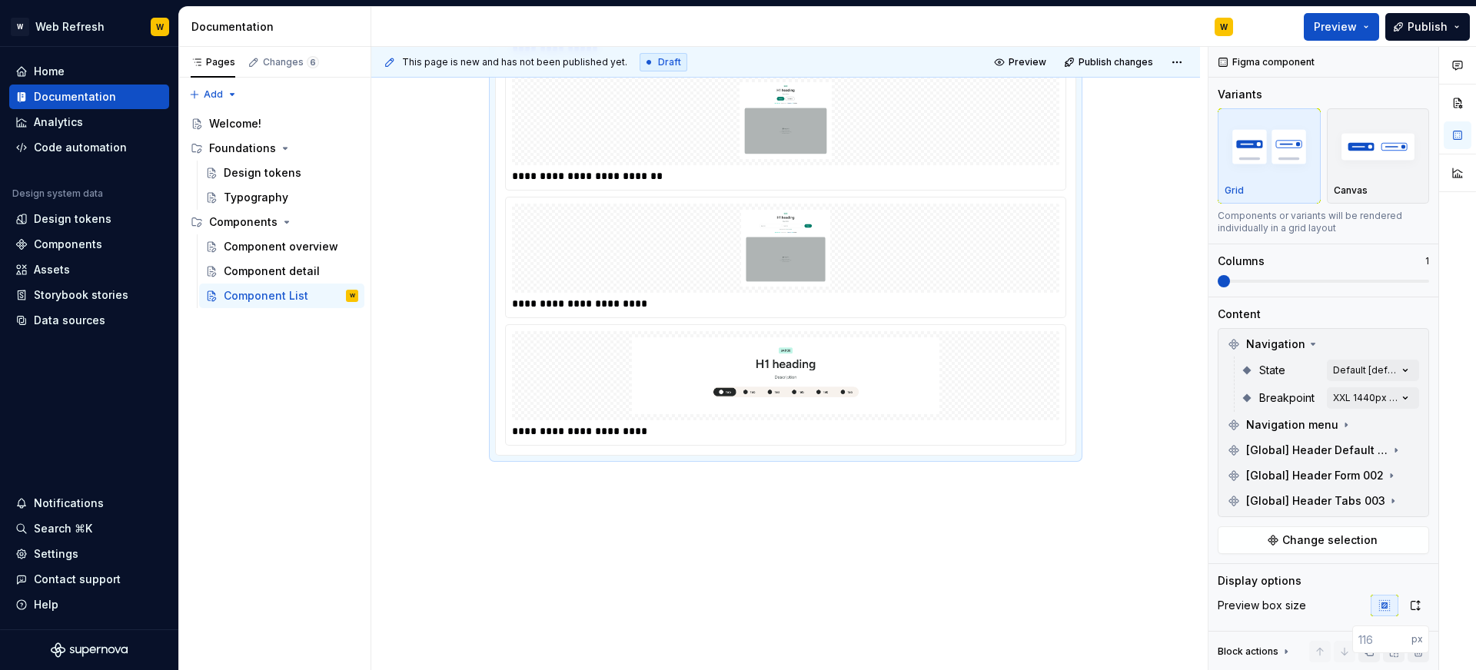
click at [772, 367] on img at bounding box center [785, 375] width 535 height 77
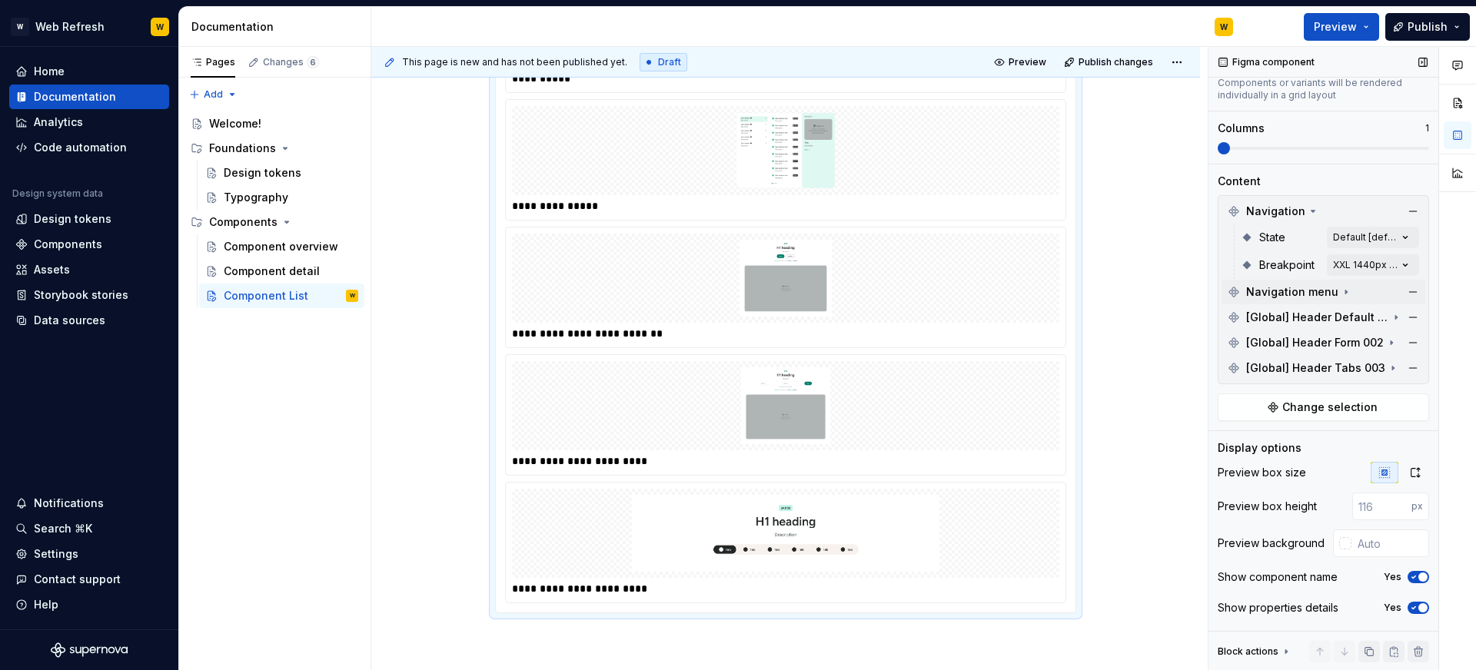
scroll to position [161, 0]
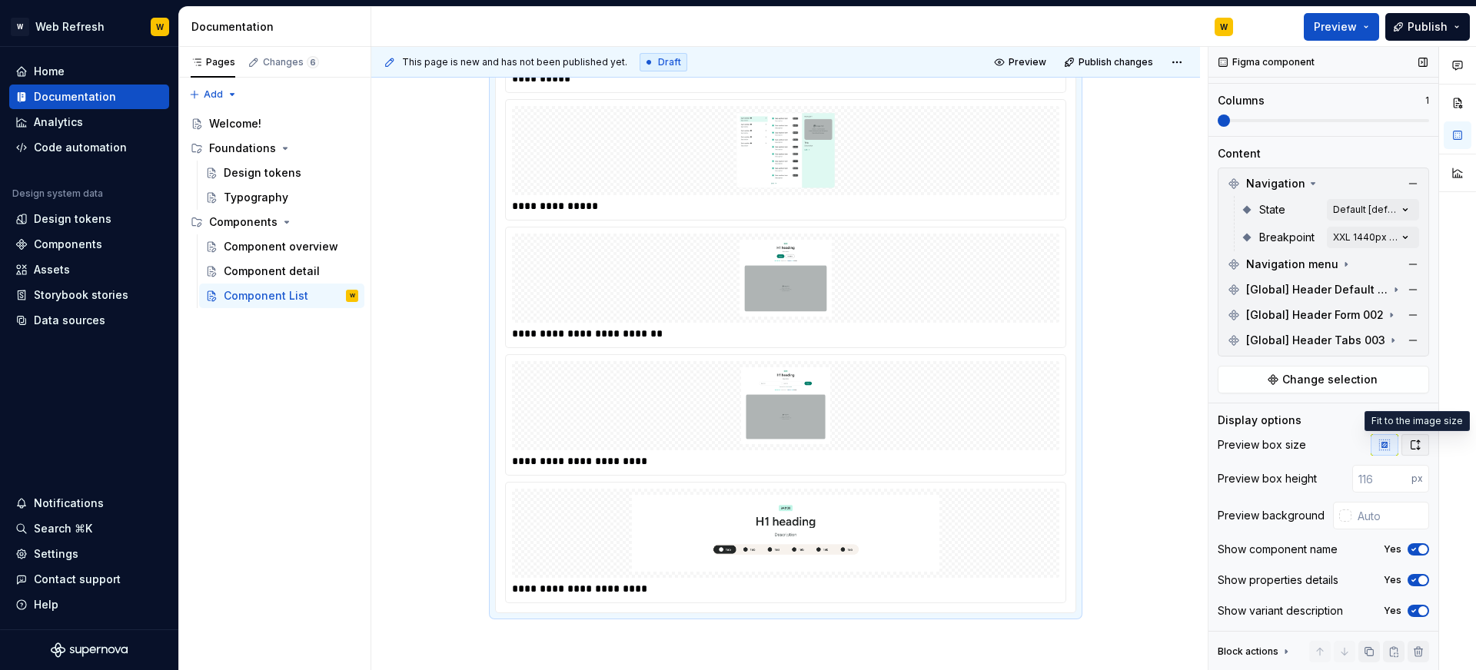
click at [1418, 441] on icon "button" at bounding box center [1415, 444] width 8 height 9
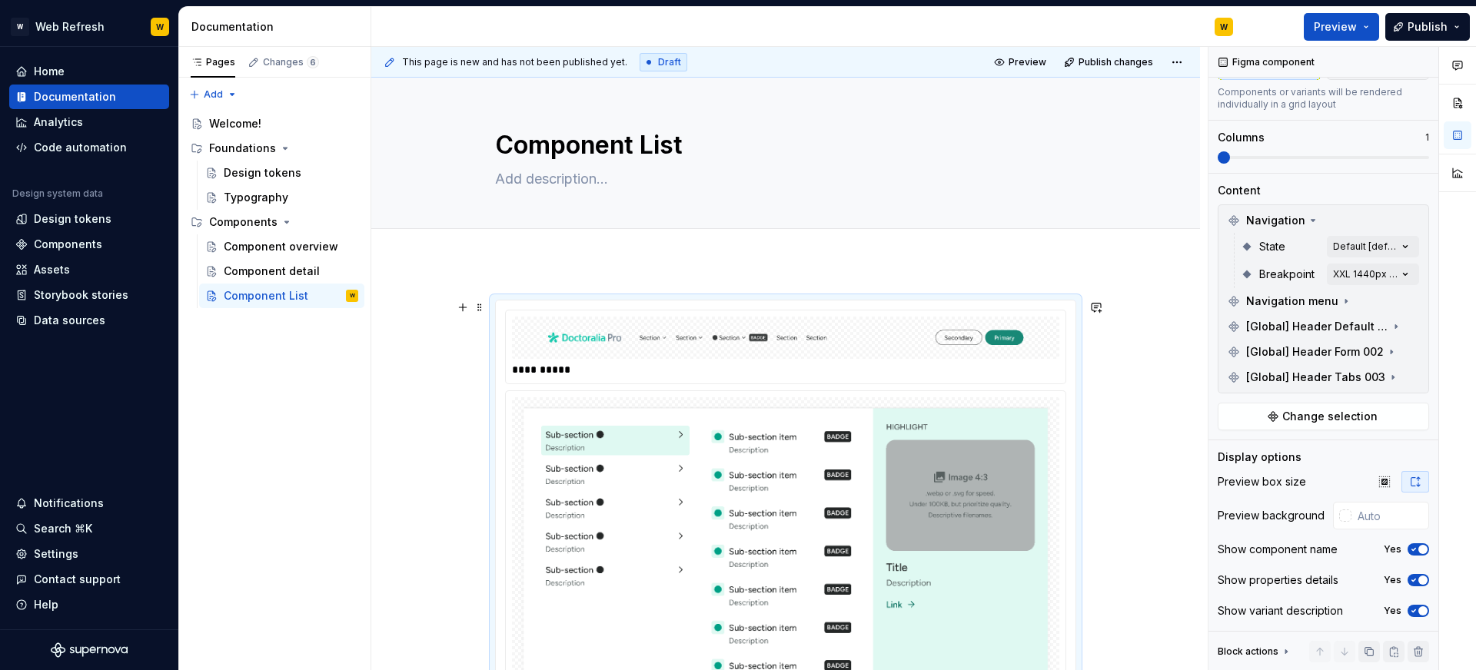
scroll to position [16, 0]
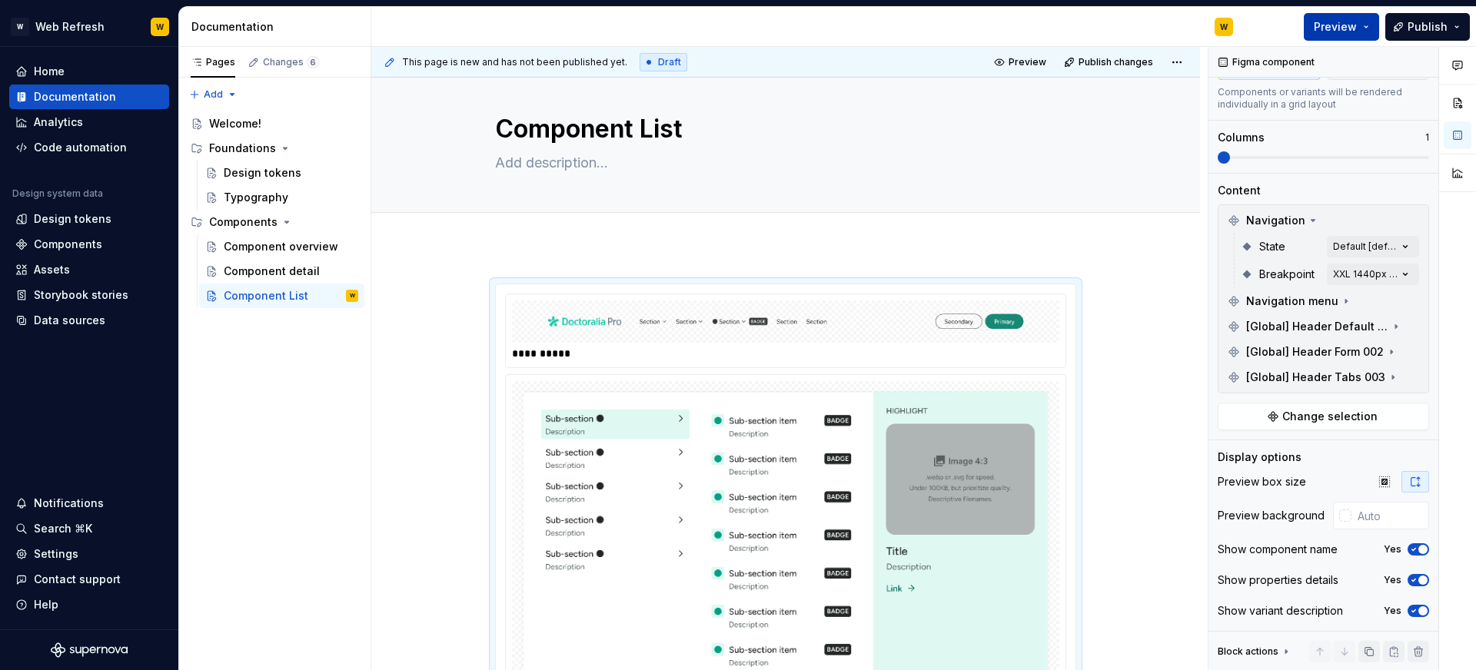
click at [1344, 26] on span "Preview" at bounding box center [1335, 26] width 43 height 15
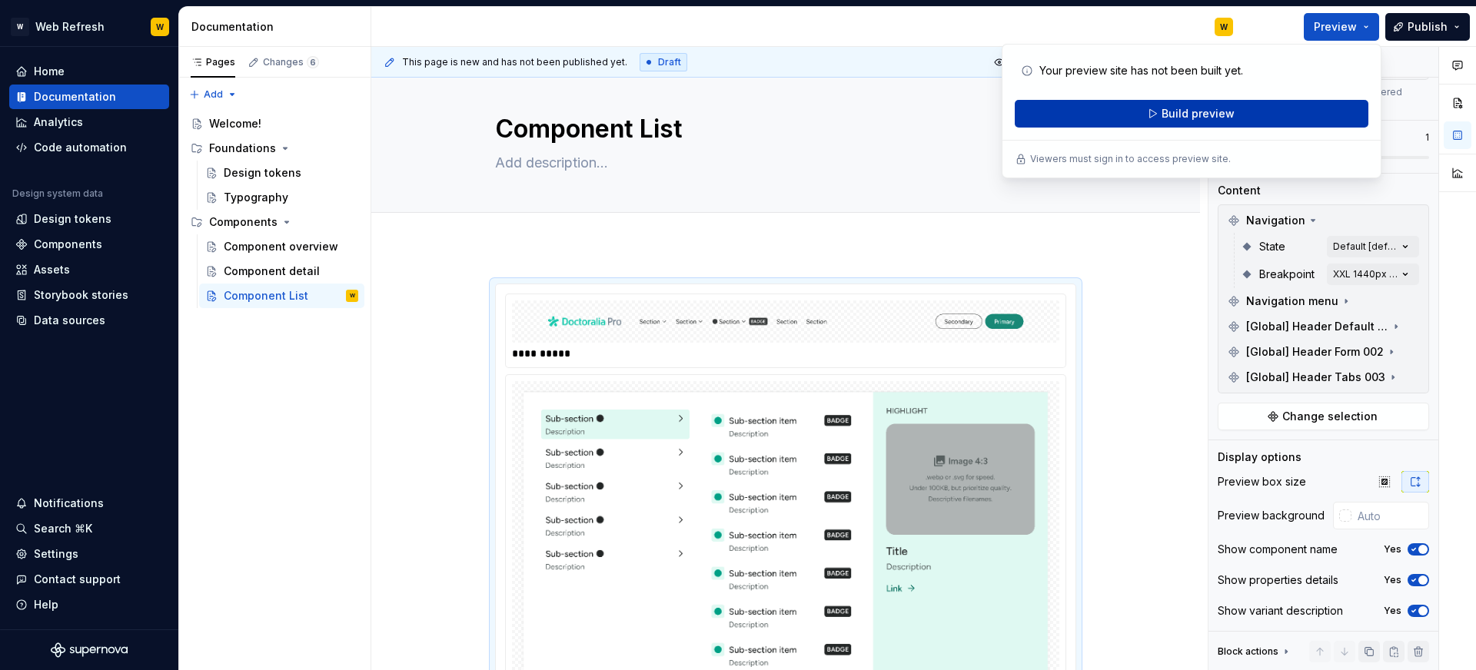
click at [1194, 115] on span "Build preview" at bounding box center [1197, 113] width 73 height 15
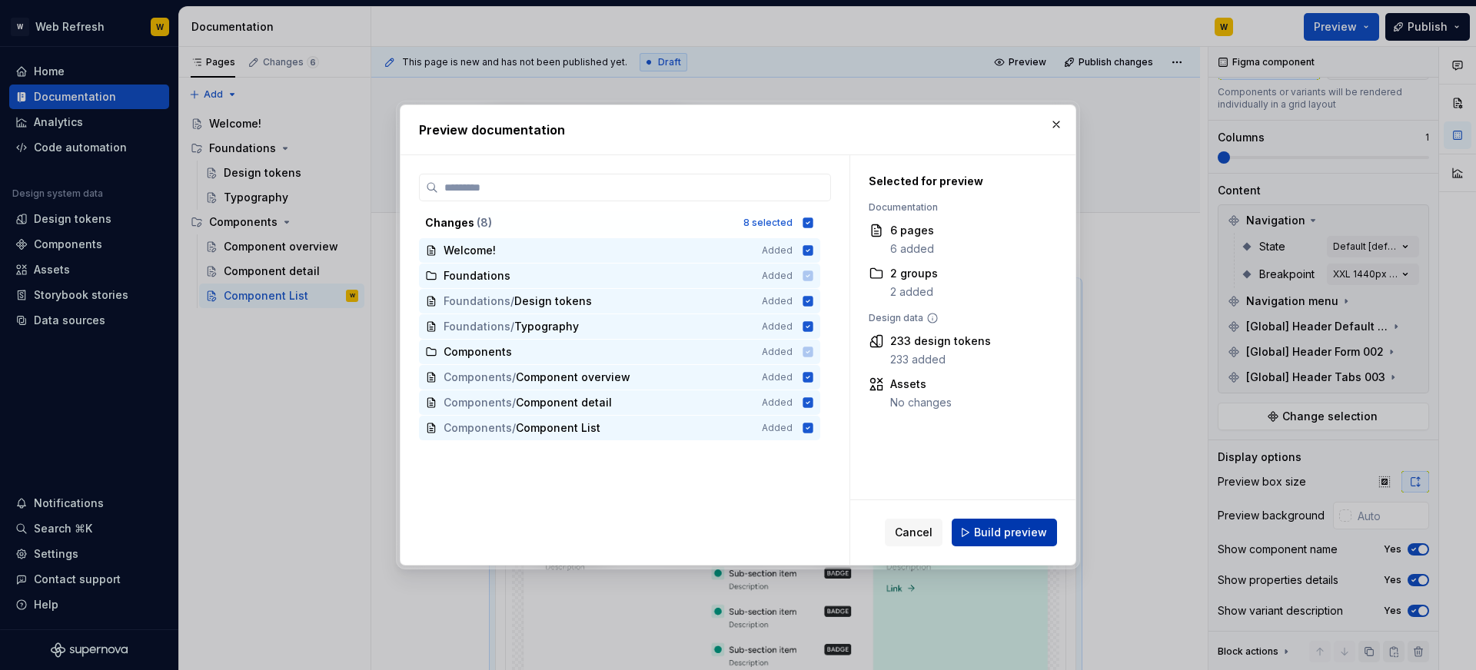
click at [992, 523] on button "Build preview" at bounding box center [1004, 533] width 105 height 28
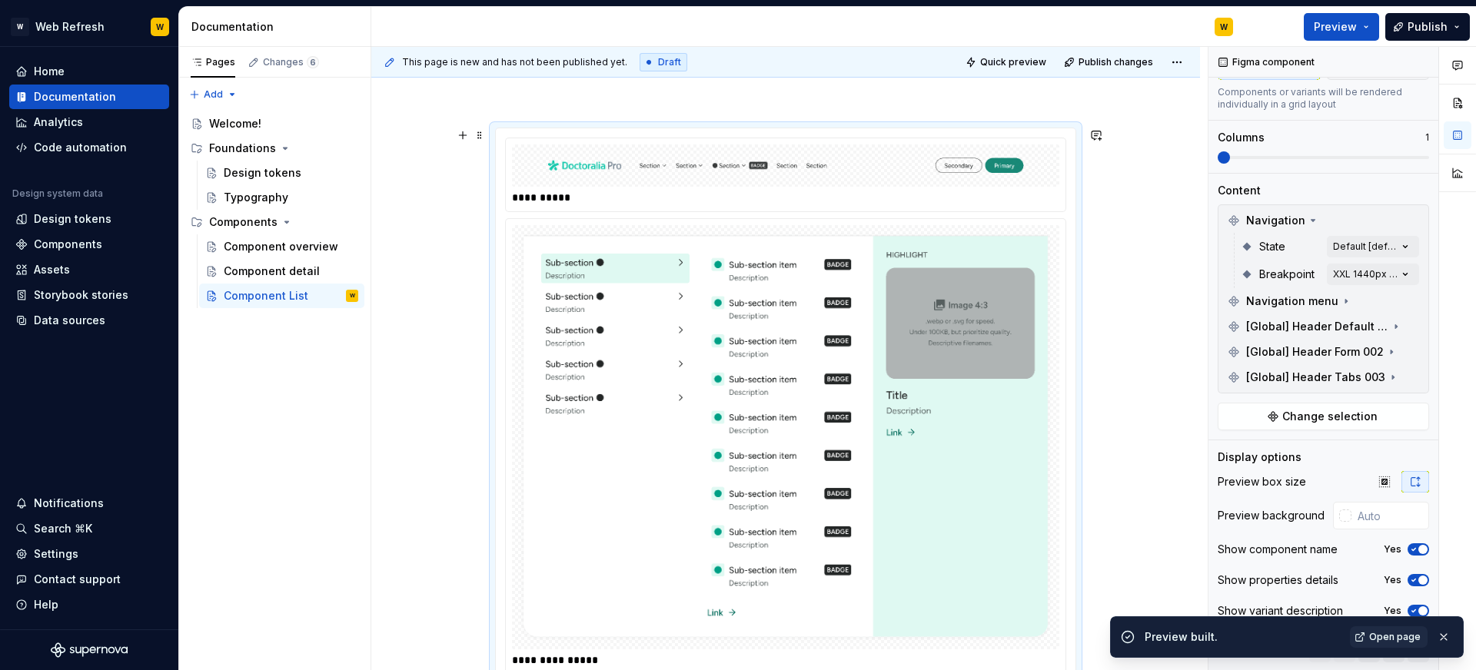
scroll to position [195, 0]
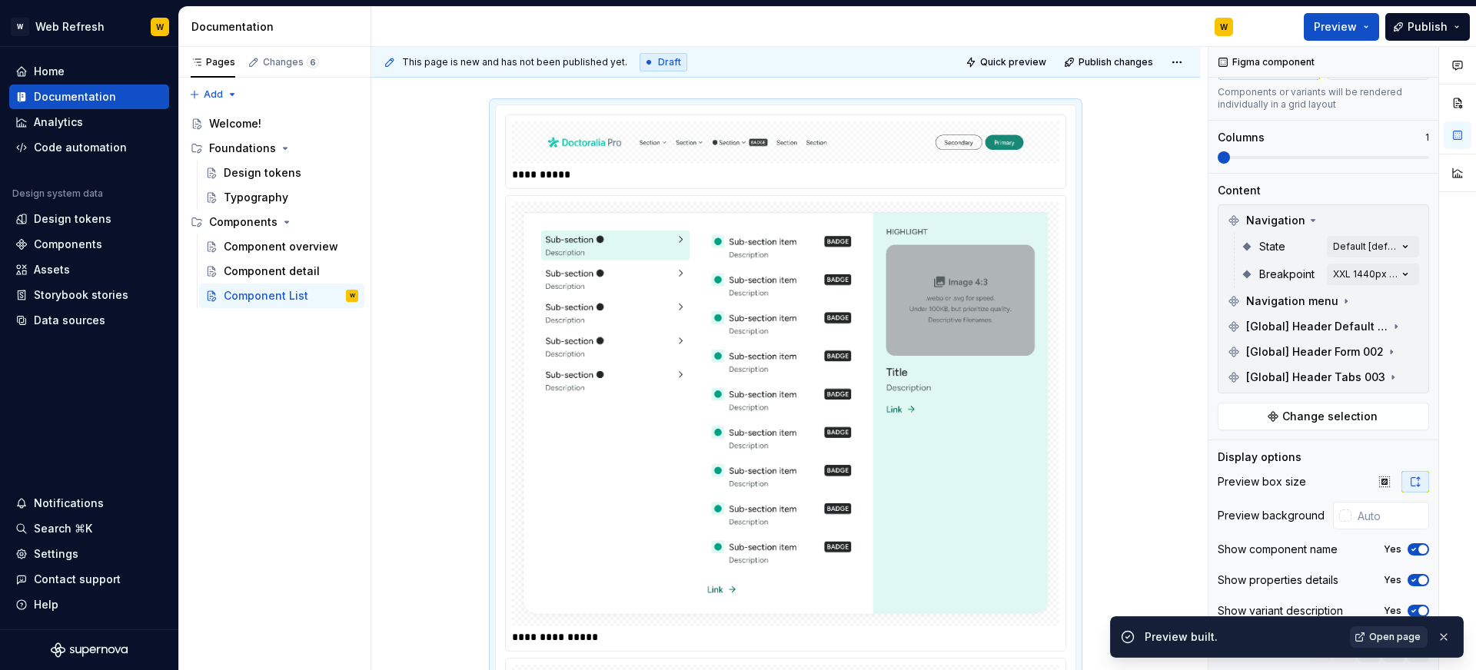
click at [1361, 635] on link "Open page" at bounding box center [1389, 637] width 78 height 22
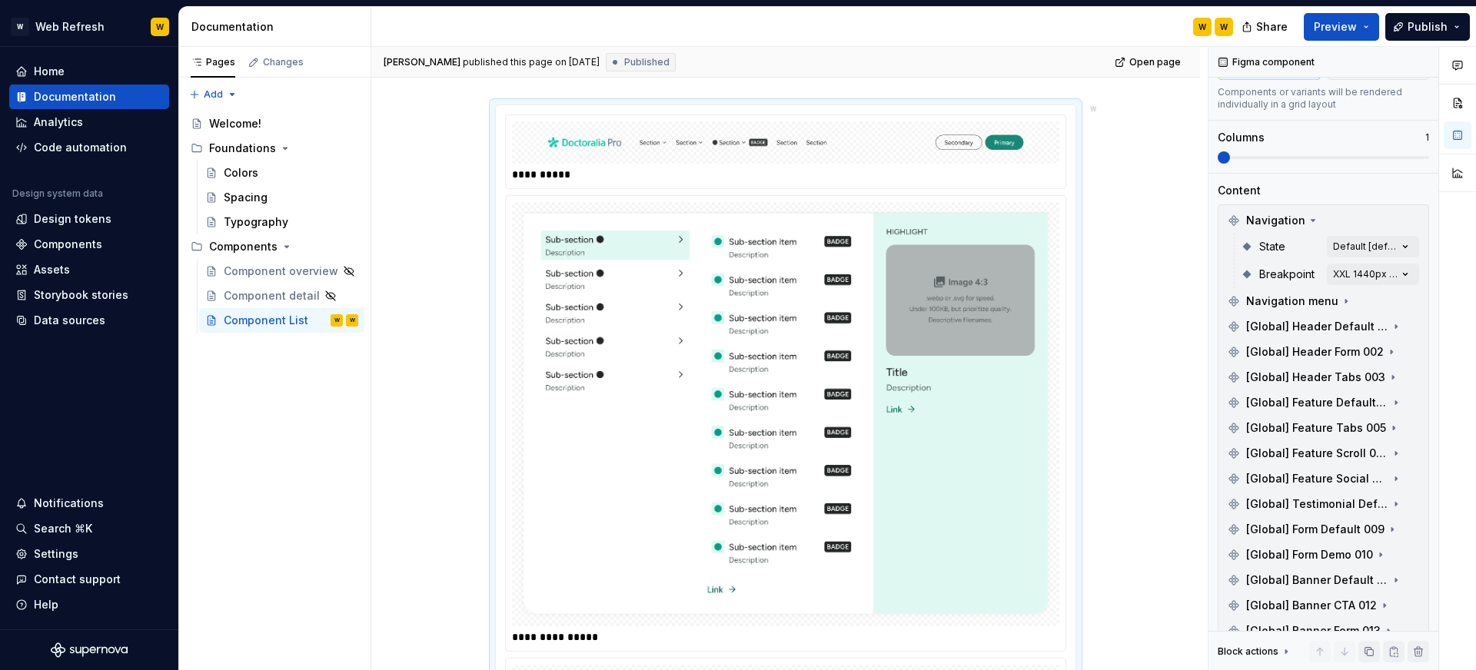
type textarea "*"
